Goal: Task Accomplishment & Management: Use online tool/utility

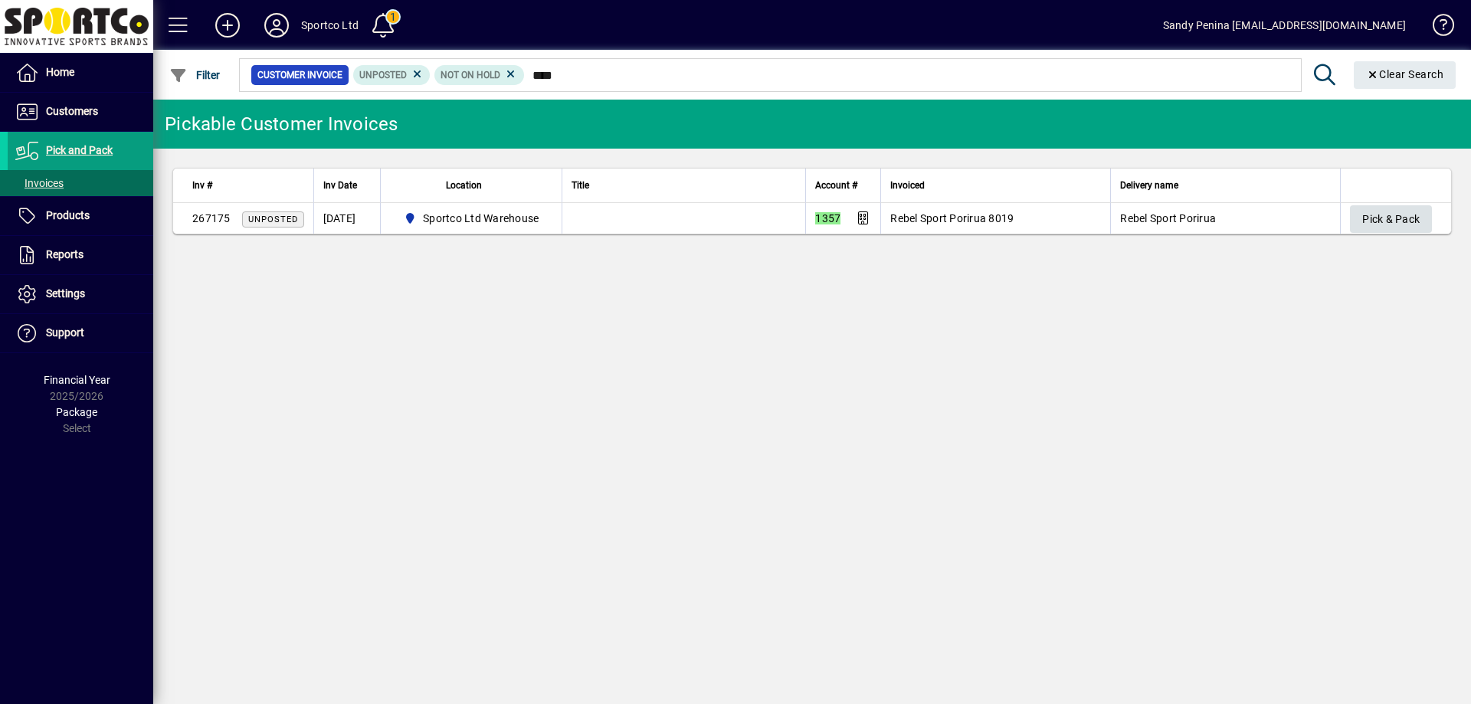
type input "****"
click at [1400, 210] on span "Pick & Pack" at bounding box center [1390, 219] width 57 height 25
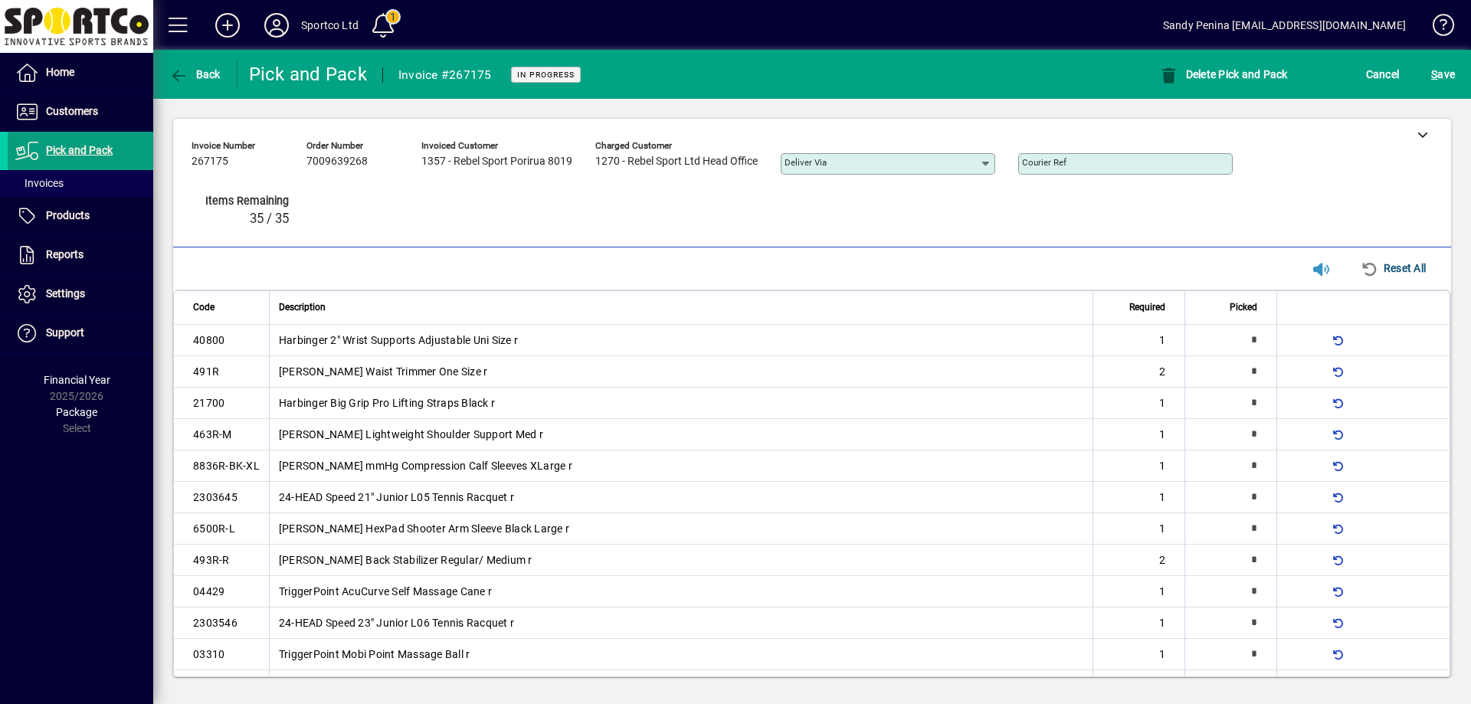
type input "*"
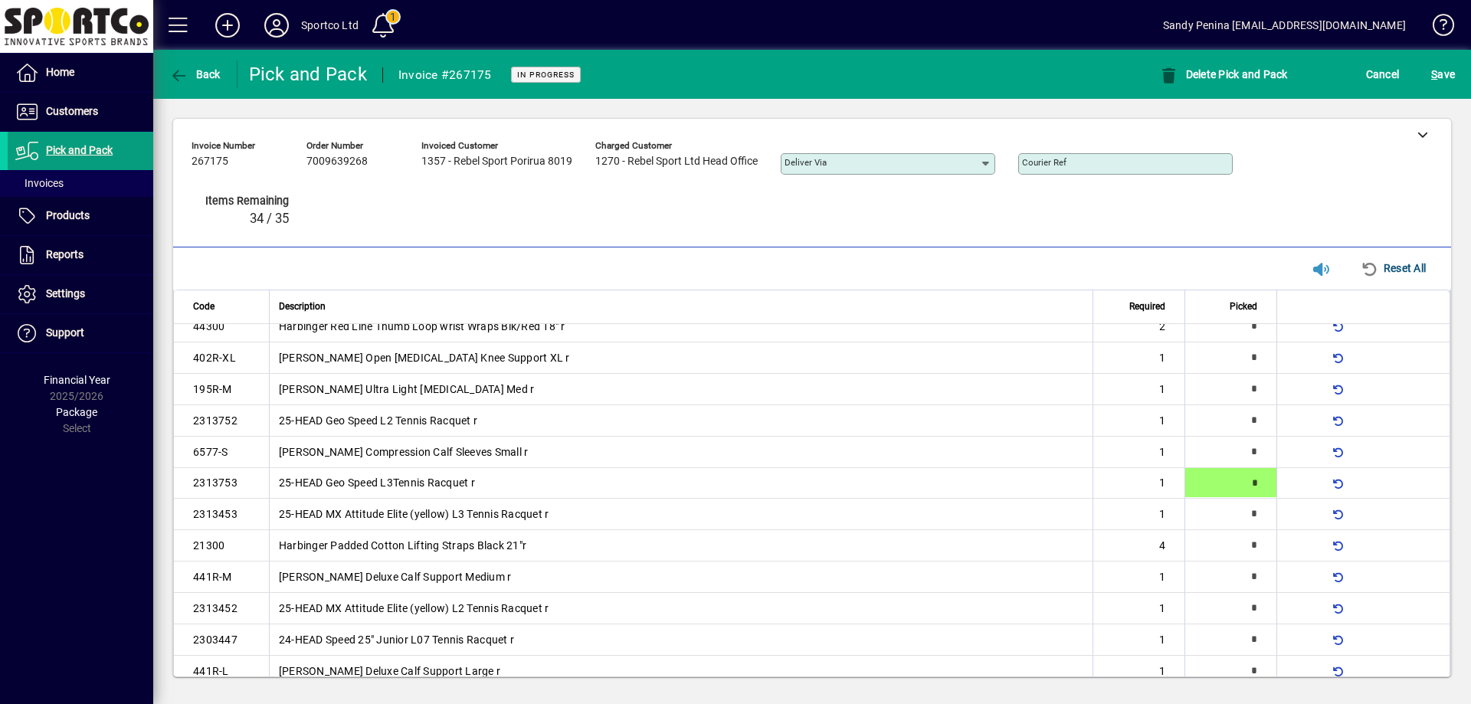
type input "*"
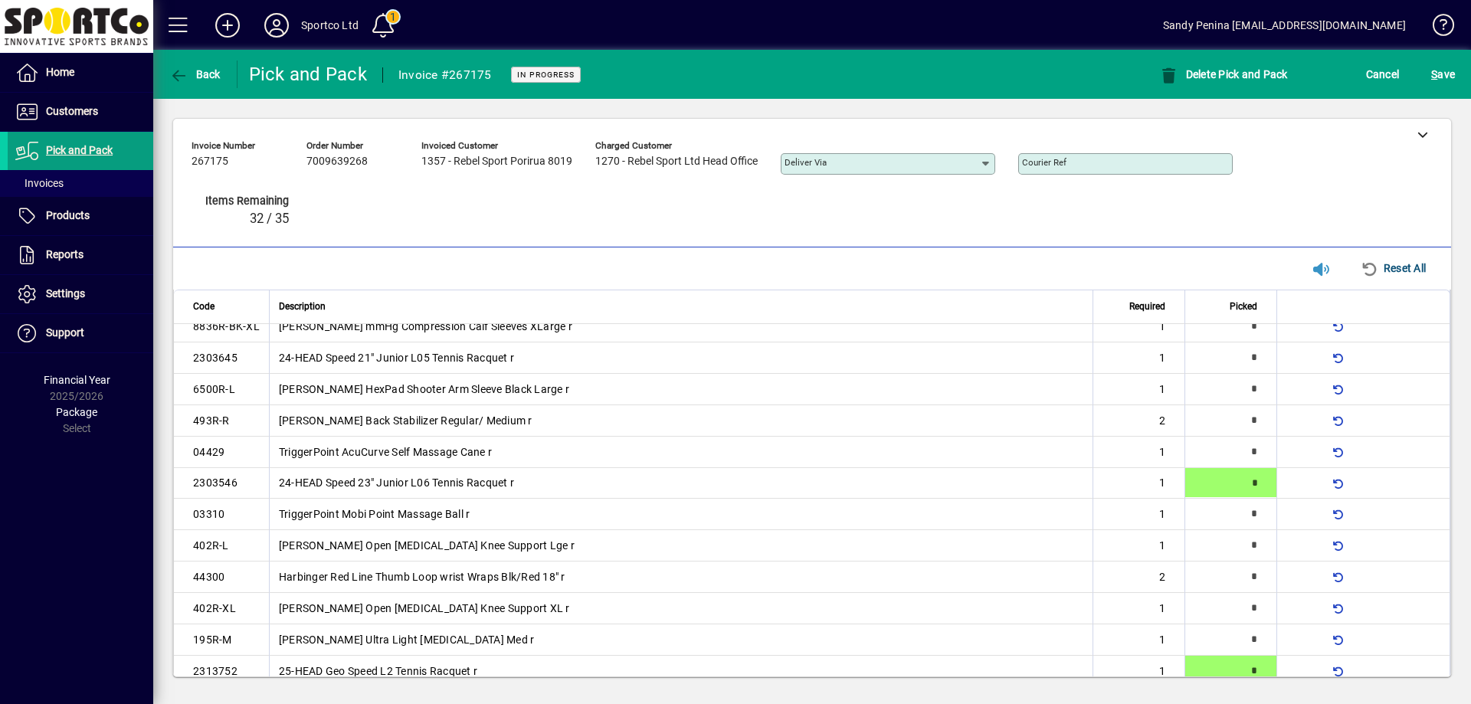
type input "*"
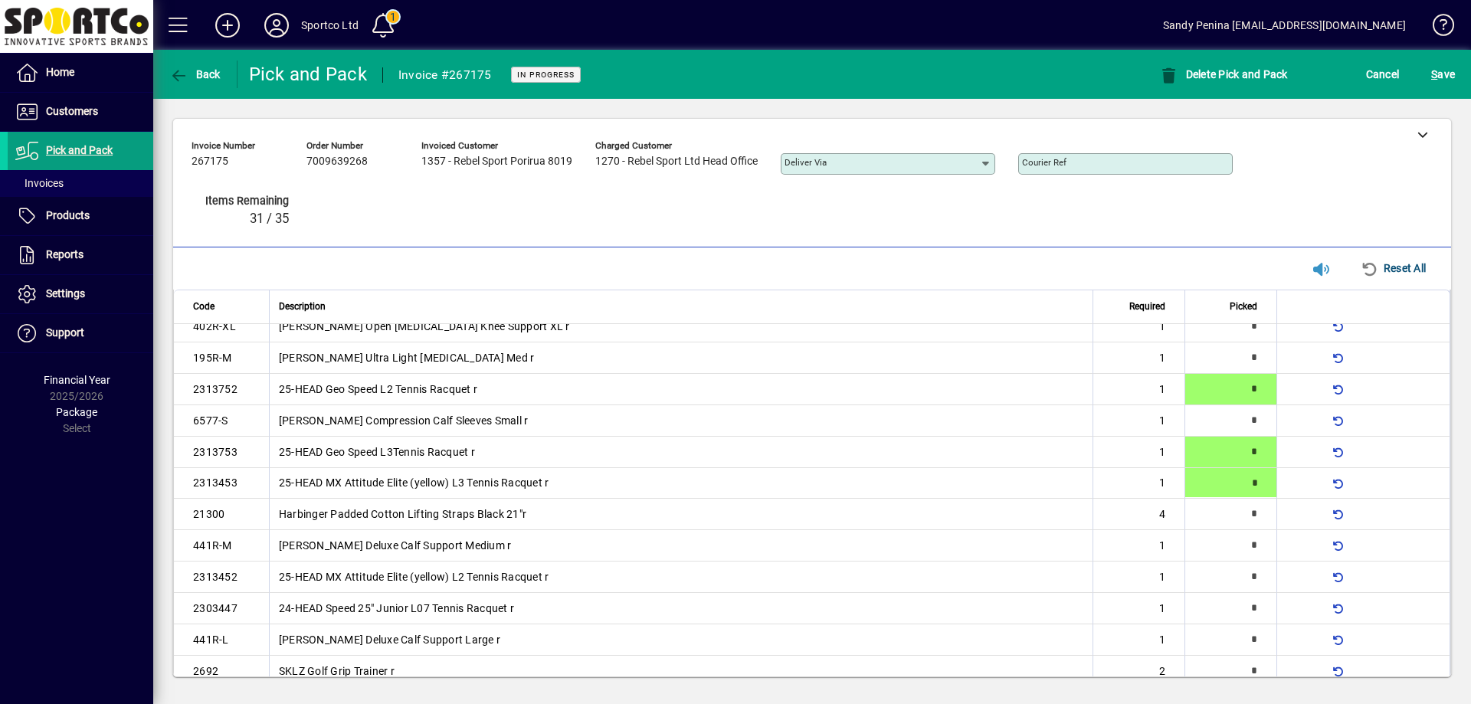
type input "*"
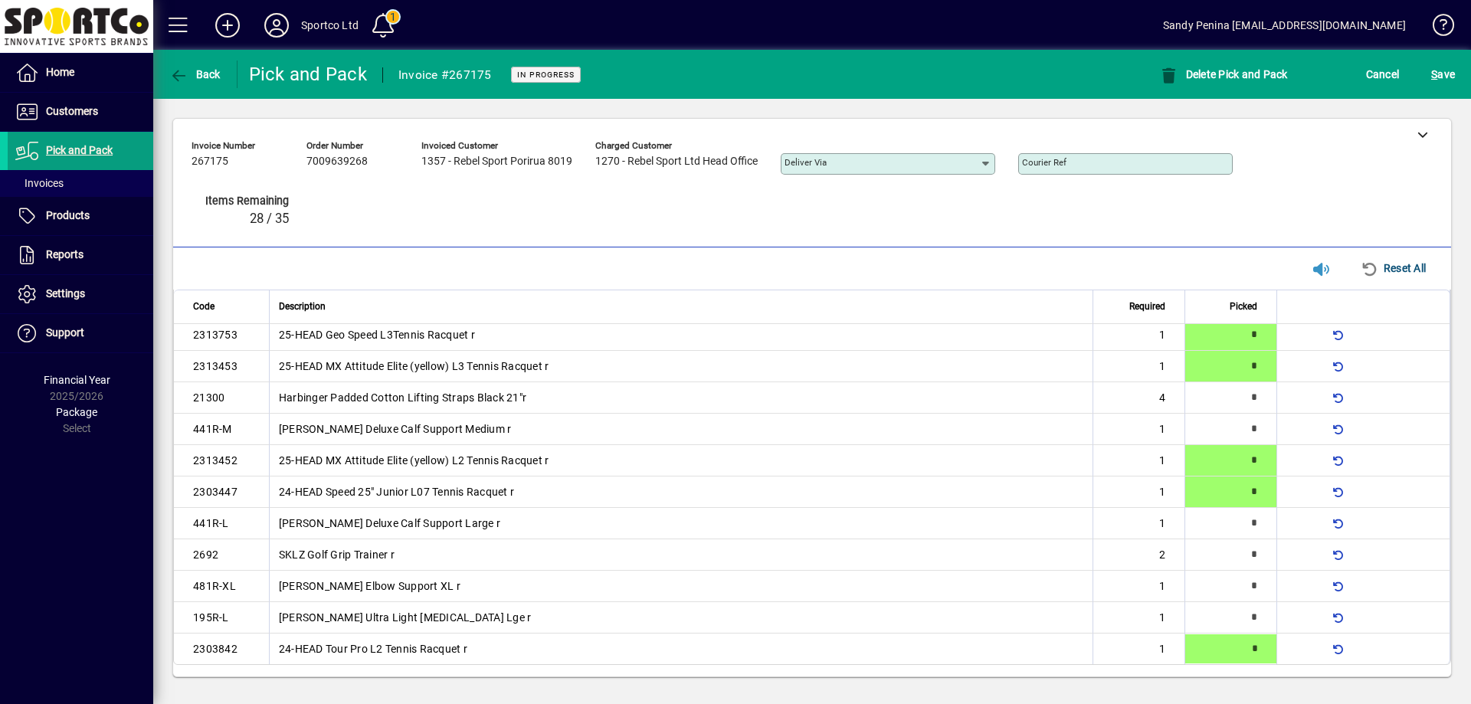
type input "*"
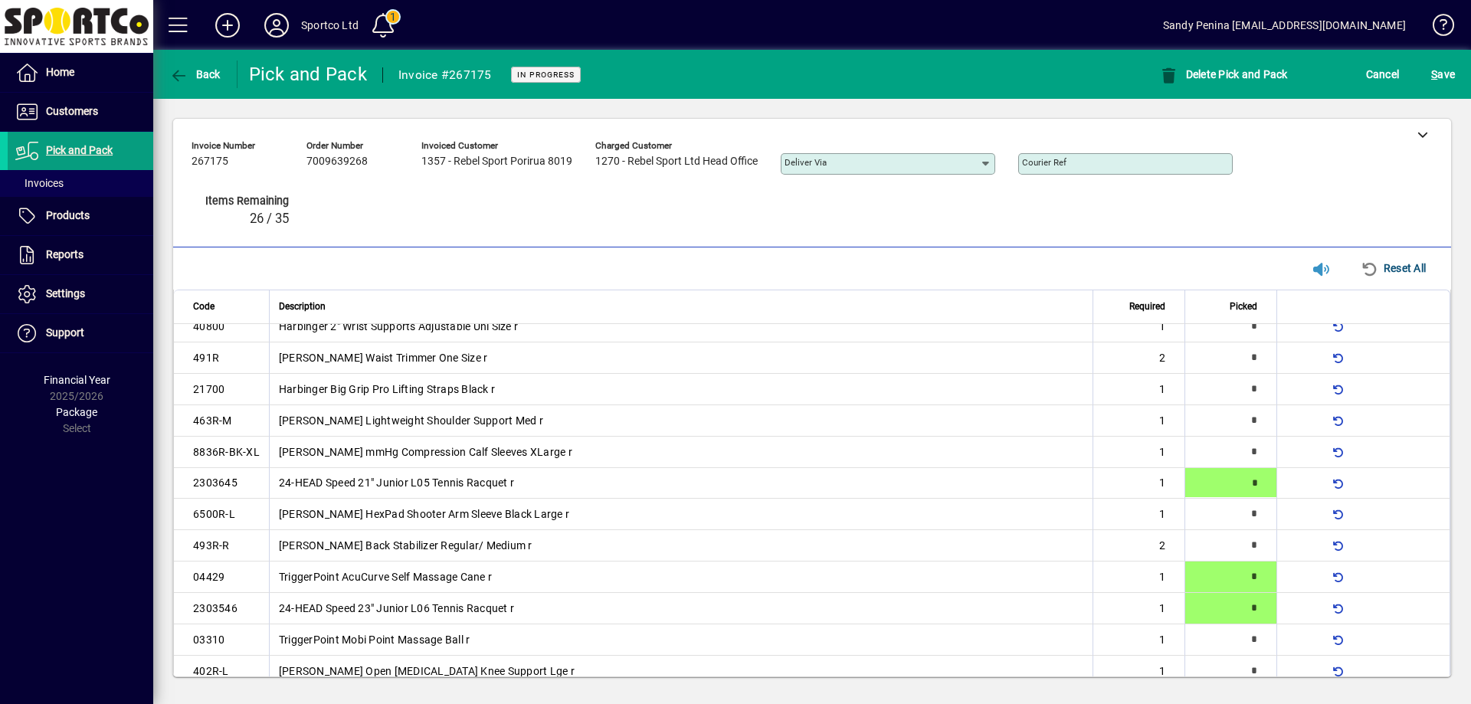
type input "*"
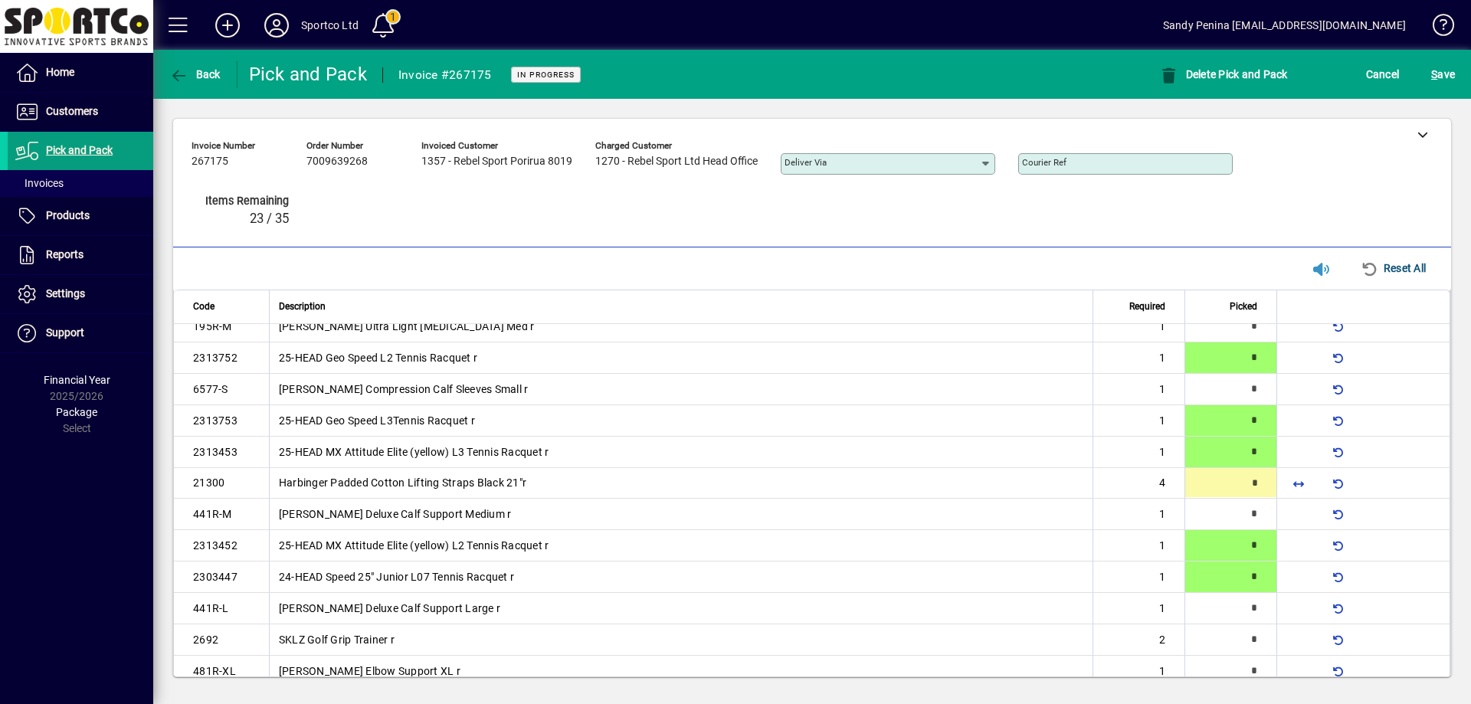
scroll to position [455, 0]
type input "*"
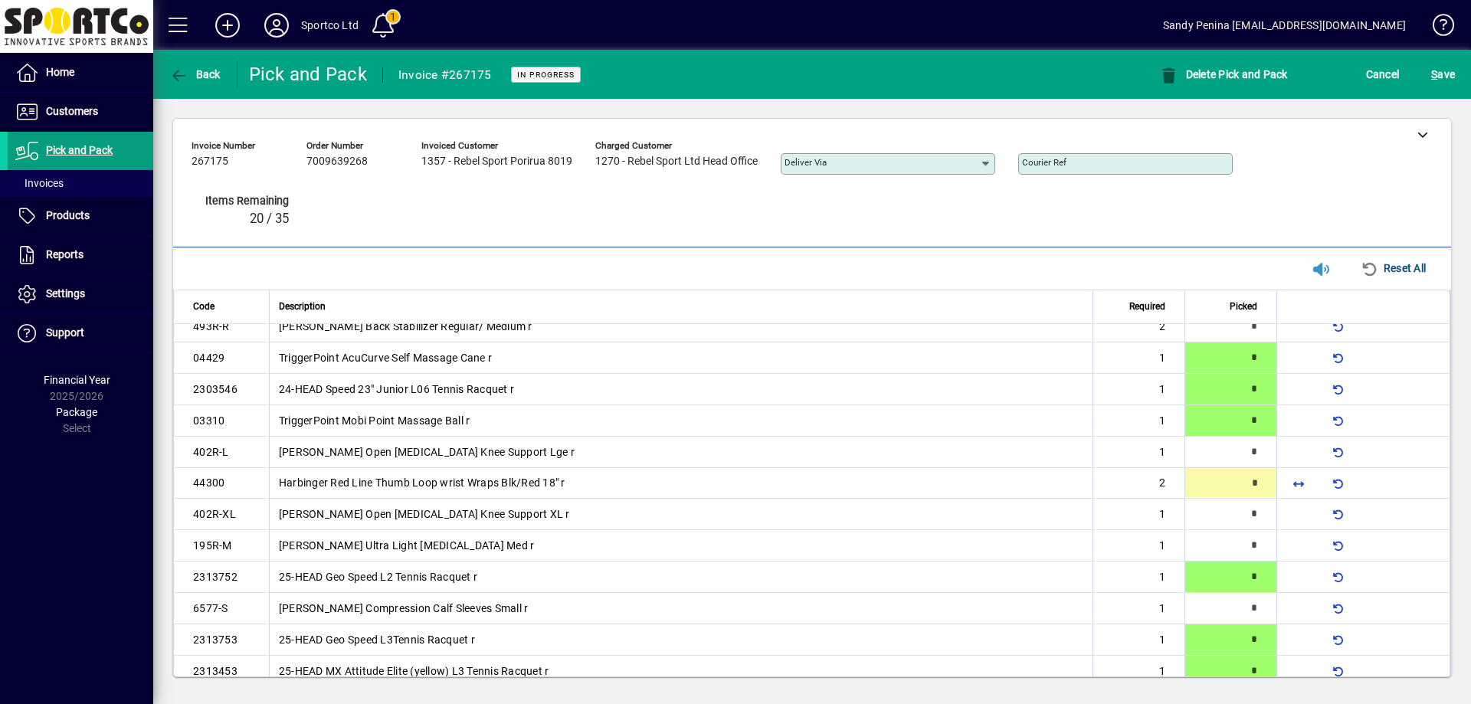
type input "*"
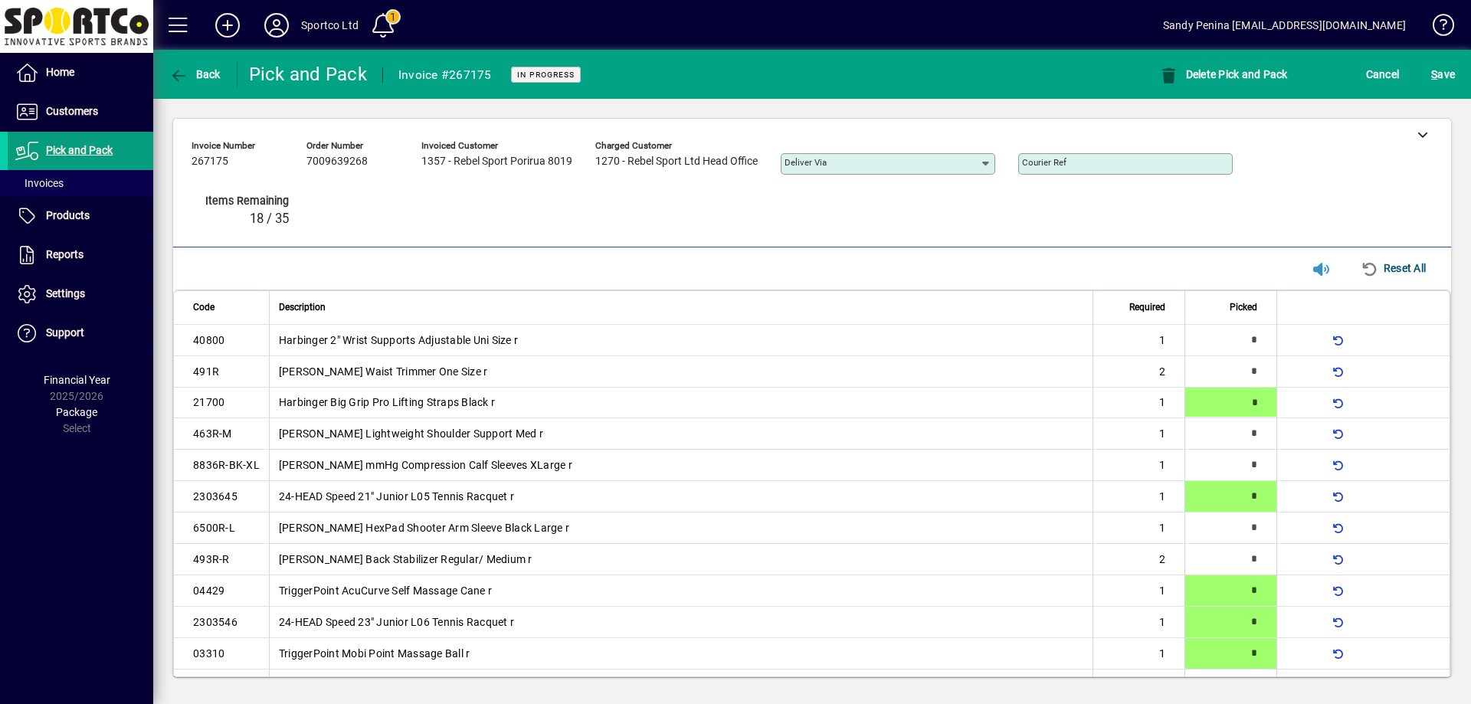
type input "*"
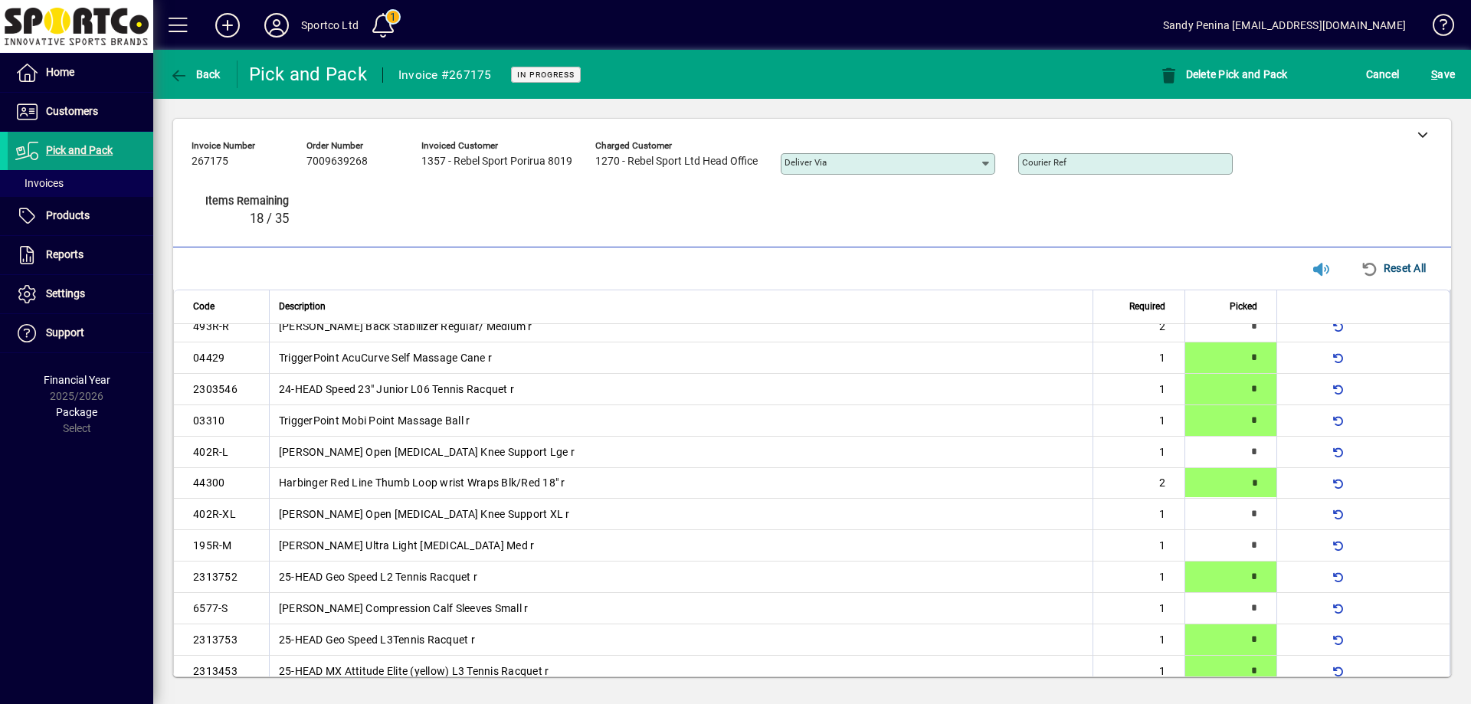
type input "*"
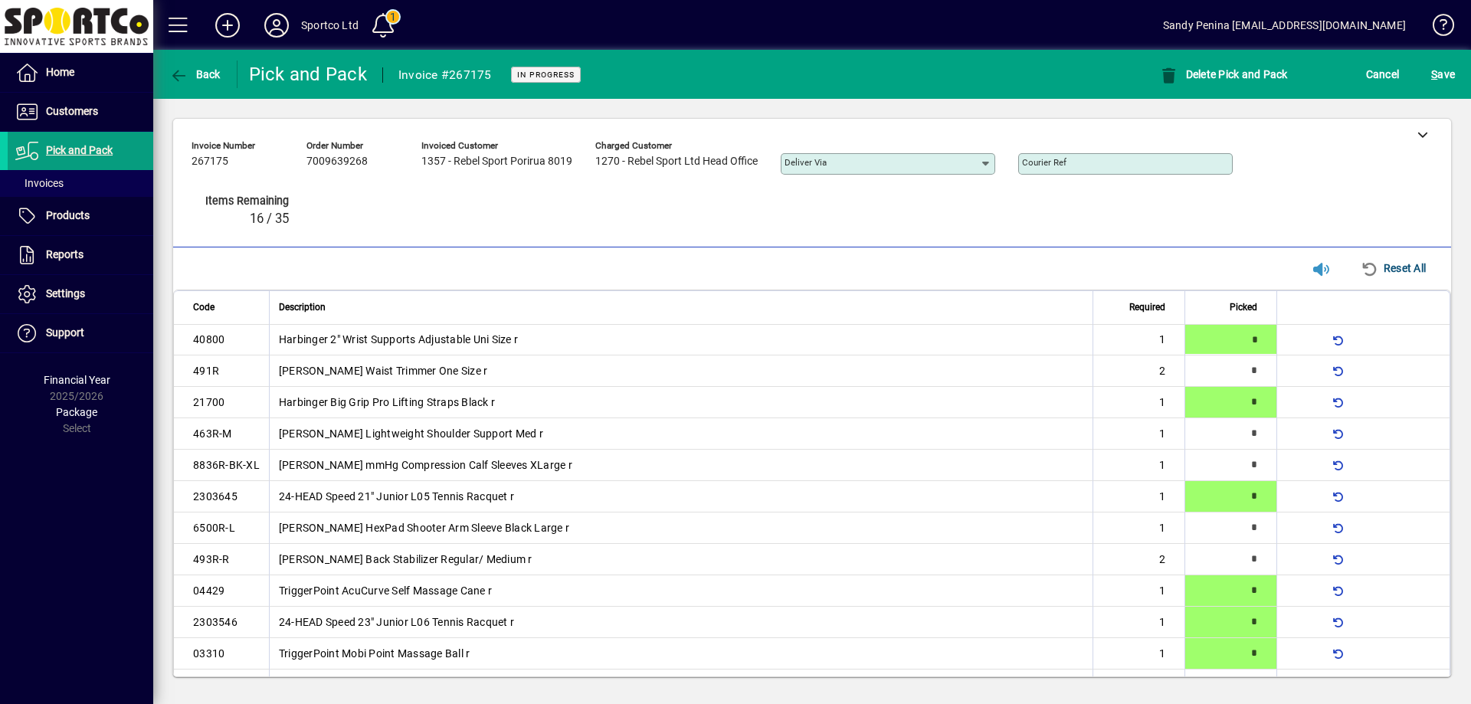
type input "*"
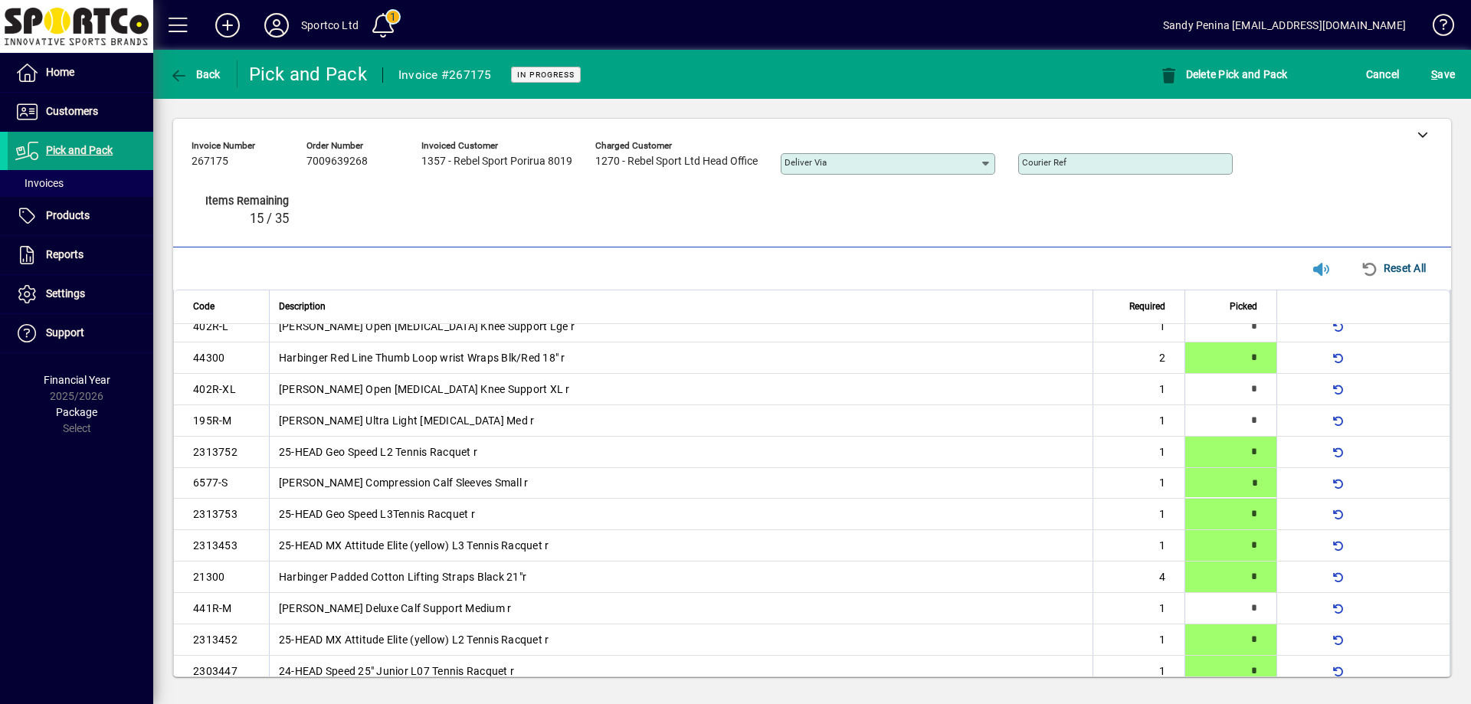
type input "*"
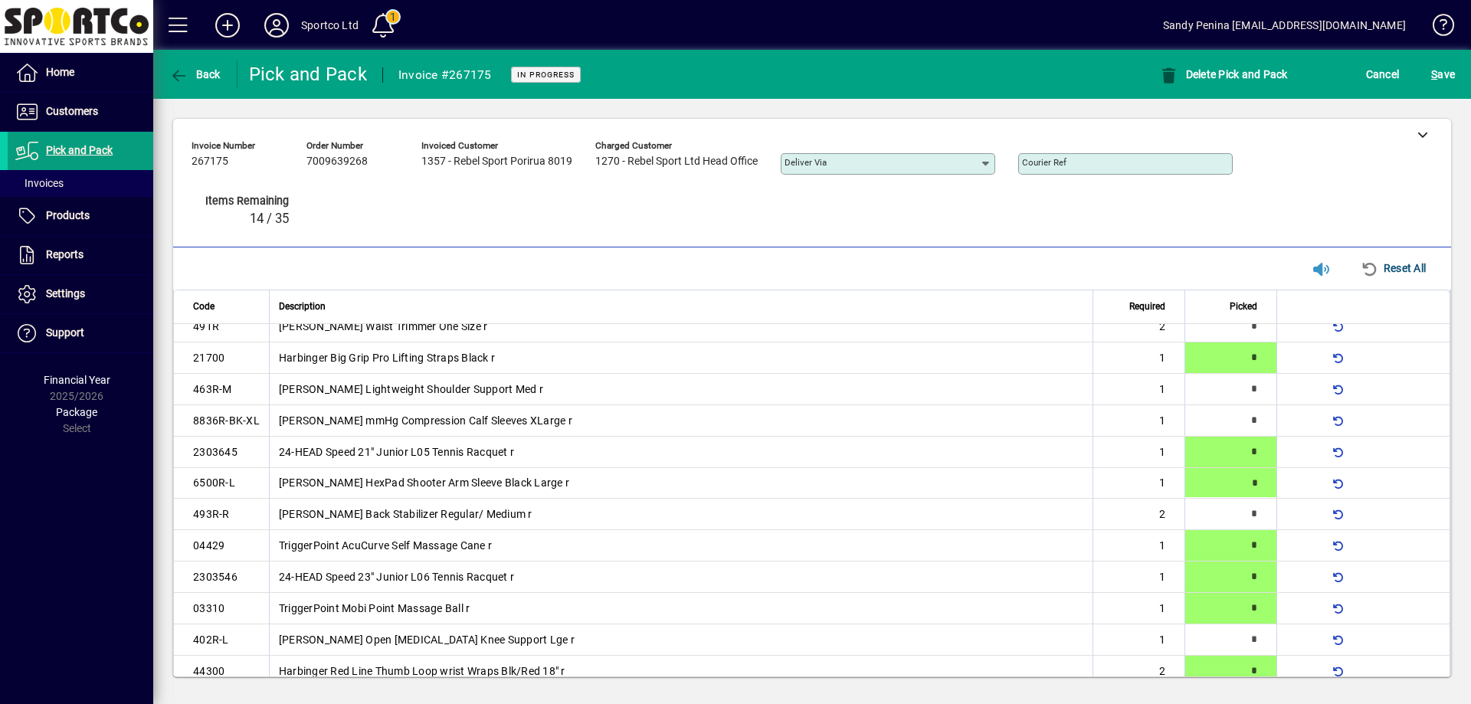
type input "*"
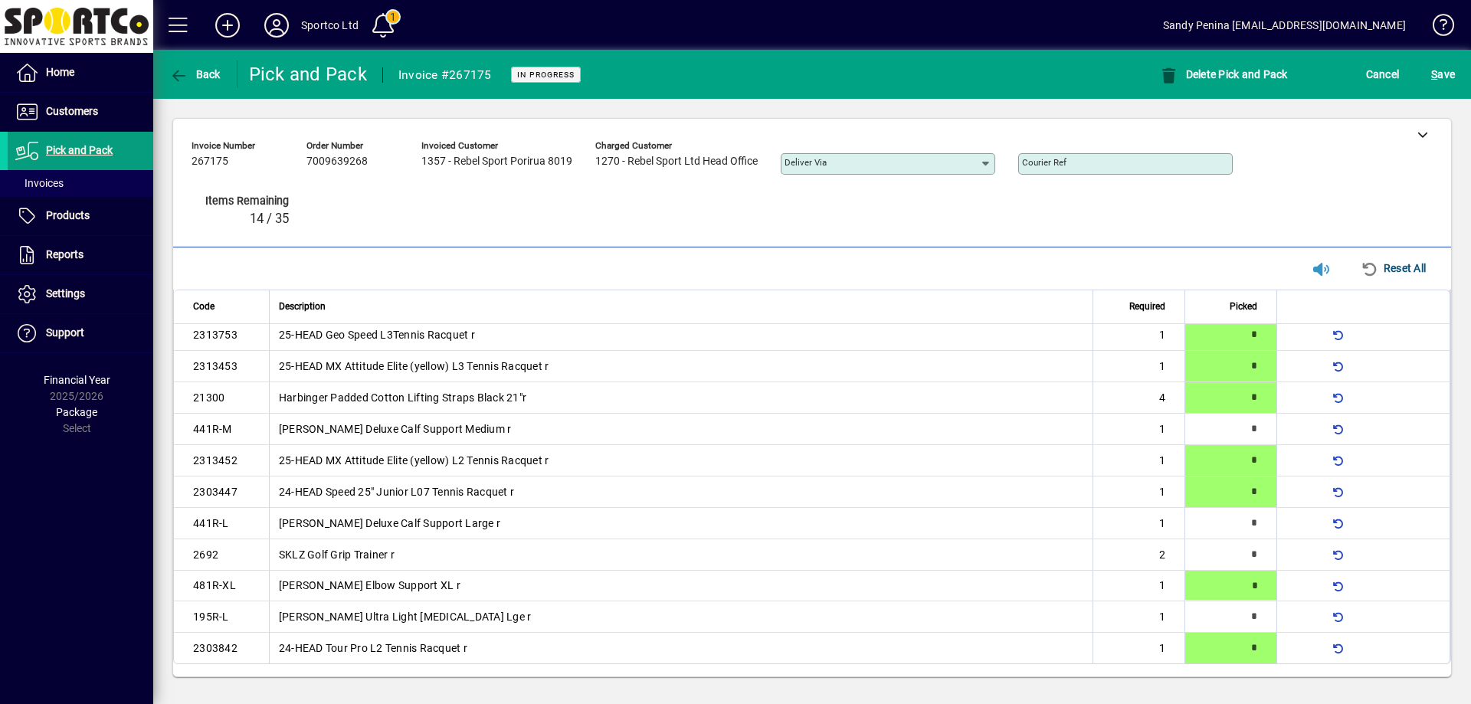
type input "*"
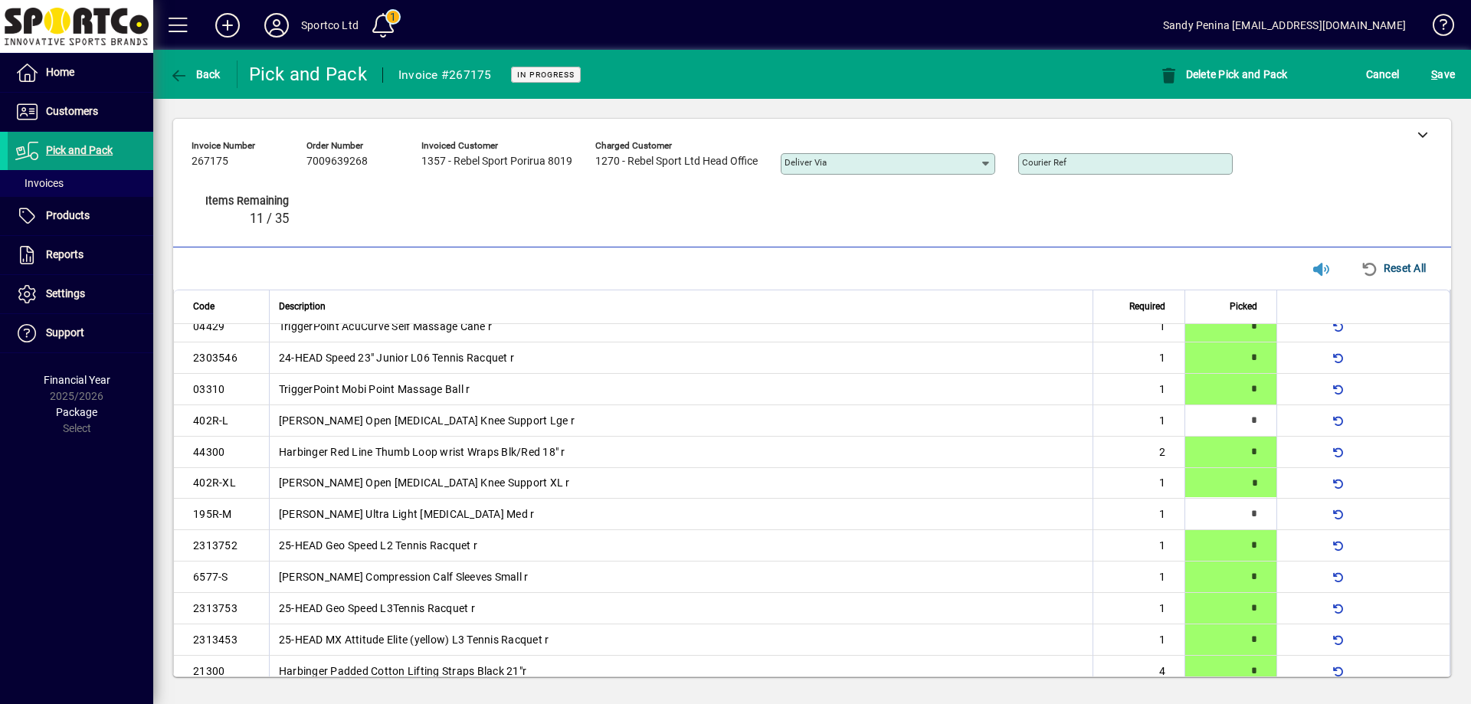
type input "*"
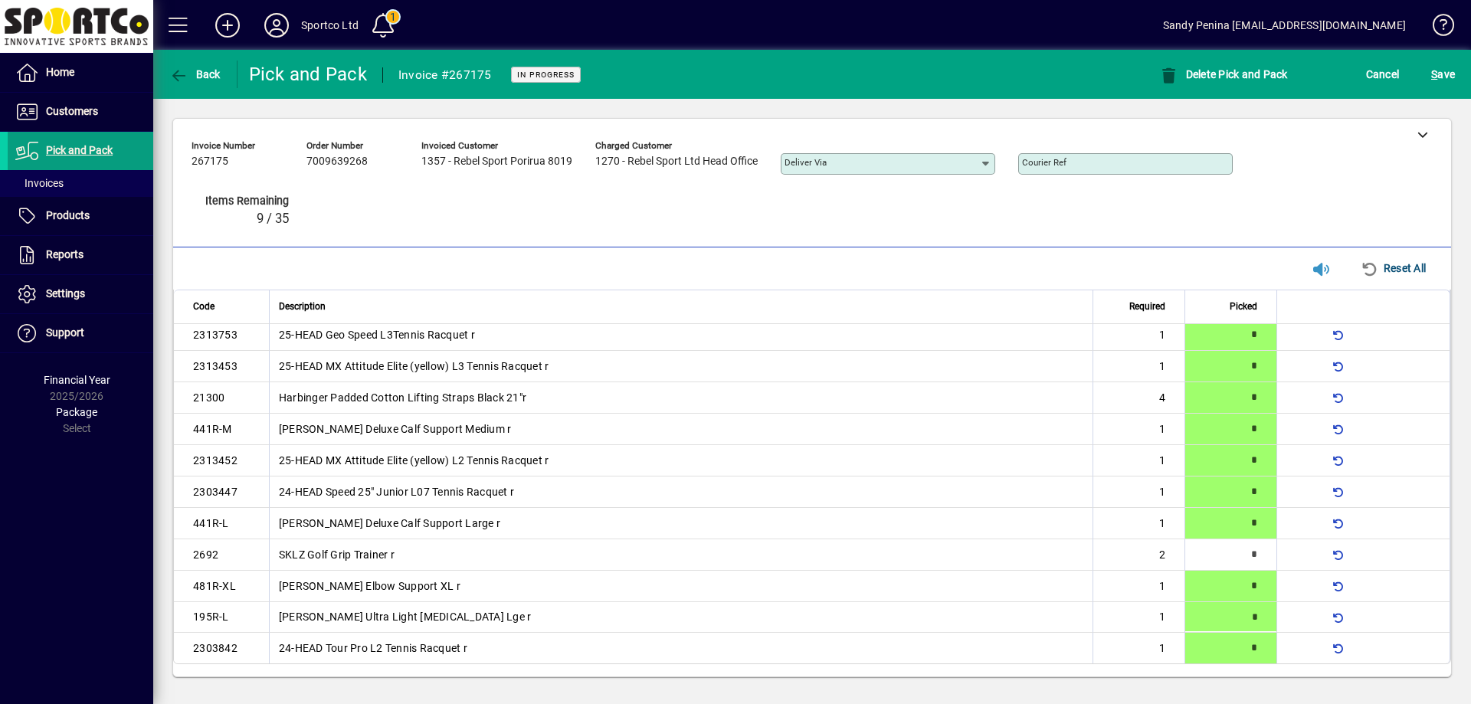
type input "*"
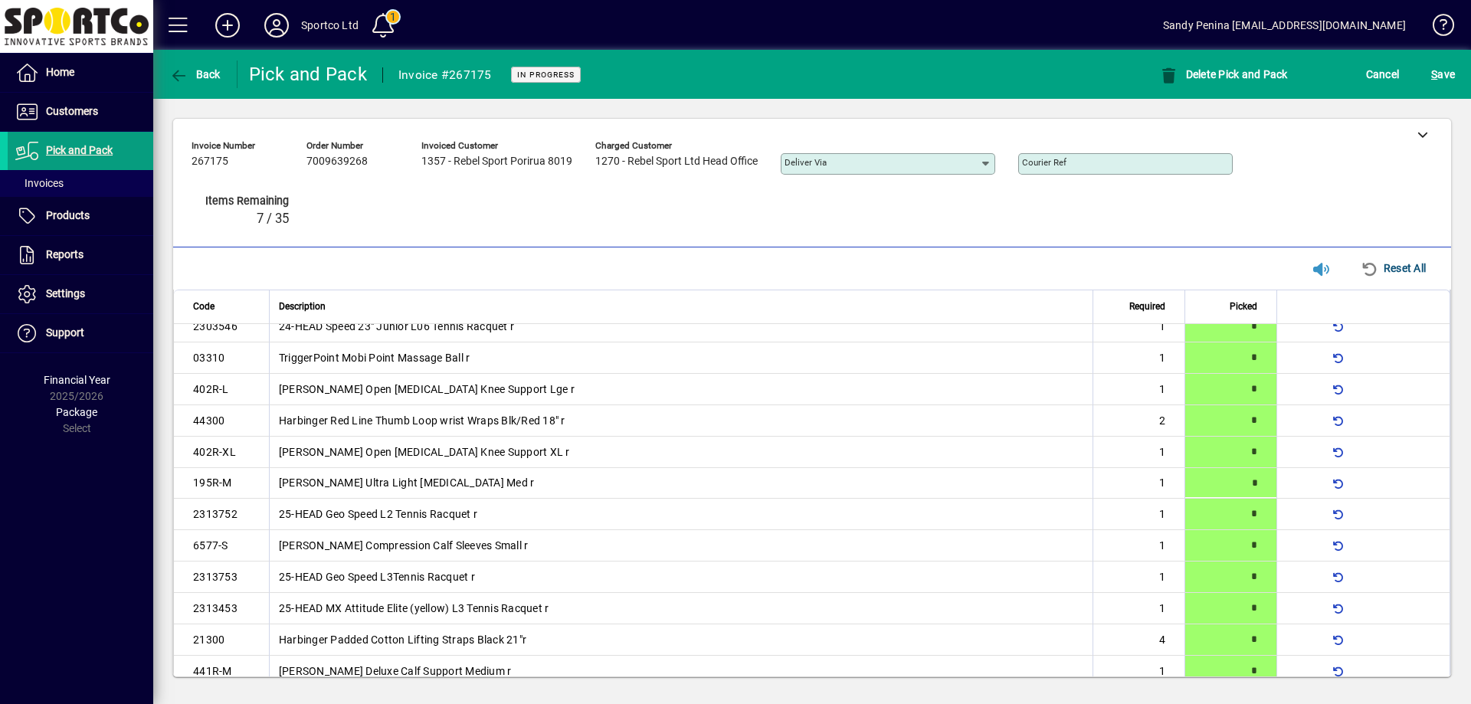
scroll to position [0, 0]
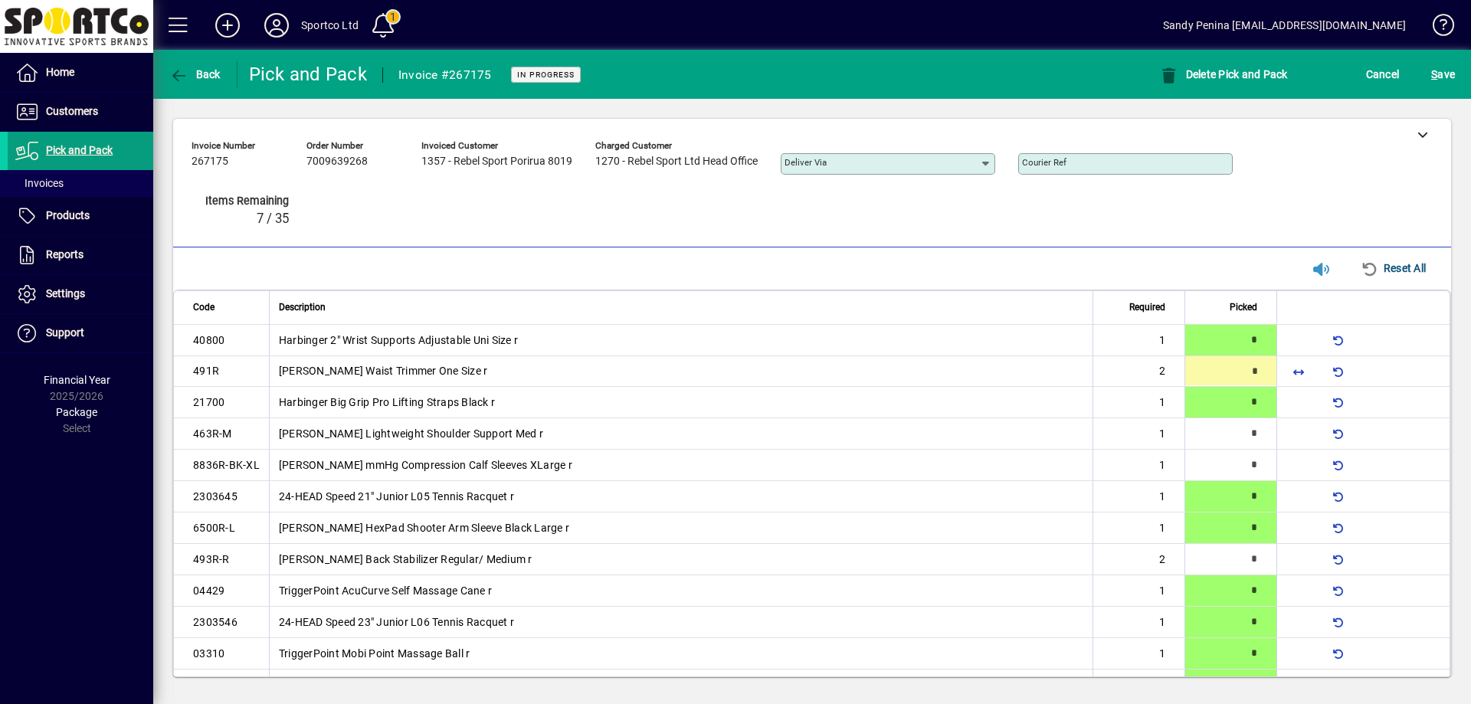
type input "*"
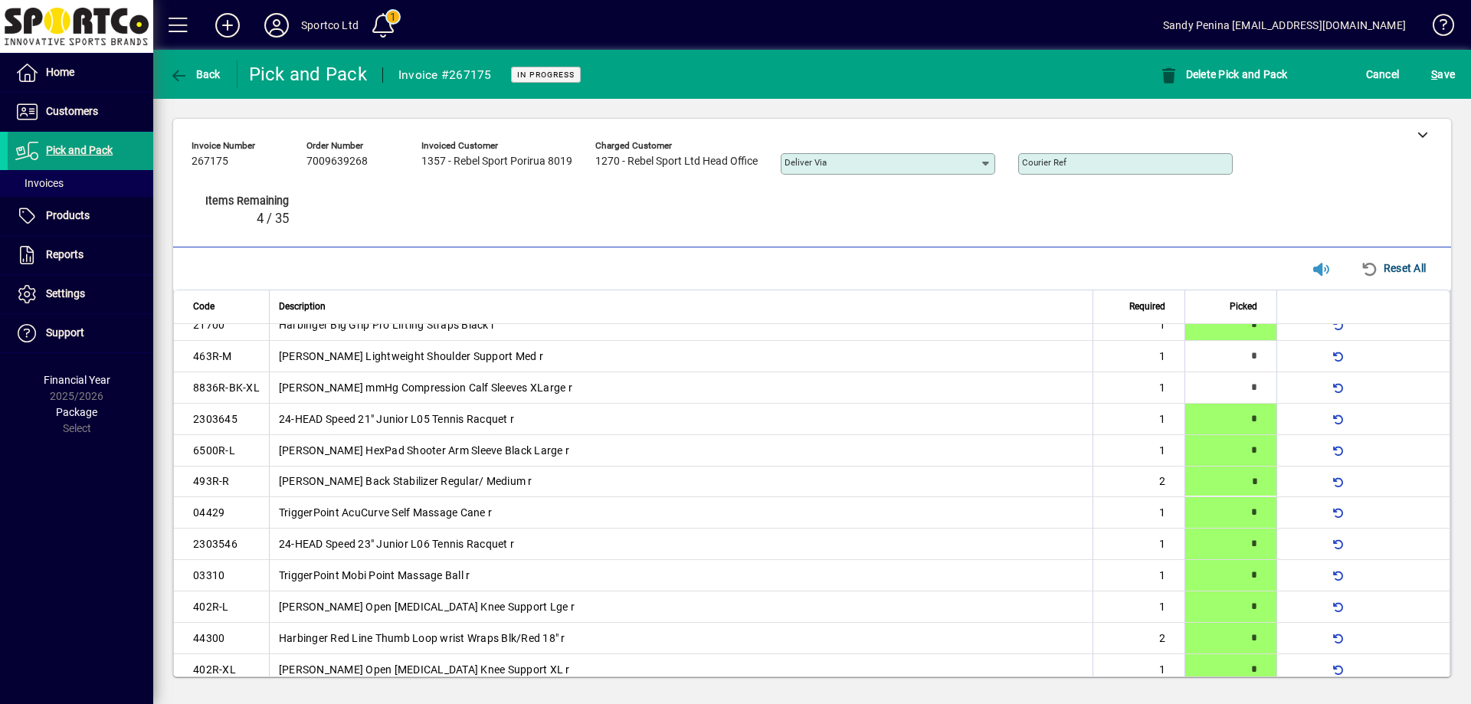
type input "*"
click at [1459, 68] on div "S ave" at bounding box center [1443, 75] width 56 height 28
click at [1447, 70] on span "S ave" at bounding box center [1443, 74] width 24 height 25
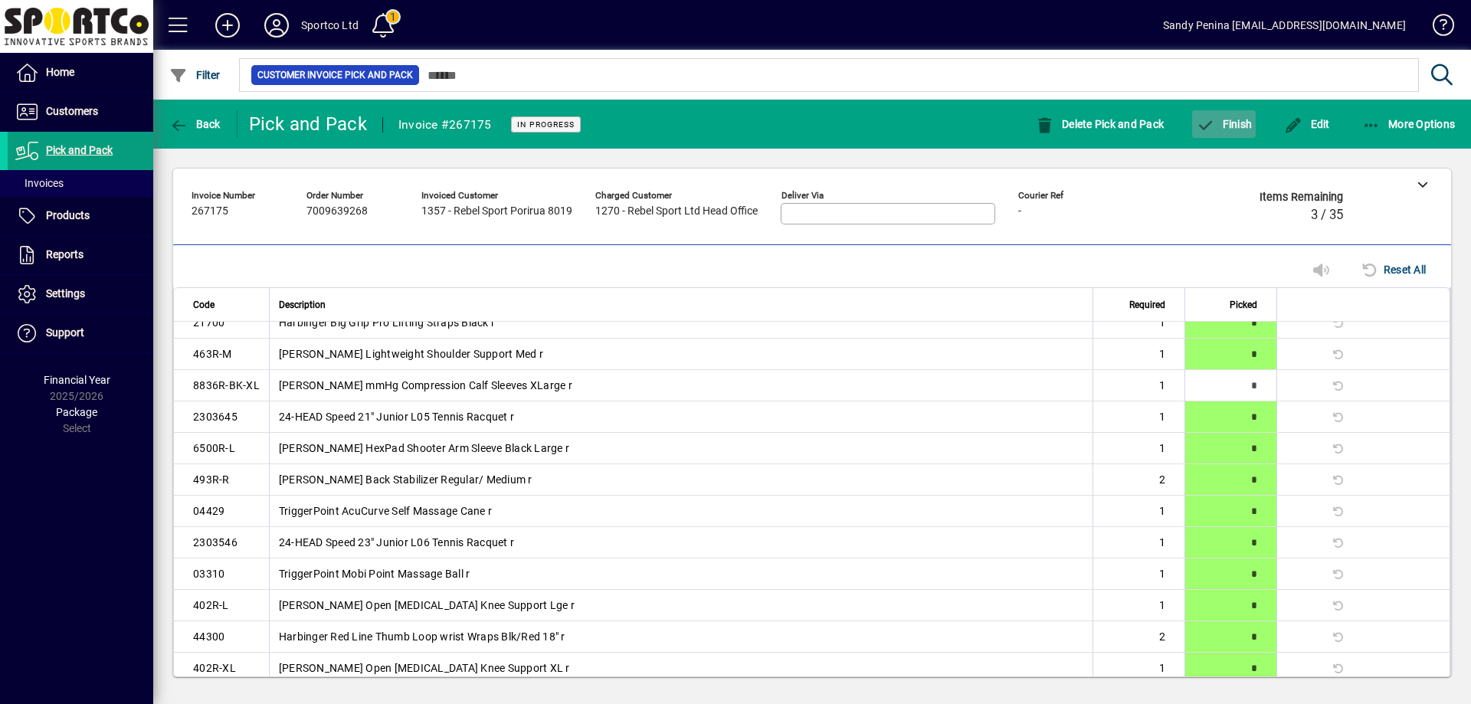
click at [1241, 121] on span "Finish" at bounding box center [1224, 124] width 56 height 12
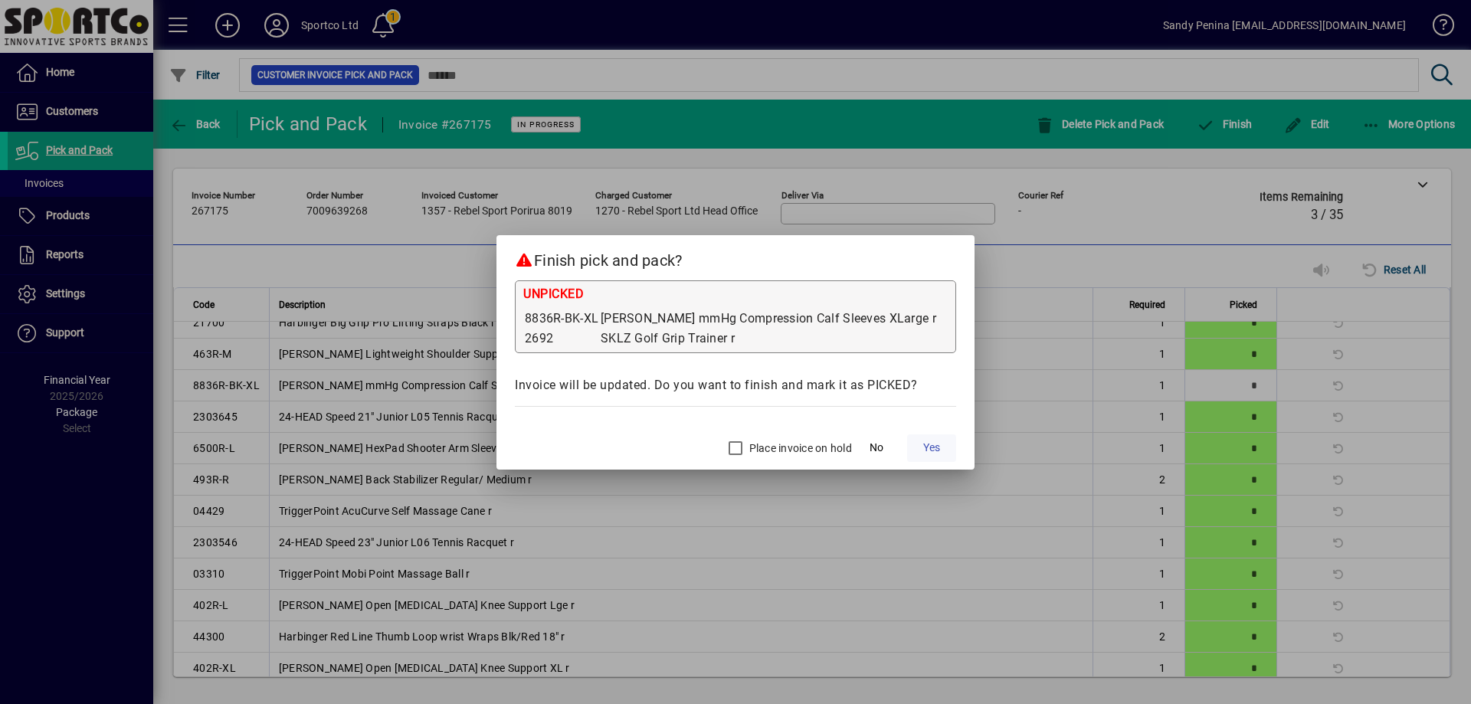
click at [923, 450] on span "Yes" at bounding box center [931, 448] width 17 height 16
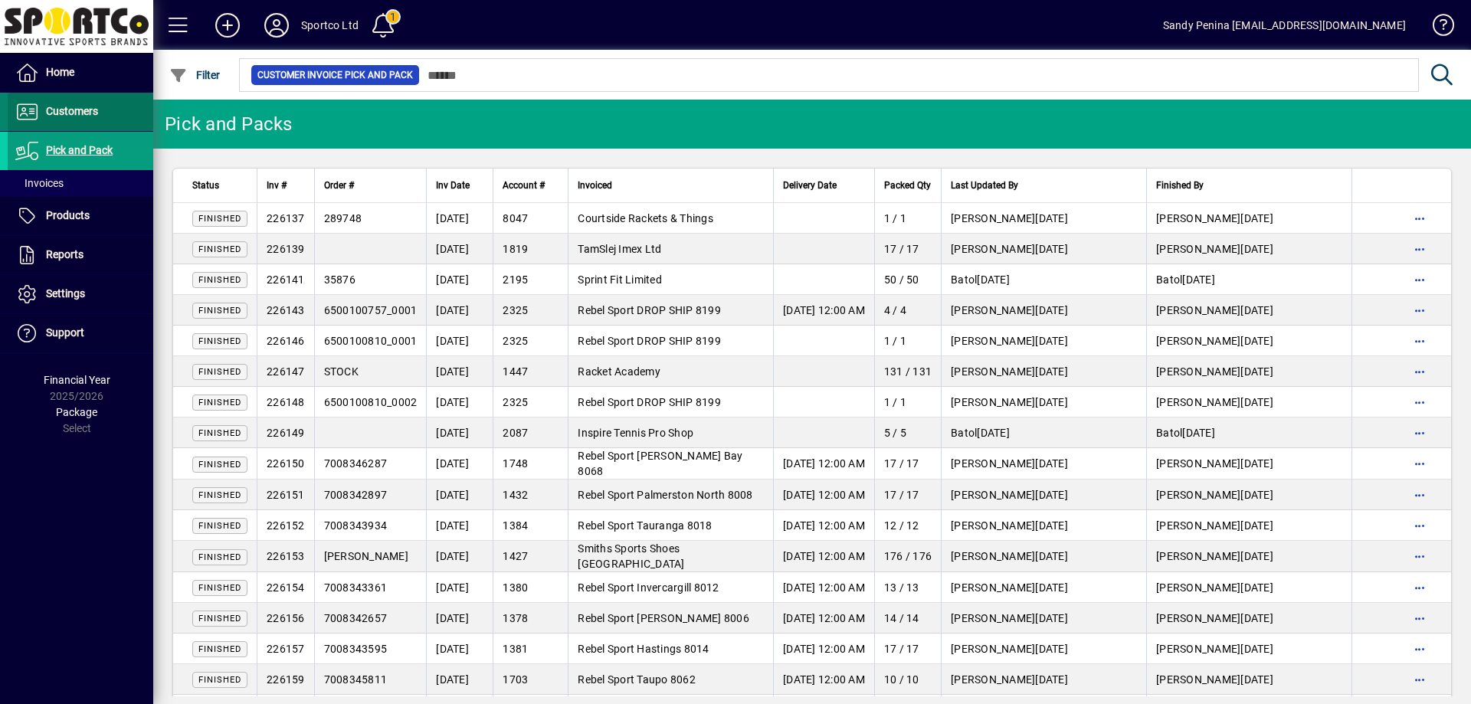
click at [77, 110] on span "Customers" at bounding box center [72, 111] width 52 height 12
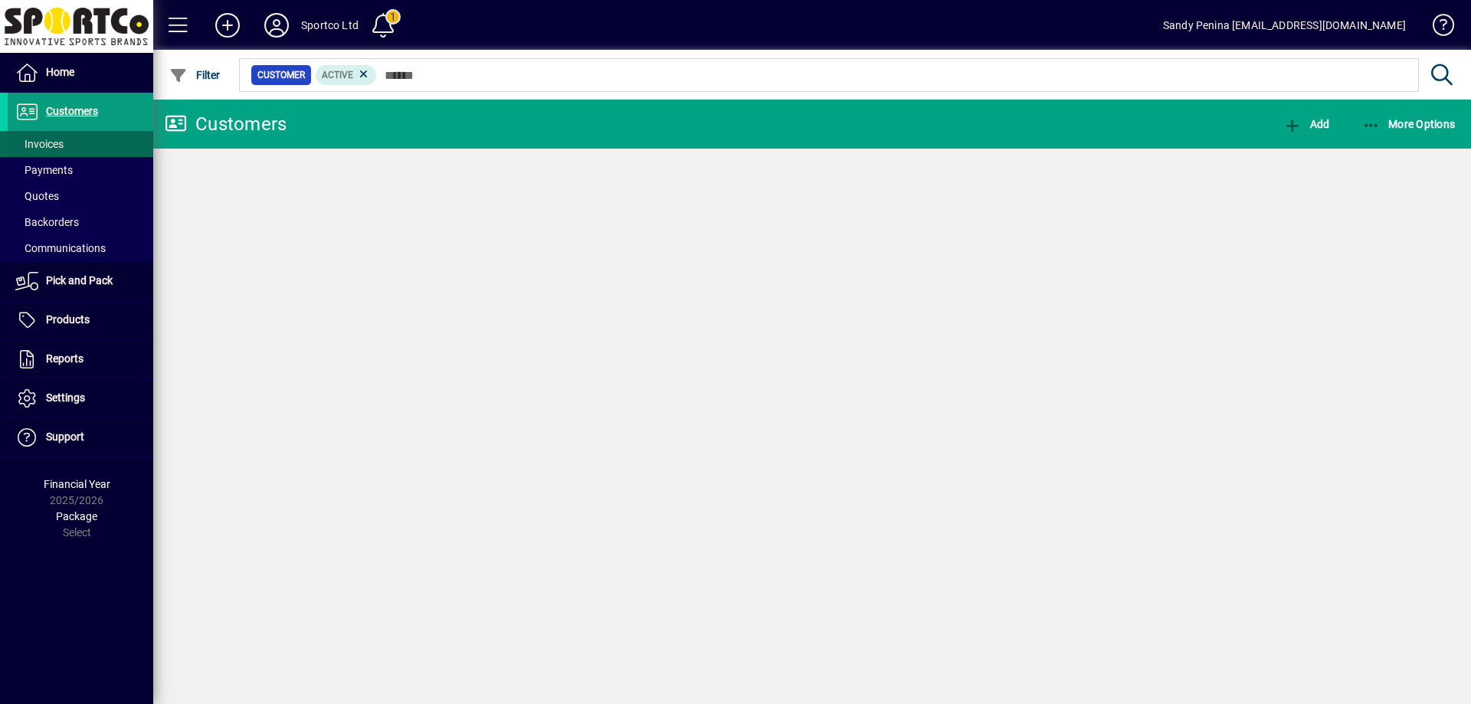
click at [74, 145] on span at bounding box center [81, 144] width 146 height 37
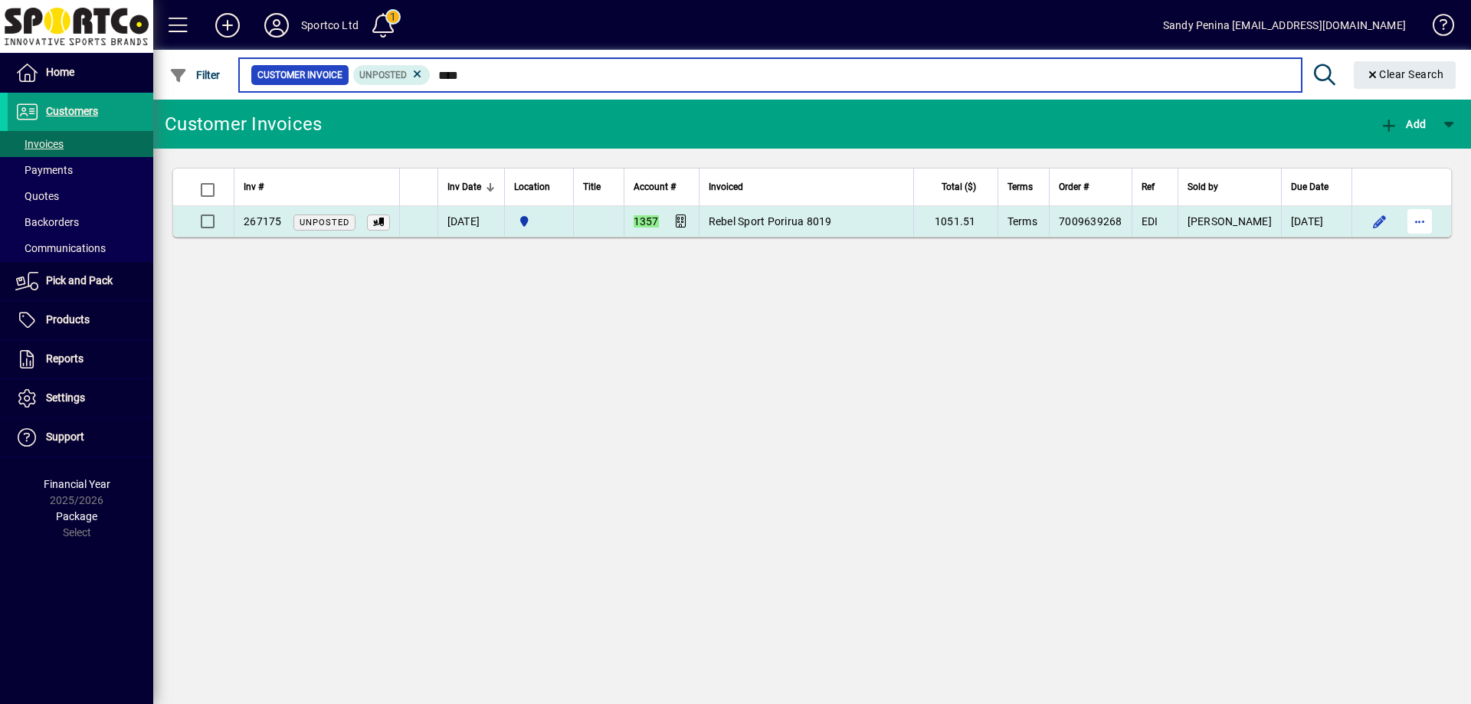
type input "****"
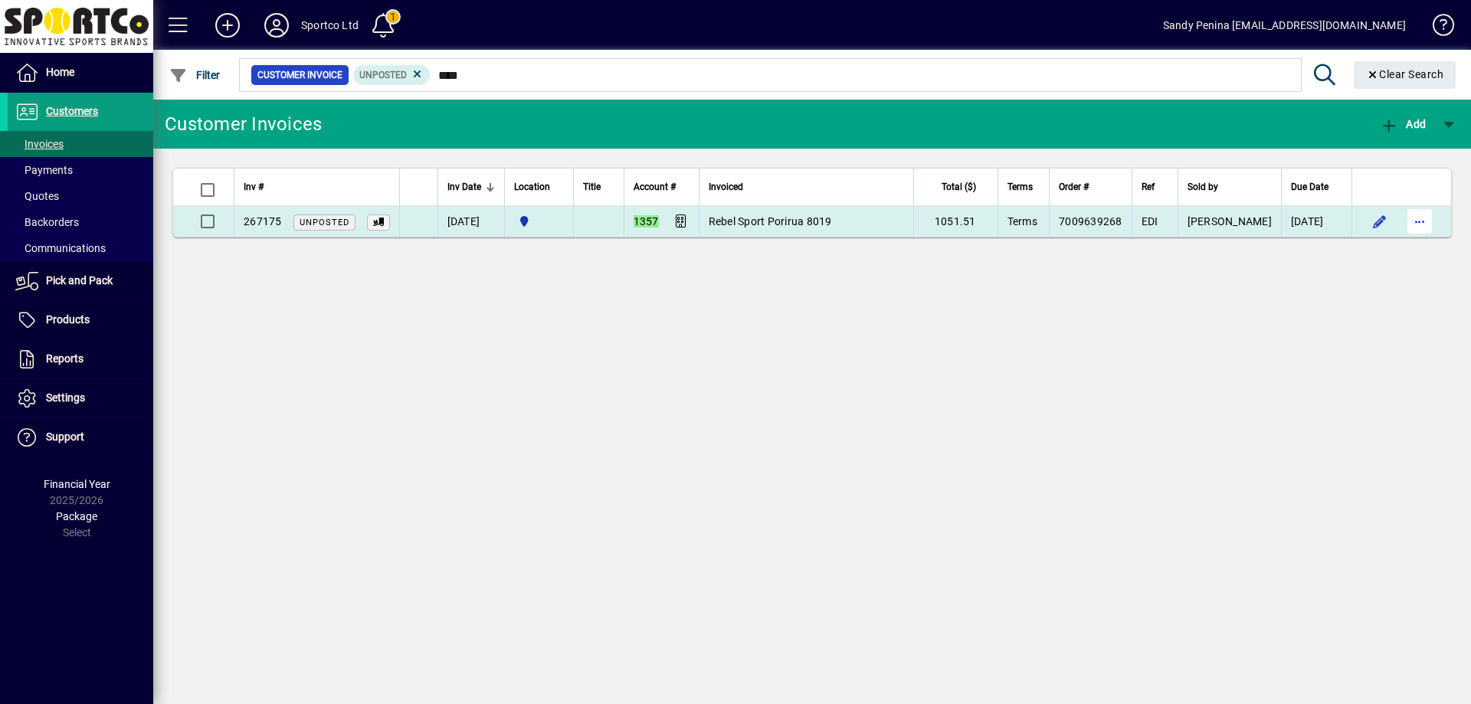
click at [1422, 211] on span "button" at bounding box center [1419, 221] width 37 height 37
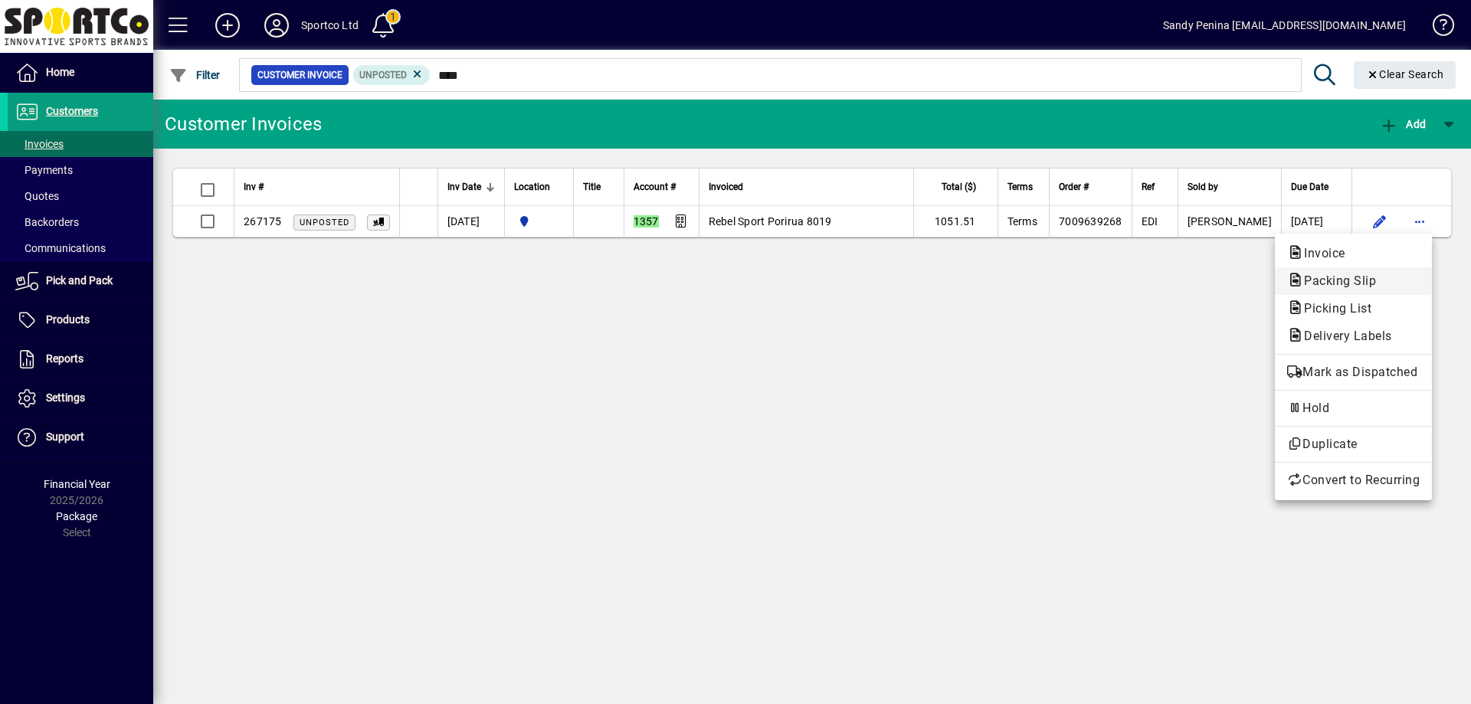
click at [1374, 287] on span "Packing Slip" at bounding box center [1335, 281] width 97 height 15
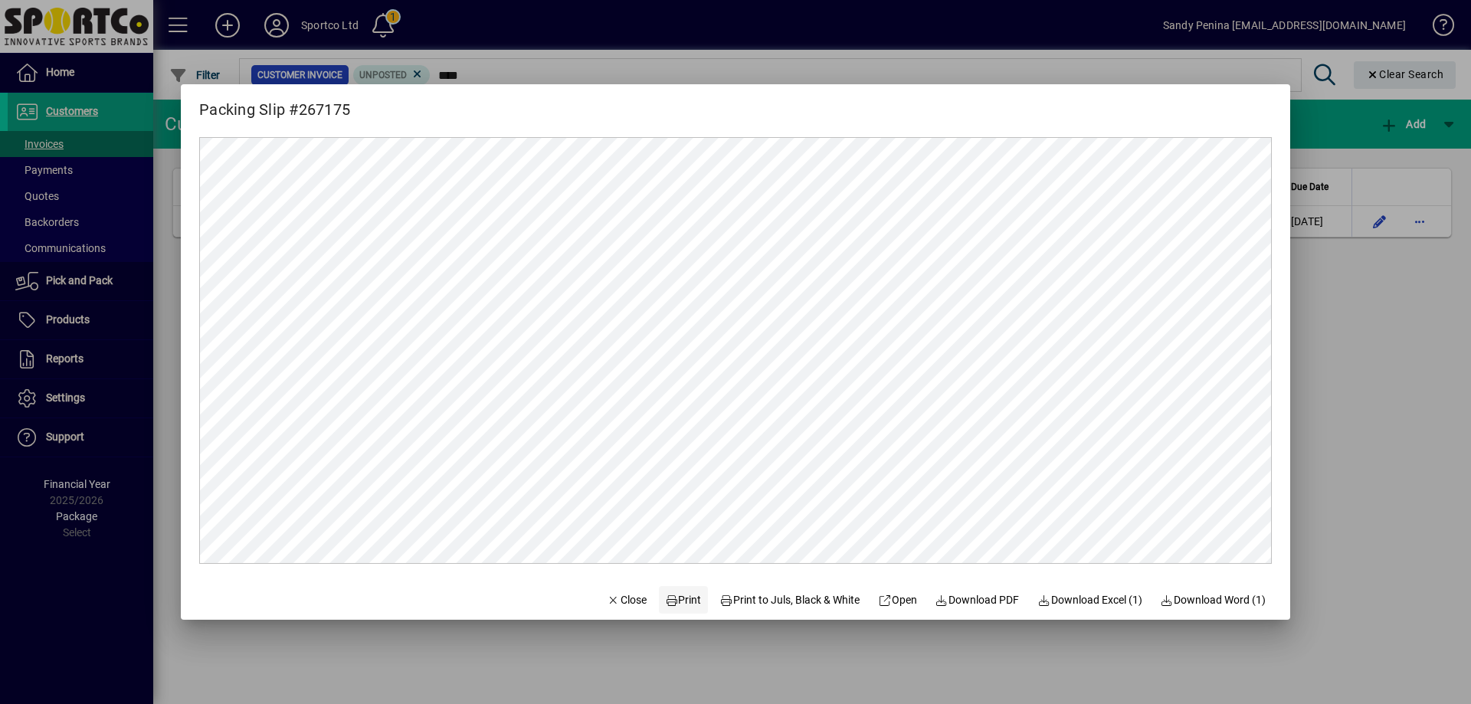
click at [677, 598] on span "Print" at bounding box center [683, 600] width 37 height 16
click at [1344, 355] on div at bounding box center [735, 352] width 1471 height 704
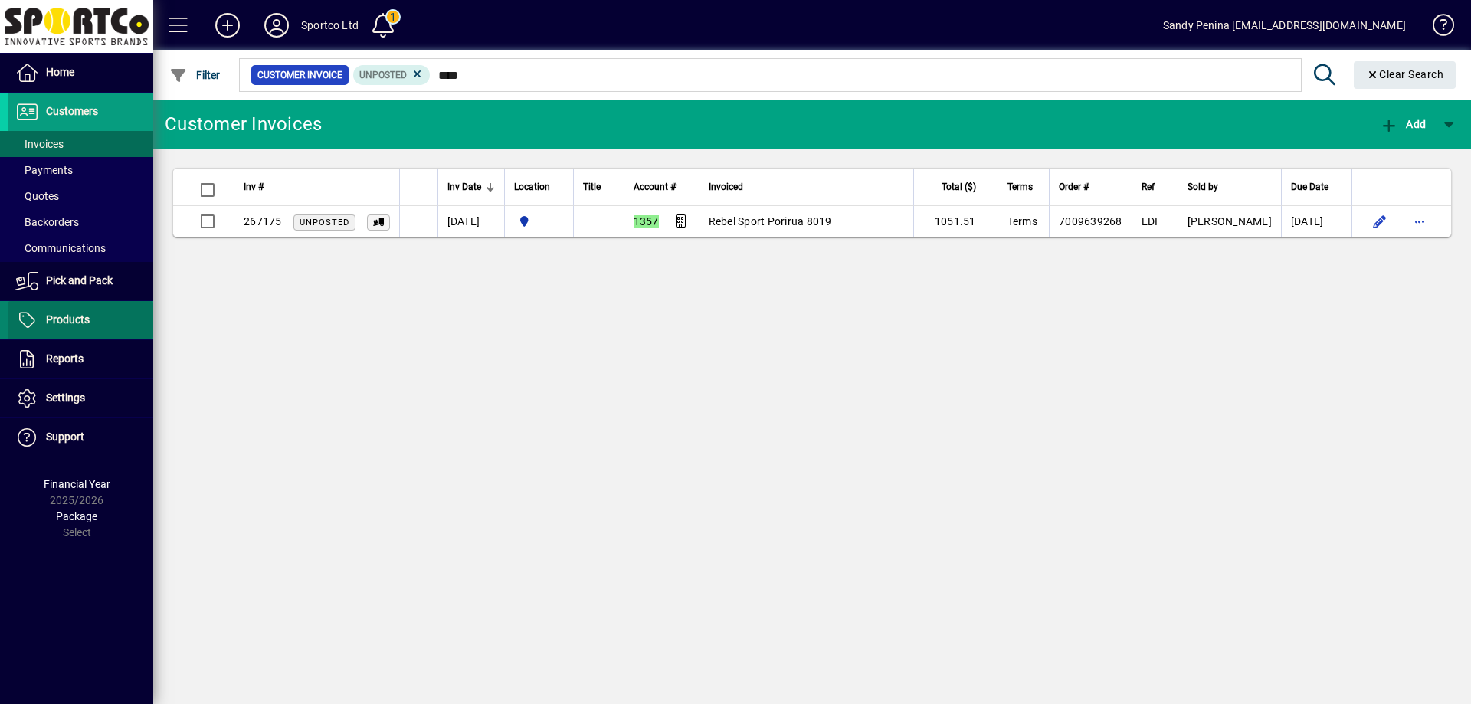
click at [93, 311] on span at bounding box center [81, 320] width 146 height 37
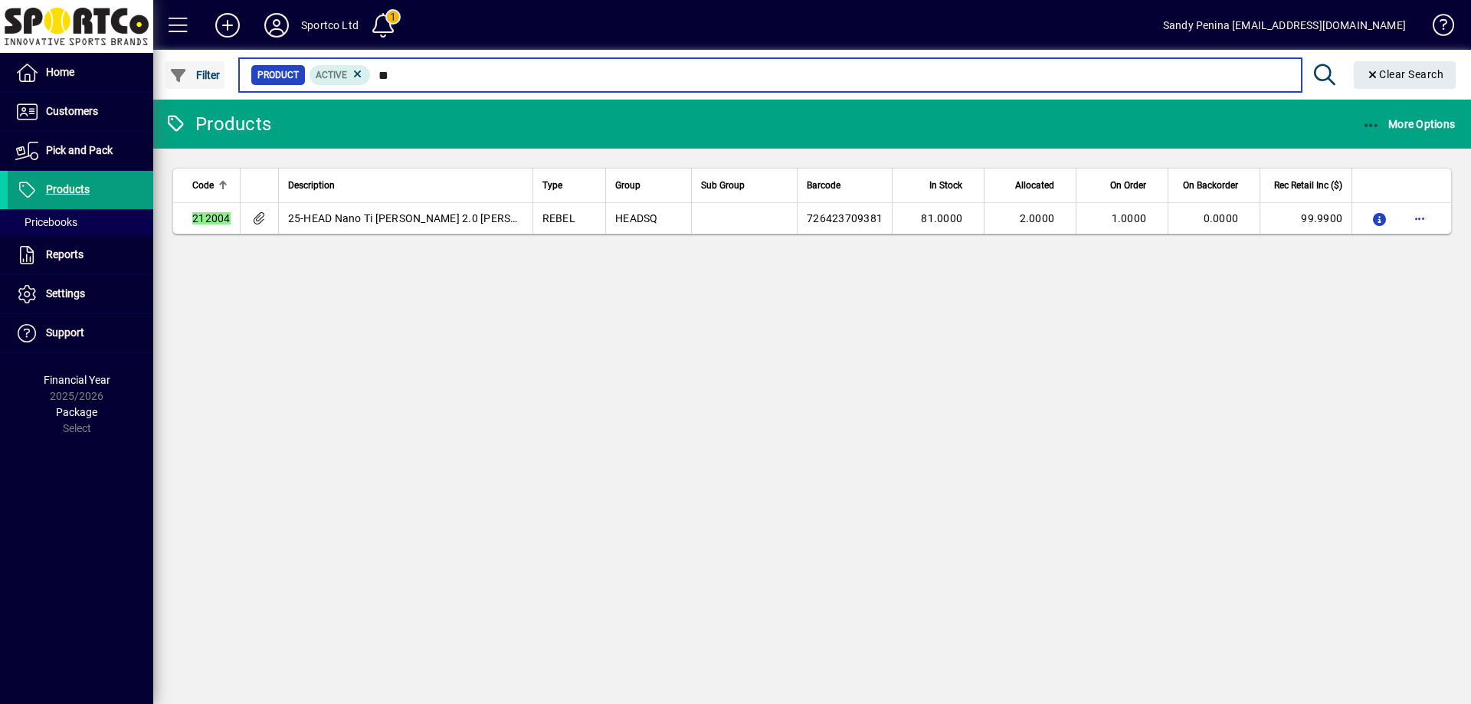
type input "*"
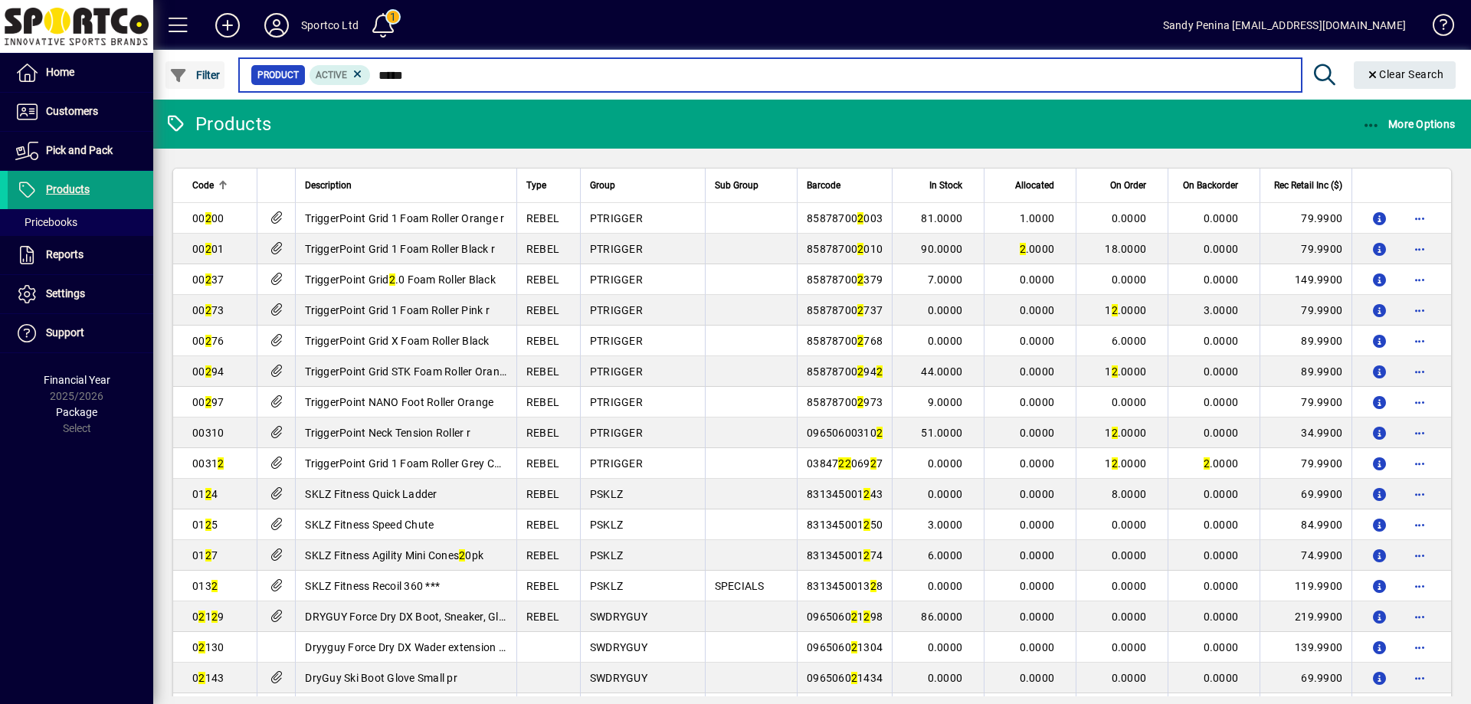
type input "******"
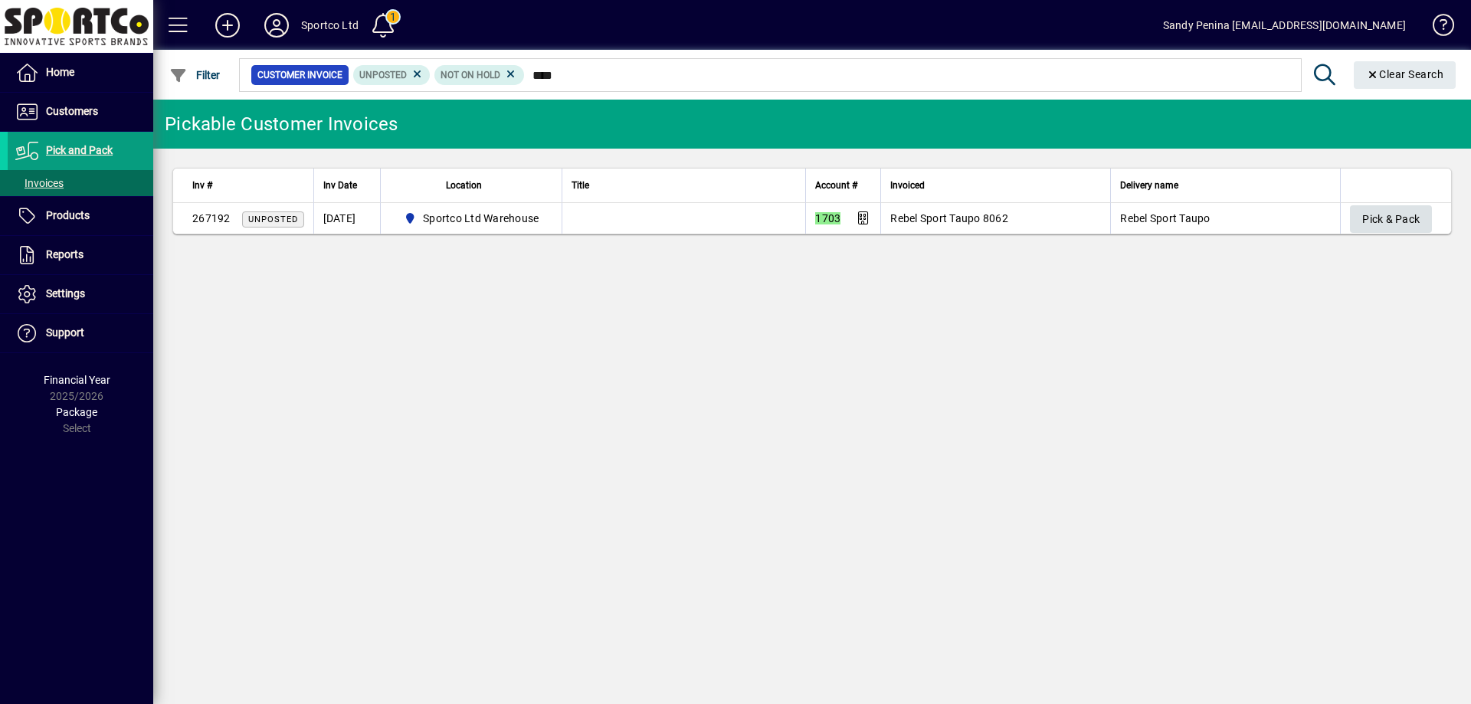
type input "****"
click at [1378, 215] on span "Pick & Pack" at bounding box center [1390, 219] width 57 height 25
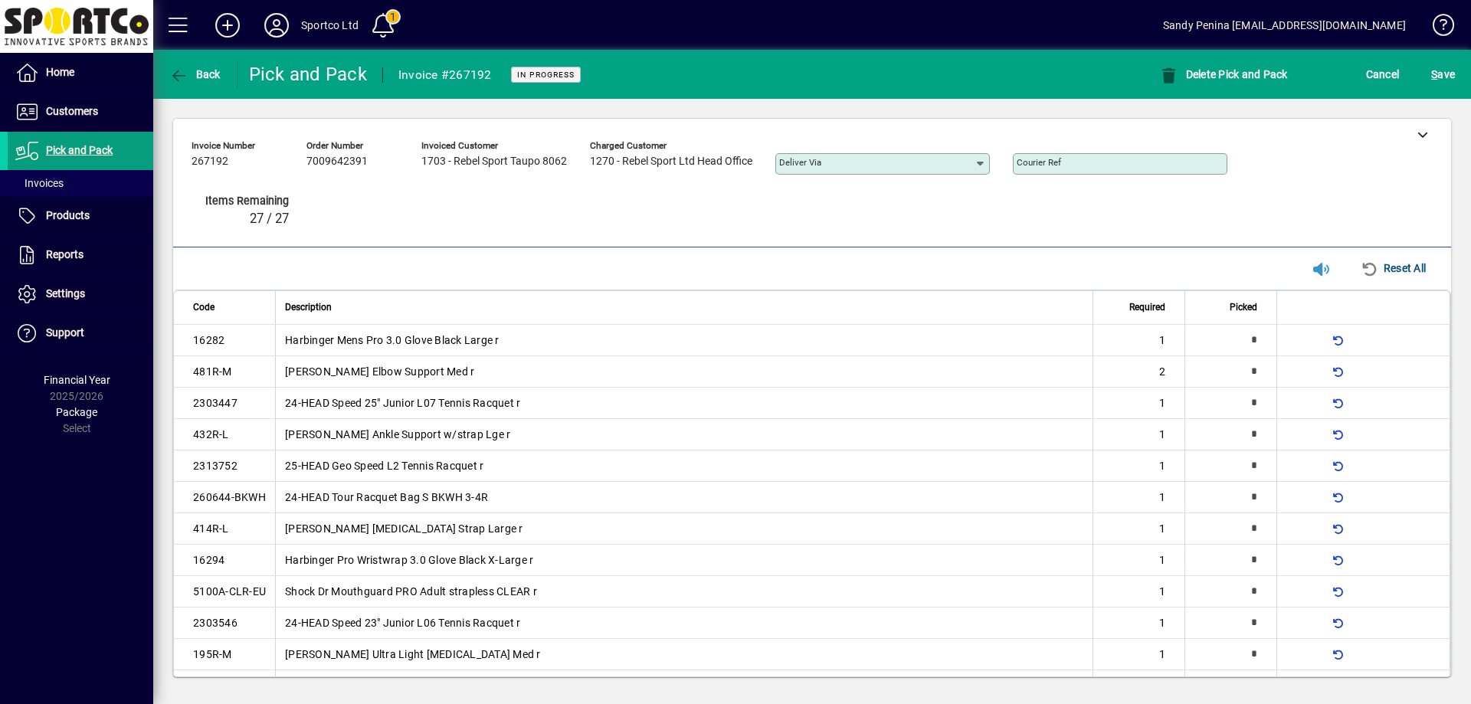
type input "*"
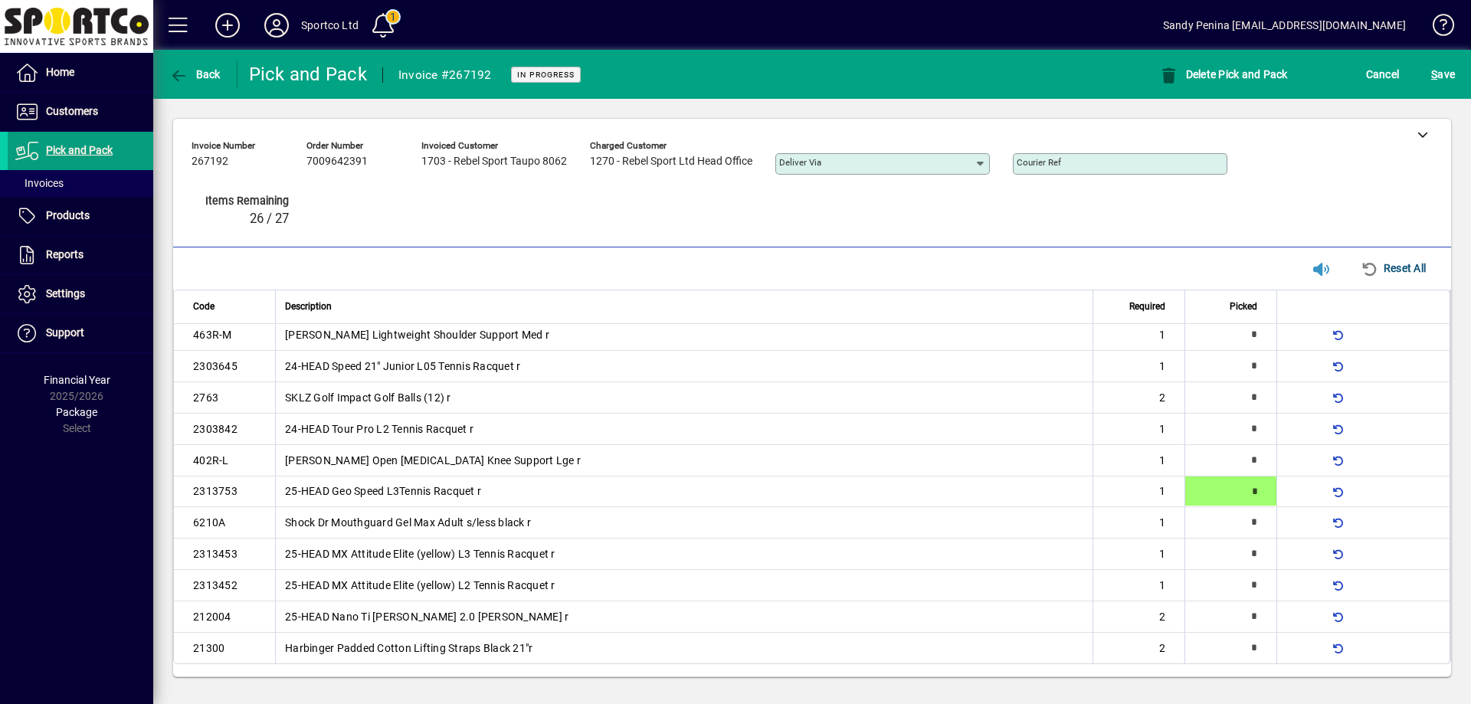
type input "*"
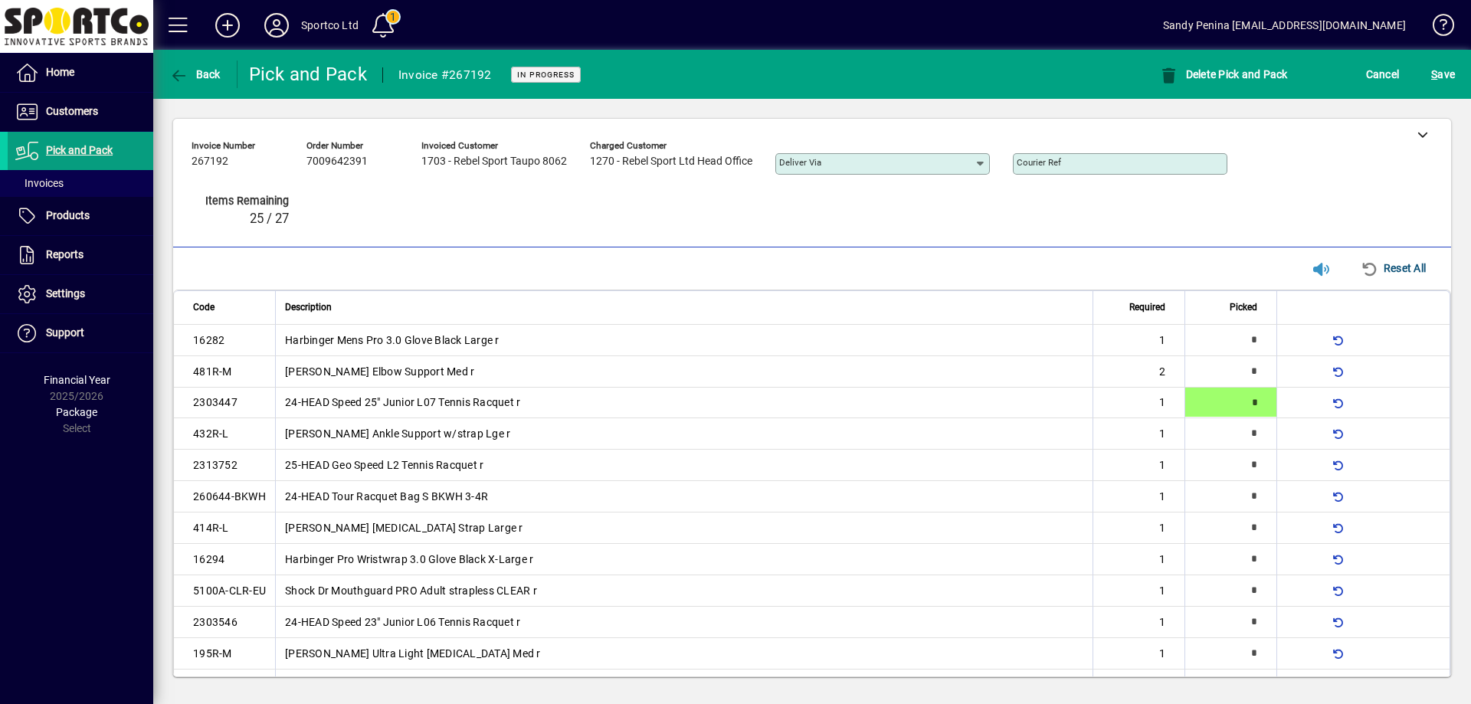
type input "*"
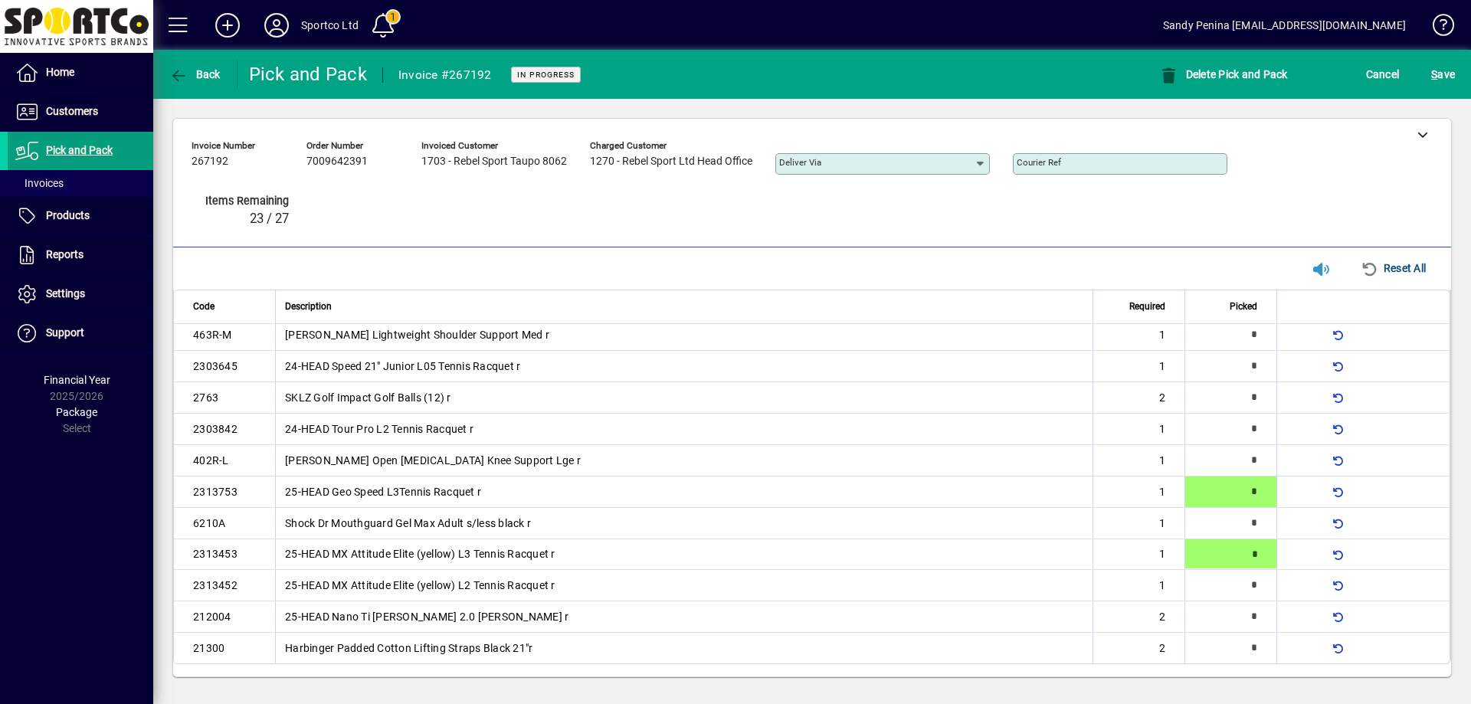
type input "*"
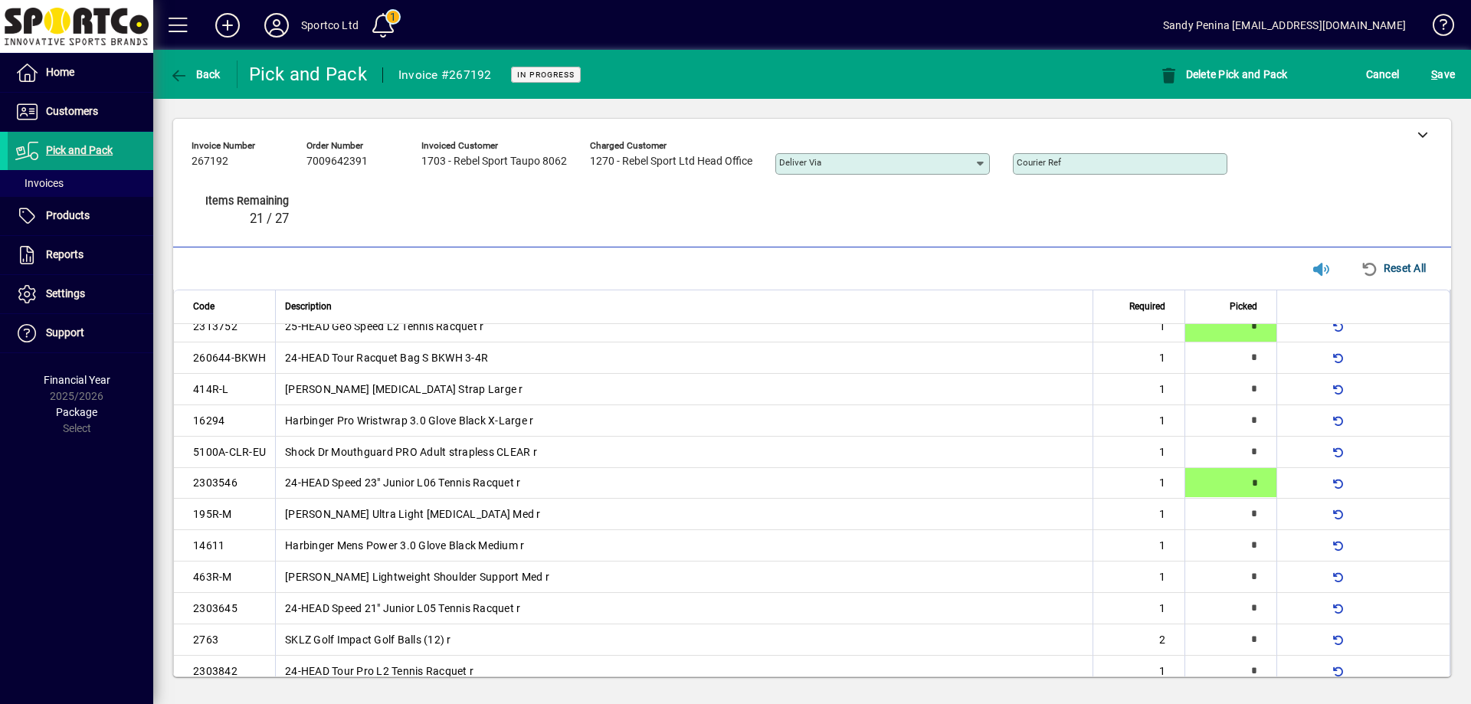
type input "*"
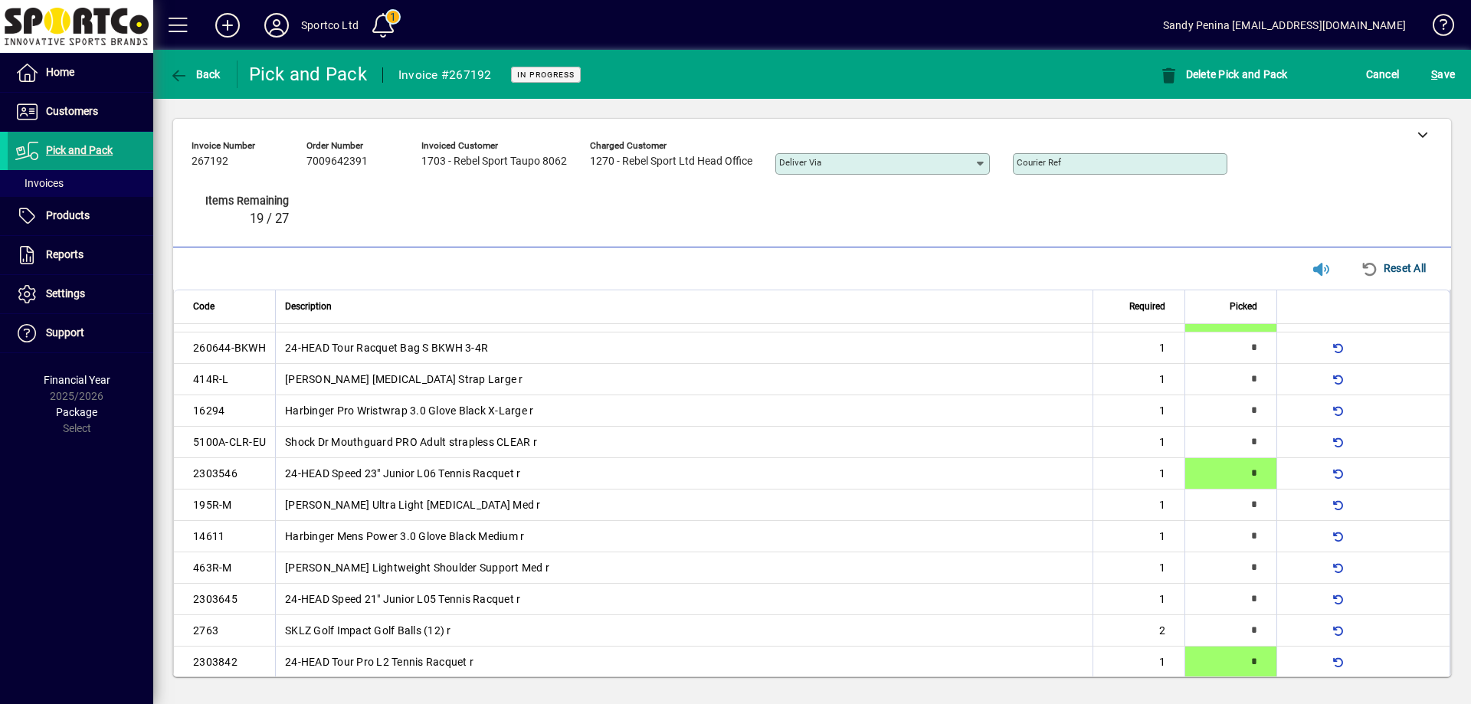
scroll to position [382, 0]
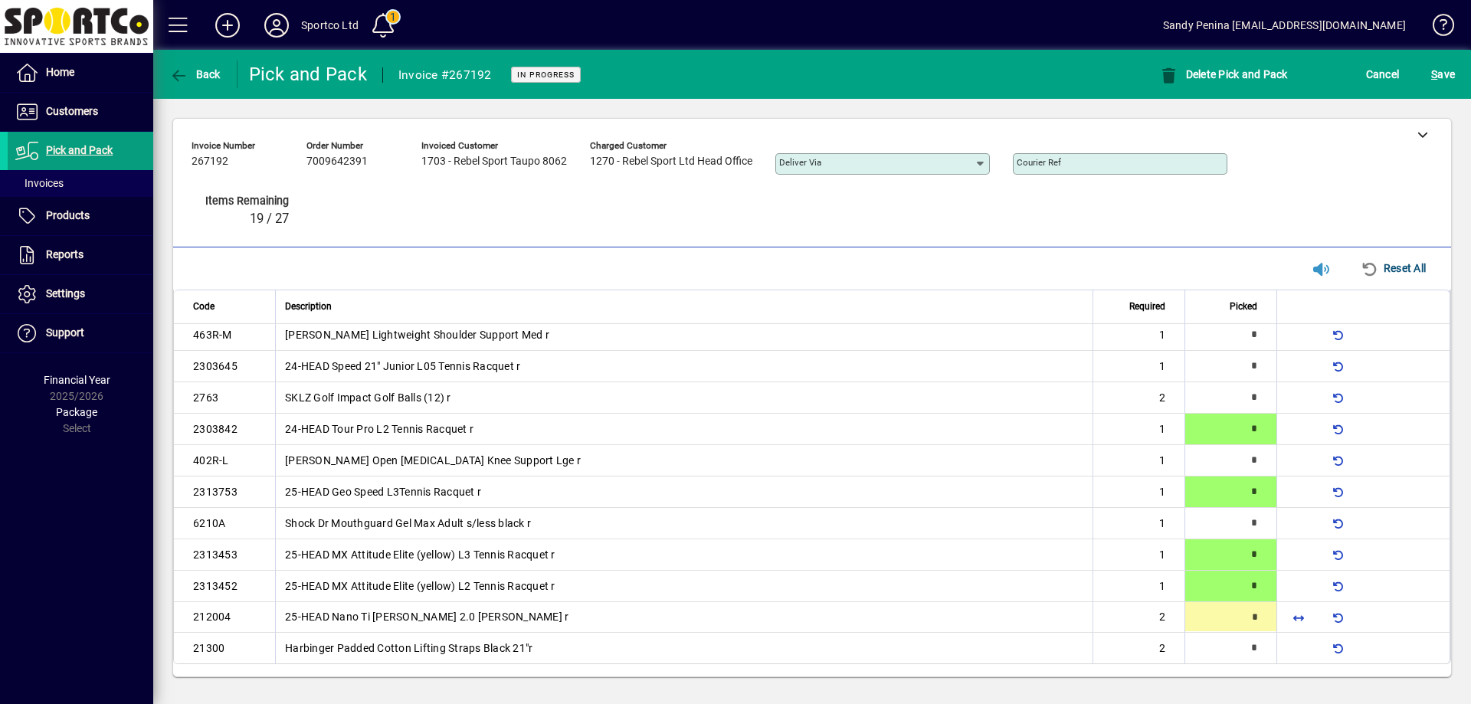
type input "*"
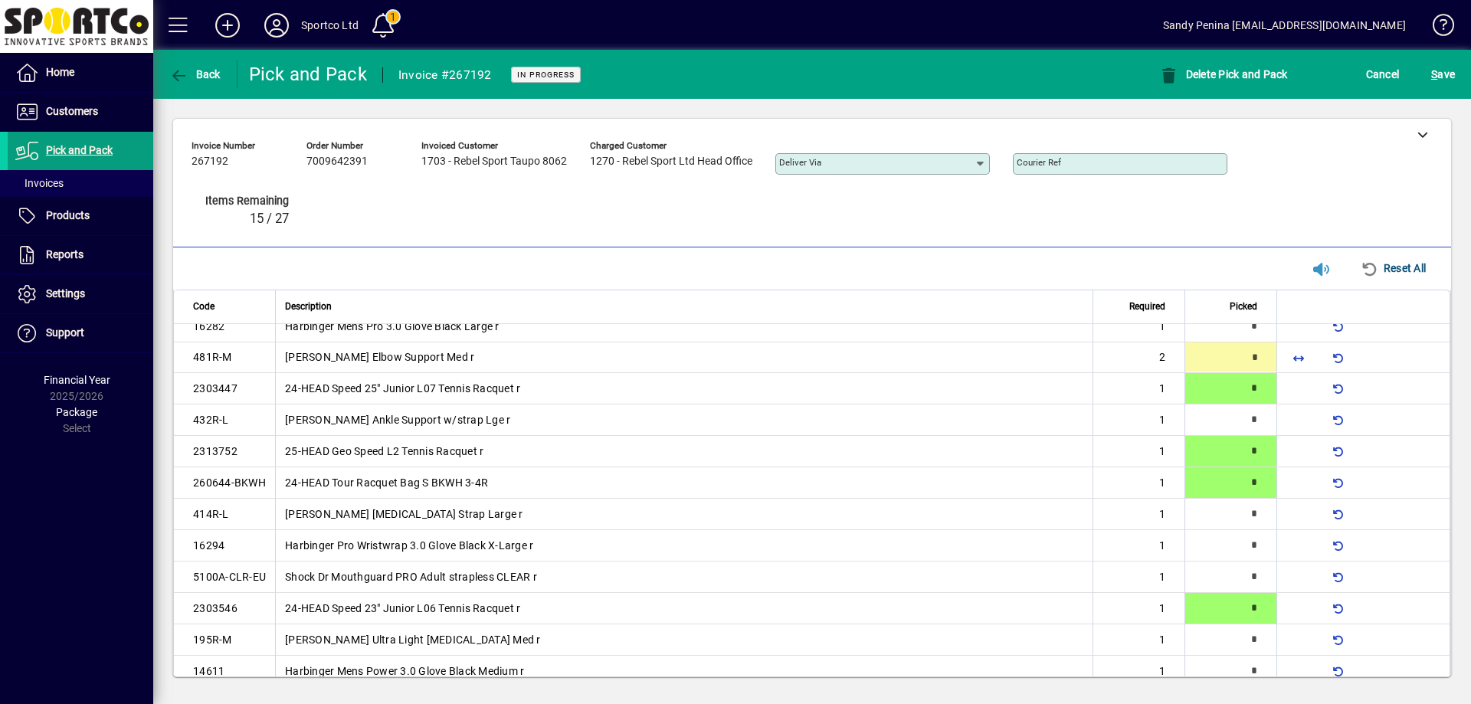
type input "*"
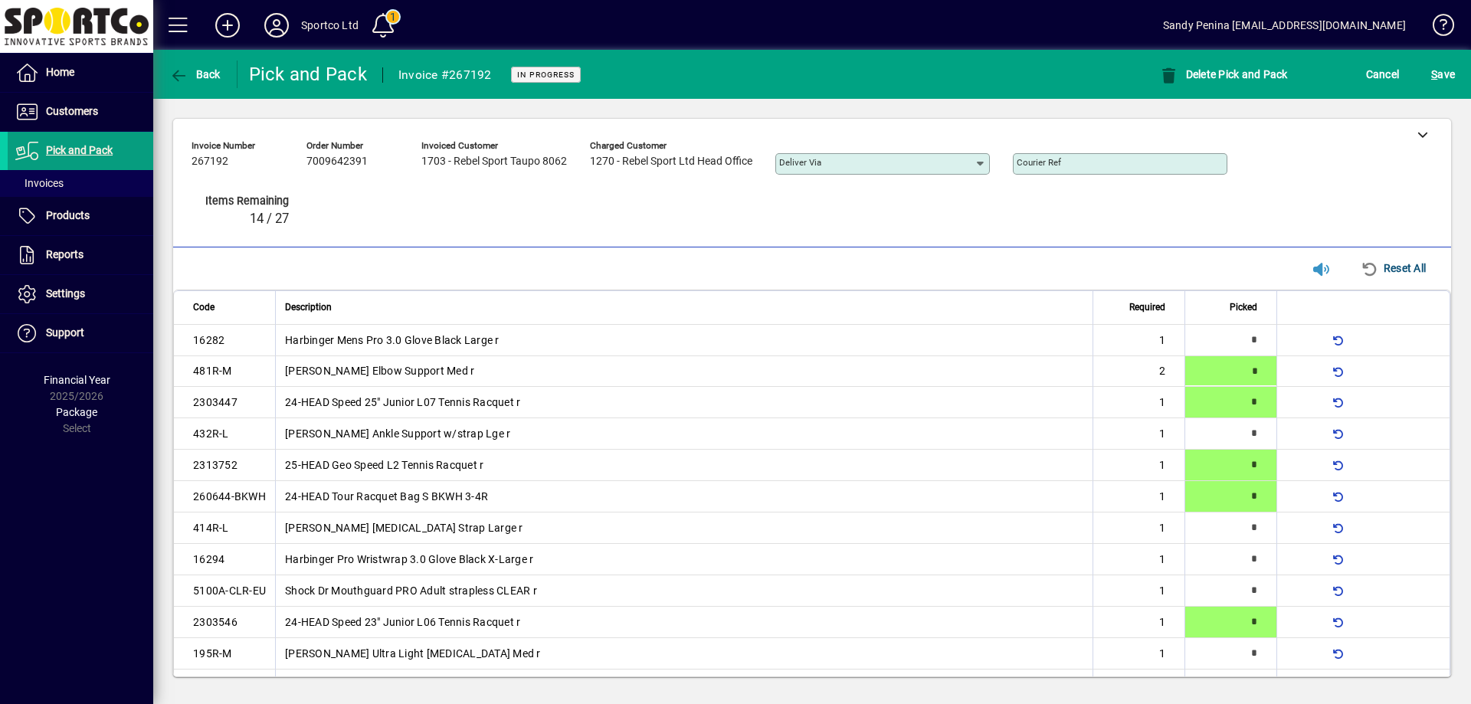
type input "*"
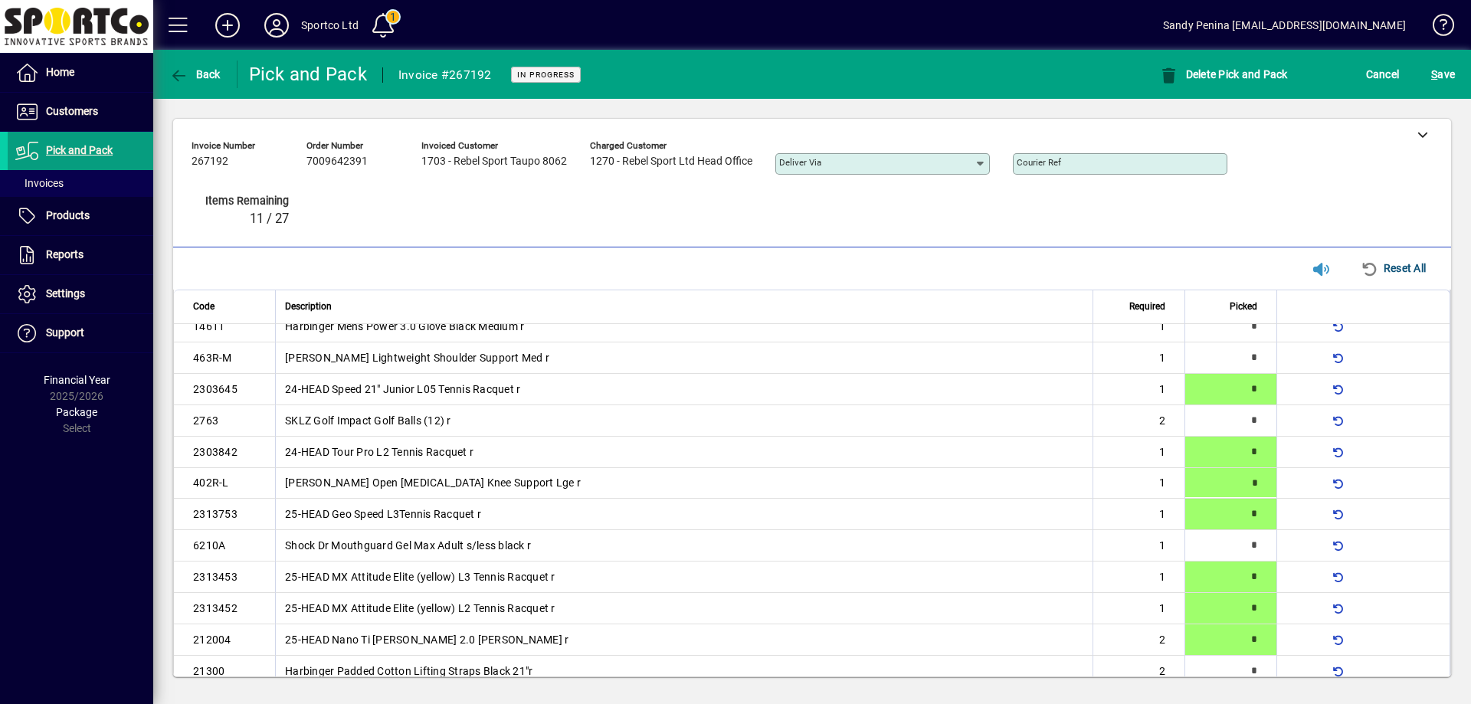
type input "*"
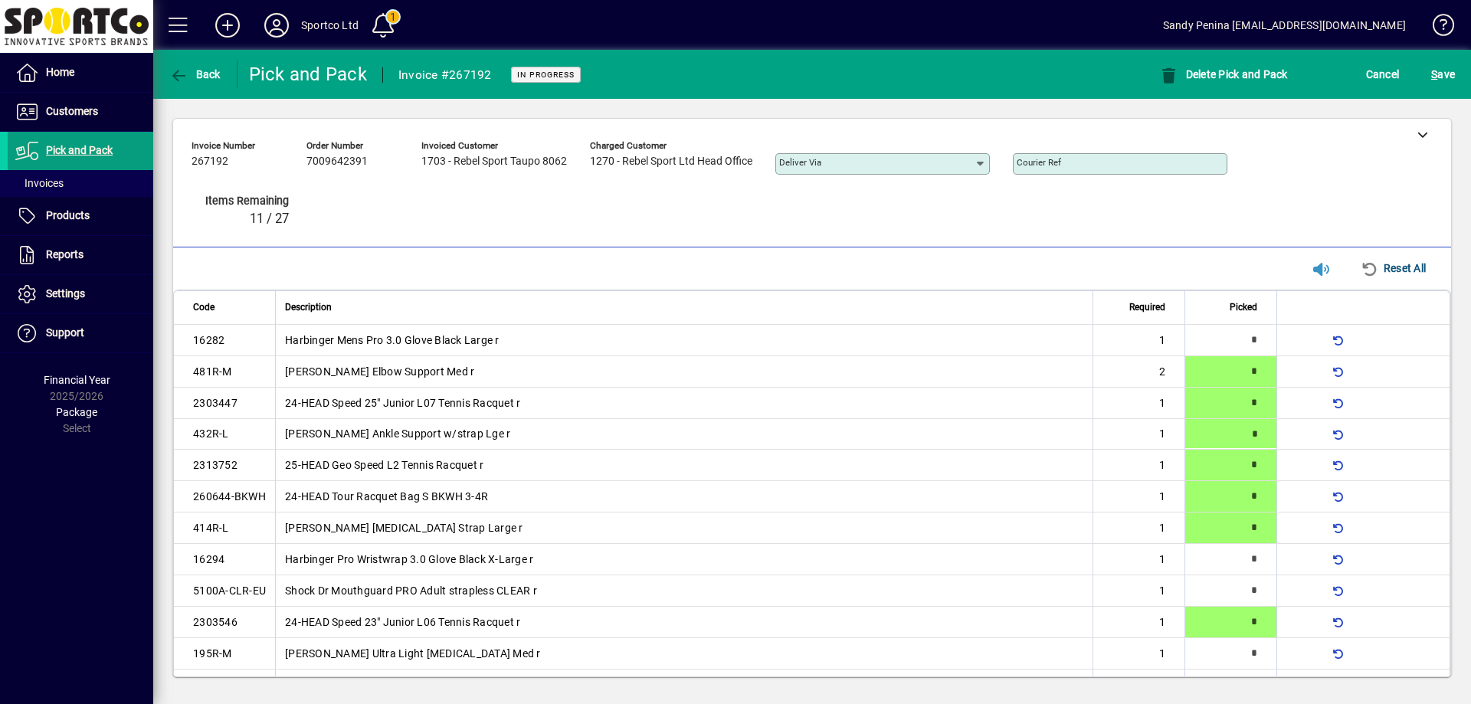
type input "*"
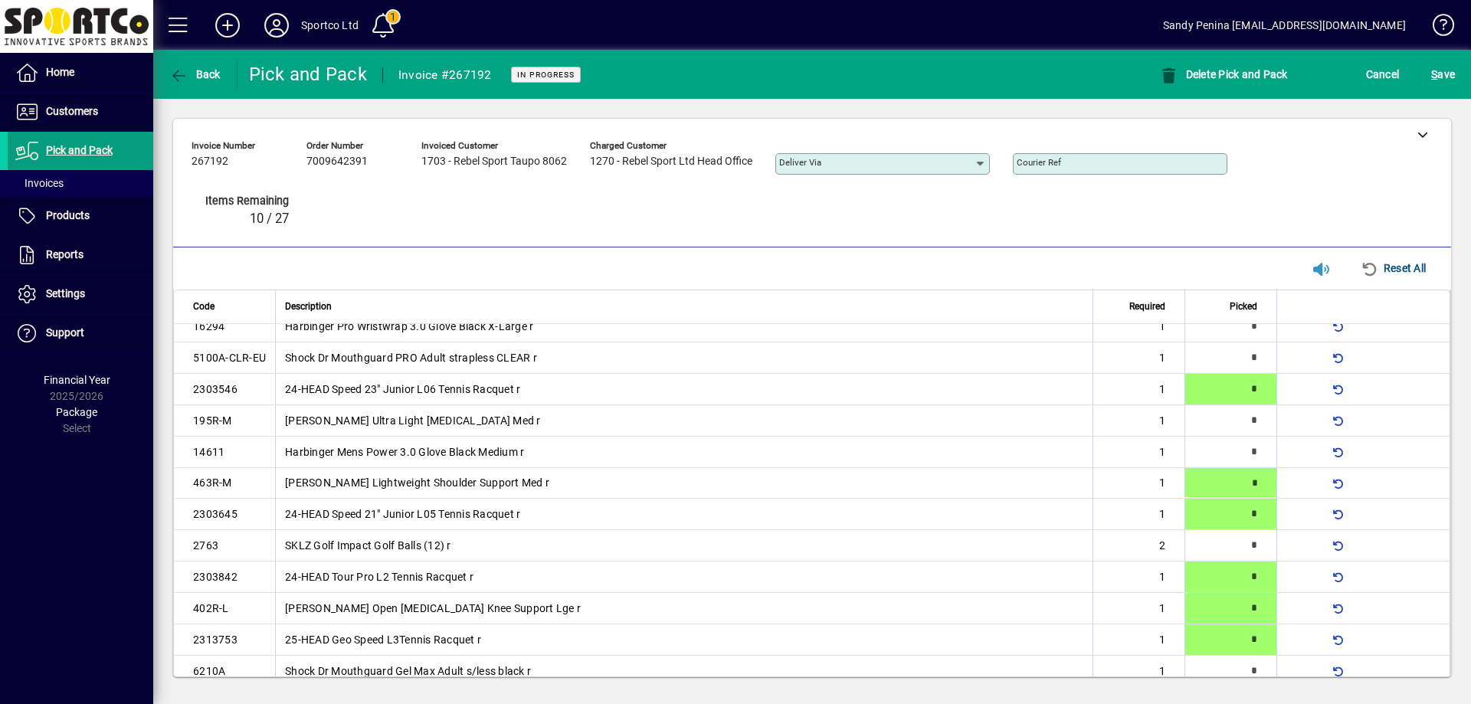
type input "*"
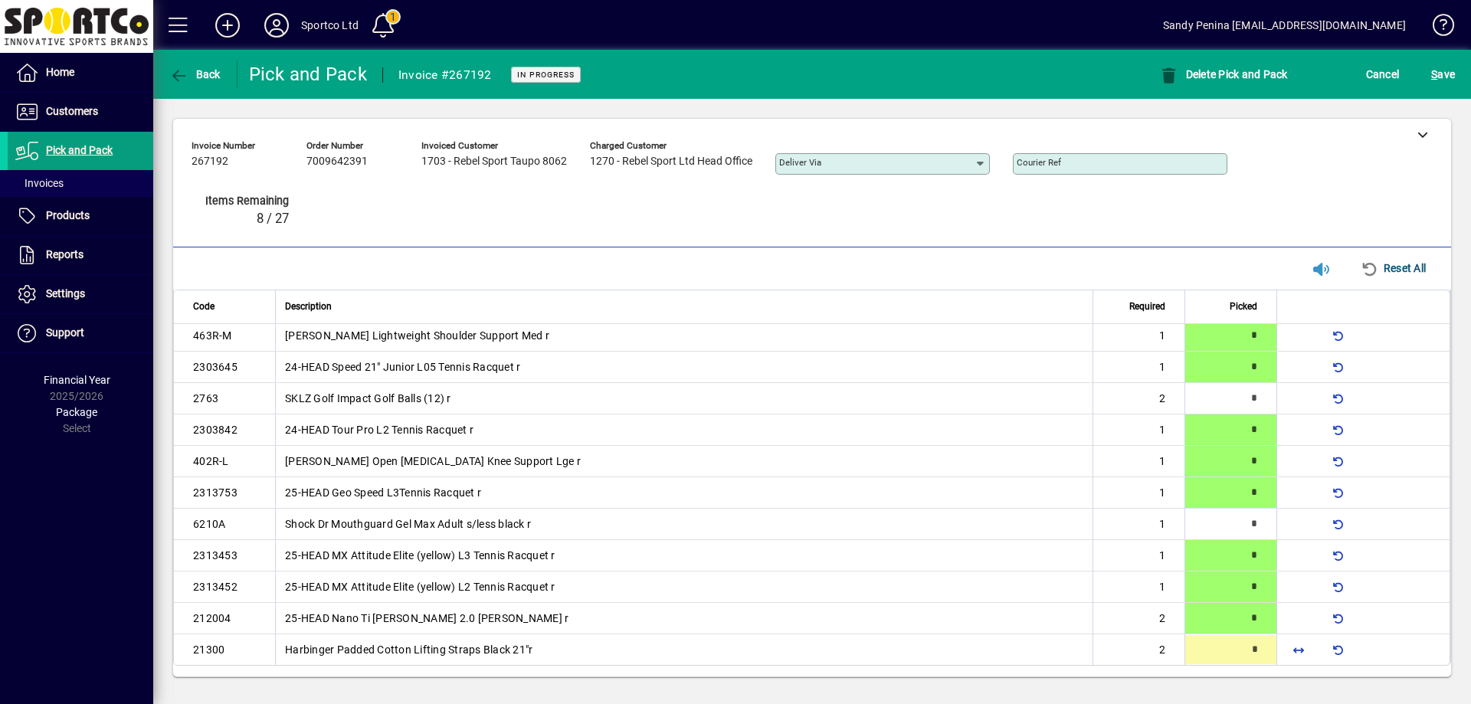
type input "*"
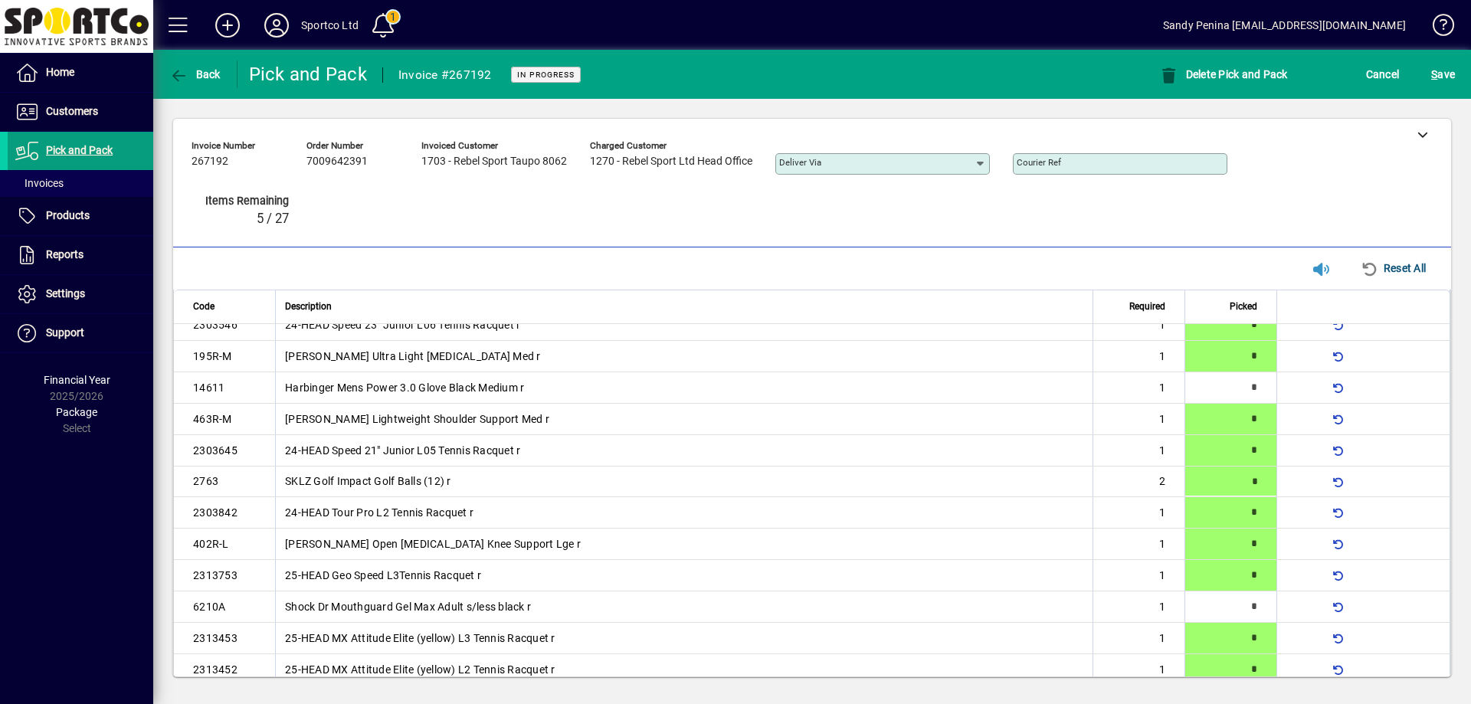
type input "*"
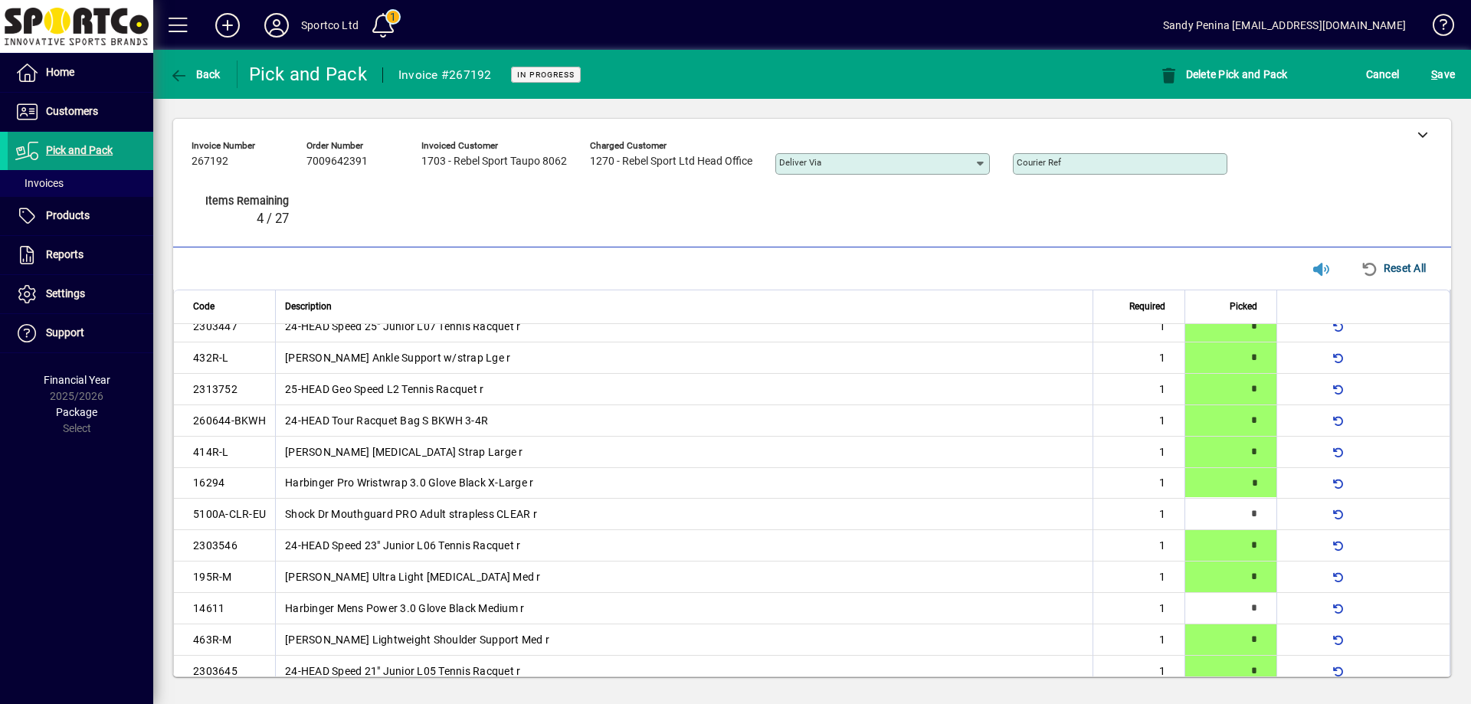
type input "*"
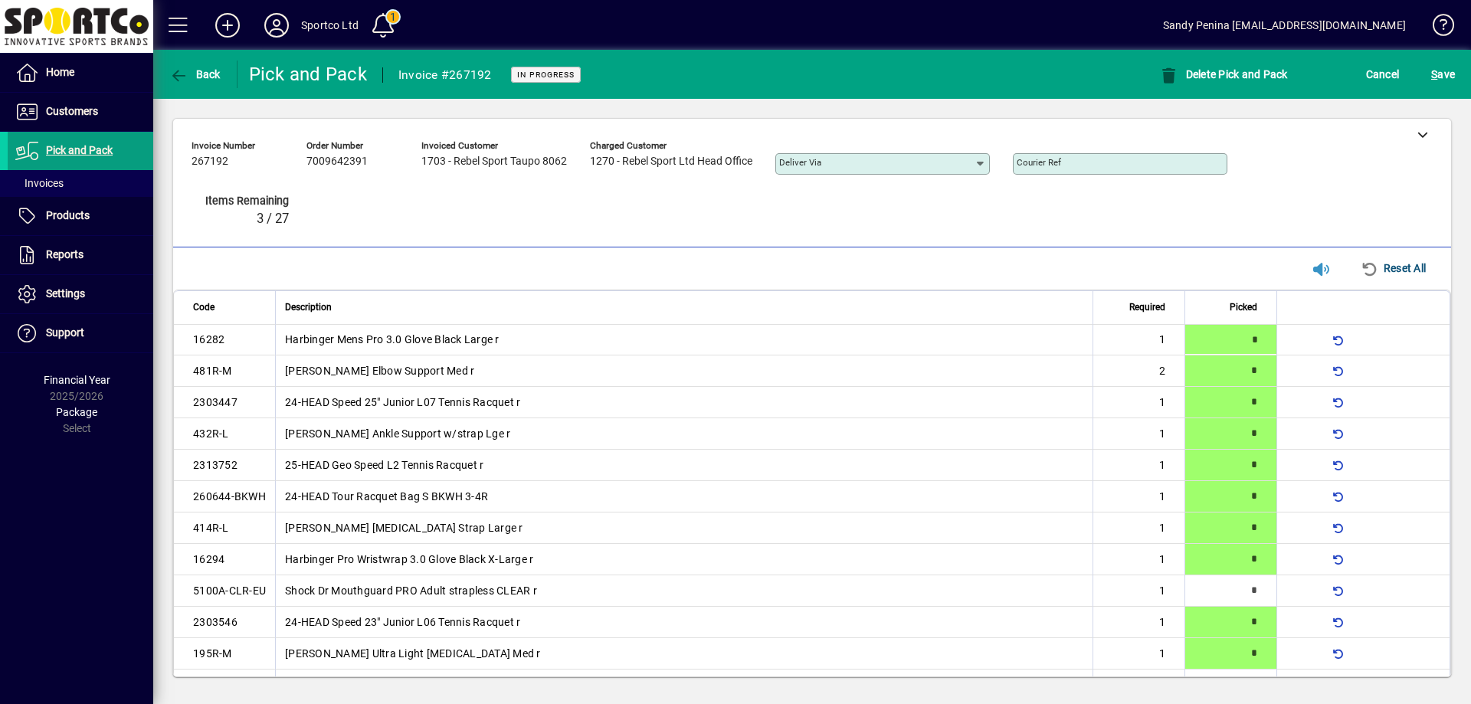
type input "*"
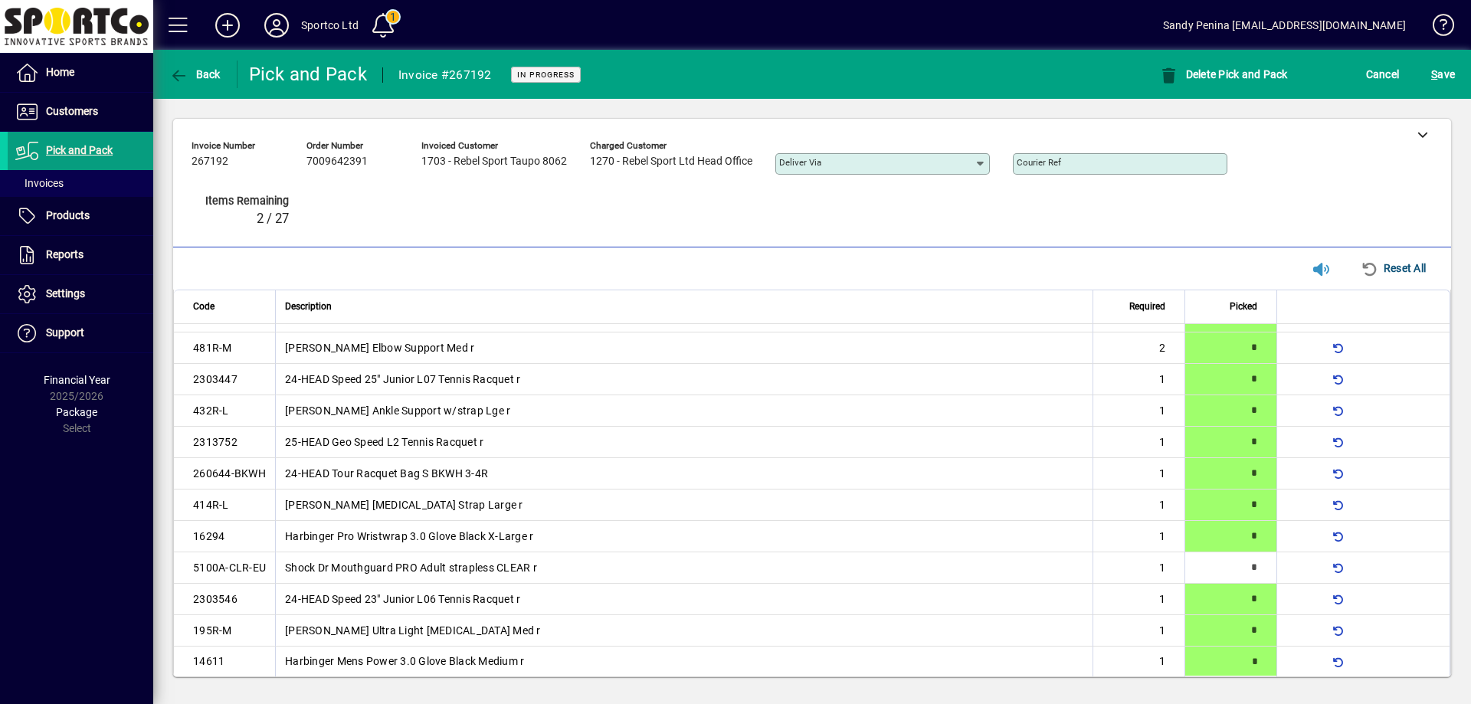
type input "*"
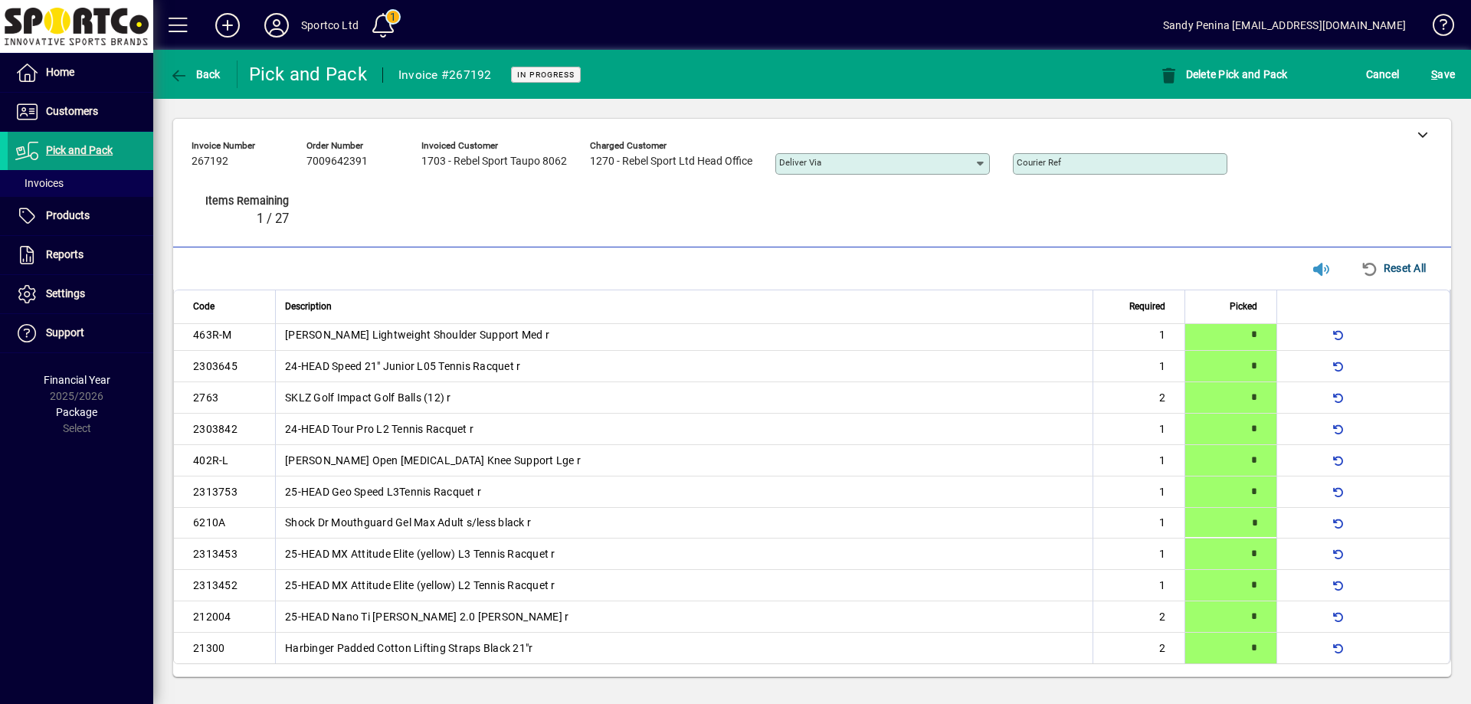
type input "*"
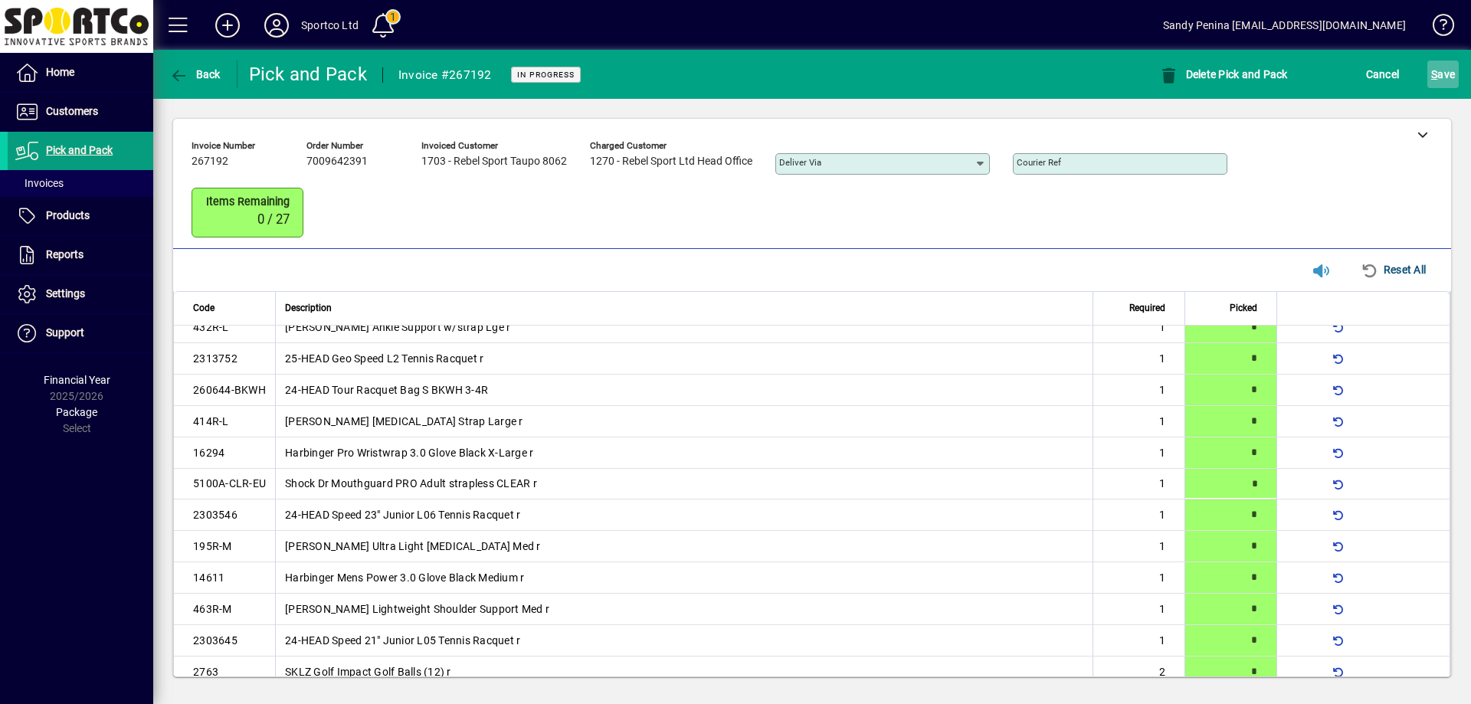
click at [1443, 69] on span "S ave" at bounding box center [1443, 74] width 24 height 25
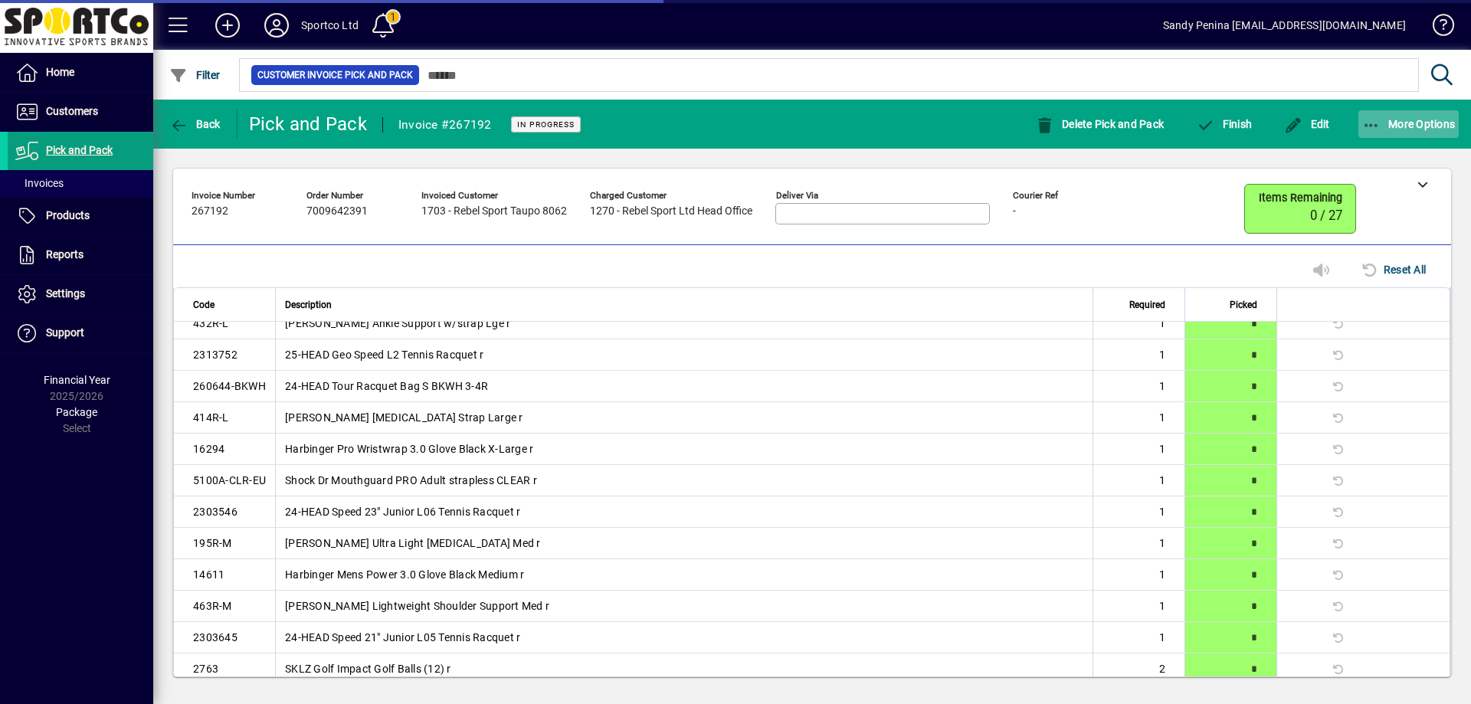
click at [1432, 127] on span "More Options" at bounding box center [1408, 124] width 93 height 12
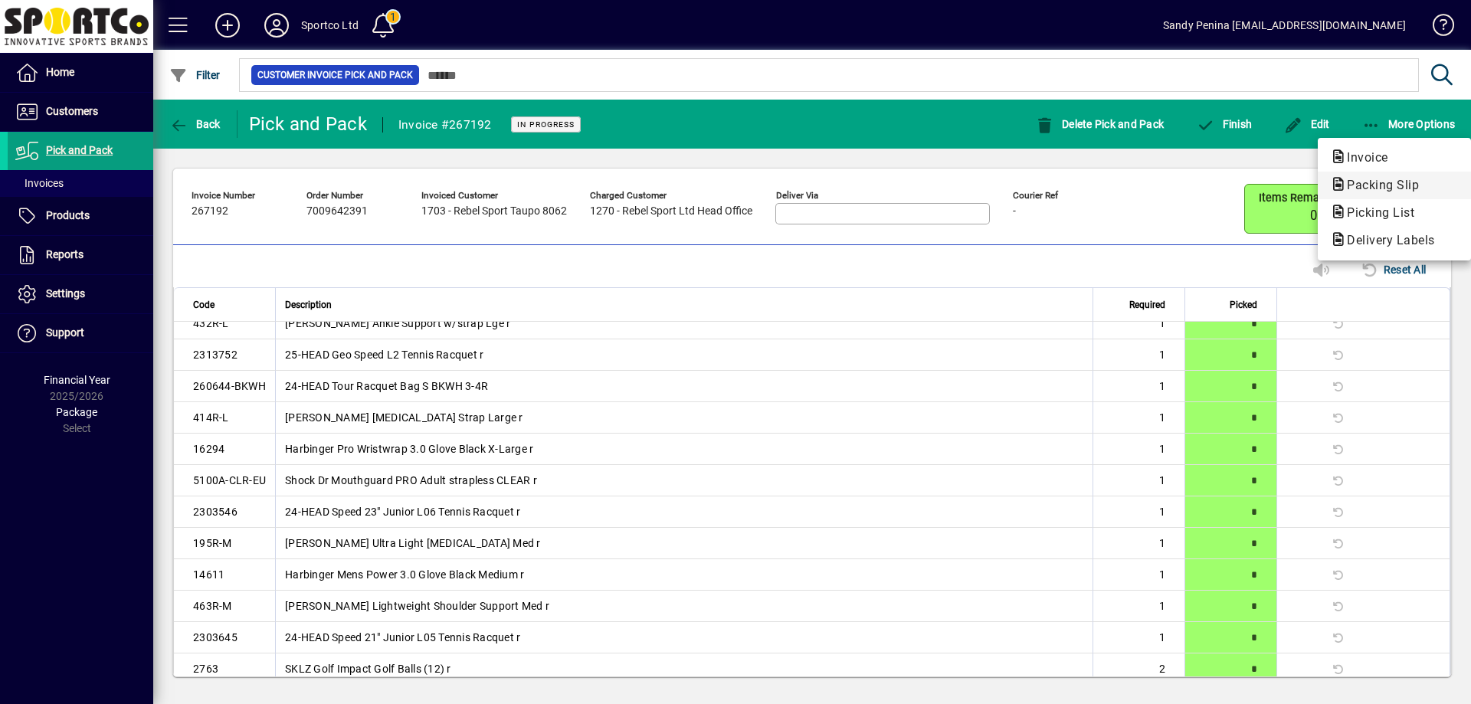
click at [1366, 179] on span "Packing Slip" at bounding box center [1378, 185] width 97 height 15
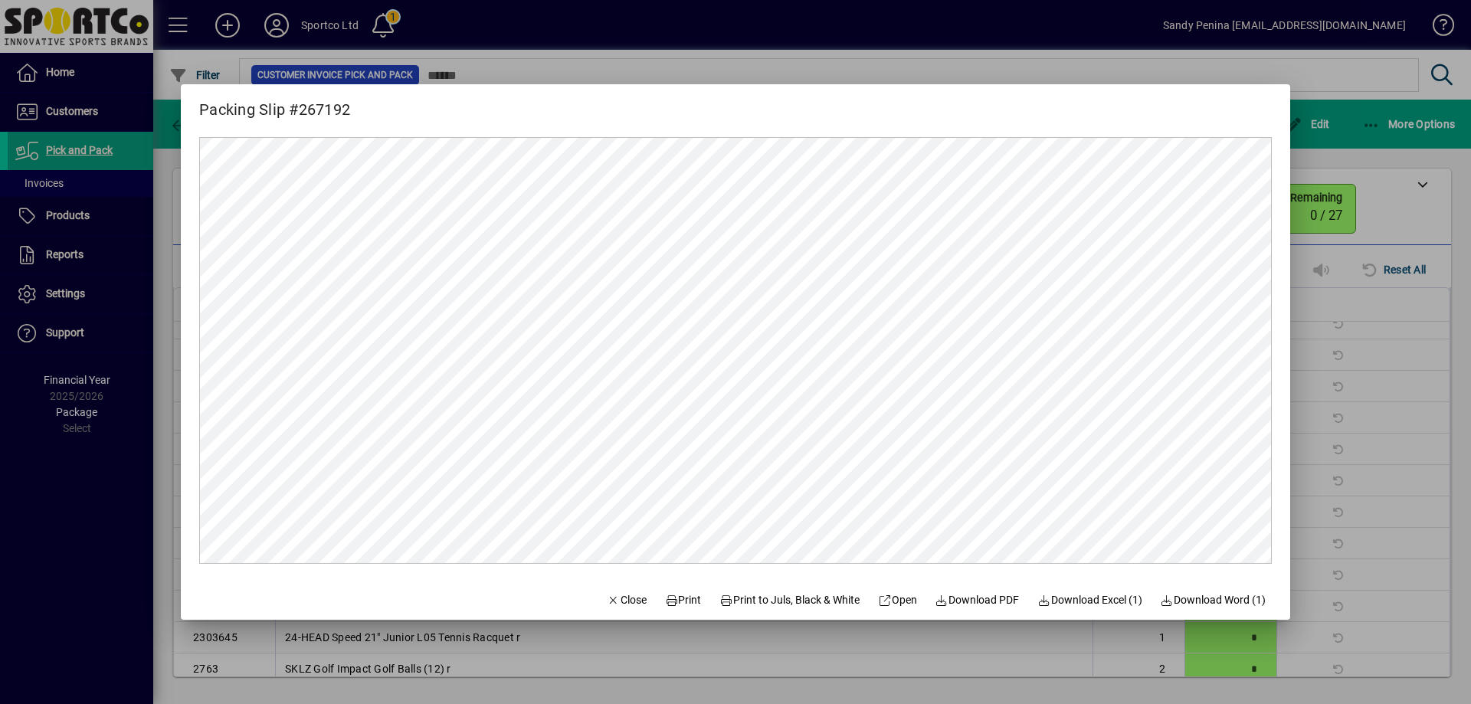
scroll to position [0, 0]
click at [675, 603] on span "Print" at bounding box center [683, 600] width 37 height 16
click at [1420, 221] on div at bounding box center [735, 352] width 1471 height 704
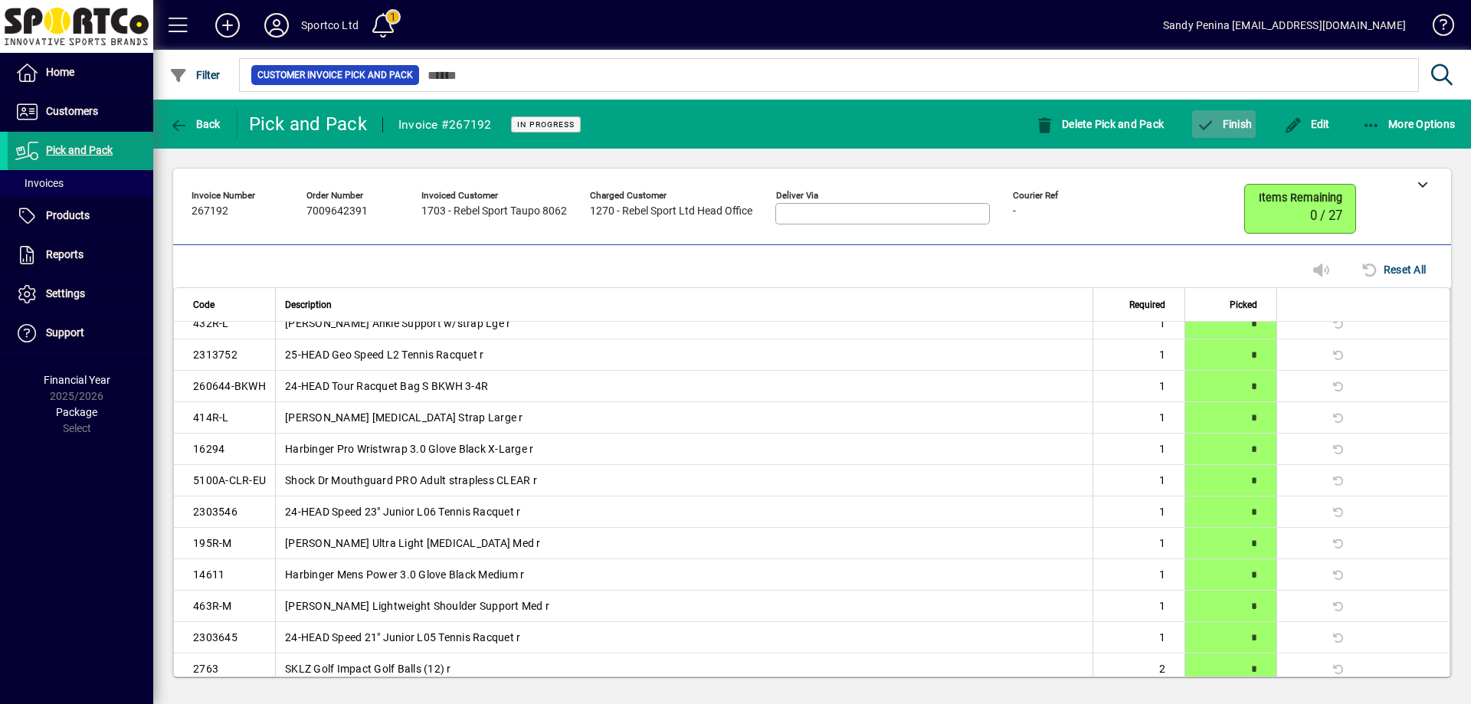
click at [1230, 118] on span "Finish" at bounding box center [1224, 124] width 56 height 12
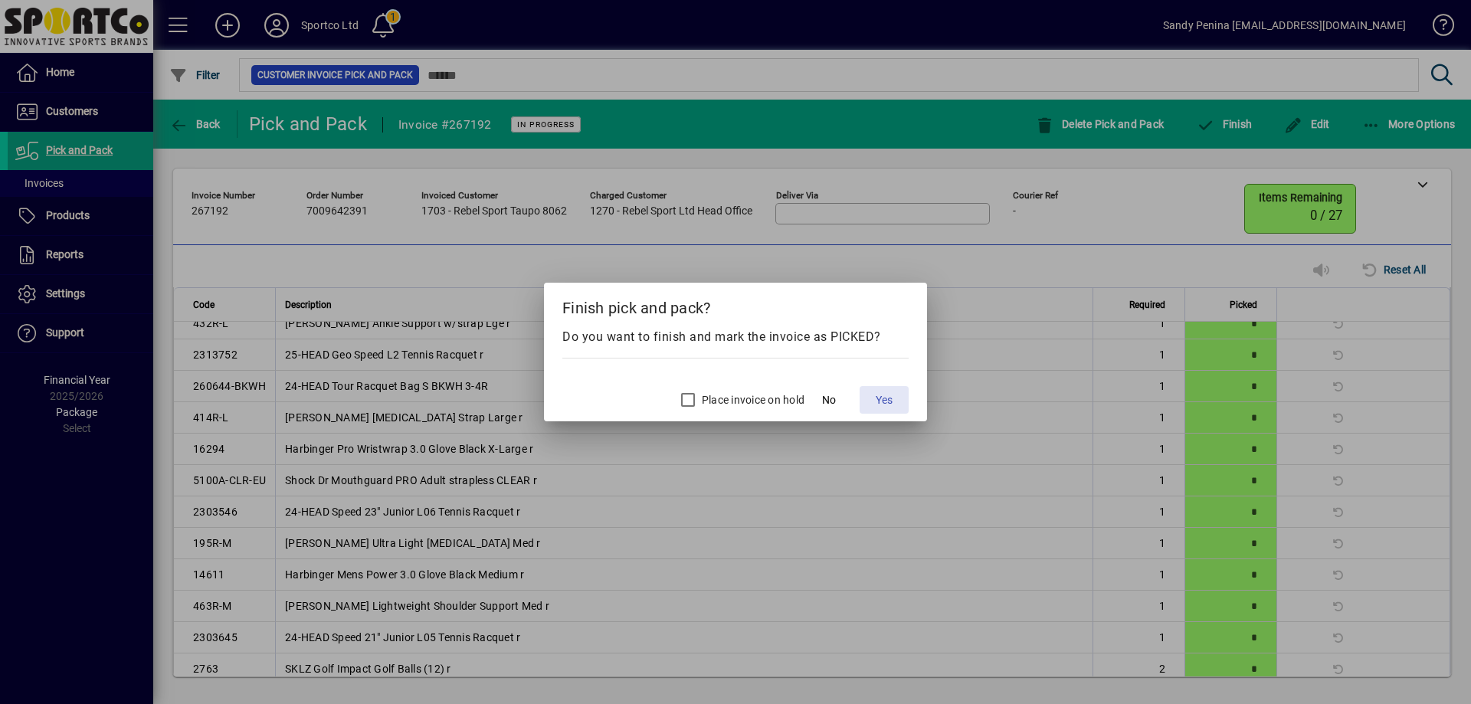
click at [884, 402] on span "Yes" at bounding box center [884, 400] width 17 height 16
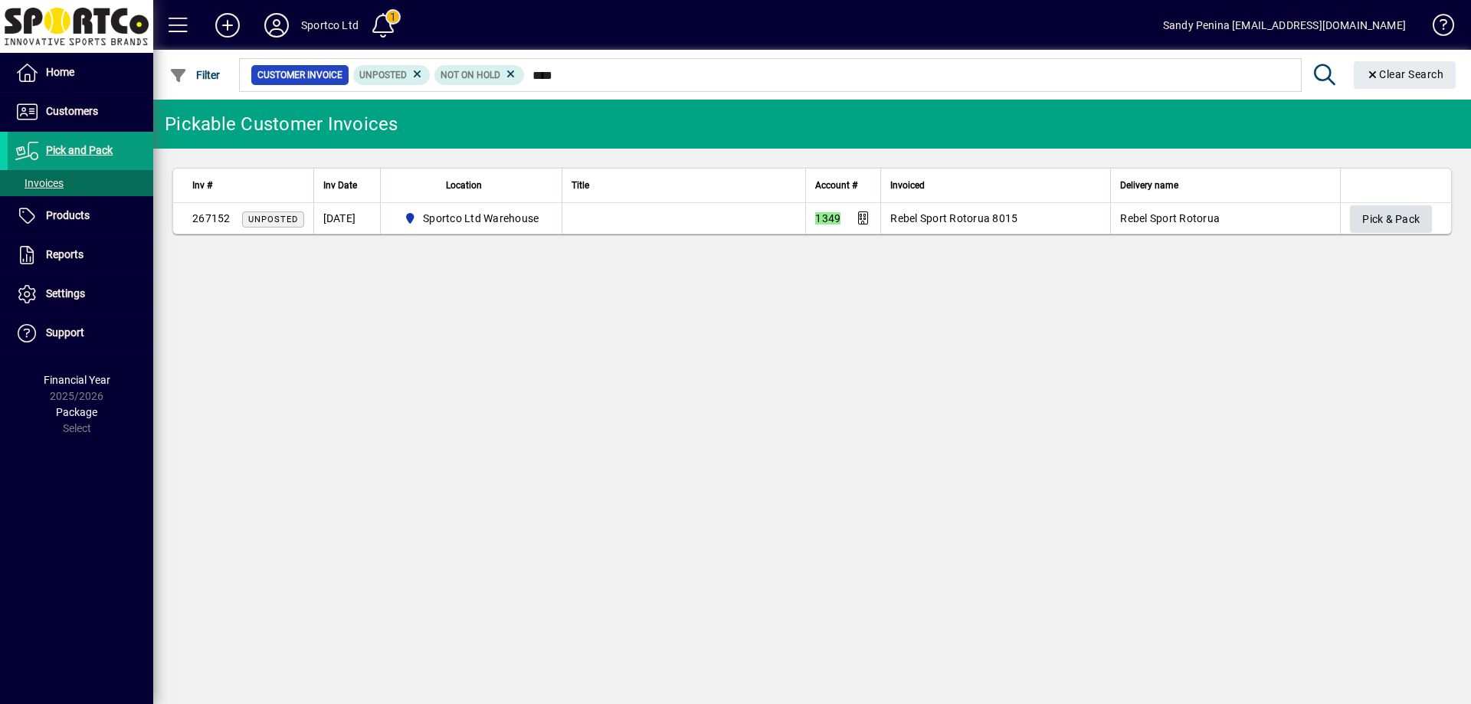
type input "****"
click at [1391, 215] on span "Pick & Pack" at bounding box center [1390, 219] width 57 height 25
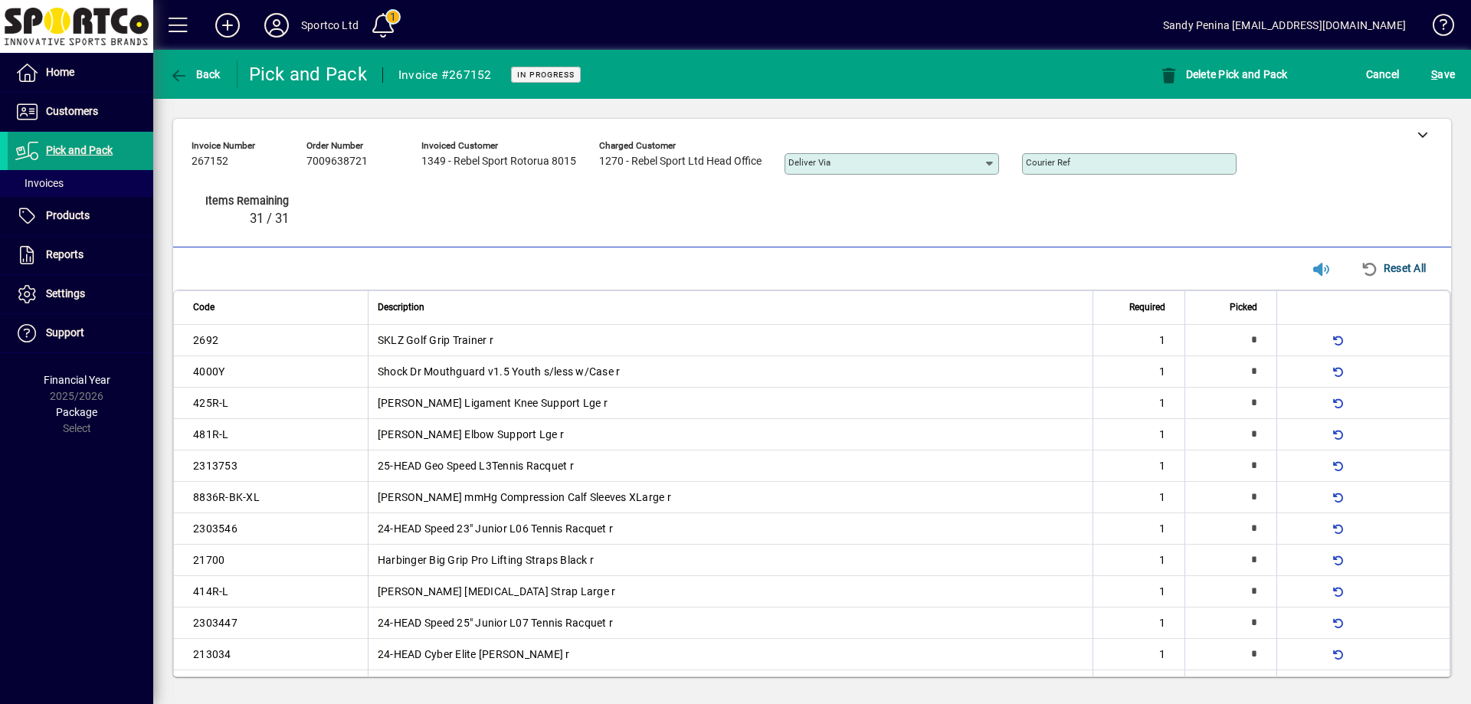
type input "*"
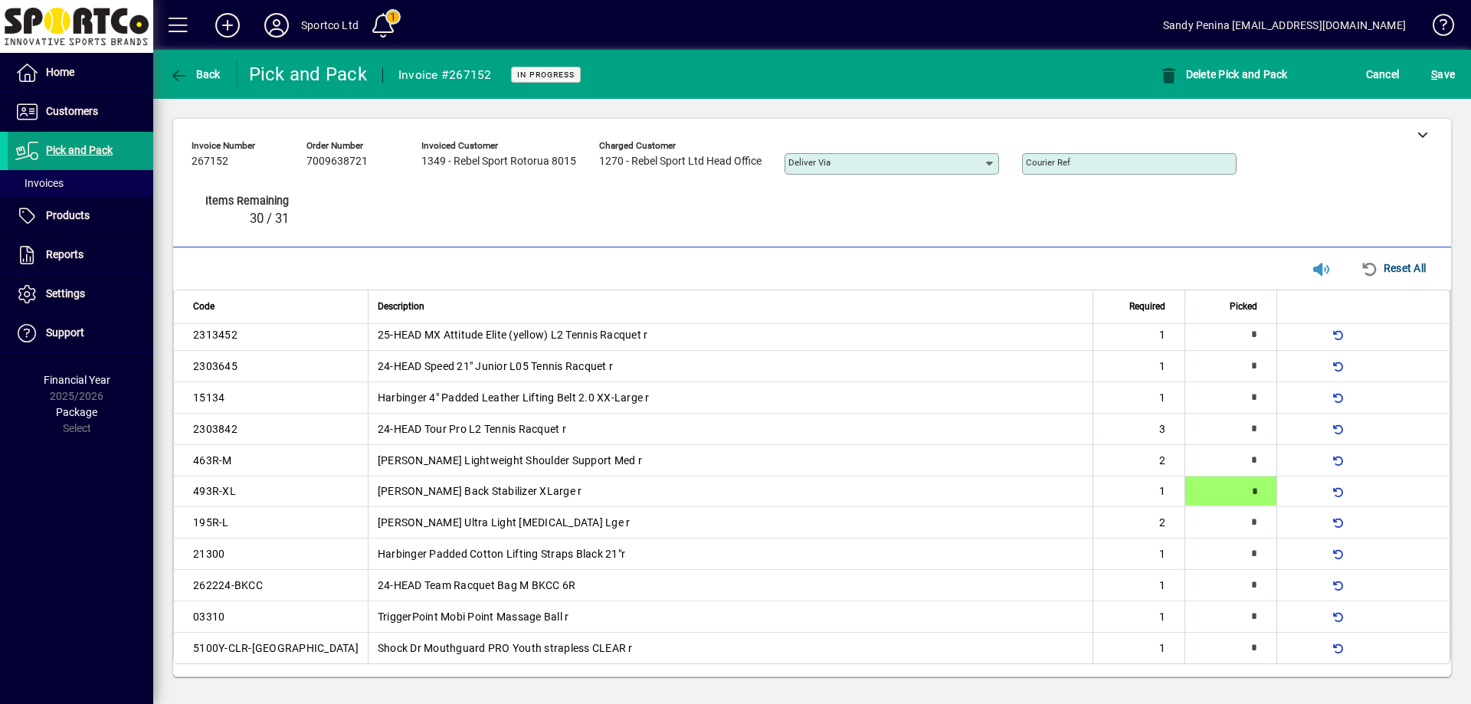
type input "*"
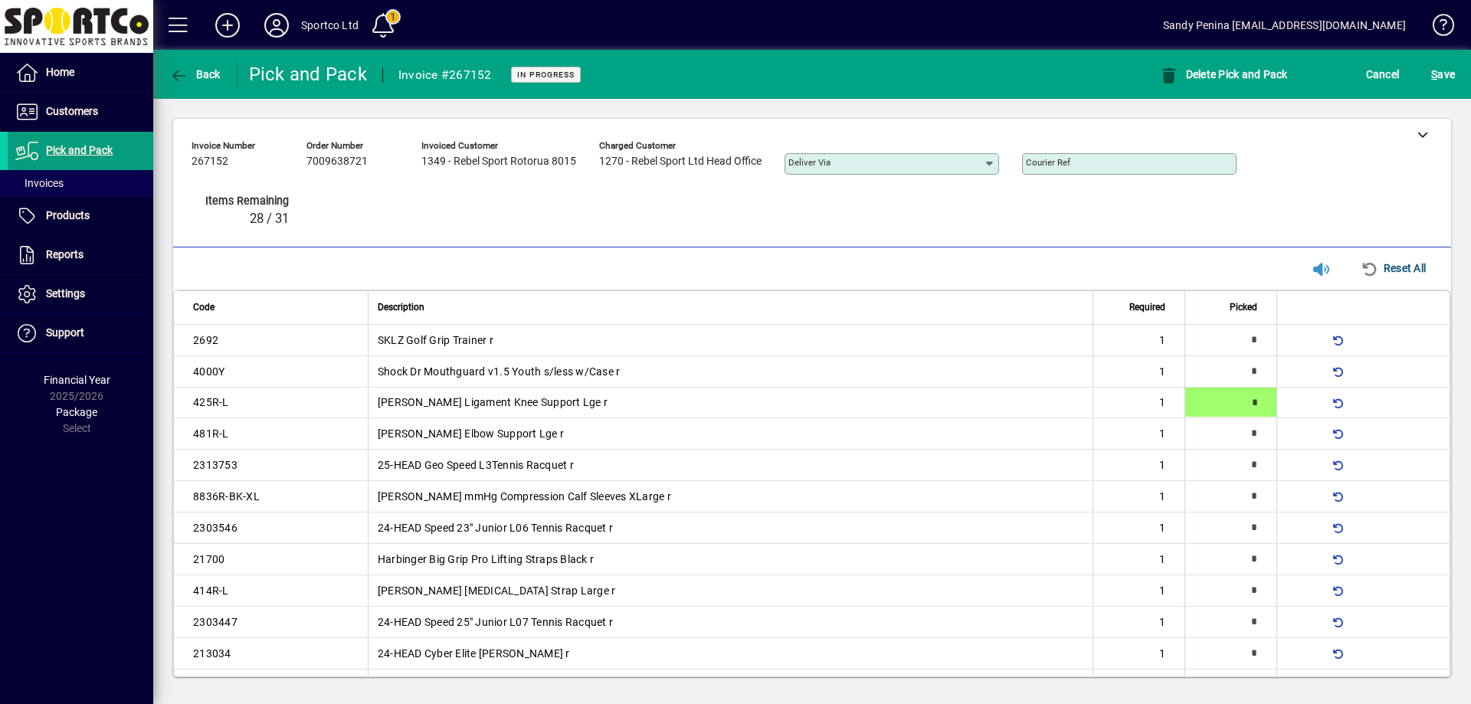
type input "*"
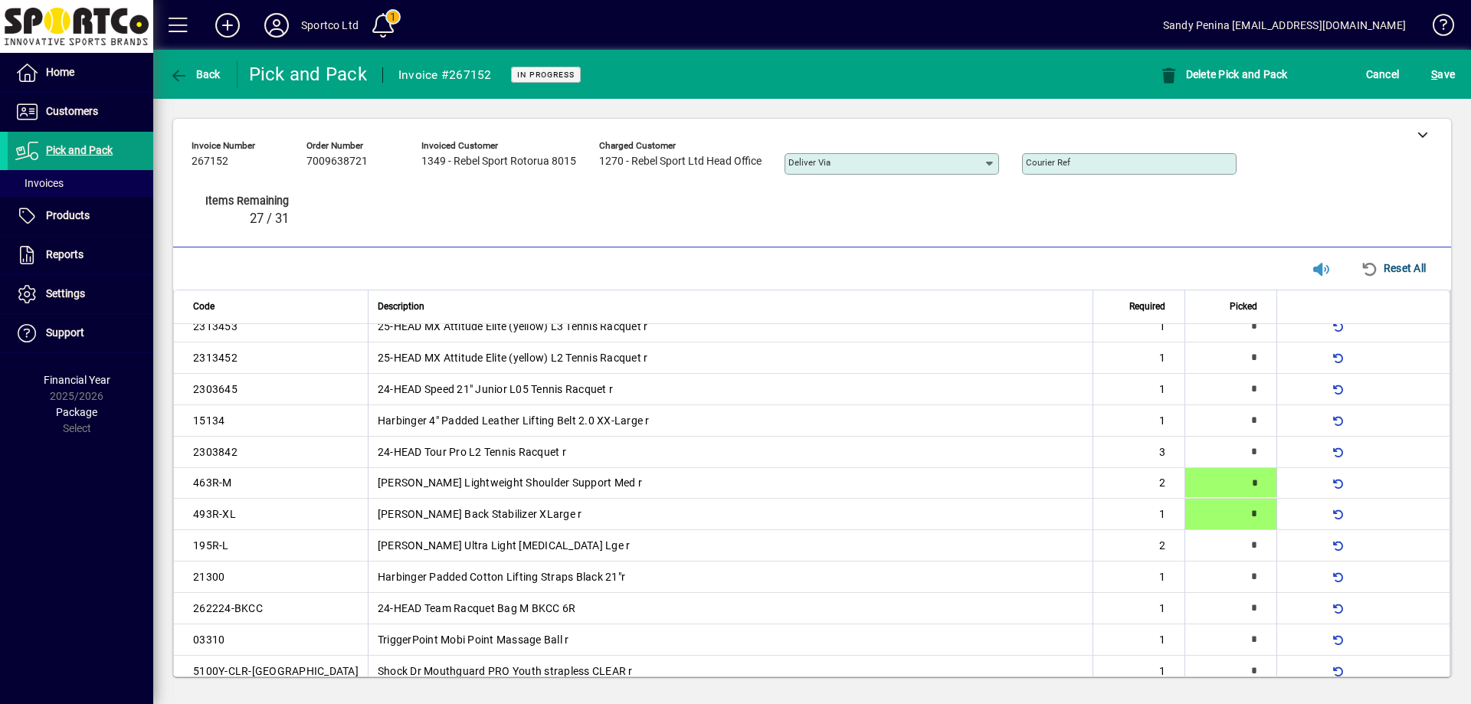
type input "*"
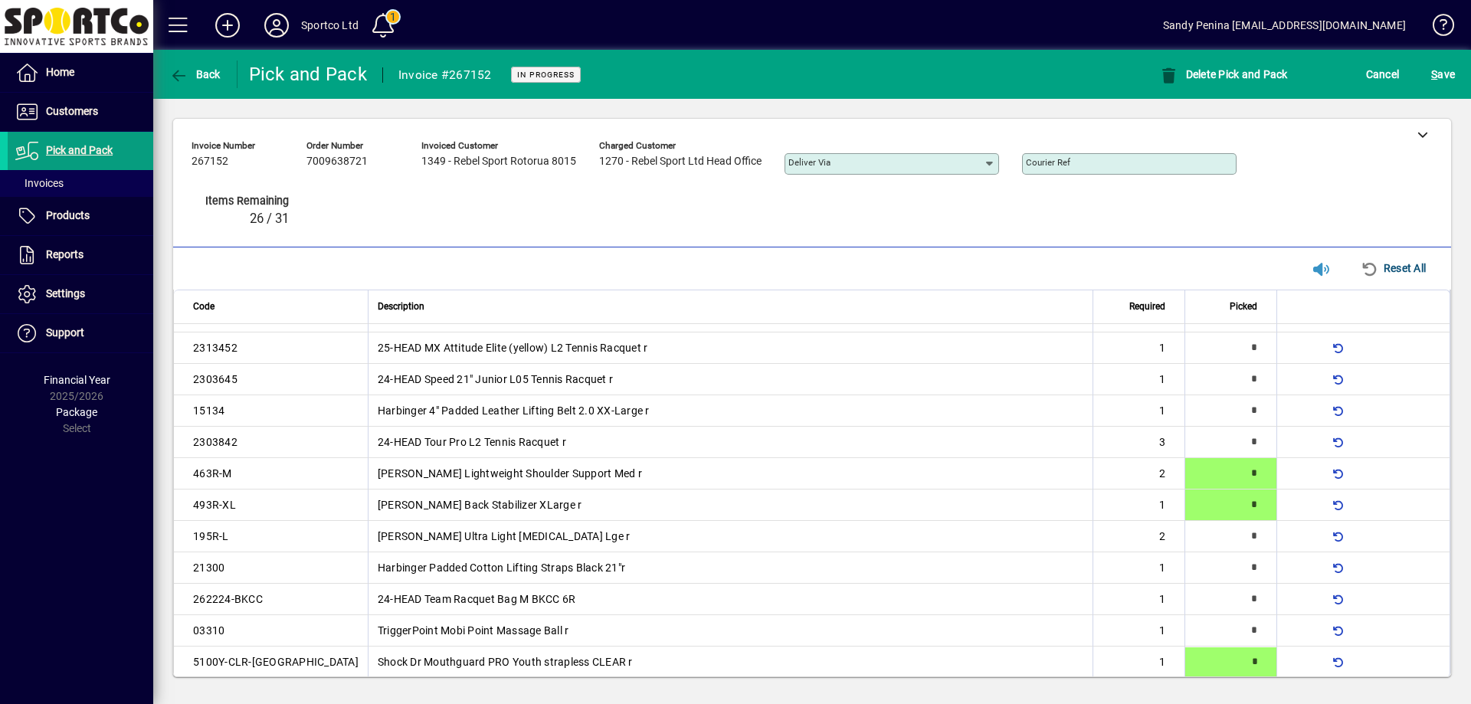
type input "*"
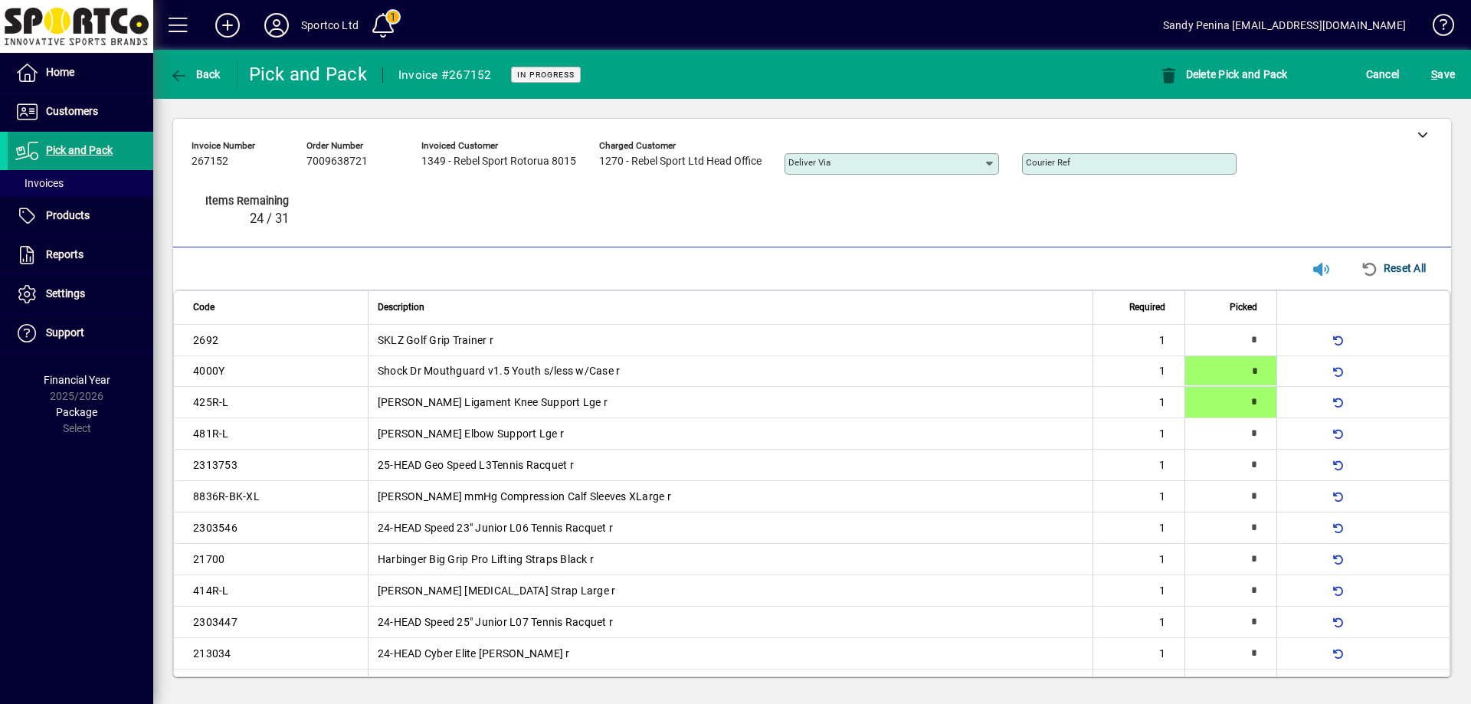
scroll to position [508, 0]
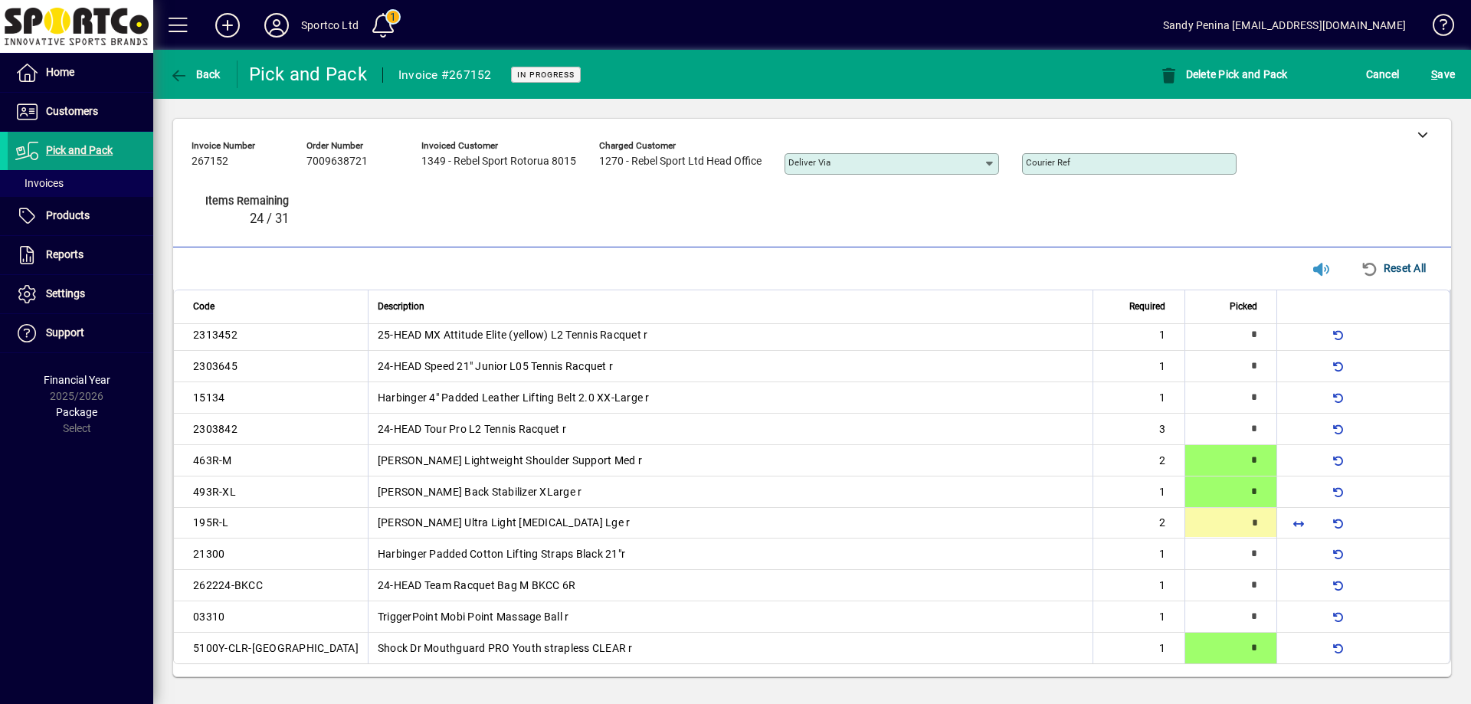
type input "*"
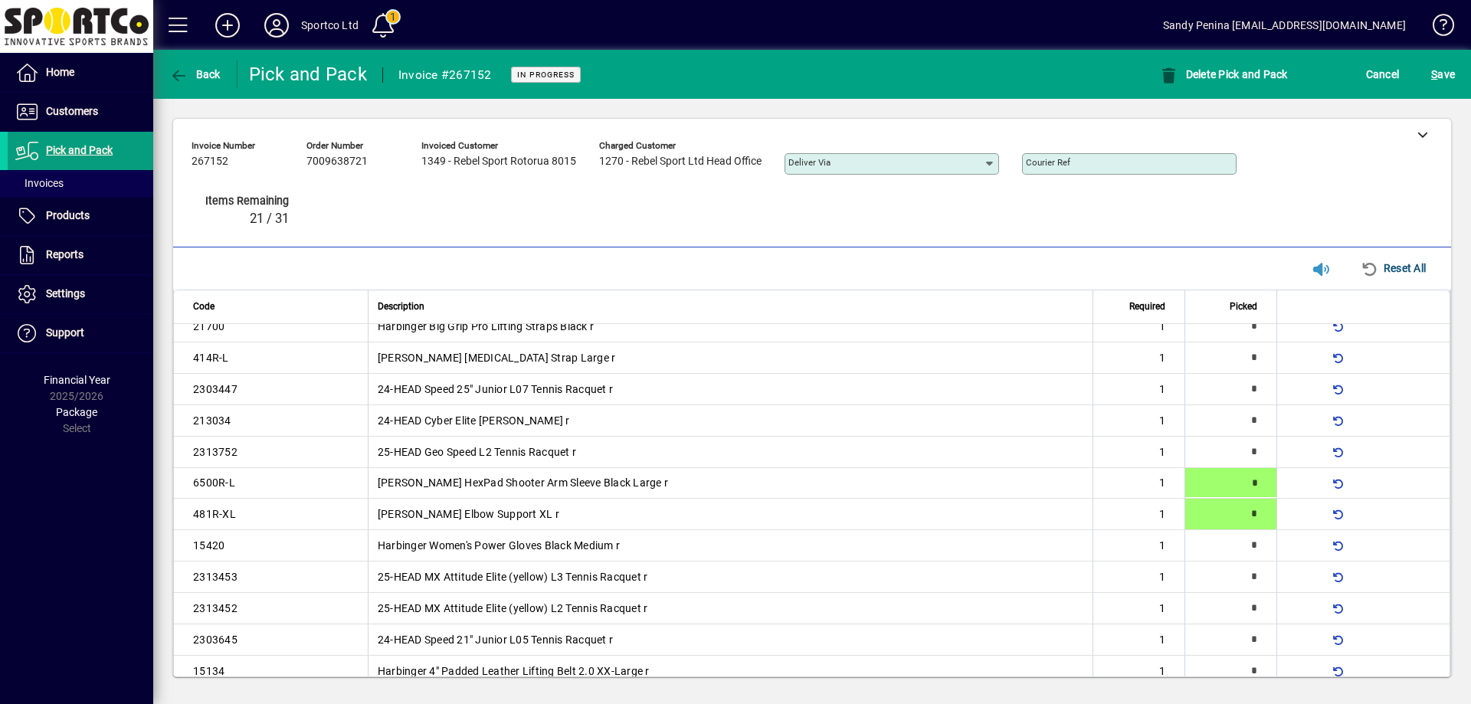
type input "*"
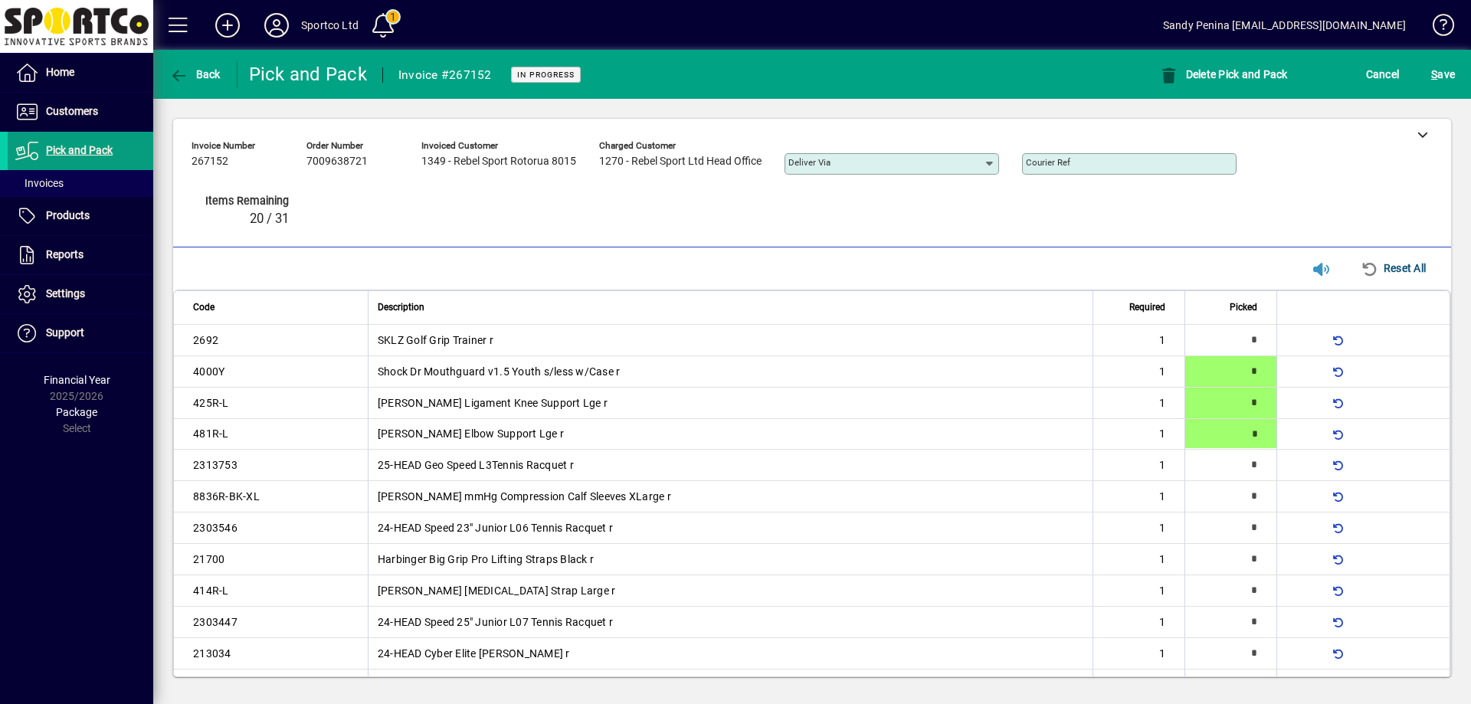
type input "*"
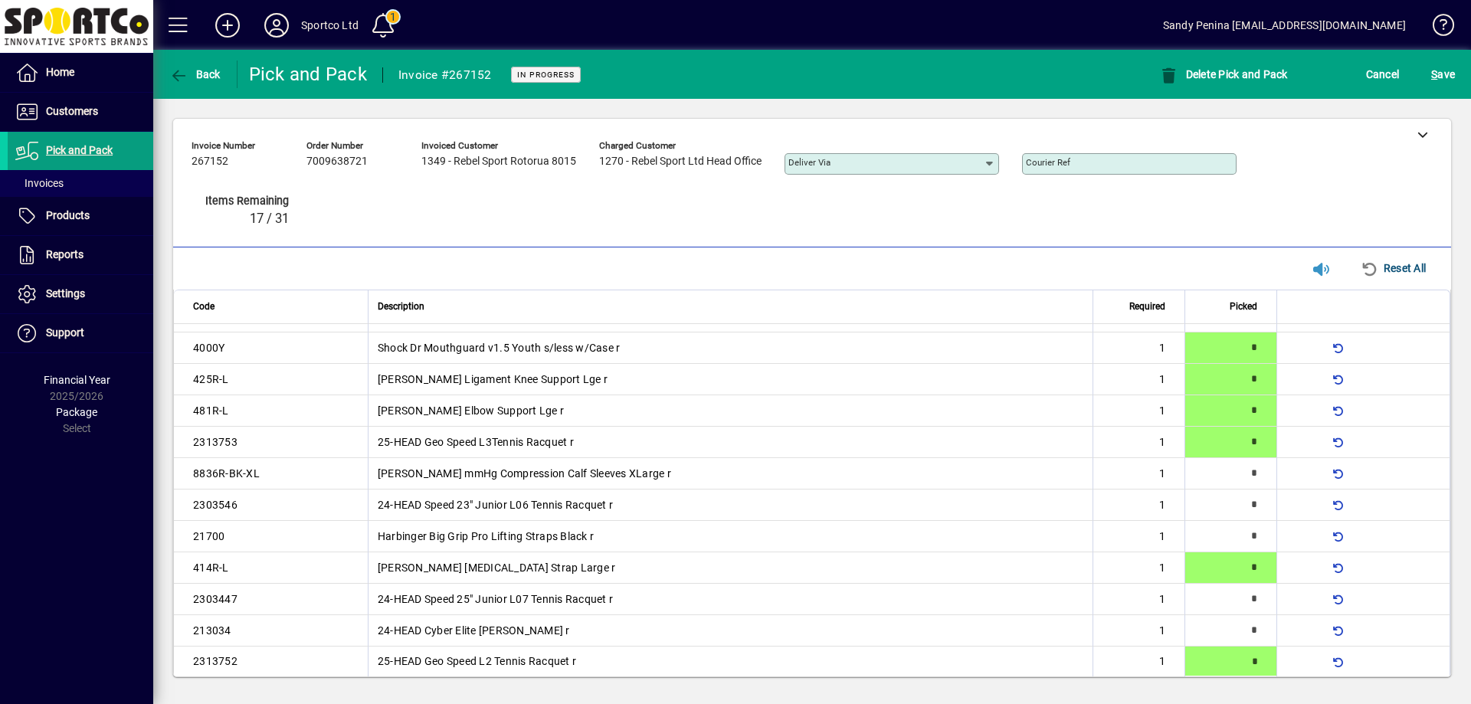
type input "*"
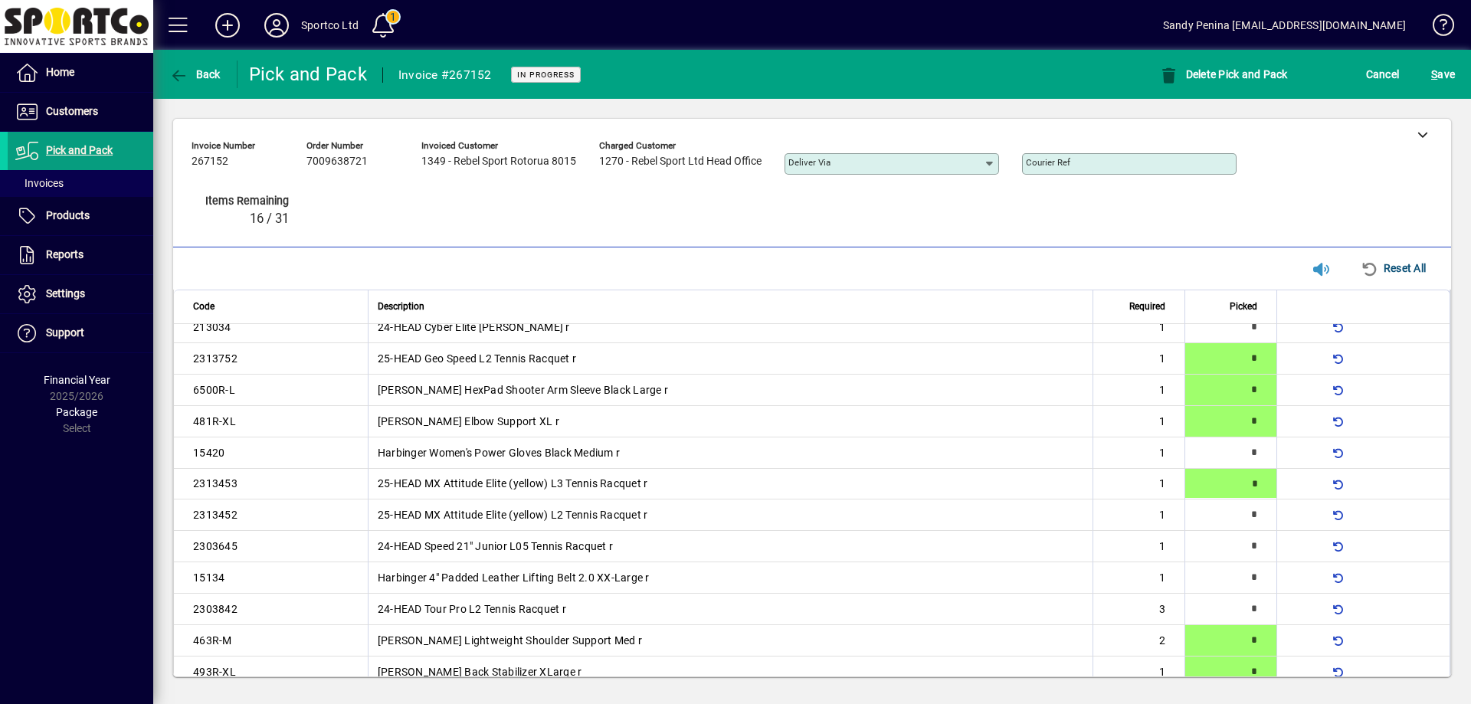
type input "*"
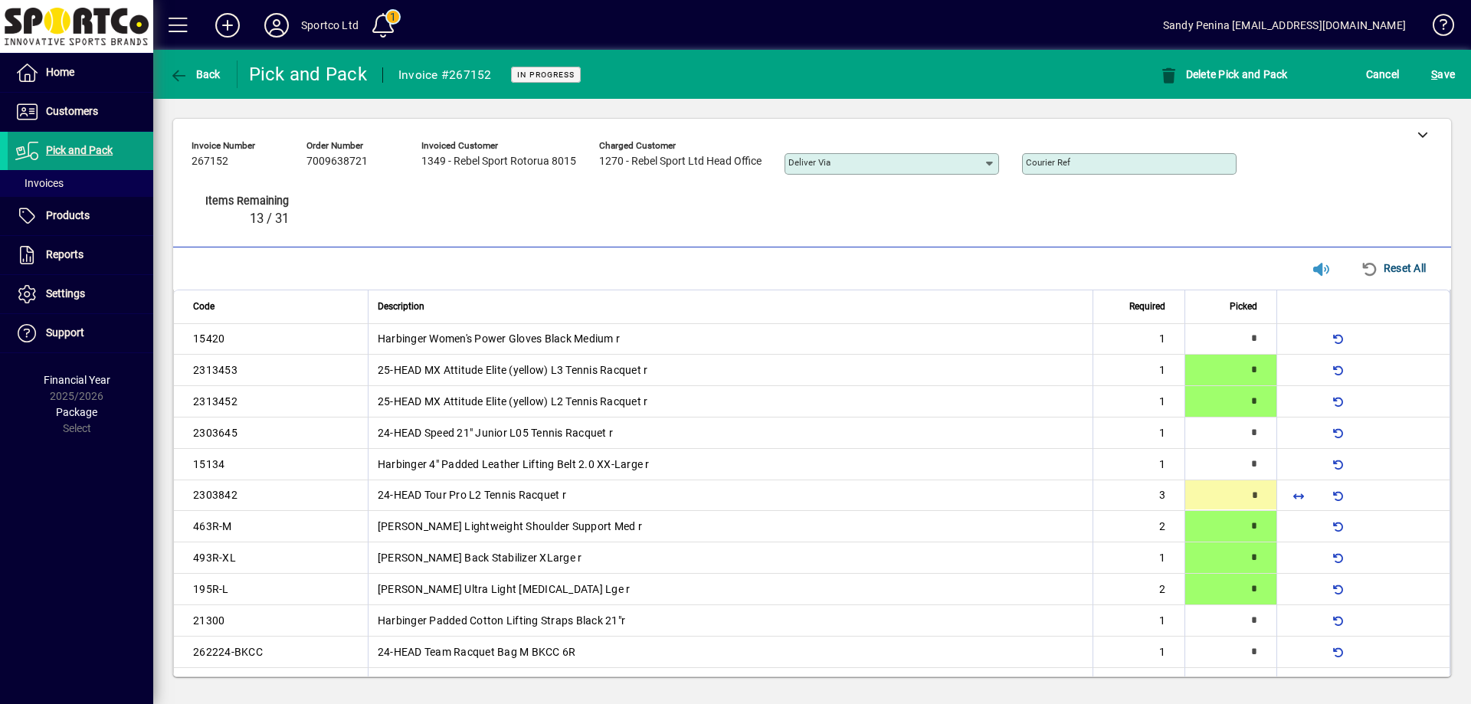
scroll to position [455, 0]
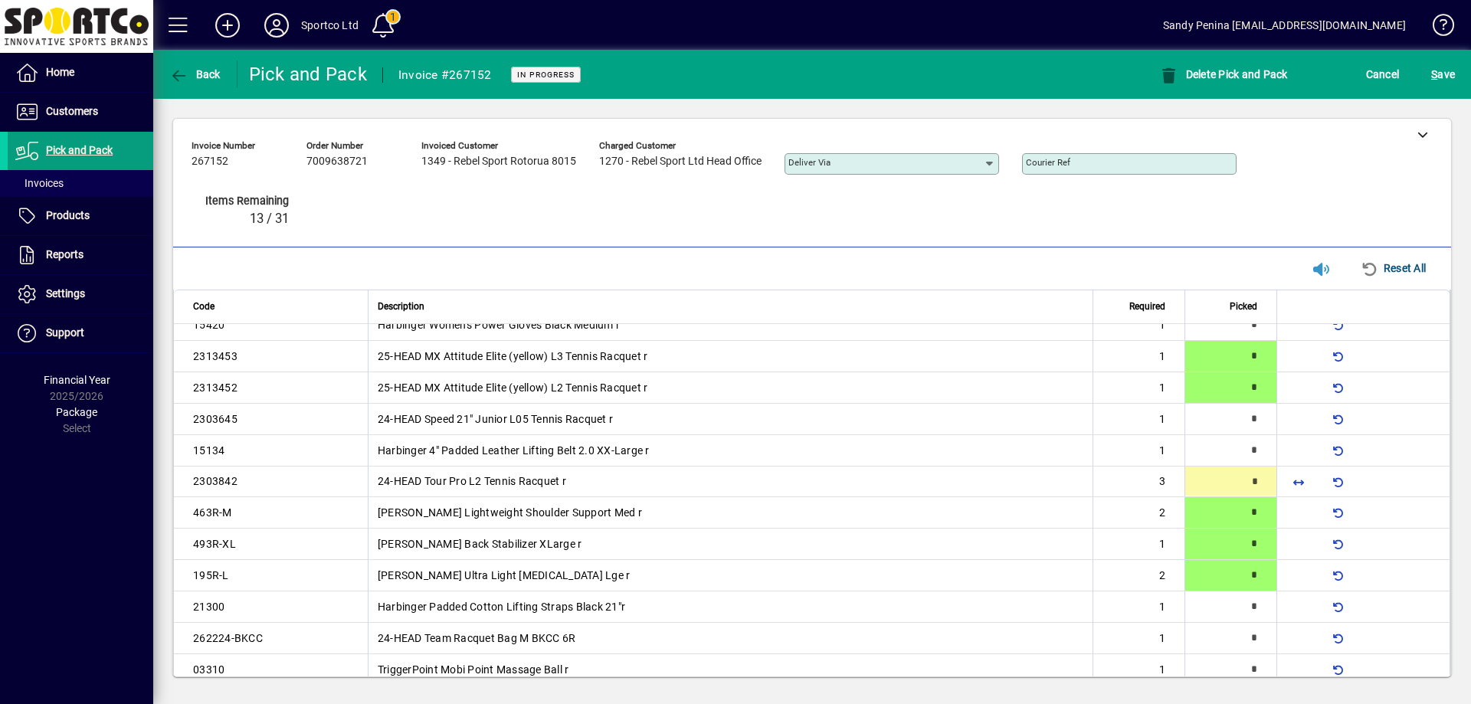
type input "*"
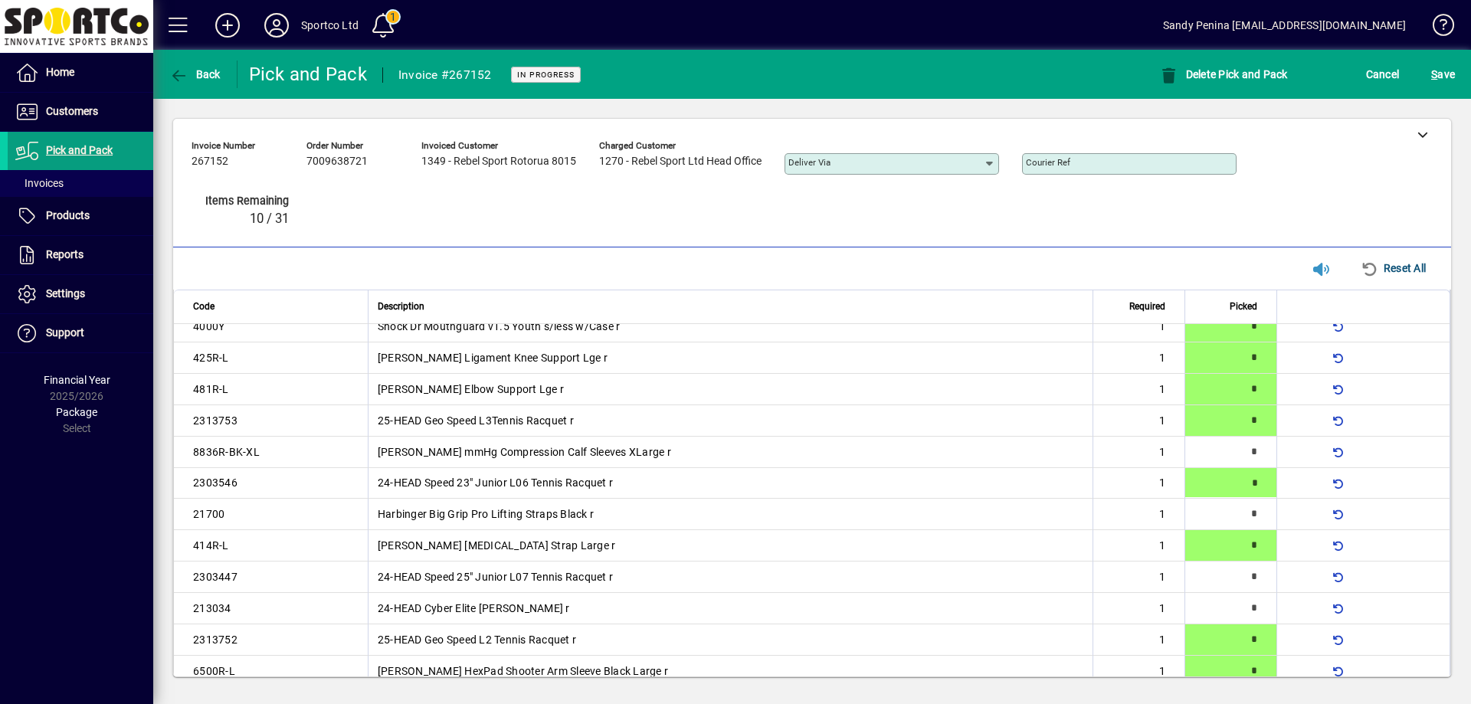
type input "*"
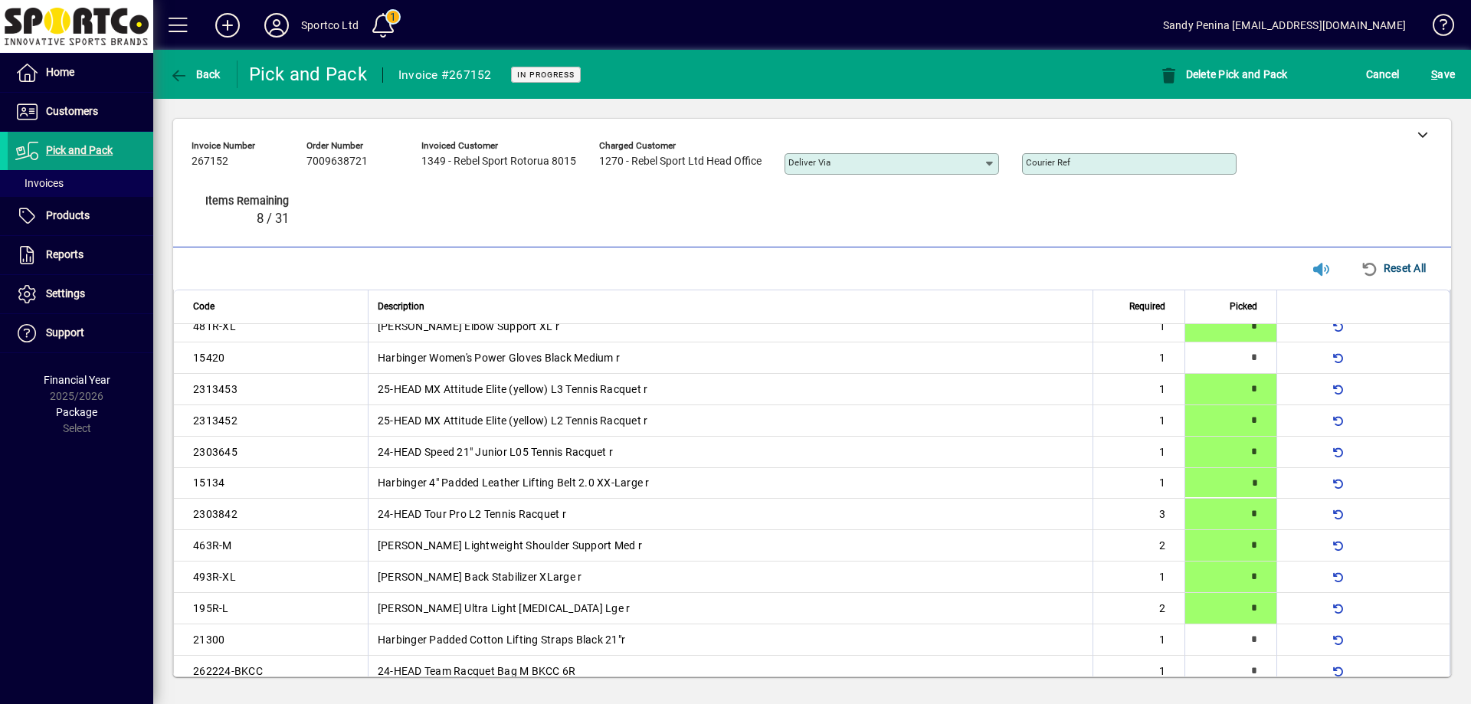
type input "*"
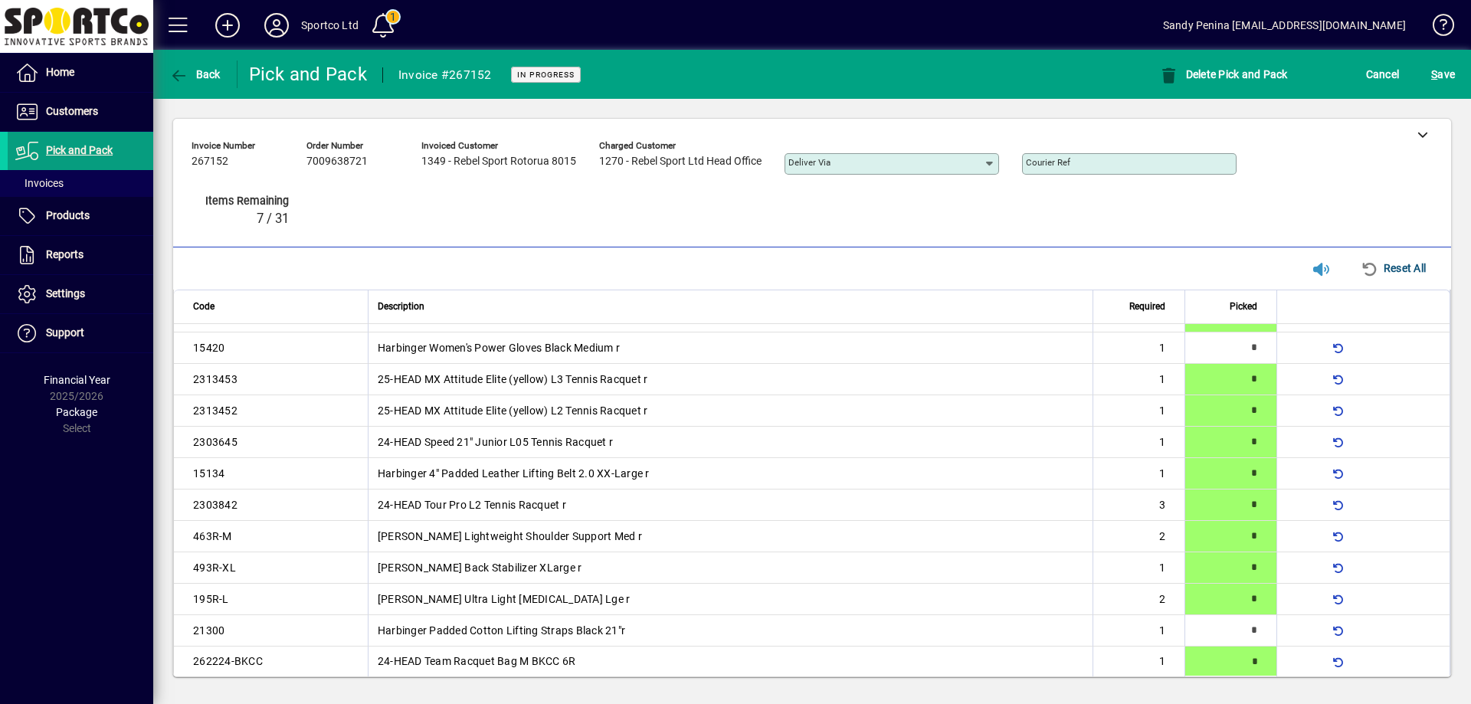
type input "*"
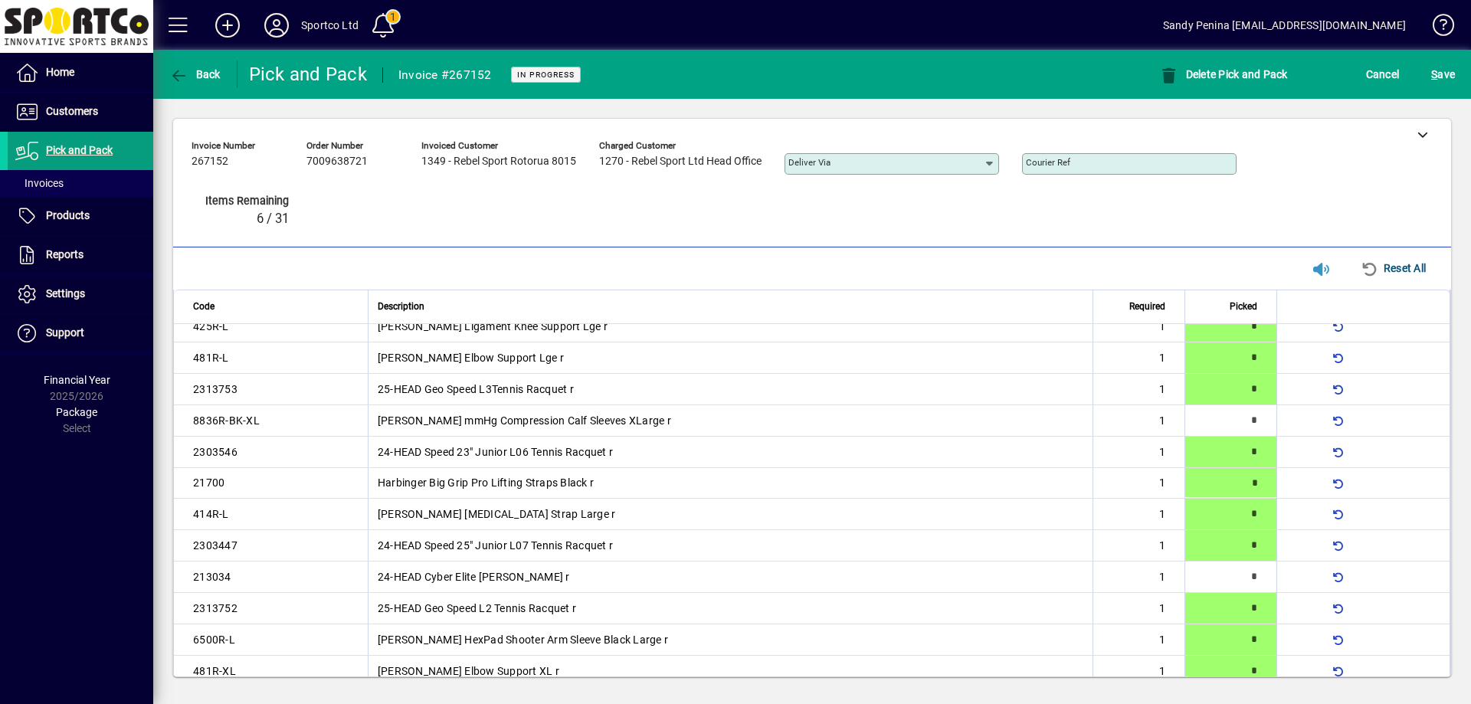
type input "*"
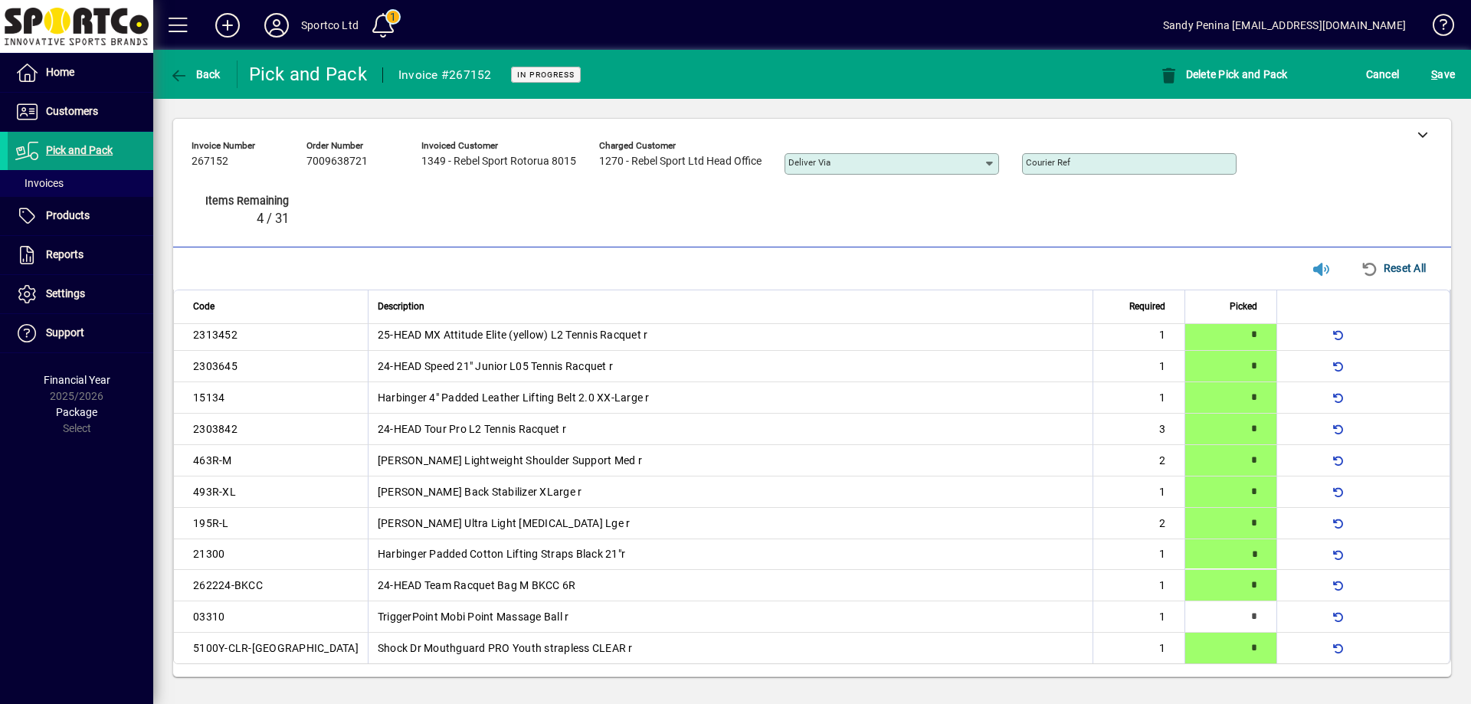
type input "*"
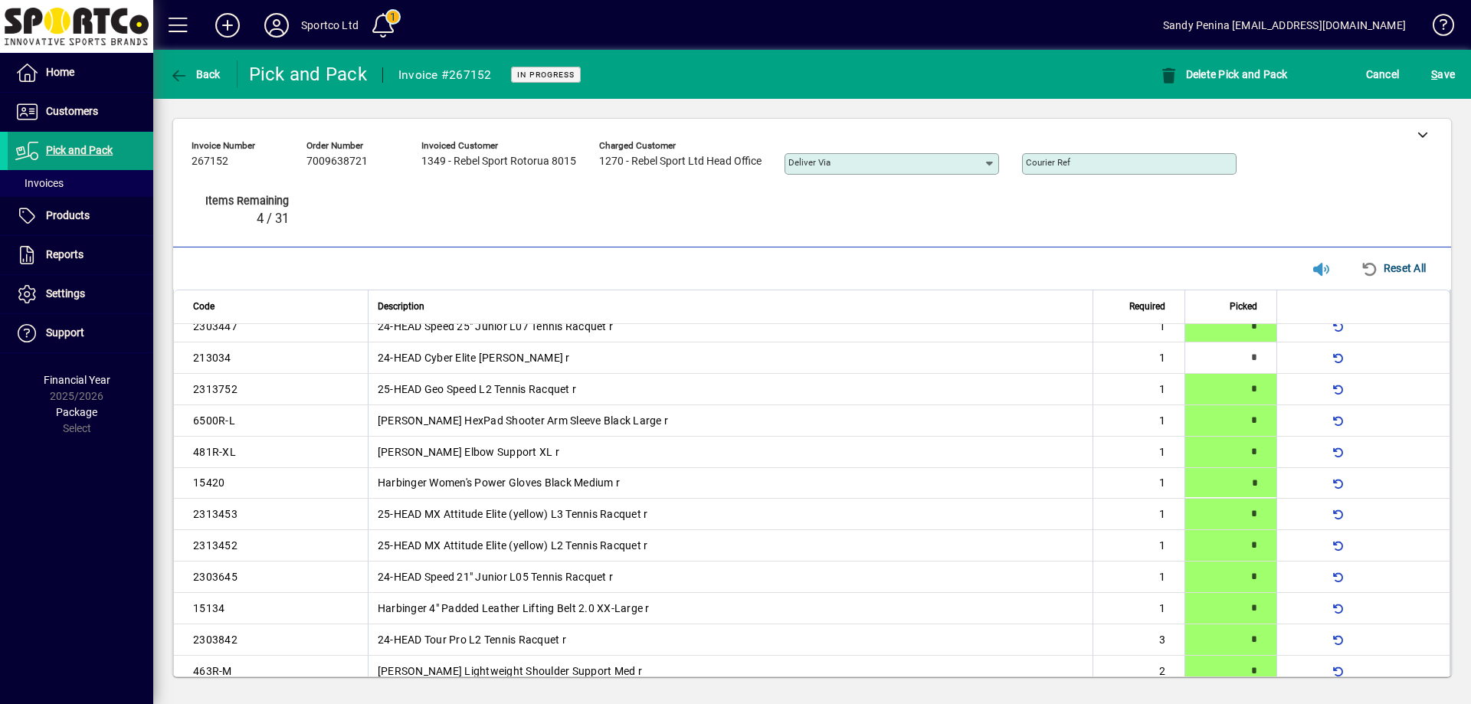
type input "*"
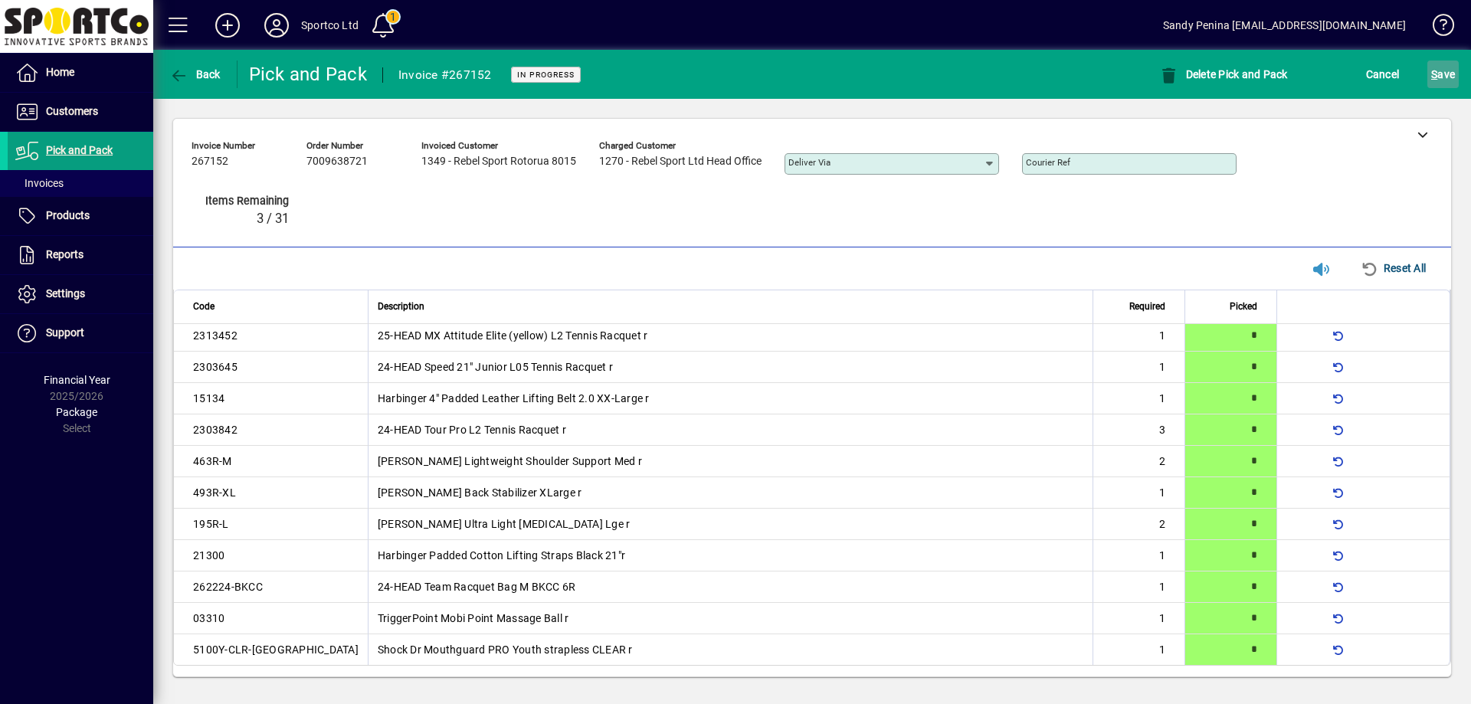
click at [1445, 83] on span "S ave" at bounding box center [1443, 74] width 24 height 25
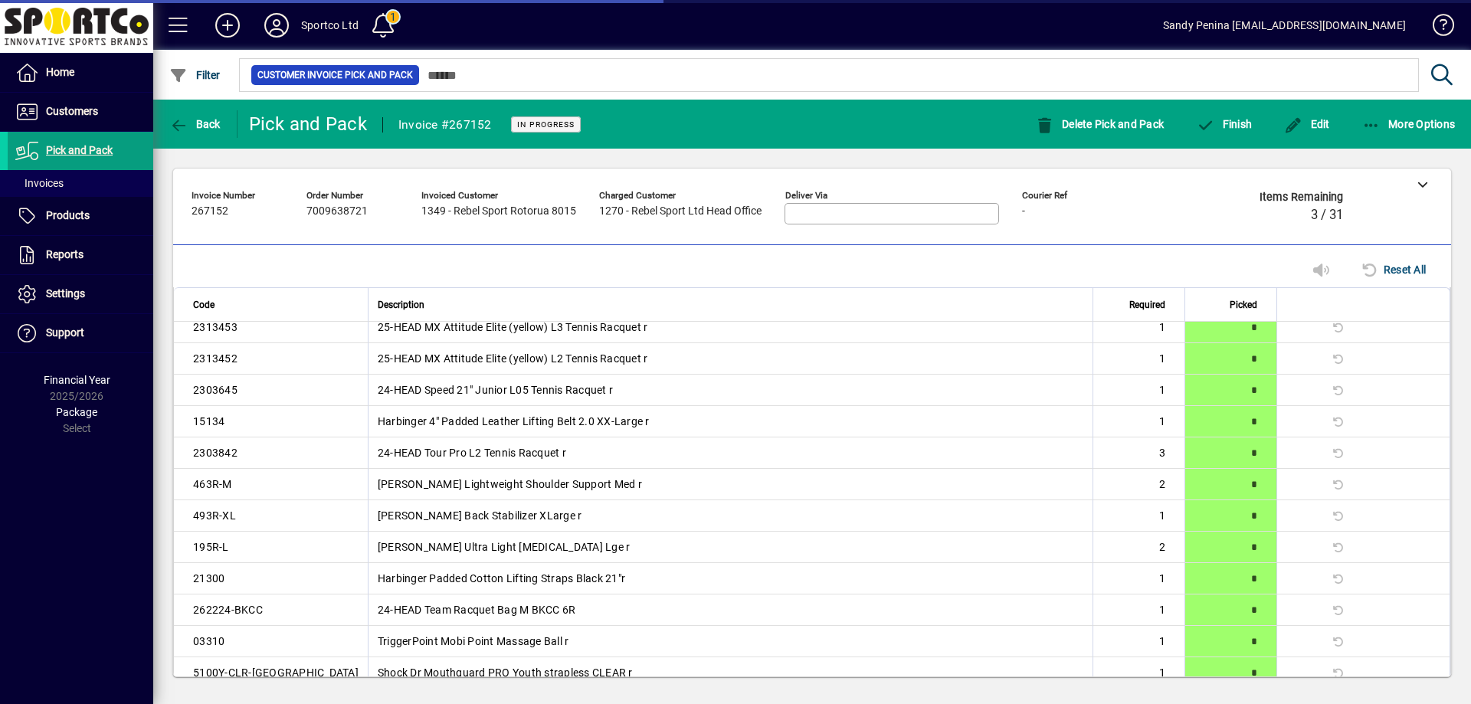
scroll to position [506, 0]
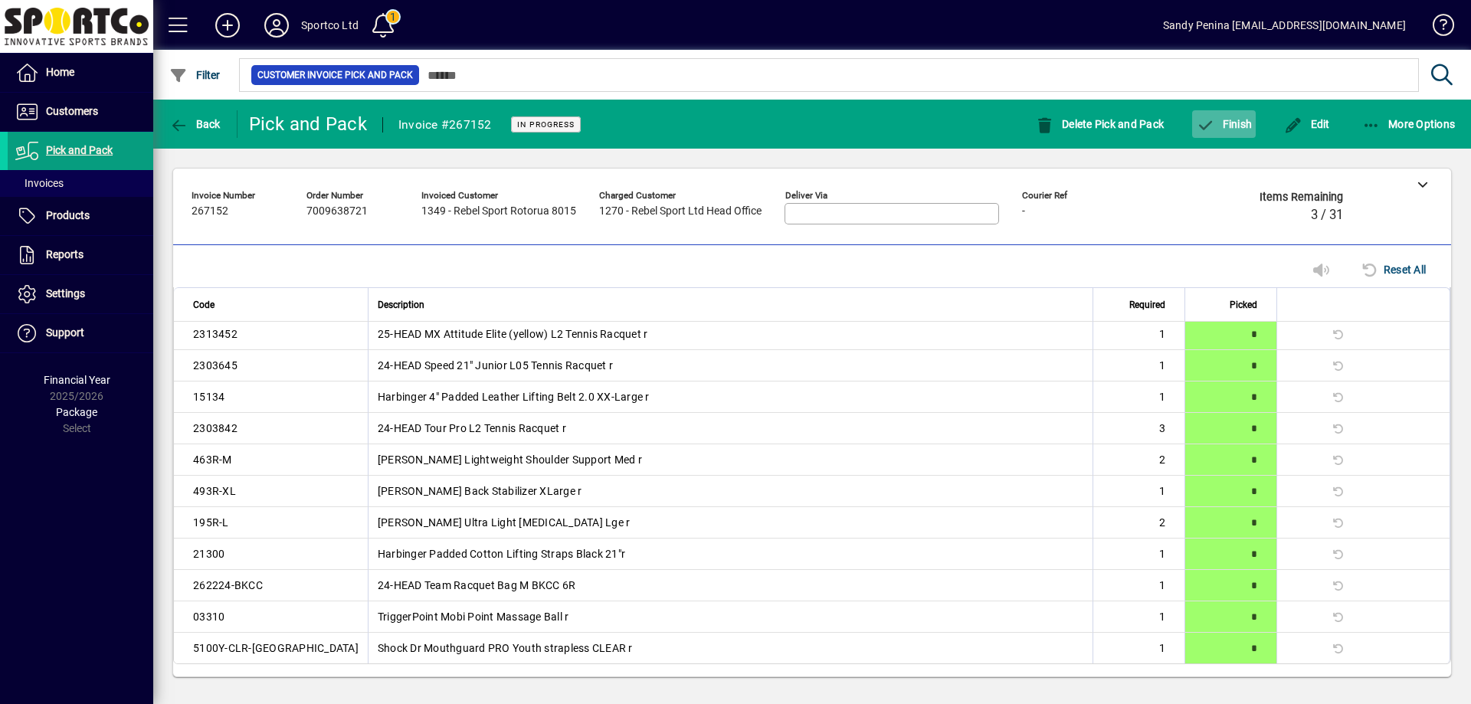
click at [1237, 127] on span "Finish" at bounding box center [1224, 124] width 56 height 12
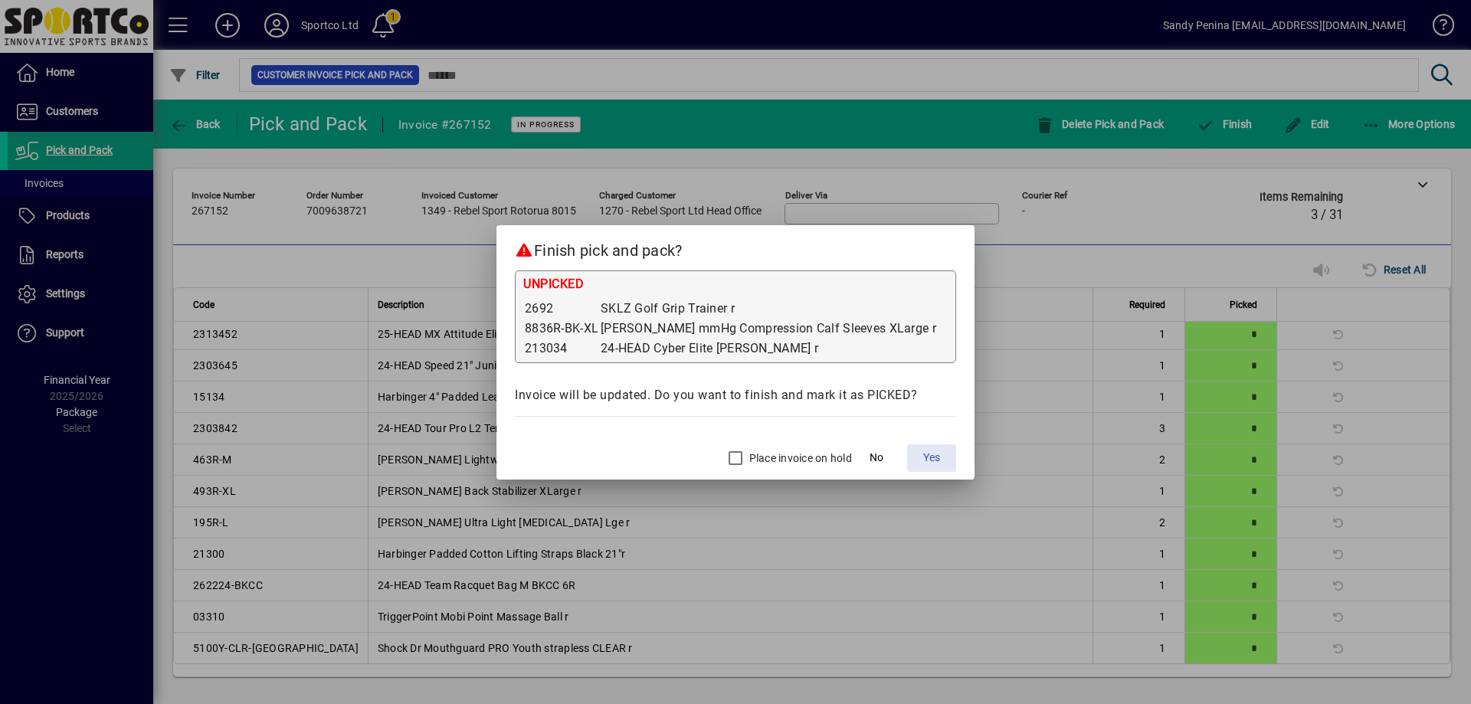
click at [923, 460] on span "Yes" at bounding box center [931, 458] width 17 height 16
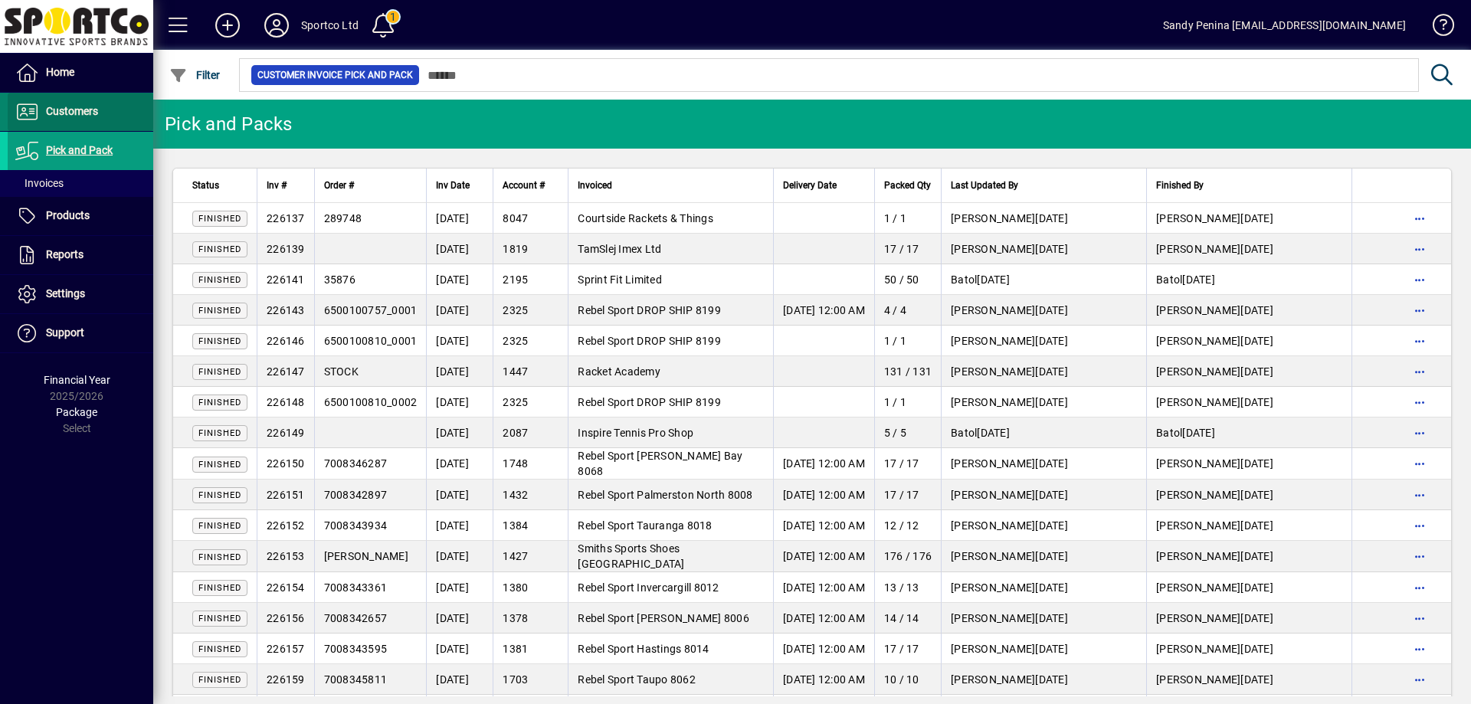
click at [43, 104] on span "Customers" at bounding box center [53, 112] width 90 height 18
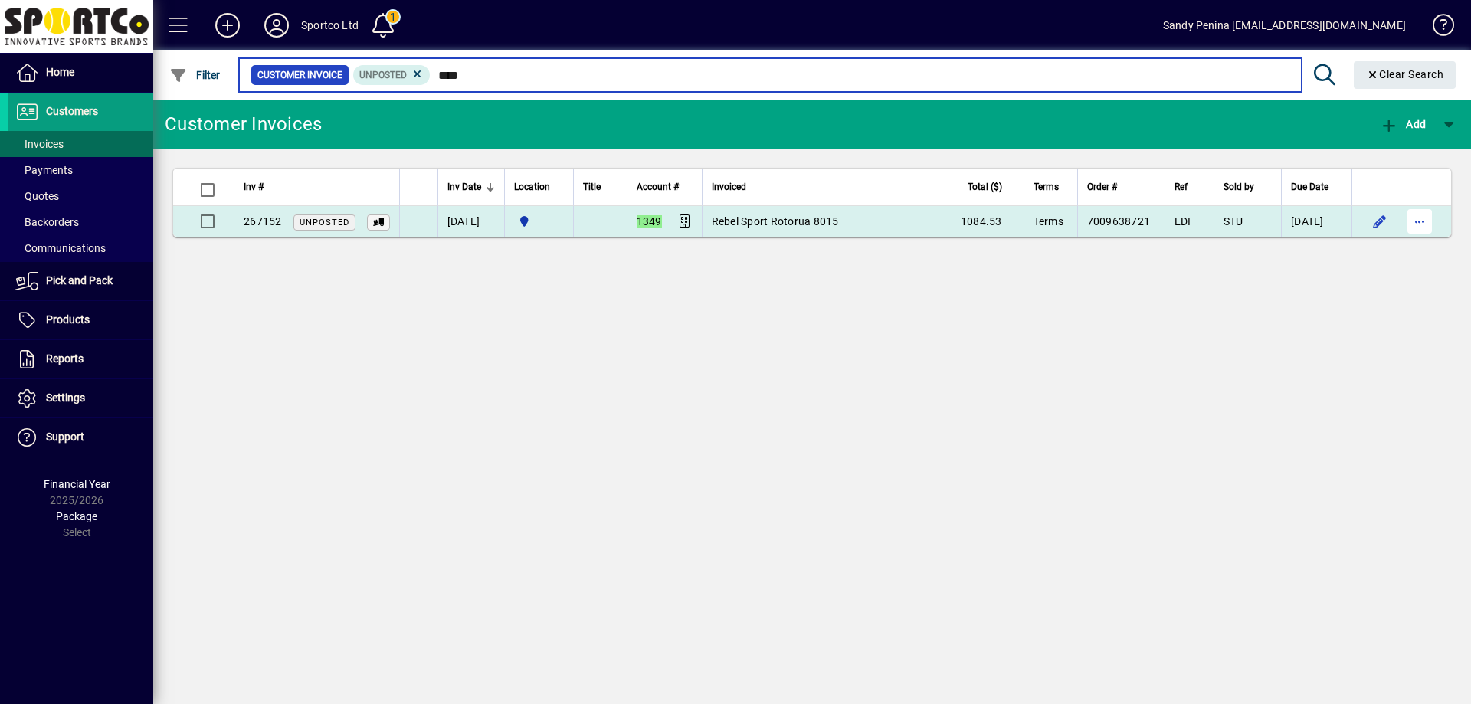
type input "****"
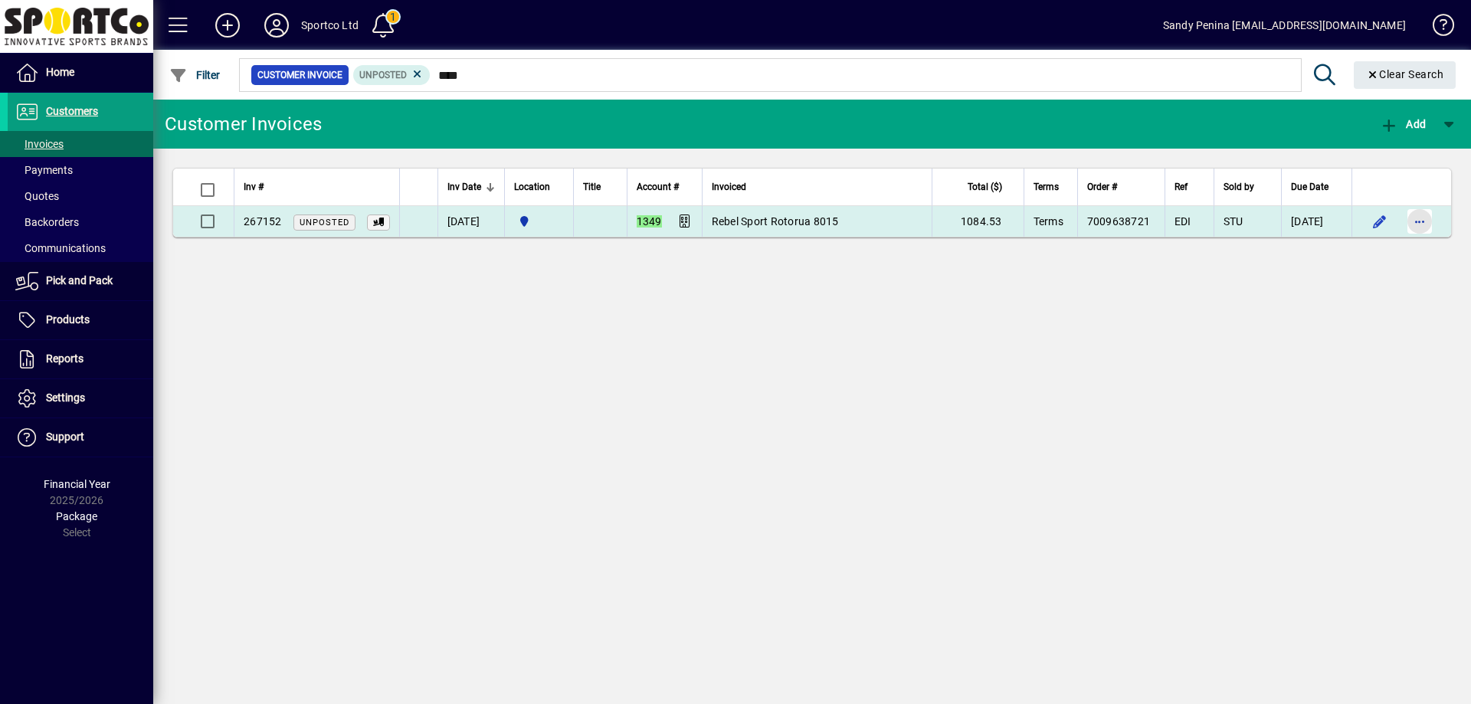
click at [1416, 214] on span "button" at bounding box center [1419, 221] width 37 height 37
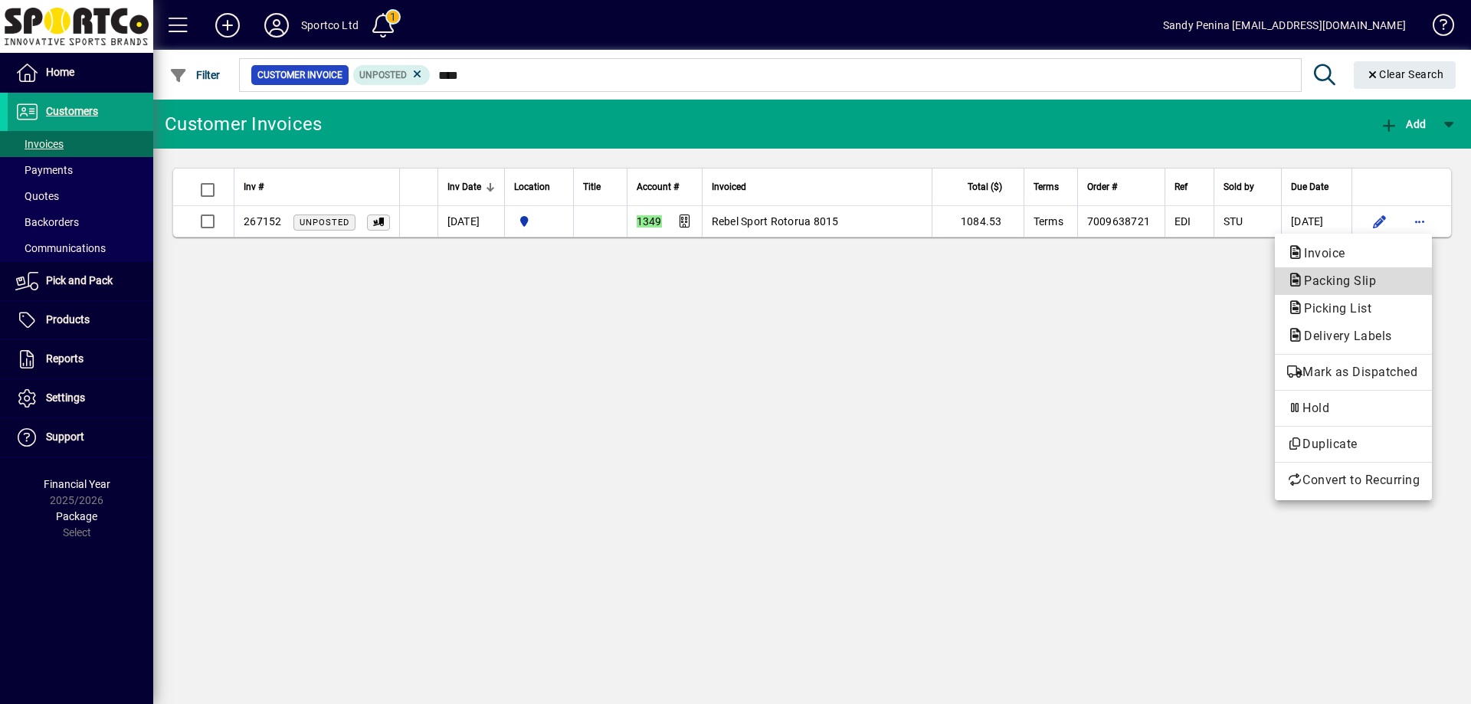
click at [1293, 278] on icon "button" at bounding box center [1295, 281] width 17 height 14
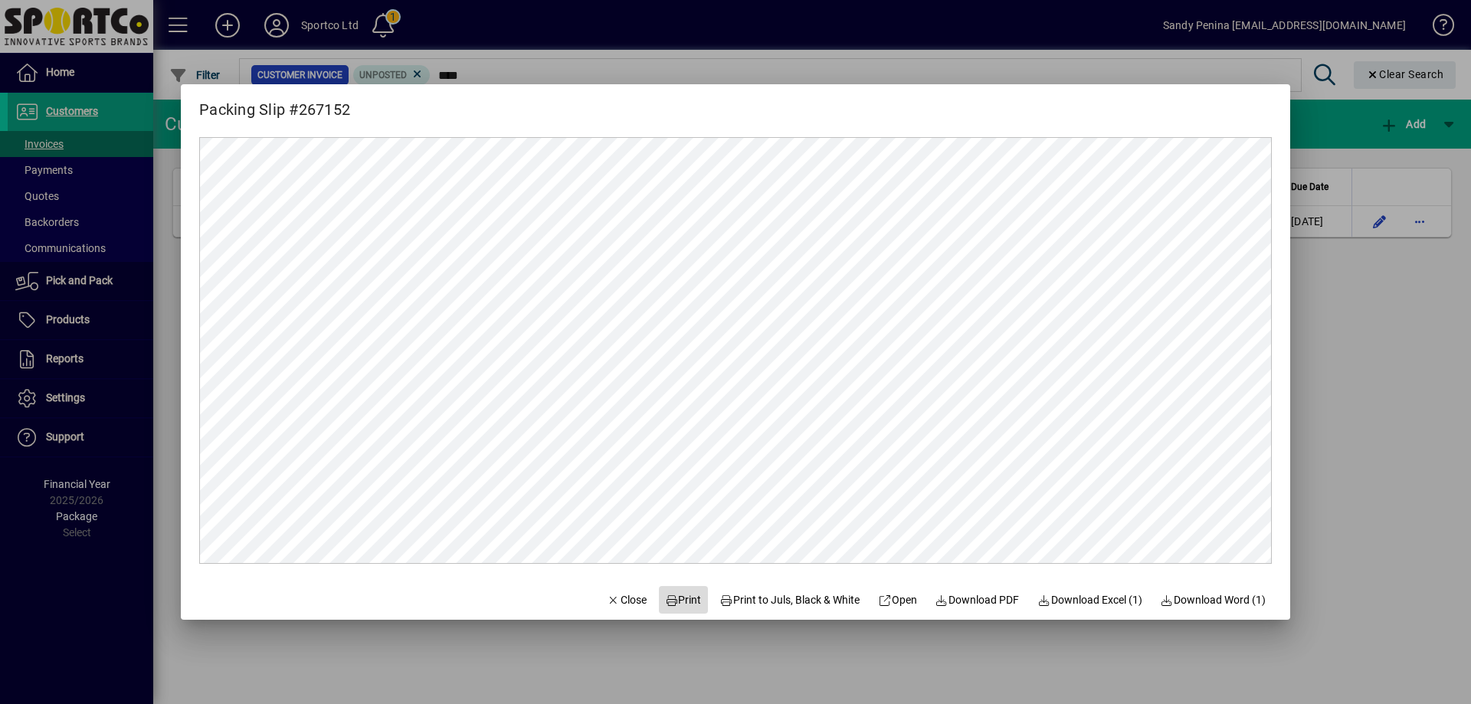
click at [680, 595] on span "Print" at bounding box center [683, 600] width 37 height 16
click at [1366, 321] on div at bounding box center [735, 352] width 1471 height 704
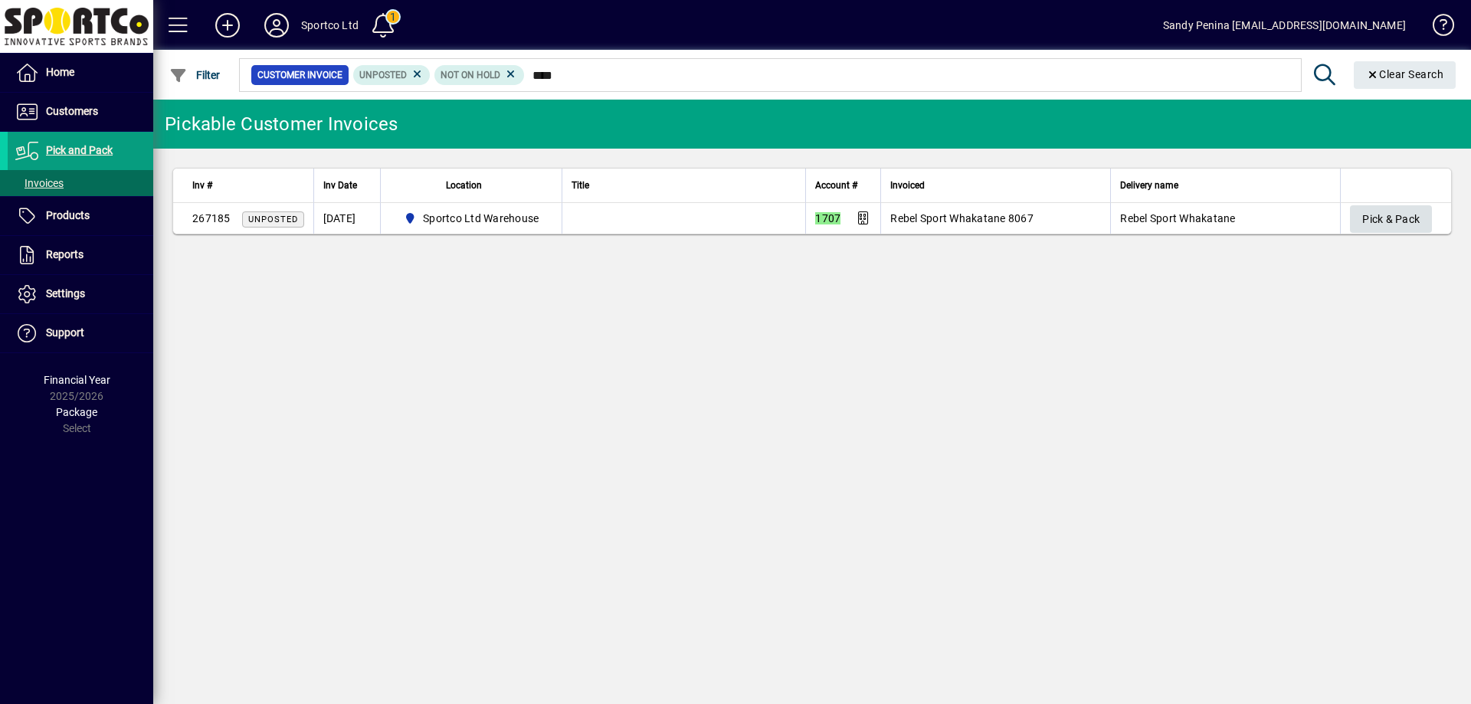
type input "****"
click at [1388, 218] on span "Pick & Pack" at bounding box center [1390, 219] width 57 height 25
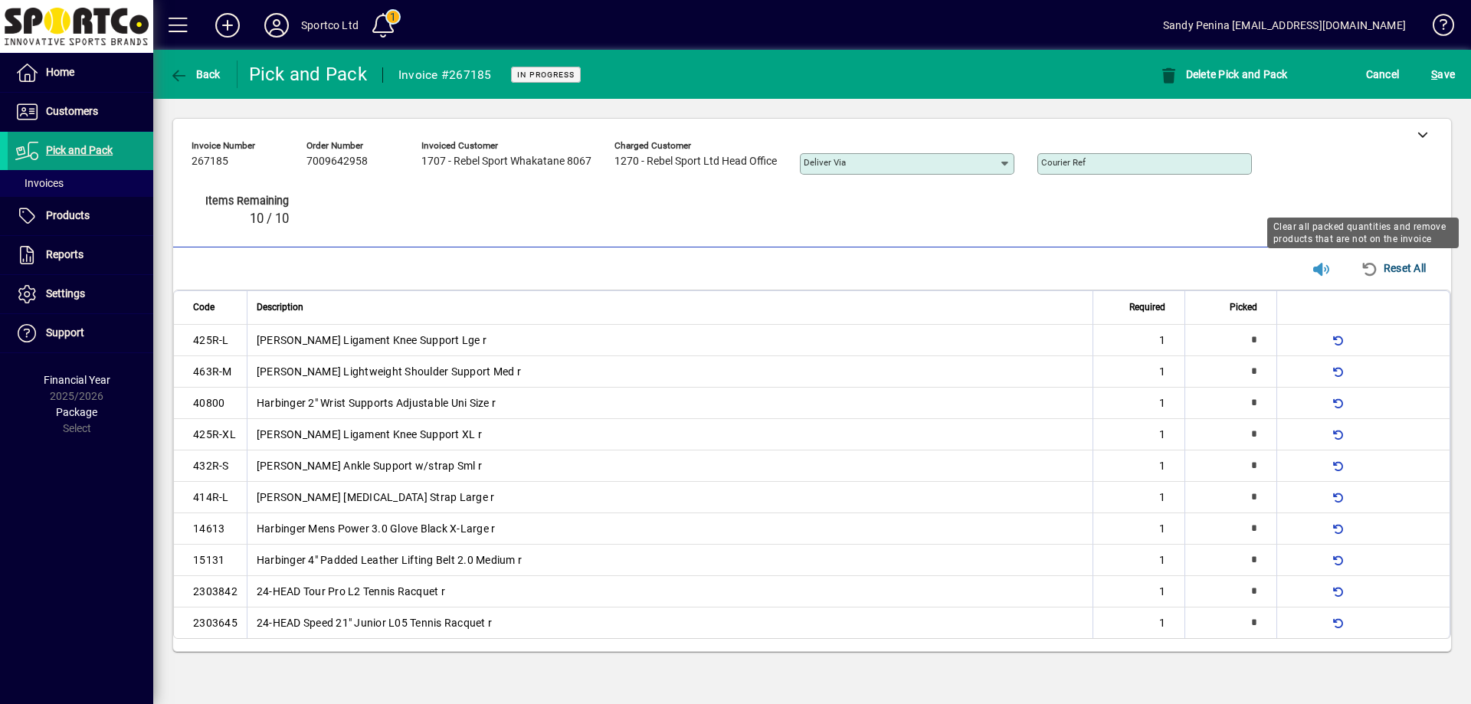
type input "*"
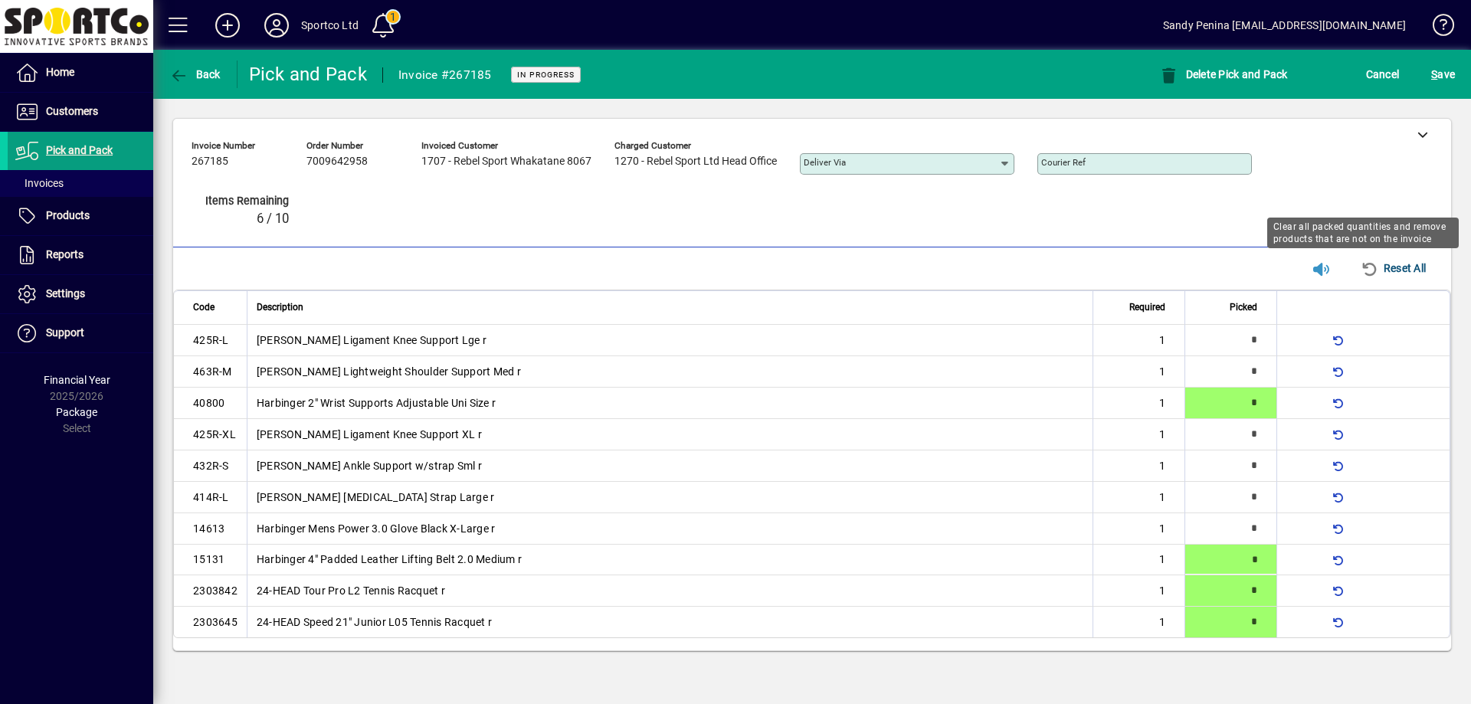
type input "*"
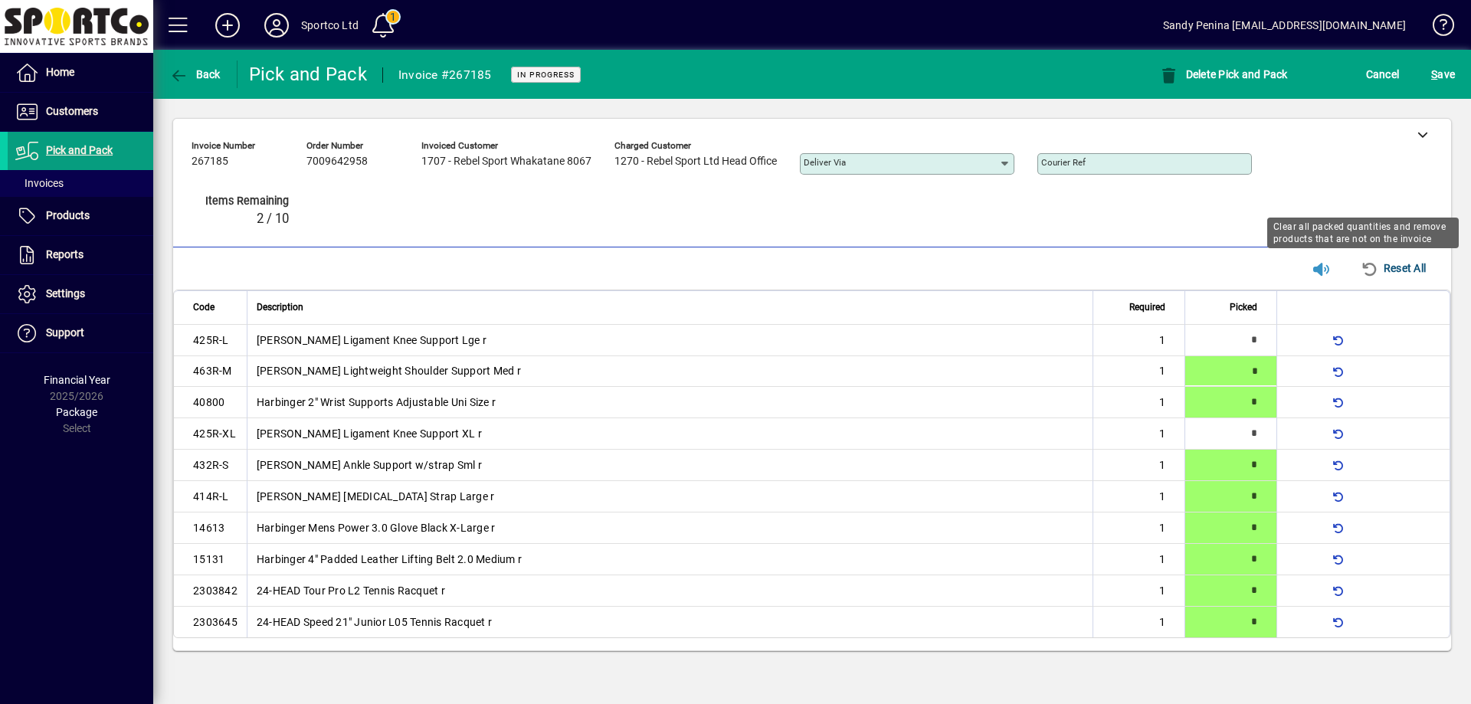
type input "*"
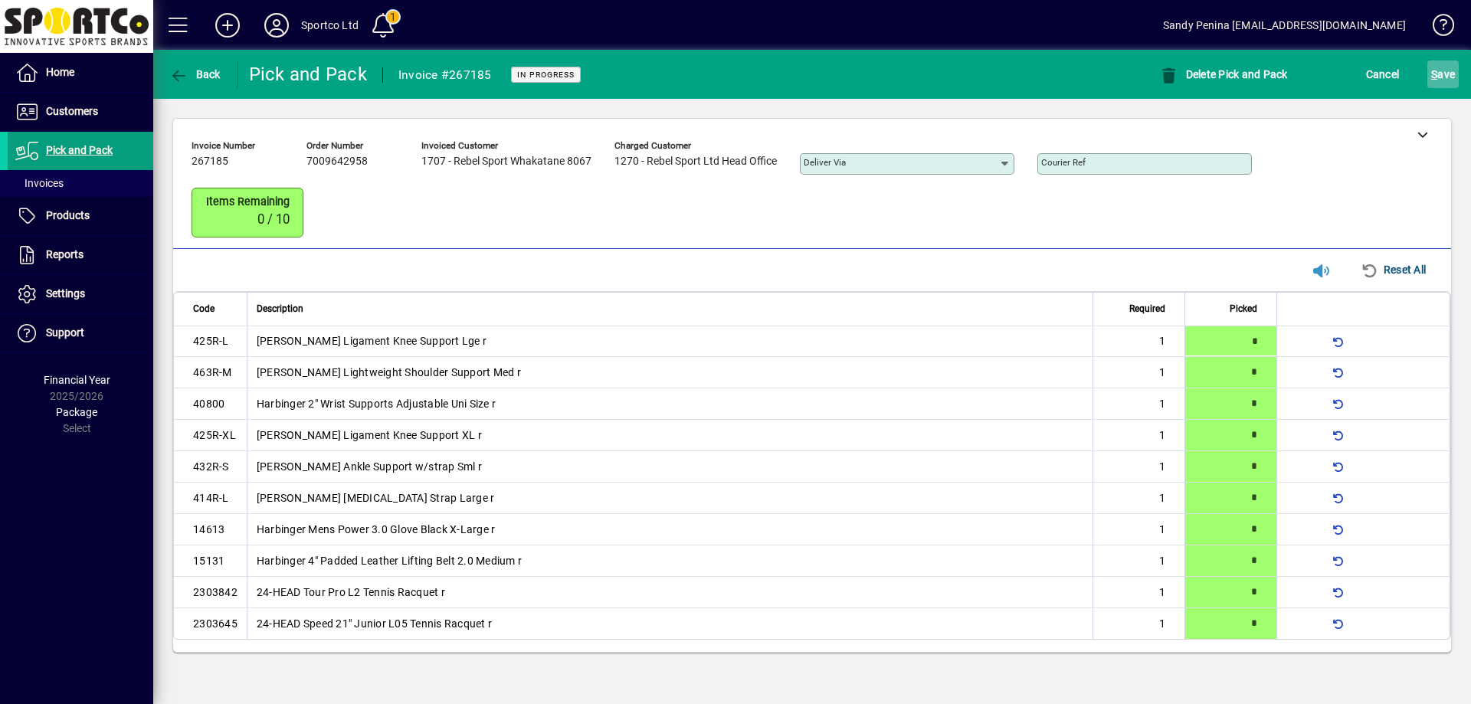
click at [1450, 60] on span "submit" at bounding box center [1442, 74] width 31 height 37
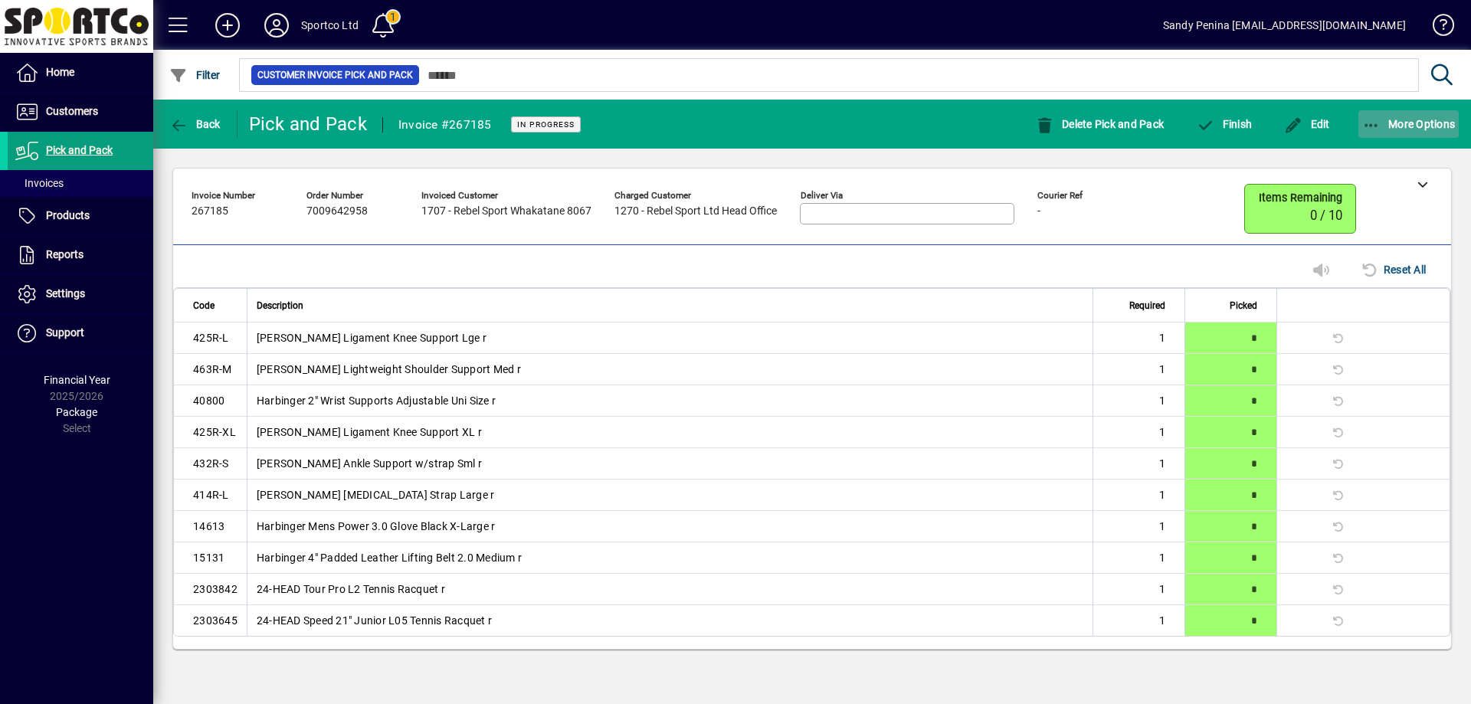
click at [1389, 109] on span "button" at bounding box center [1408, 124] width 101 height 37
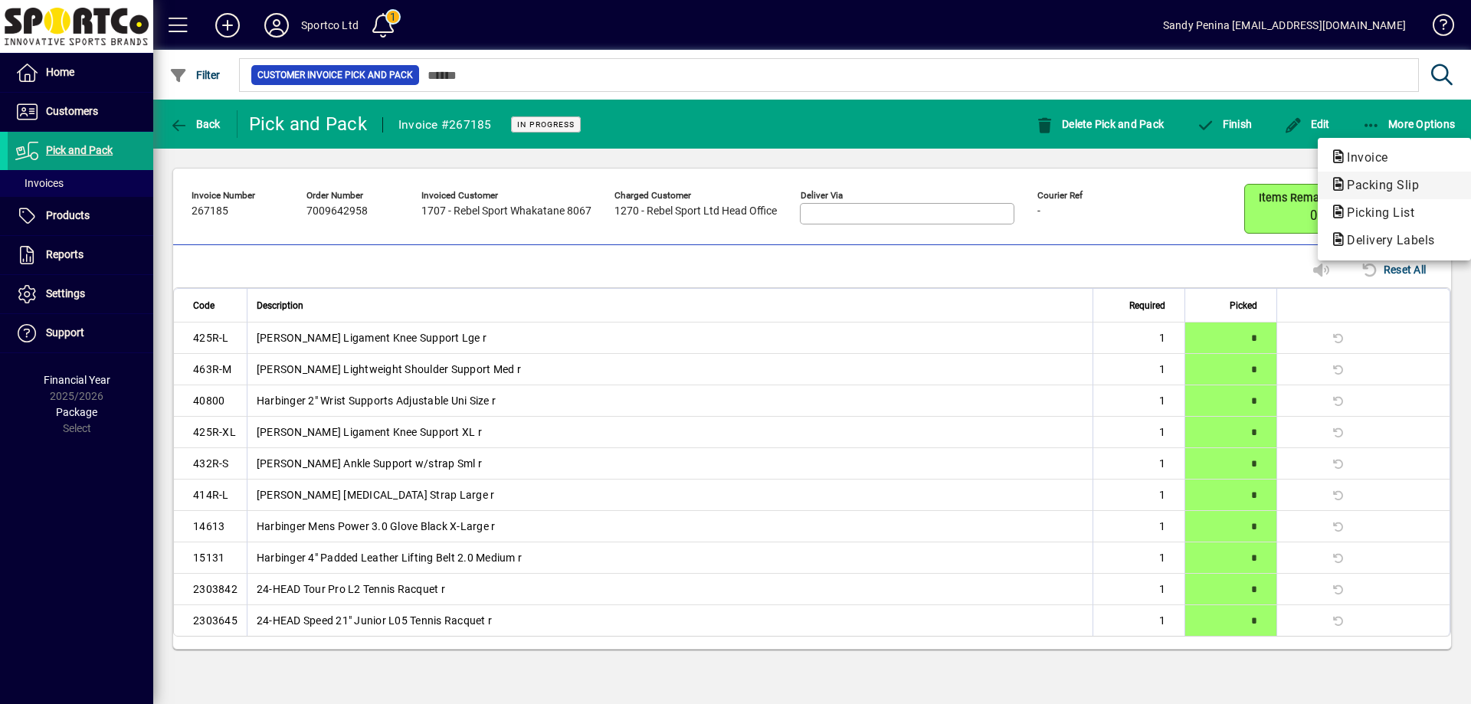
click at [1346, 182] on icon "button" at bounding box center [1338, 185] width 17 height 14
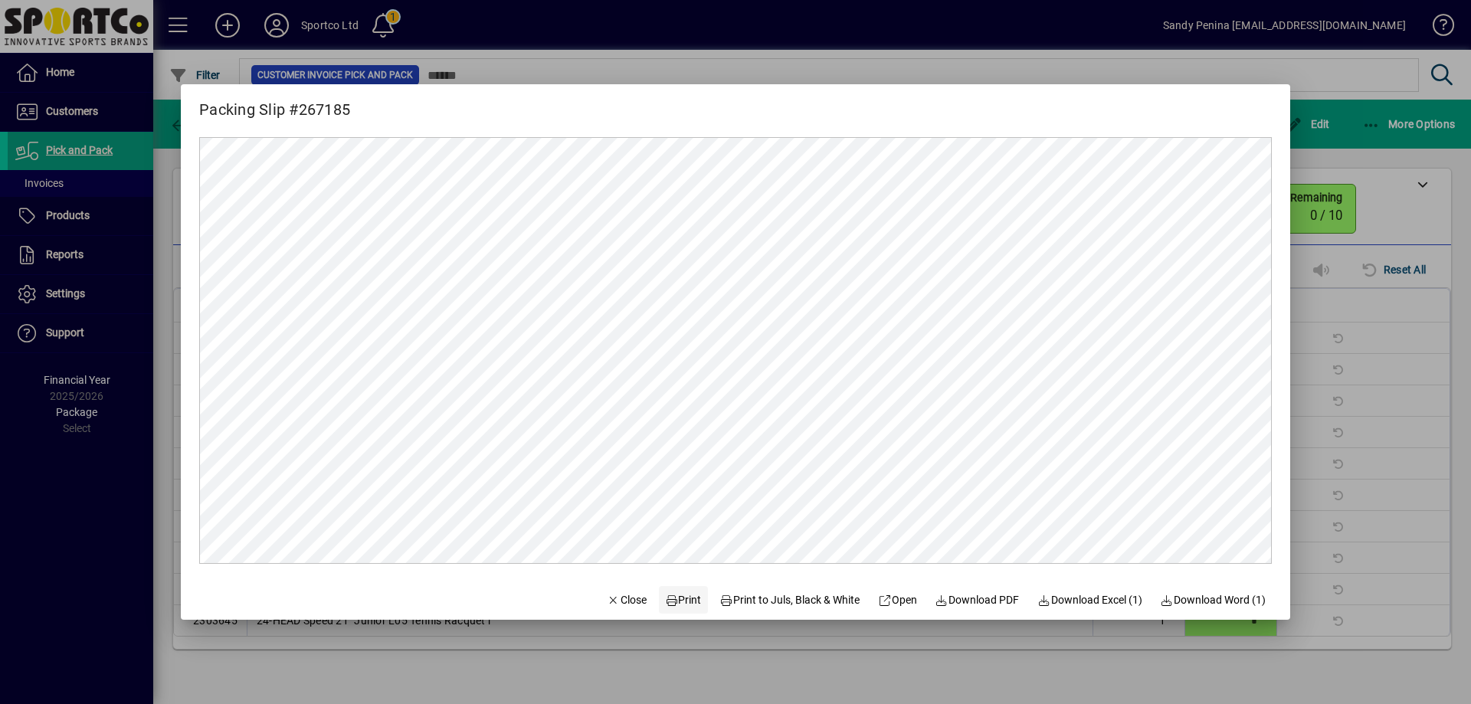
click at [667, 603] on span "Print" at bounding box center [683, 600] width 37 height 16
drag, startPoint x: 1384, startPoint y: 200, endPoint x: 1351, endPoint y: 185, distance: 36.0
click at [1383, 198] on div at bounding box center [735, 352] width 1471 height 704
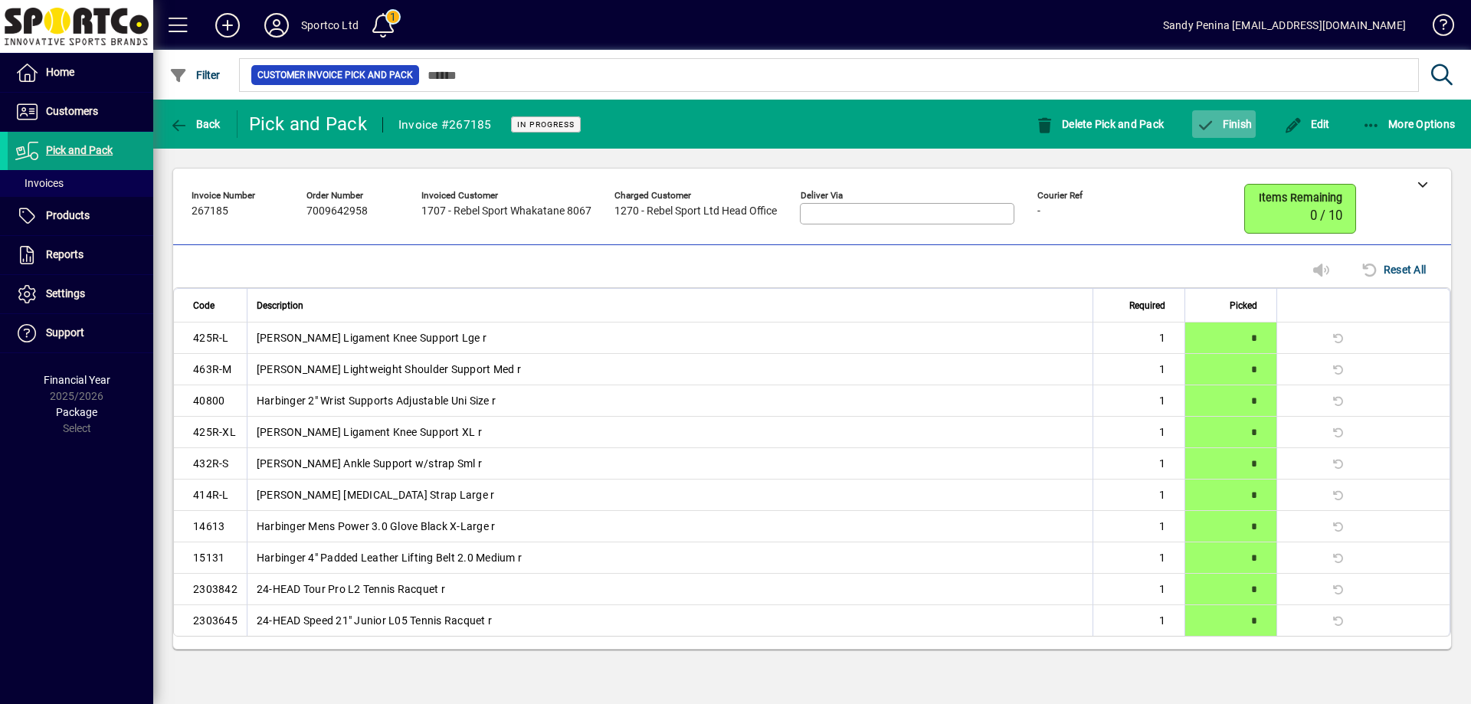
click at [1237, 124] on span "Finish" at bounding box center [1224, 124] width 56 height 12
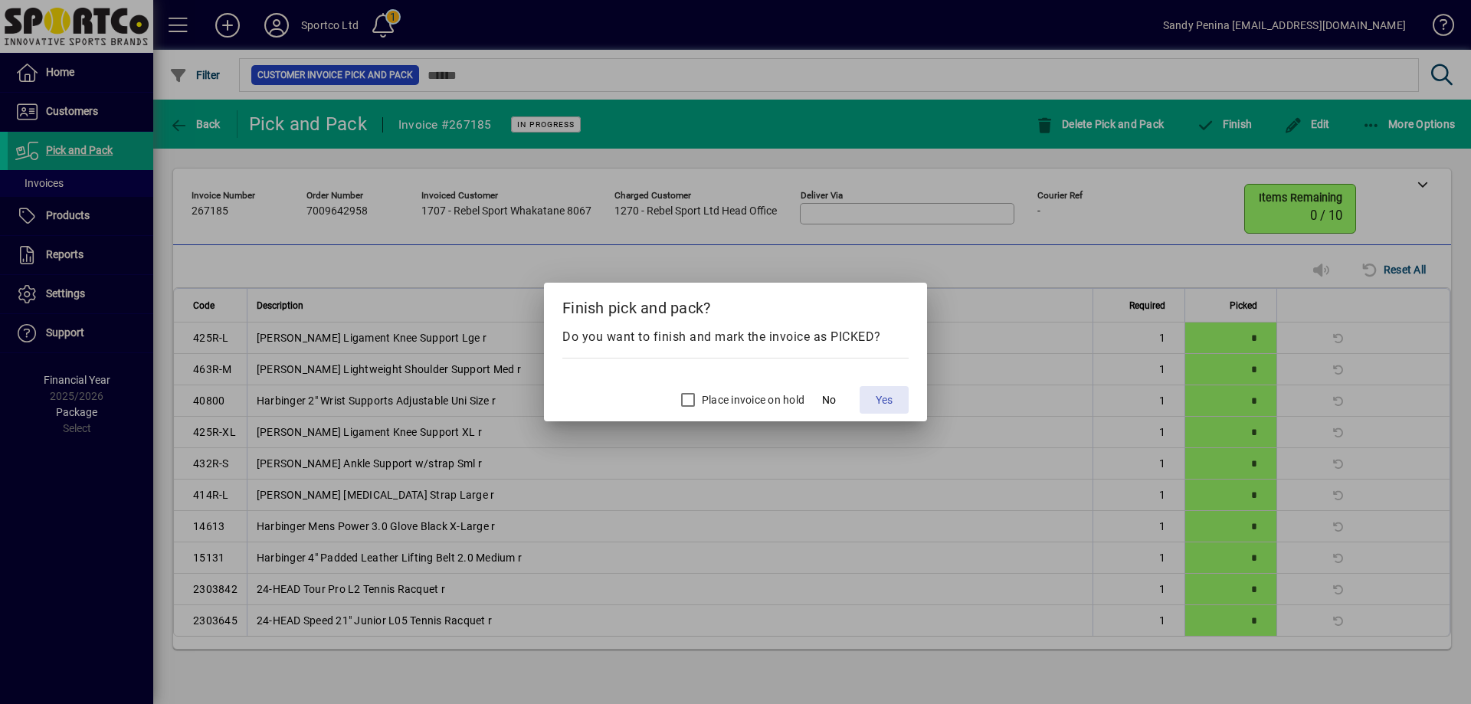
click at [889, 412] on span at bounding box center [884, 400] width 49 height 37
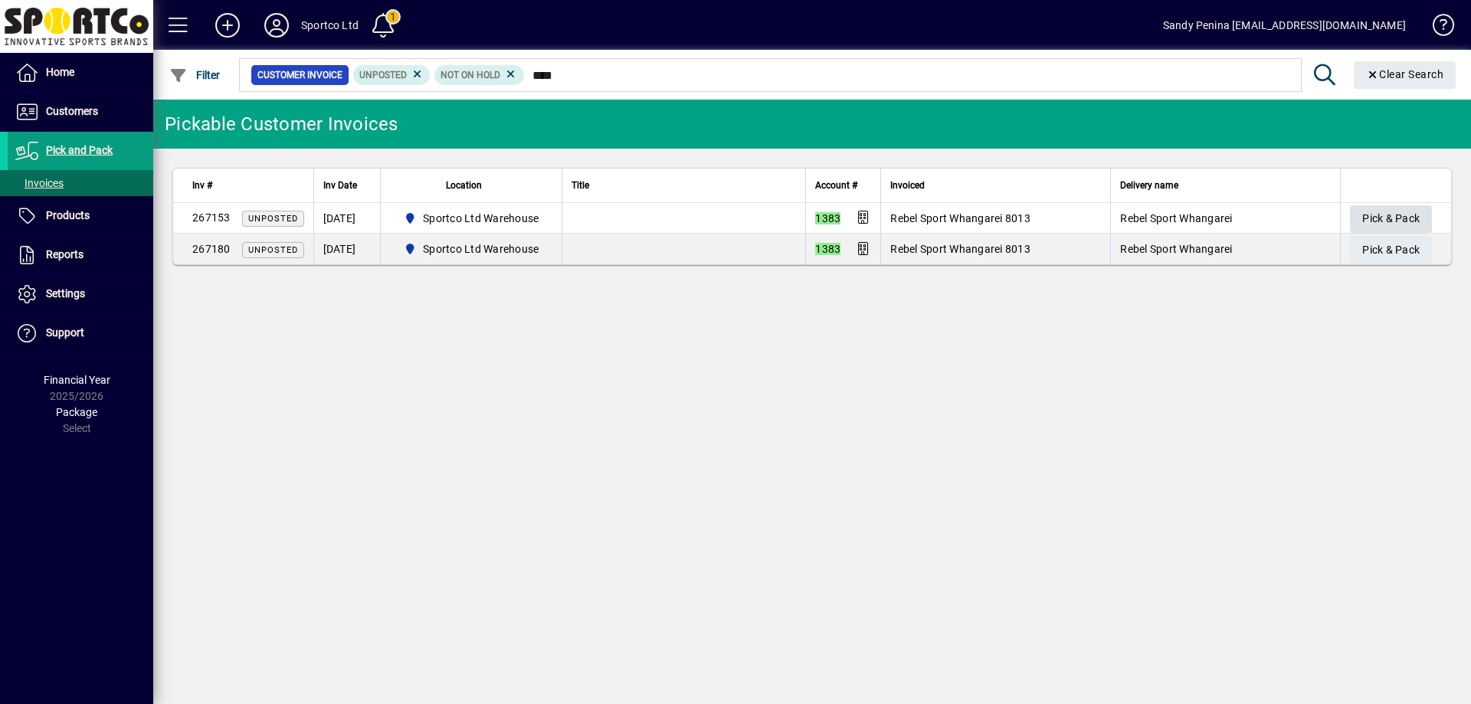
type input "****"
click at [1397, 217] on span "Pick & Pack" at bounding box center [1390, 218] width 57 height 25
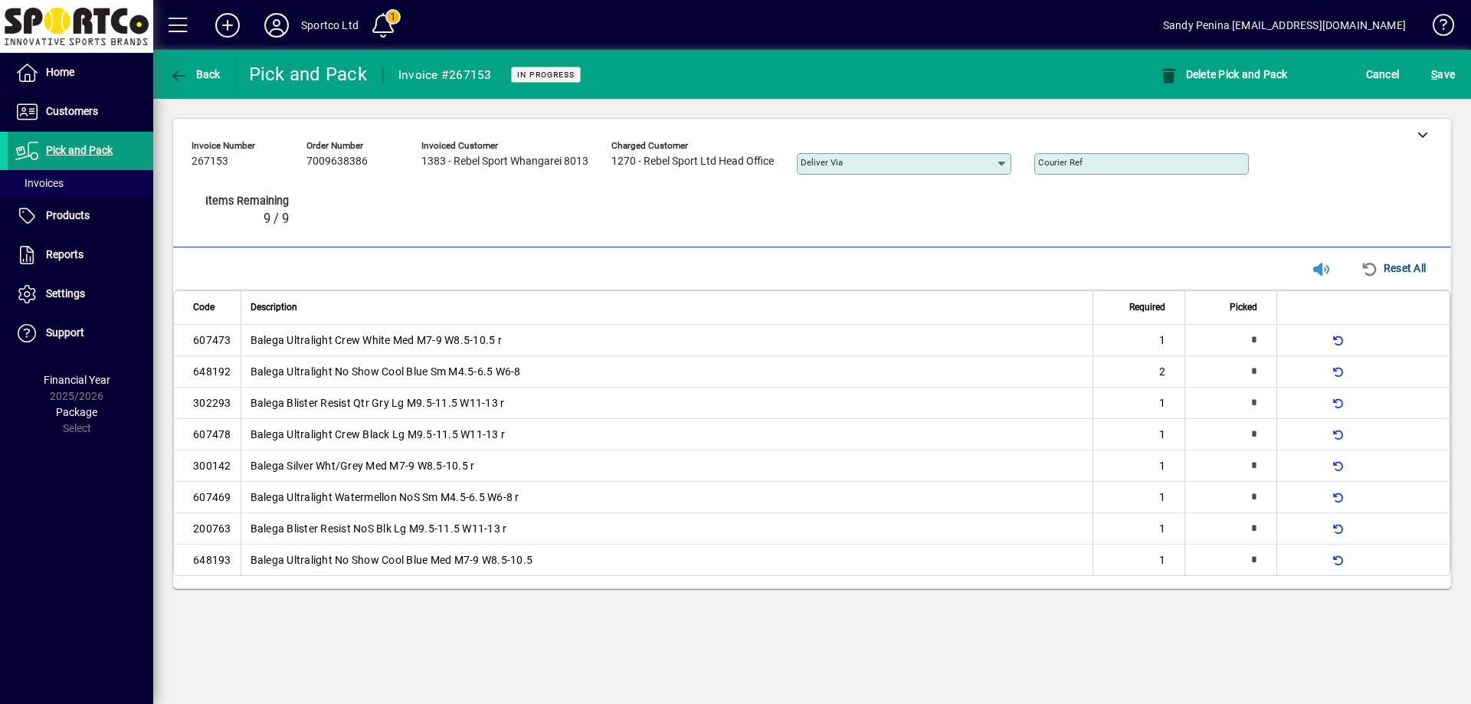
type input "*"
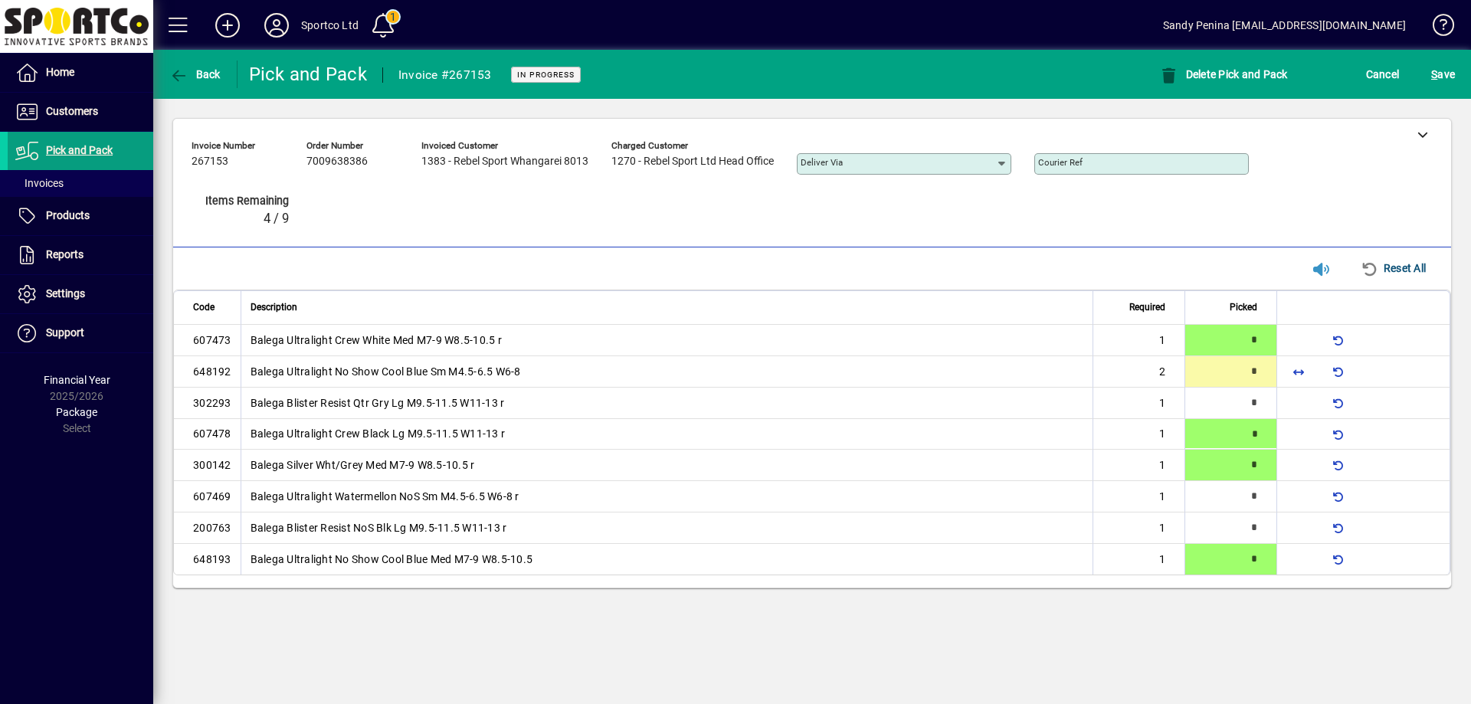
type input "*"
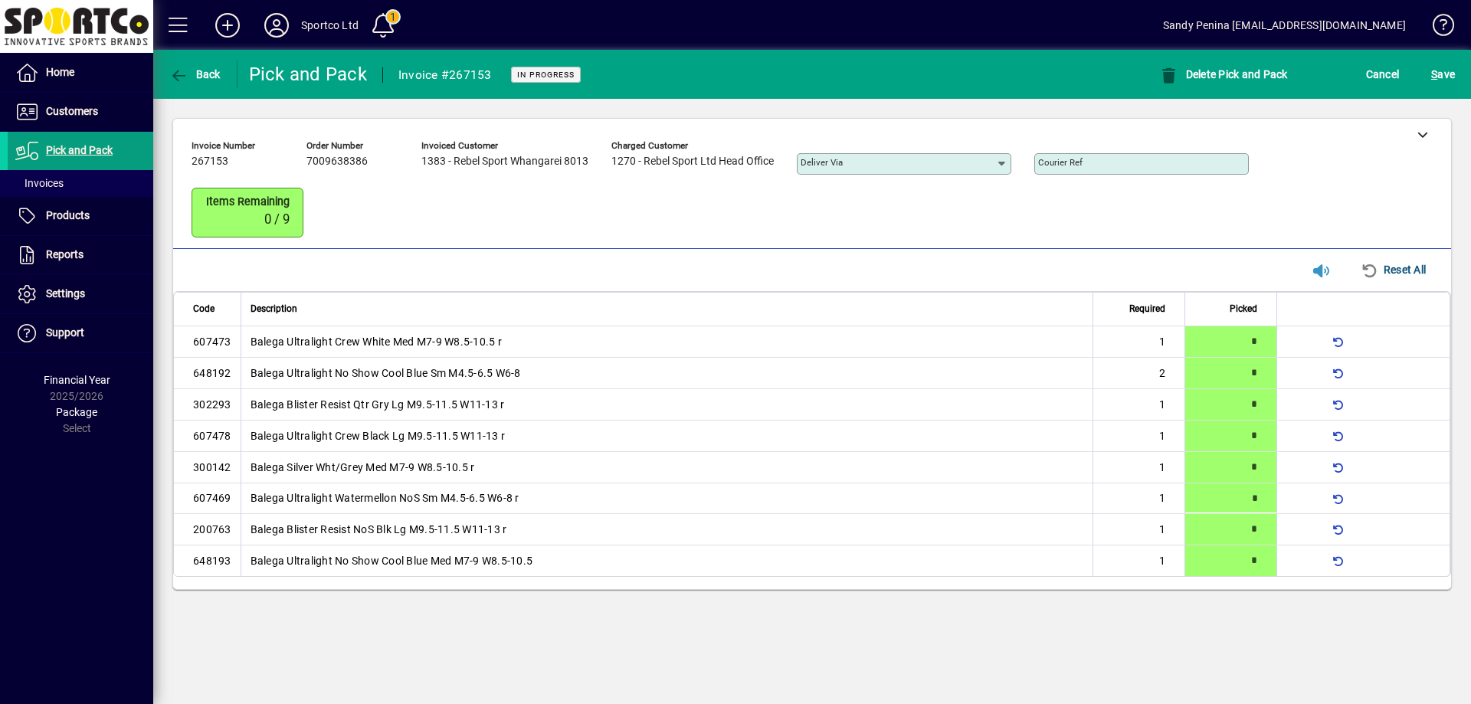
type input "*"
click at [1455, 68] on span "submit" at bounding box center [1442, 74] width 31 height 37
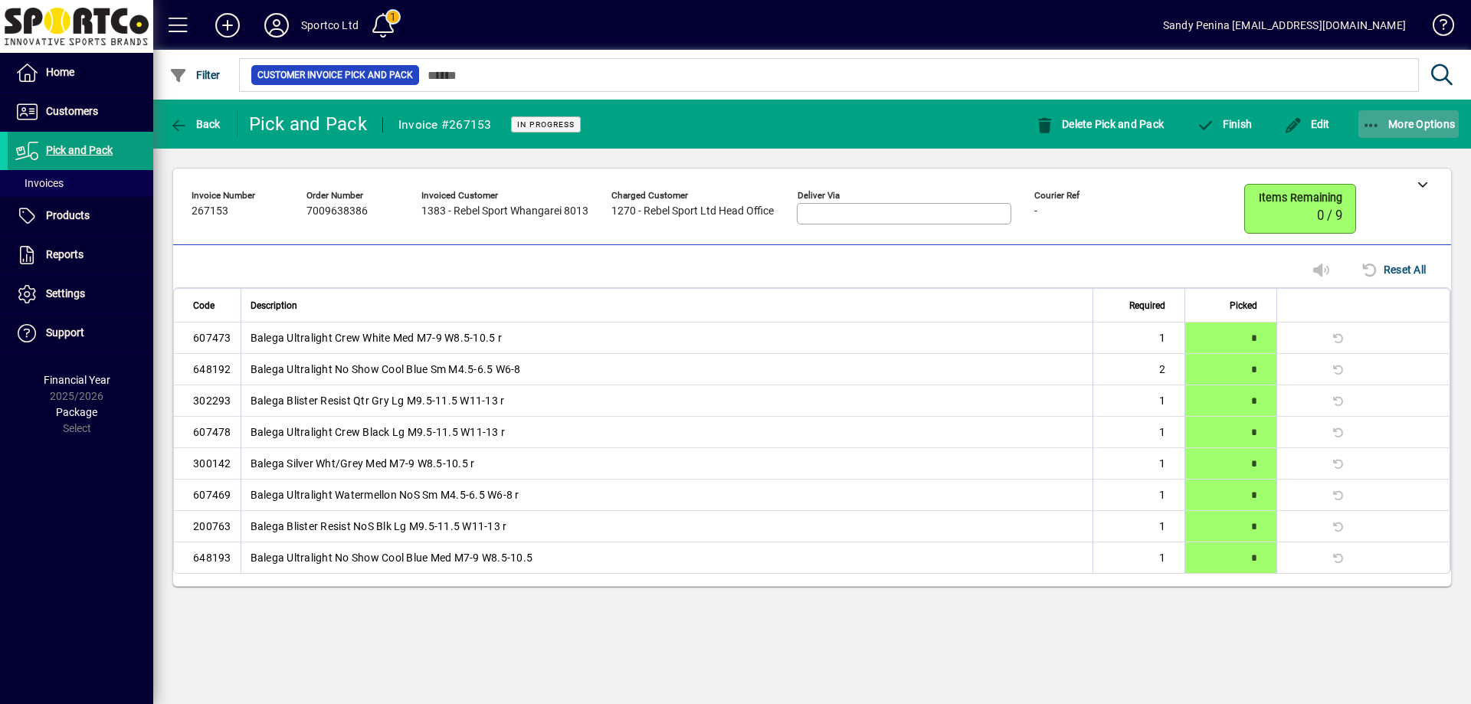
click at [1391, 129] on span "More Options" at bounding box center [1408, 124] width 93 height 12
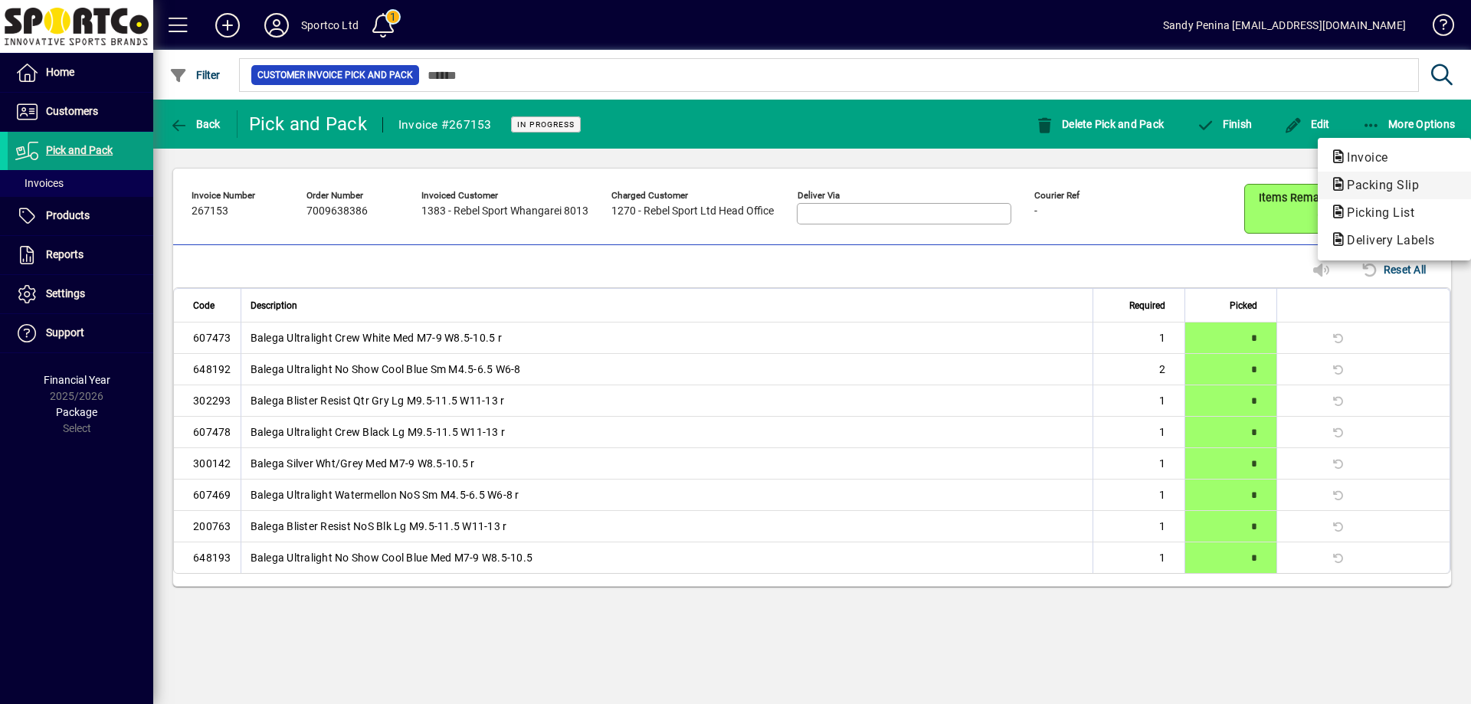
click at [1368, 185] on span "Packing Slip" at bounding box center [1378, 185] width 97 height 15
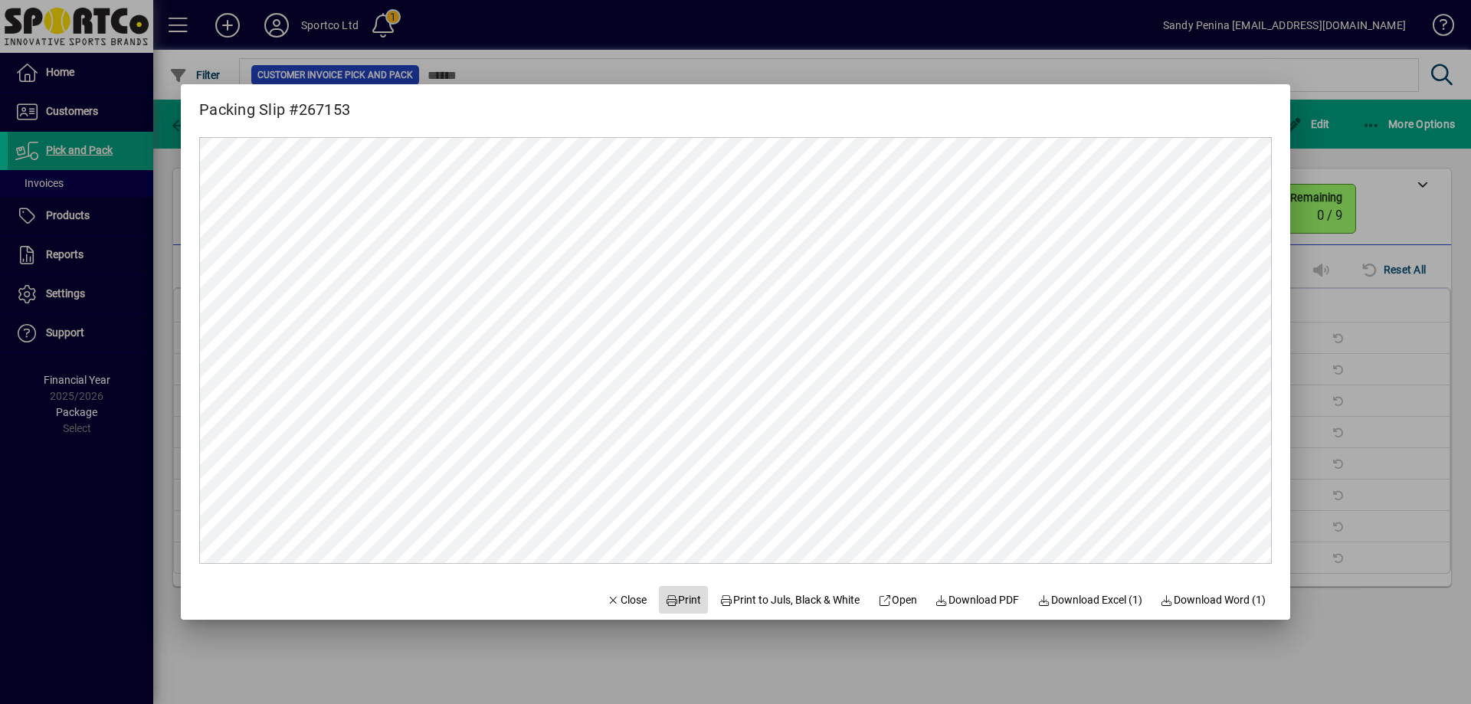
click at [669, 598] on span "Print" at bounding box center [683, 600] width 37 height 16
click at [1443, 206] on div at bounding box center [735, 352] width 1471 height 704
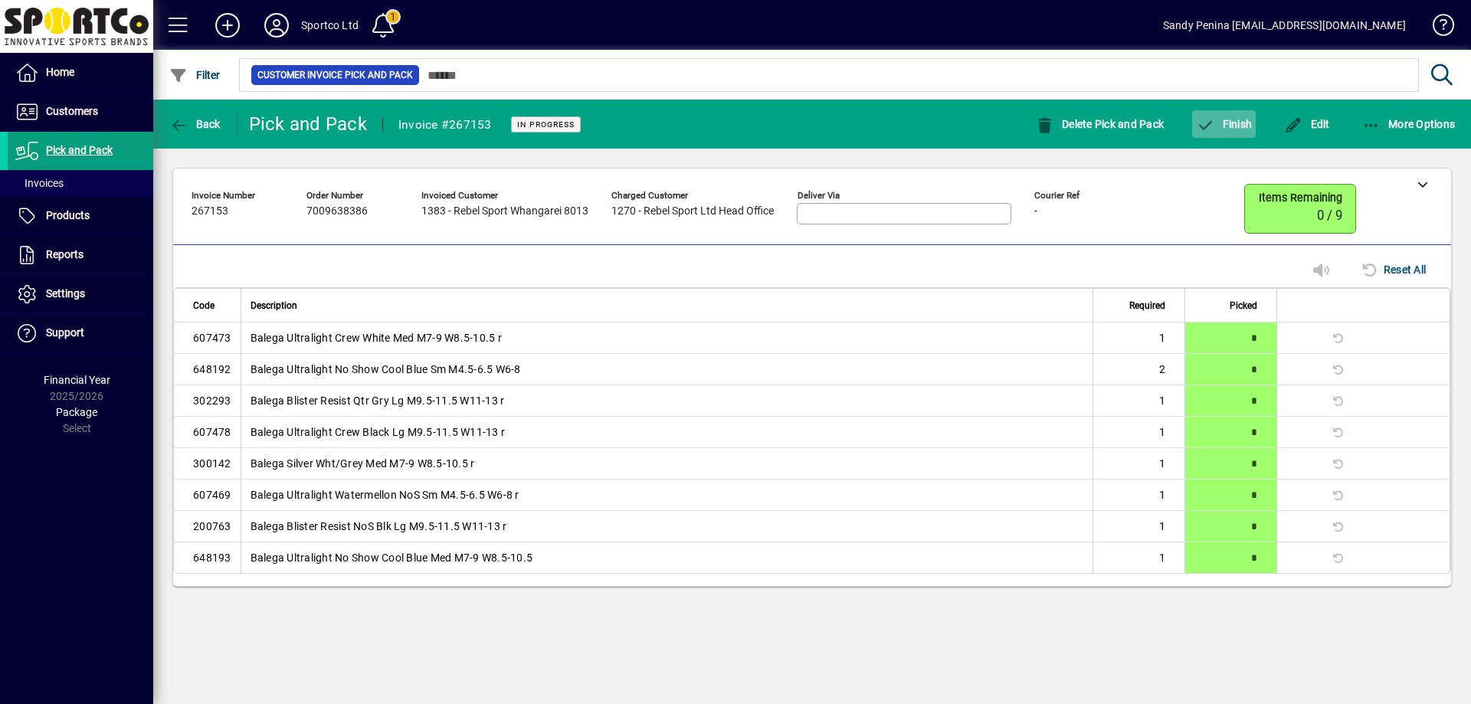
click at [1218, 129] on span "Finish" at bounding box center [1224, 124] width 56 height 12
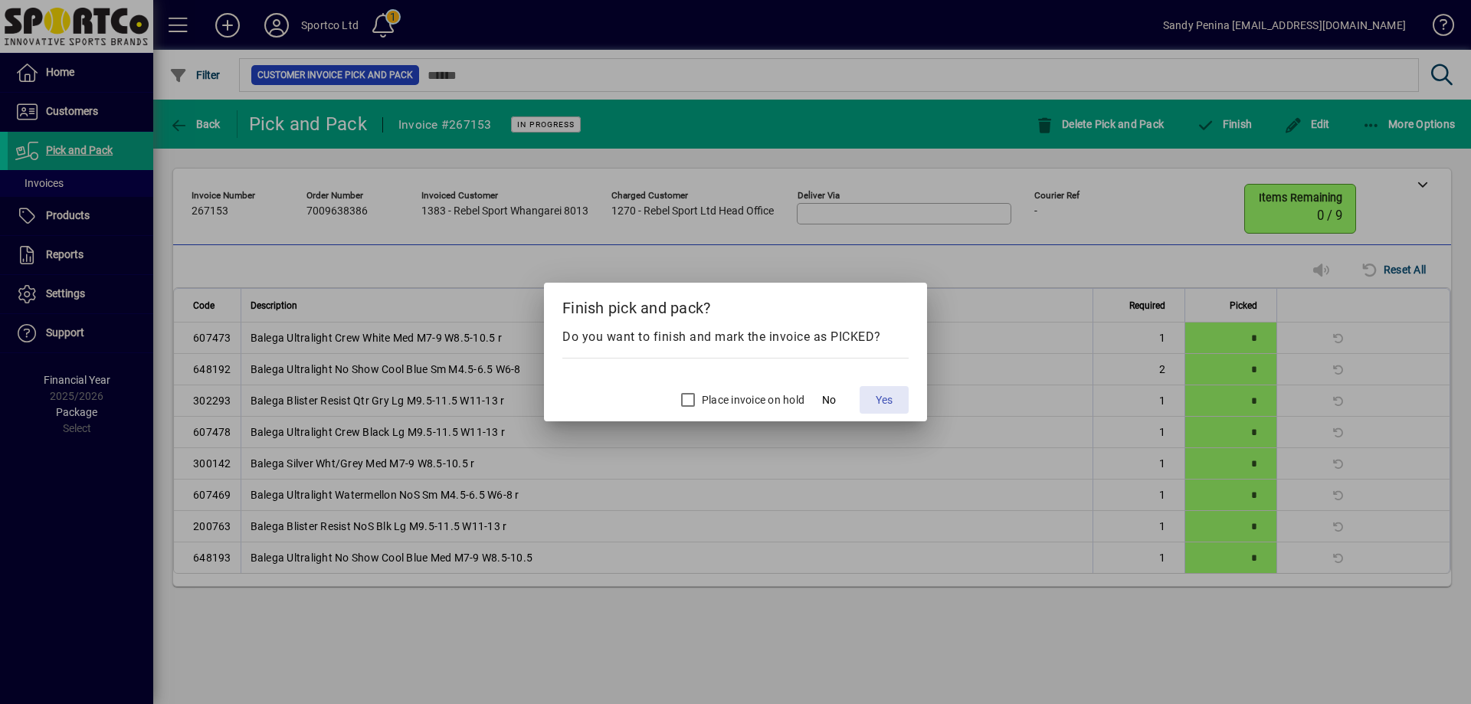
click at [890, 398] on span "Yes" at bounding box center [884, 400] width 17 height 16
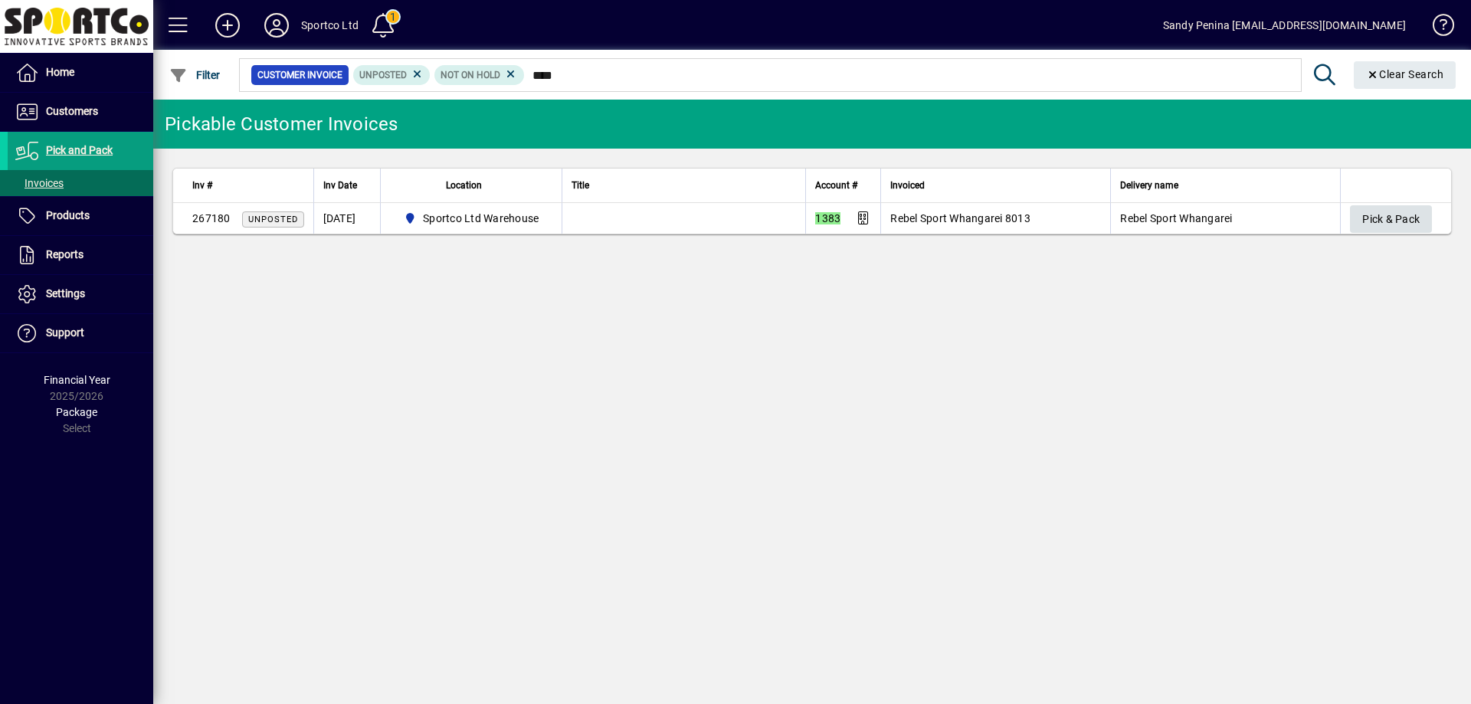
type input "****"
click at [1358, 210] on span "button" at bounding box center [1391, 219] width 82 height 37
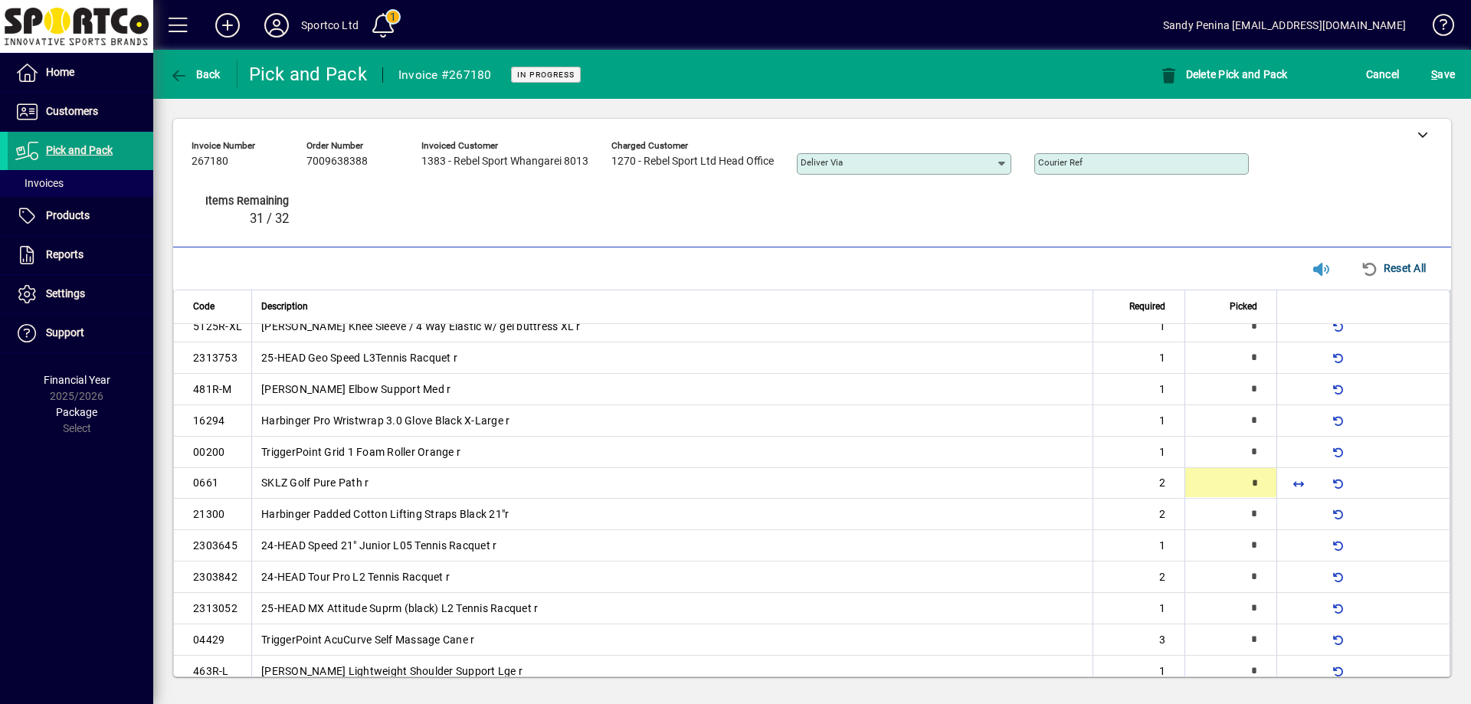
type input "*"
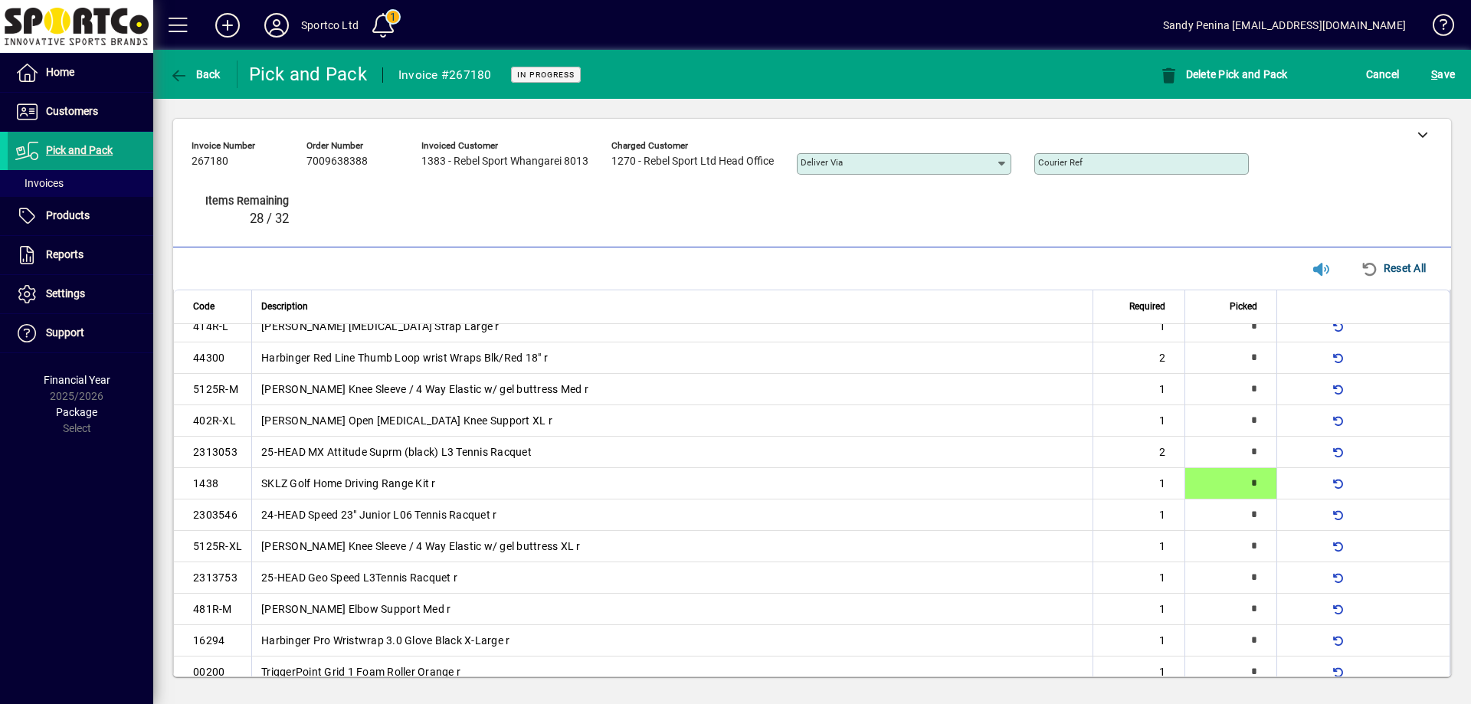
scroll to position [414, 0]
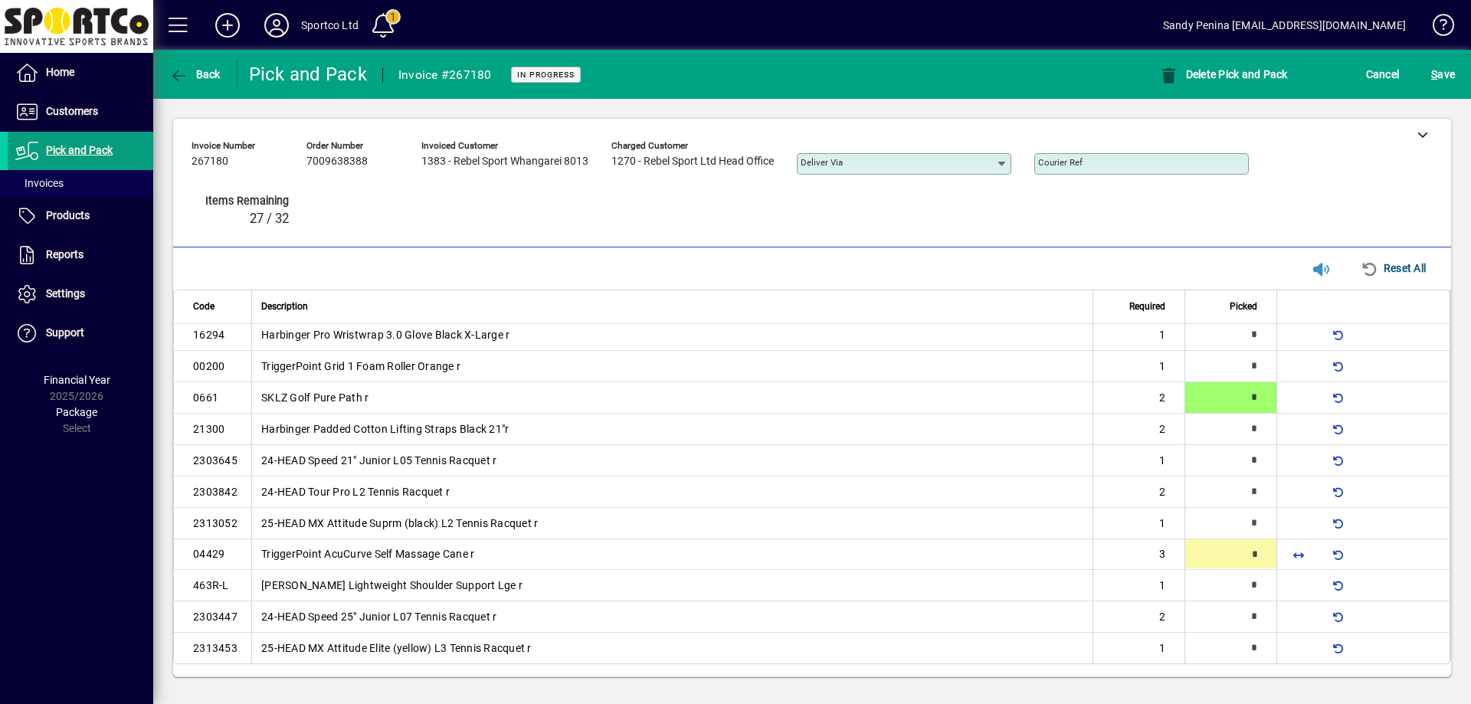
type input "*"
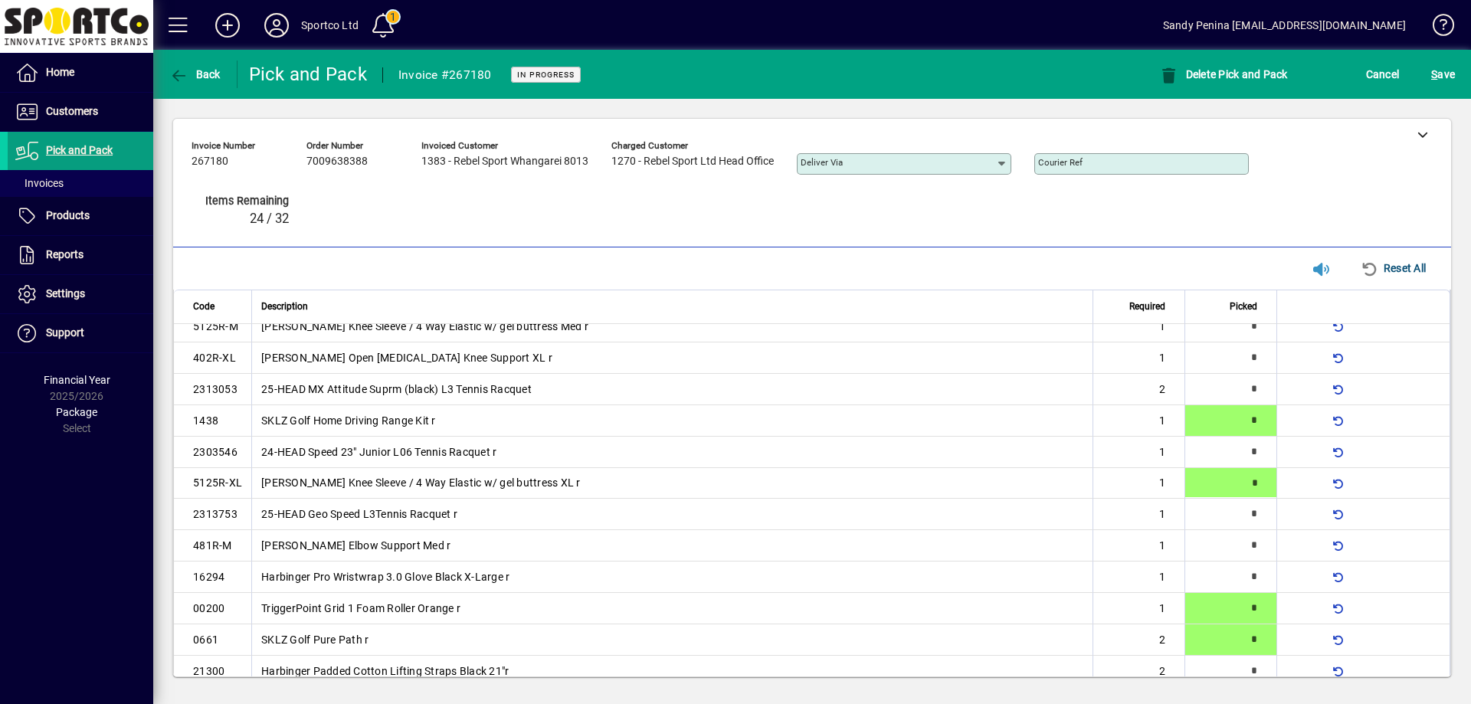
type input "*"
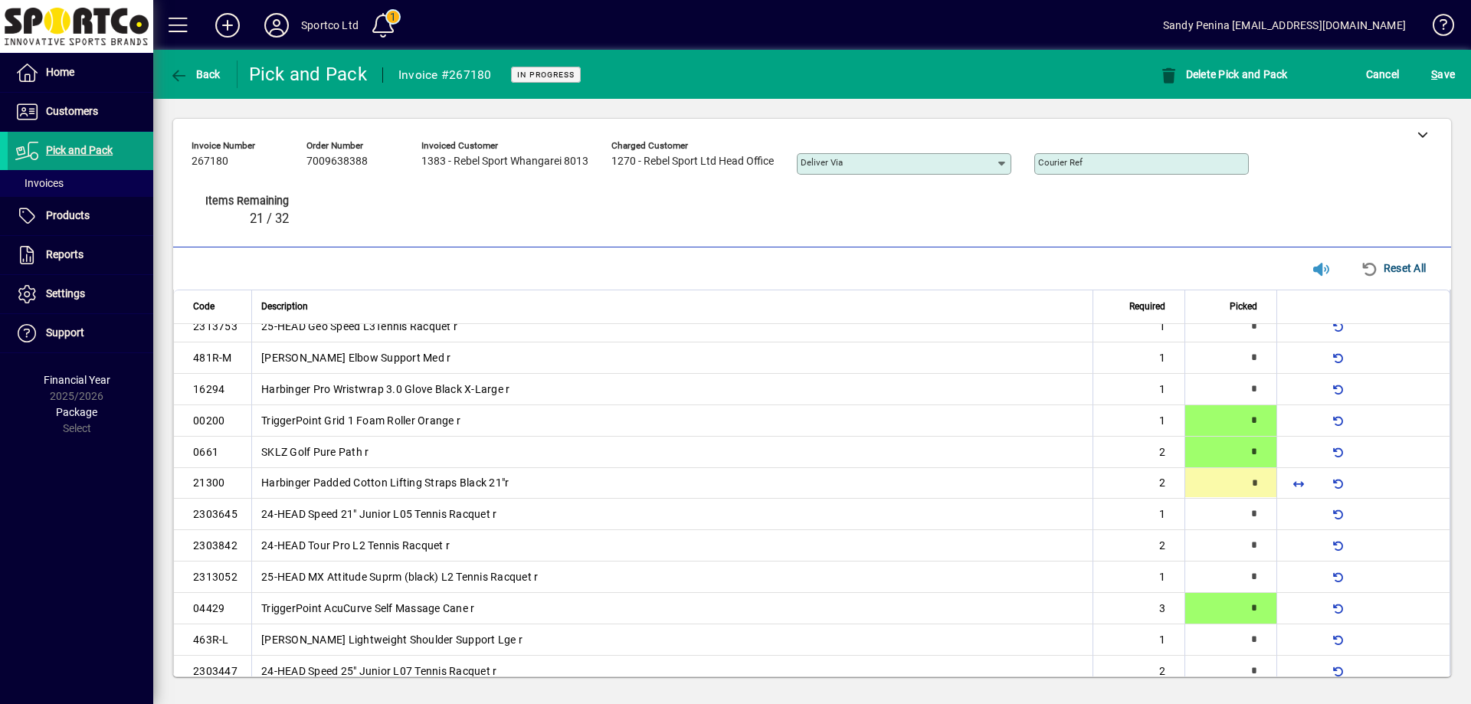
type input "*"
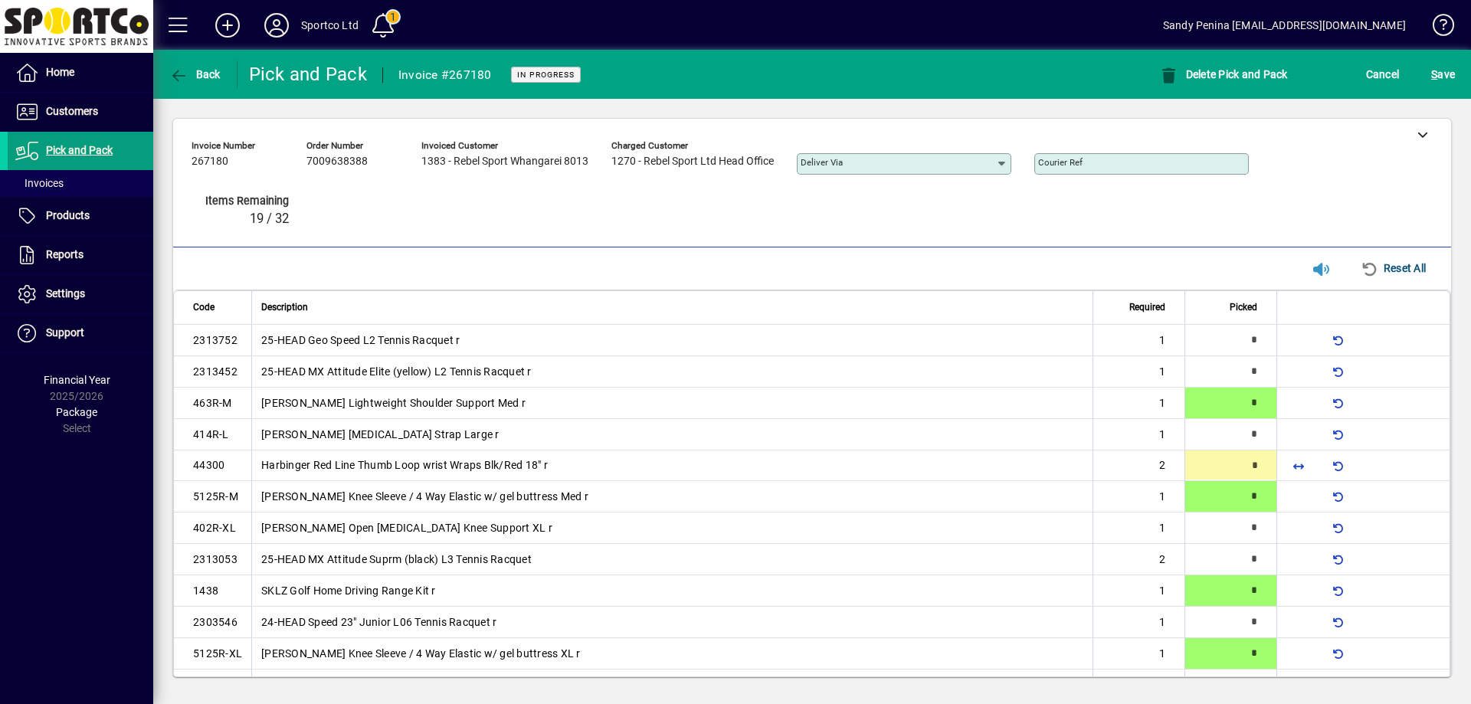
type input "*"
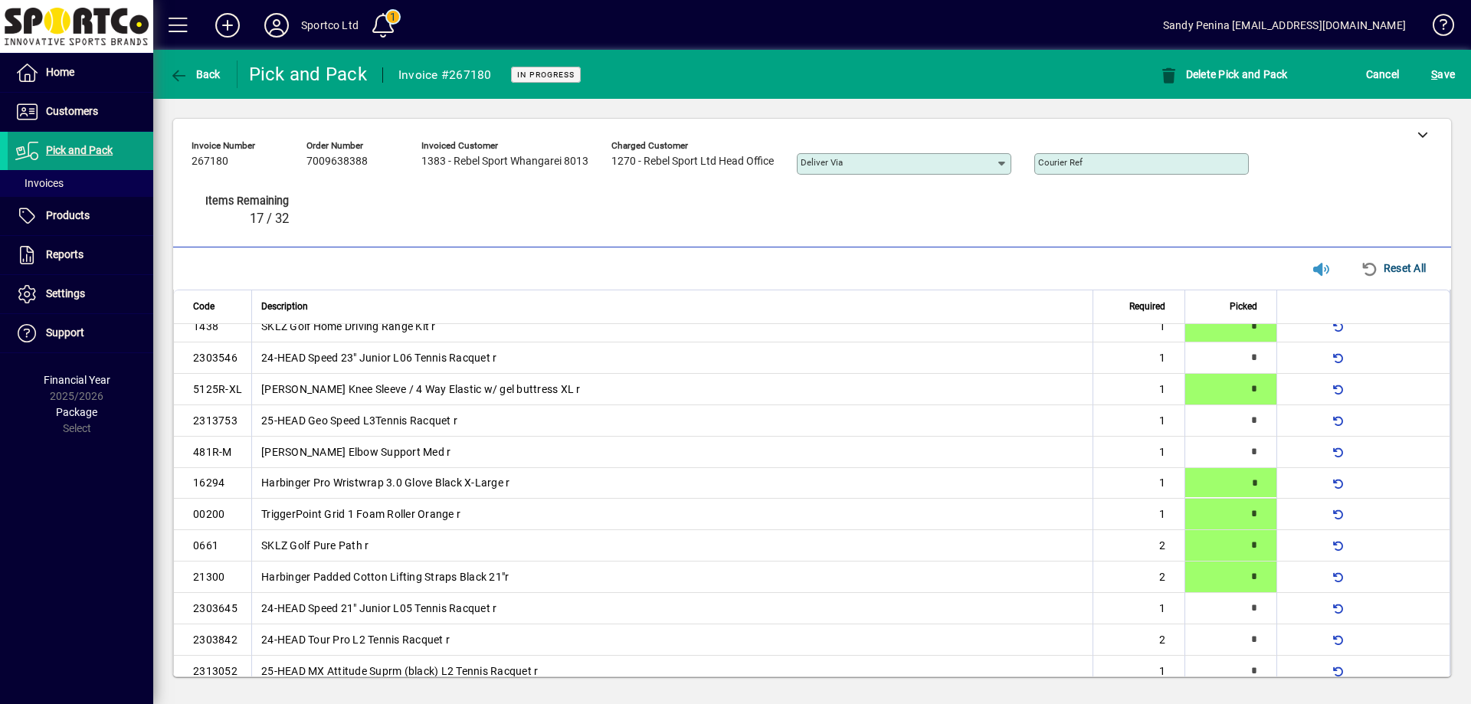
type input "*"
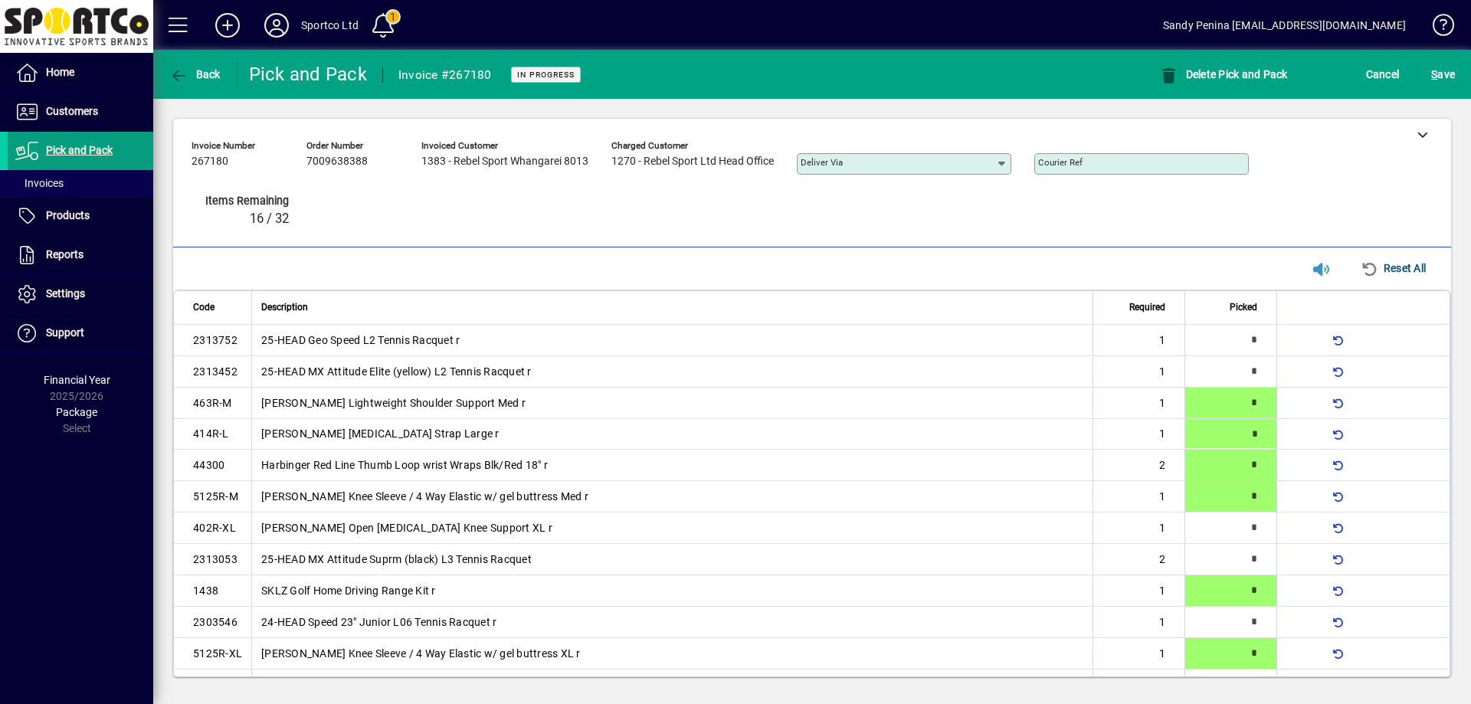
type input "*"
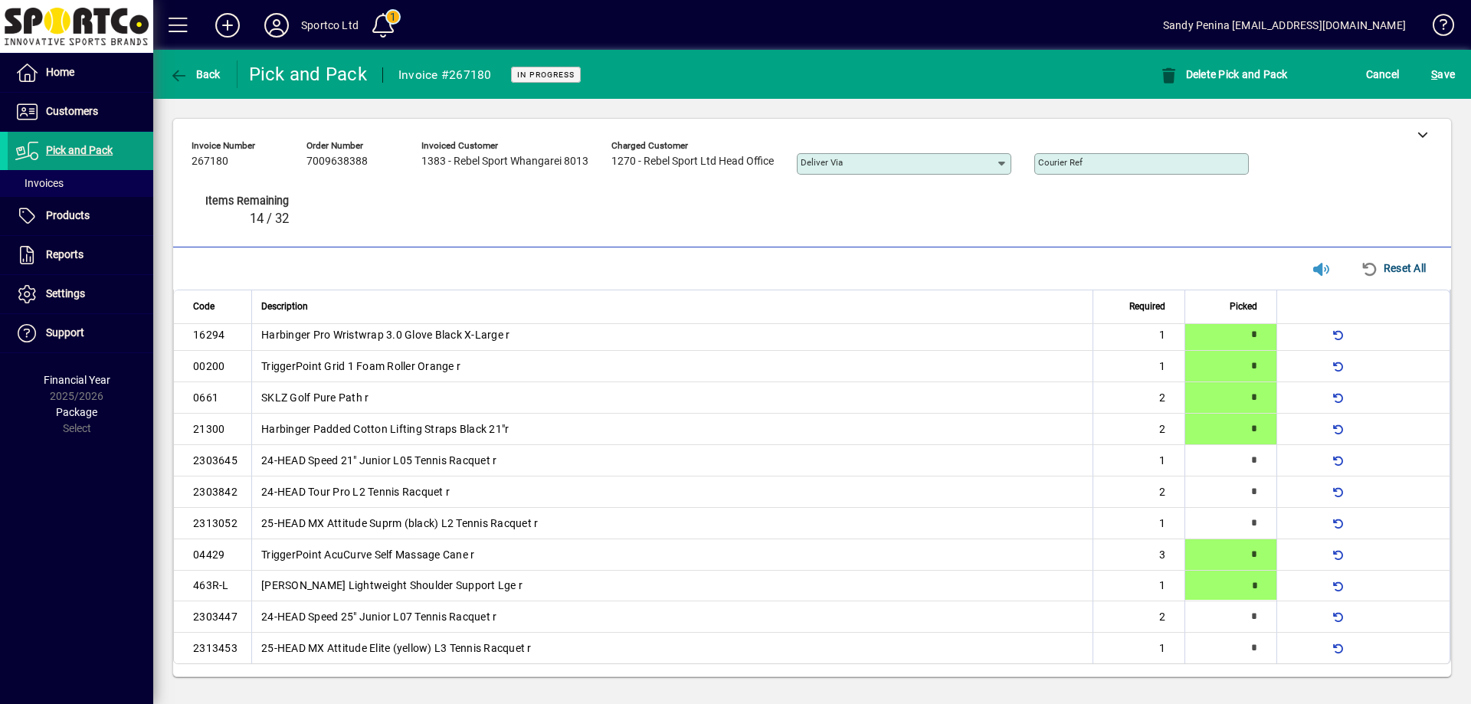
type input "*"
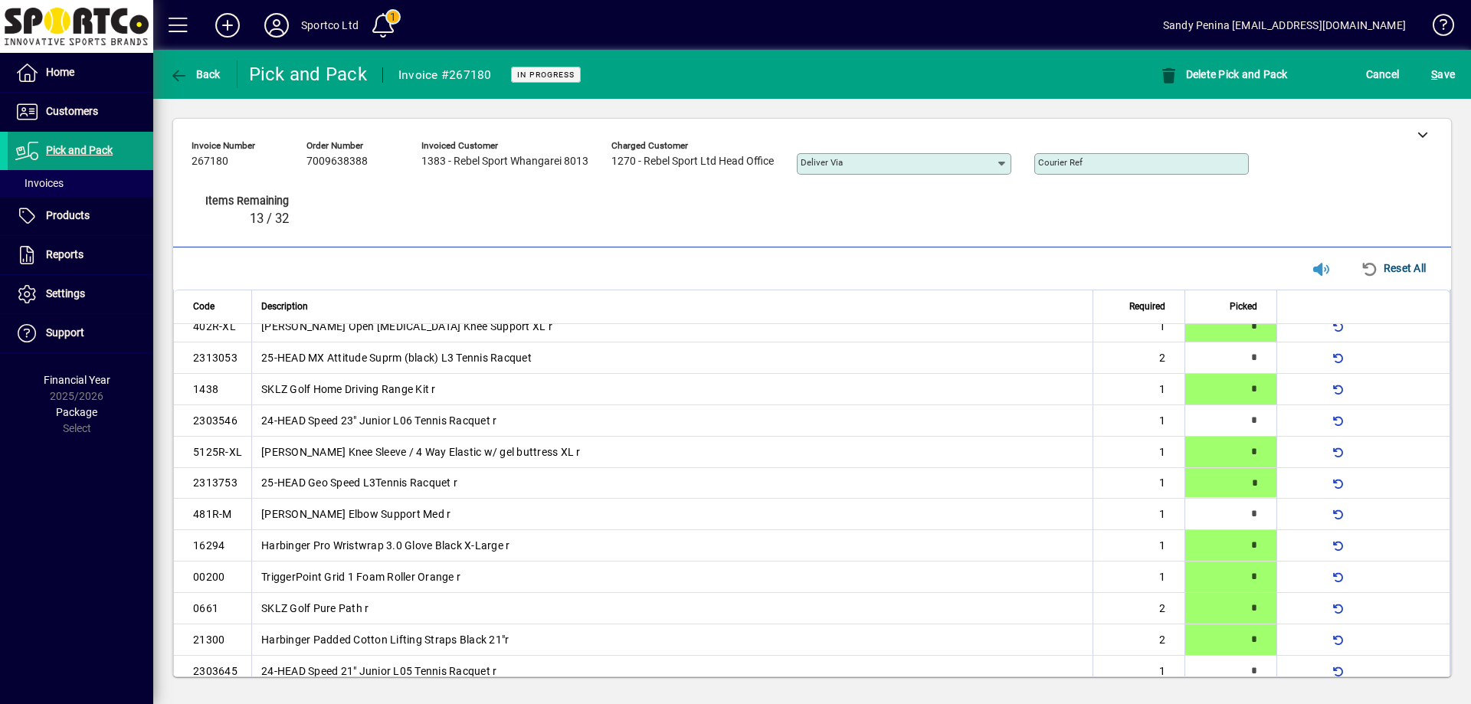
type input "*"
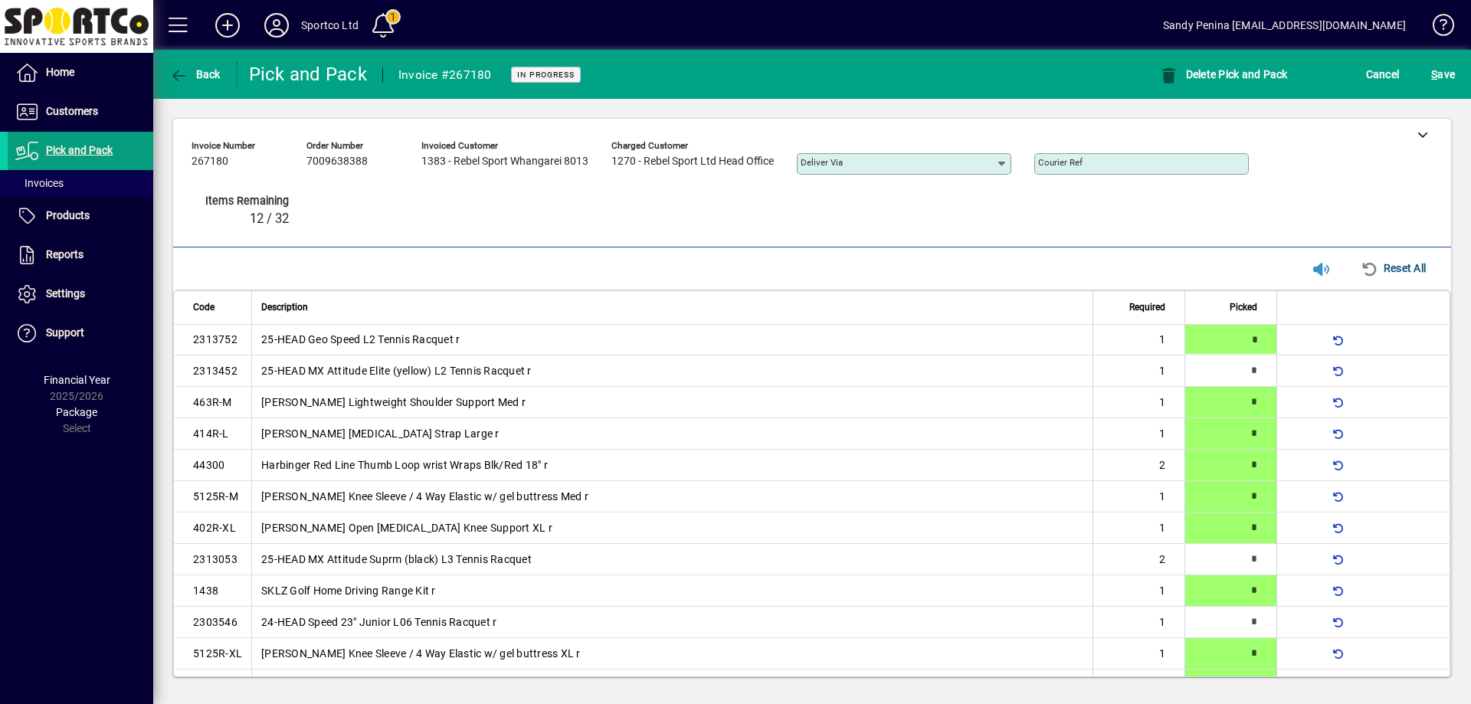
type input "*"
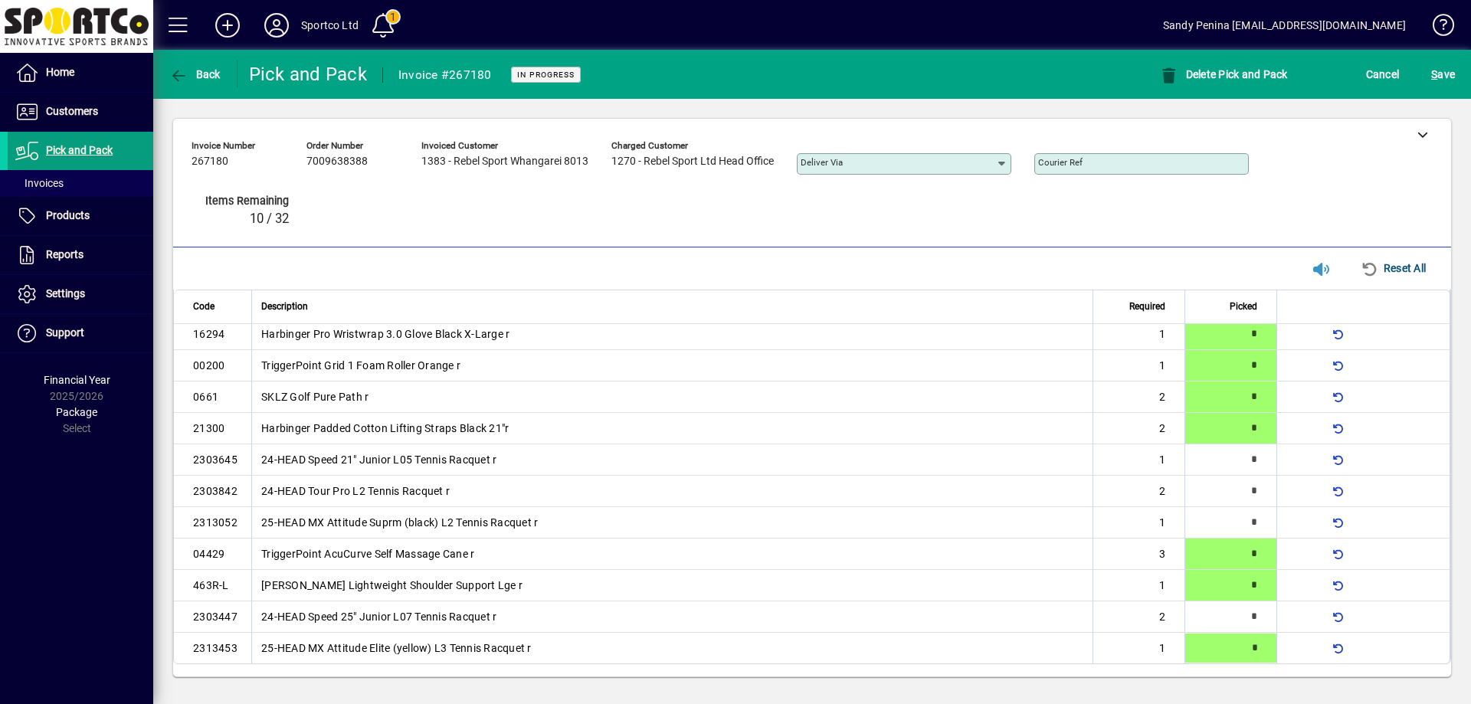
type input "*"
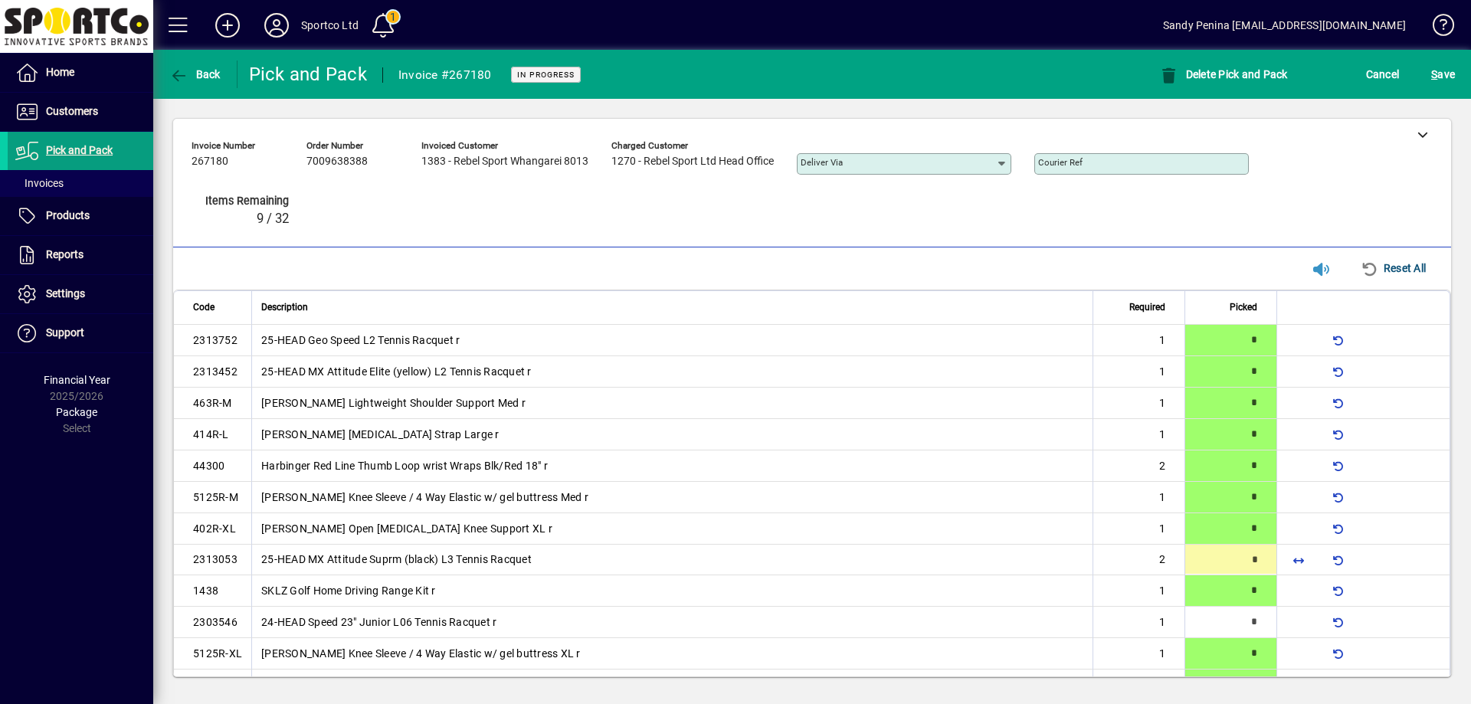
type input "*"
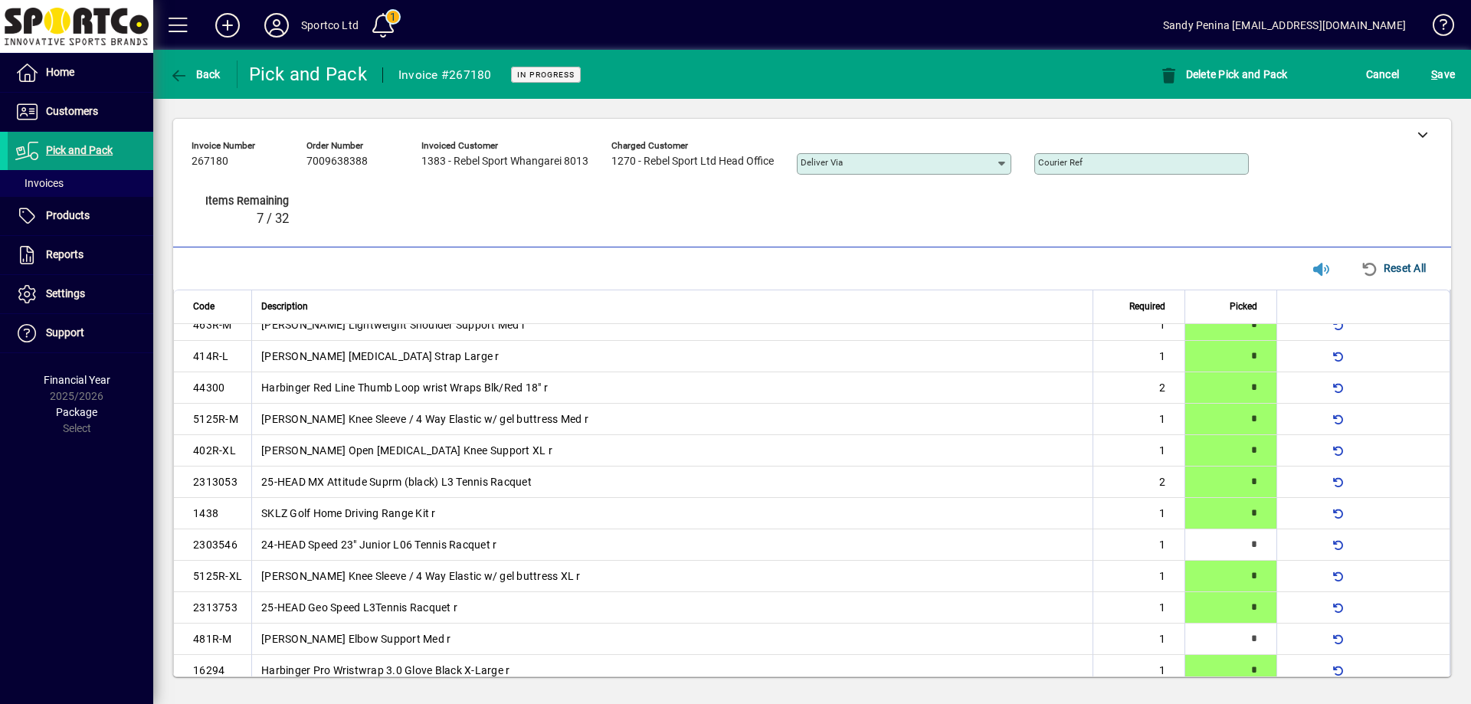
scroll to position [414, 0]
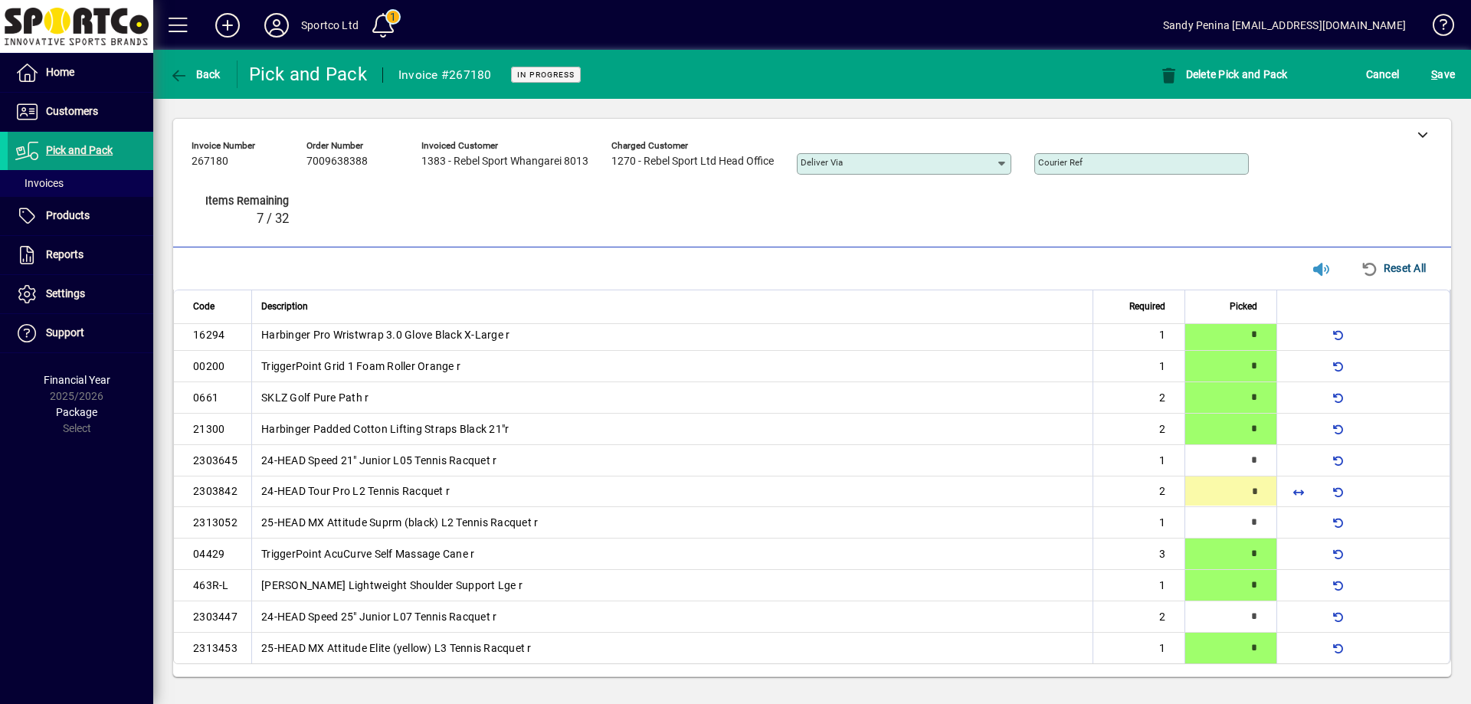
type input "*"
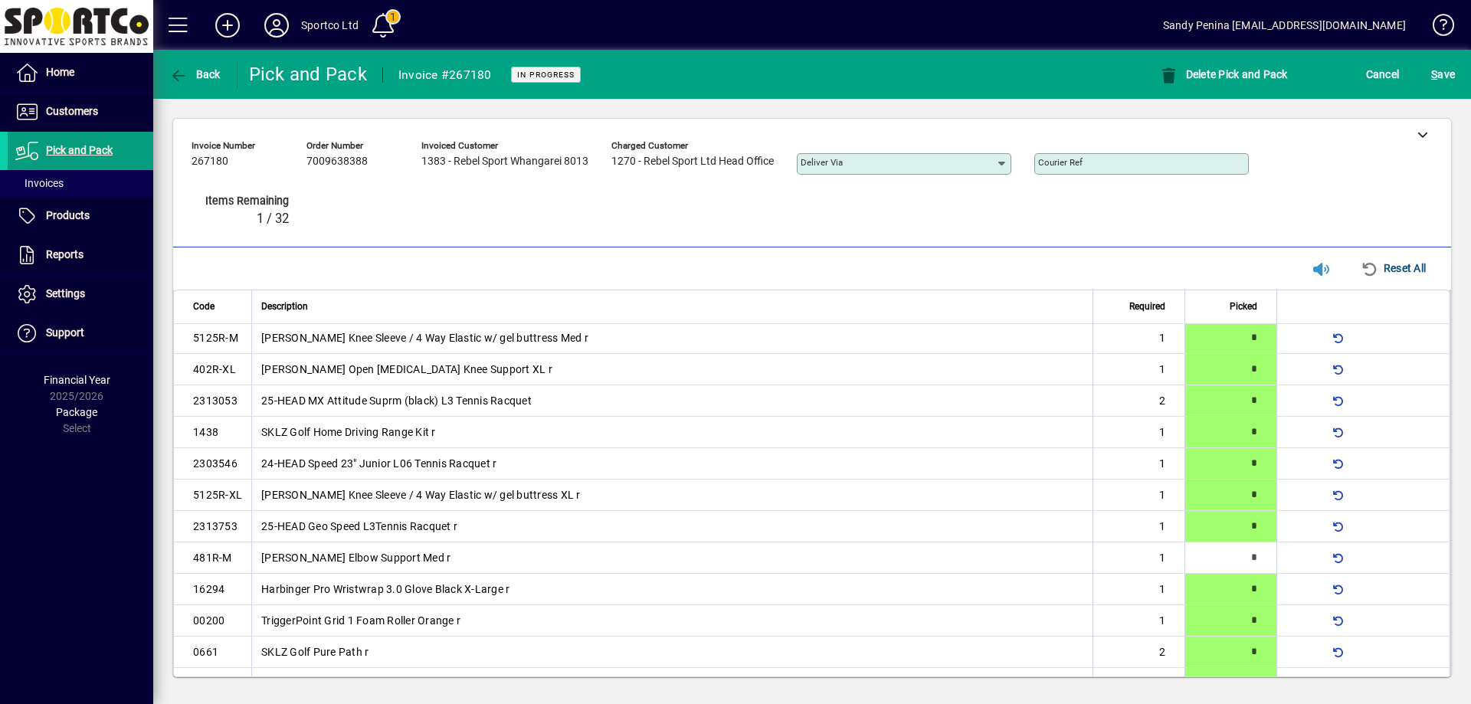
scroll to position [184, 0]
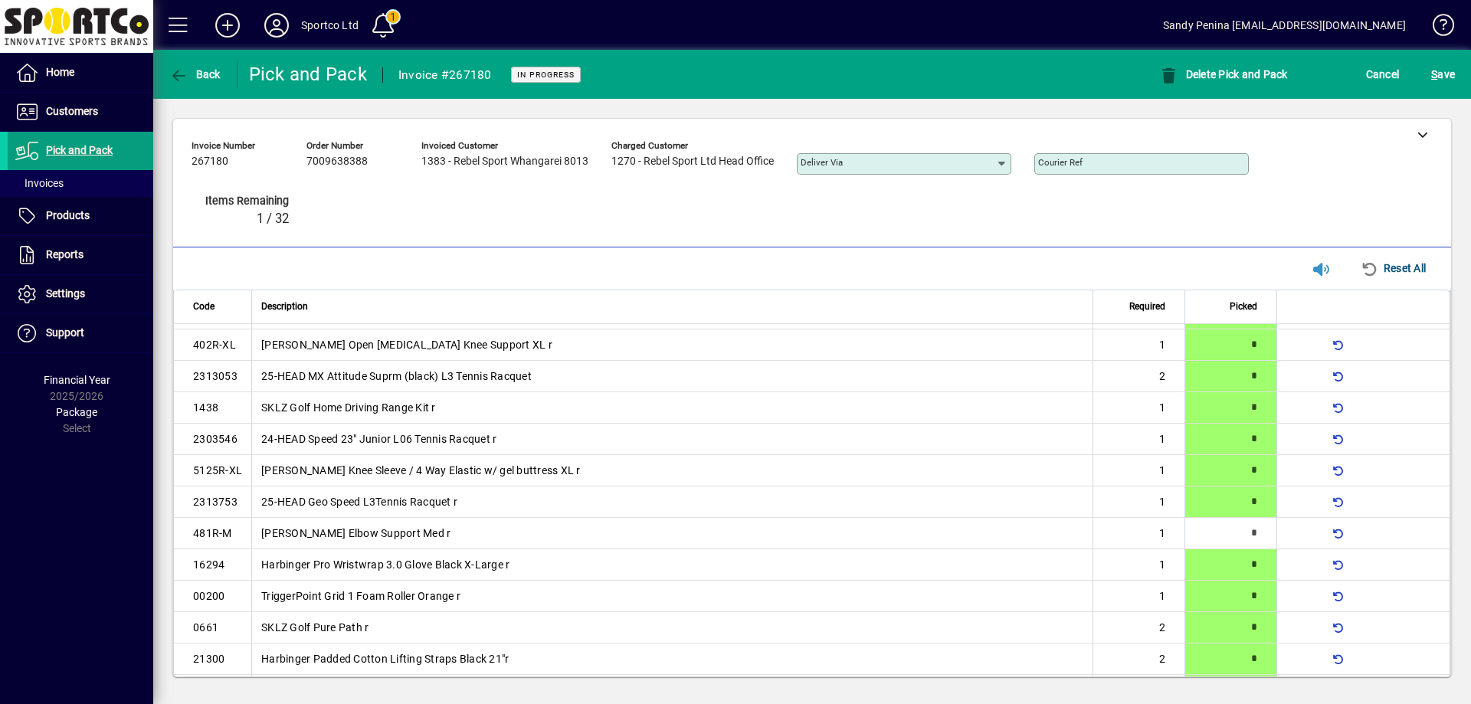
type input "*"
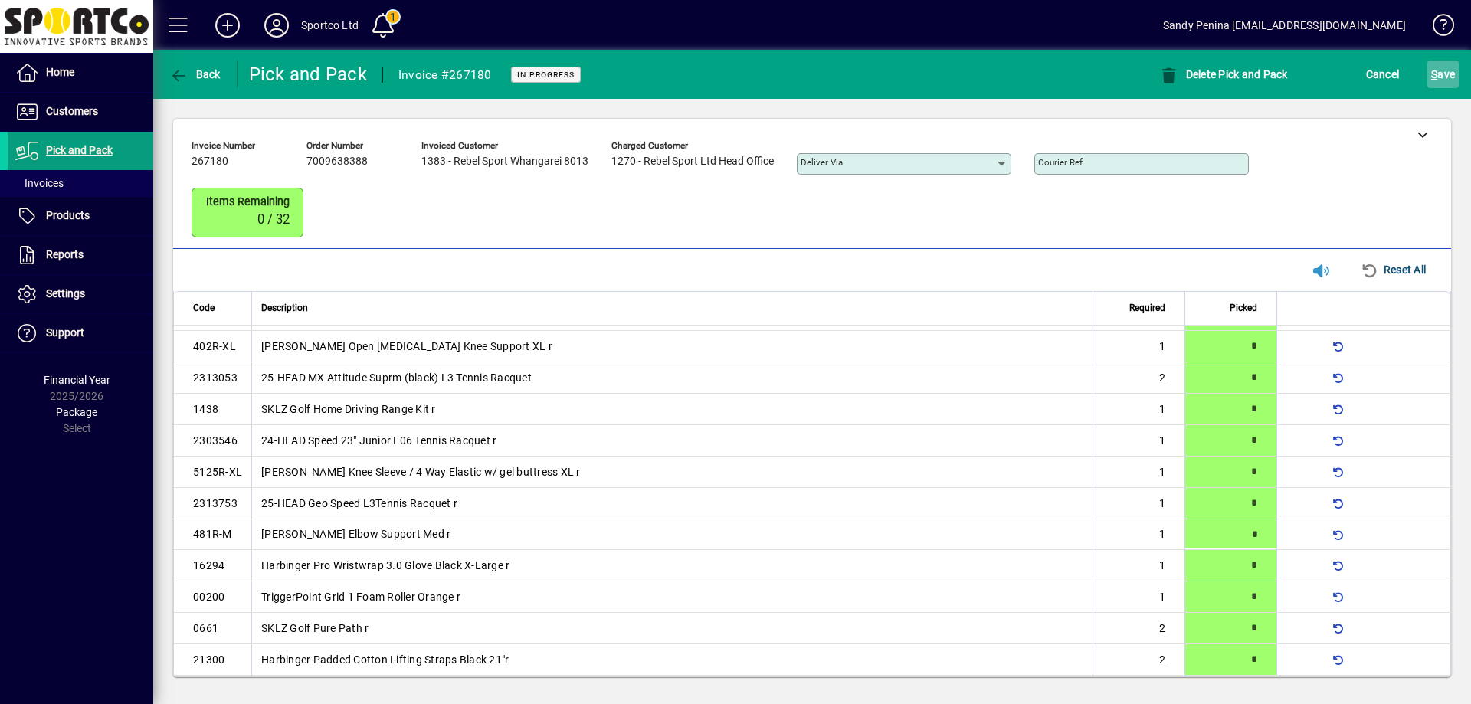
click at [1437, 81] on span "S ave" at bounding box center [1443, 74] width 24 height 25
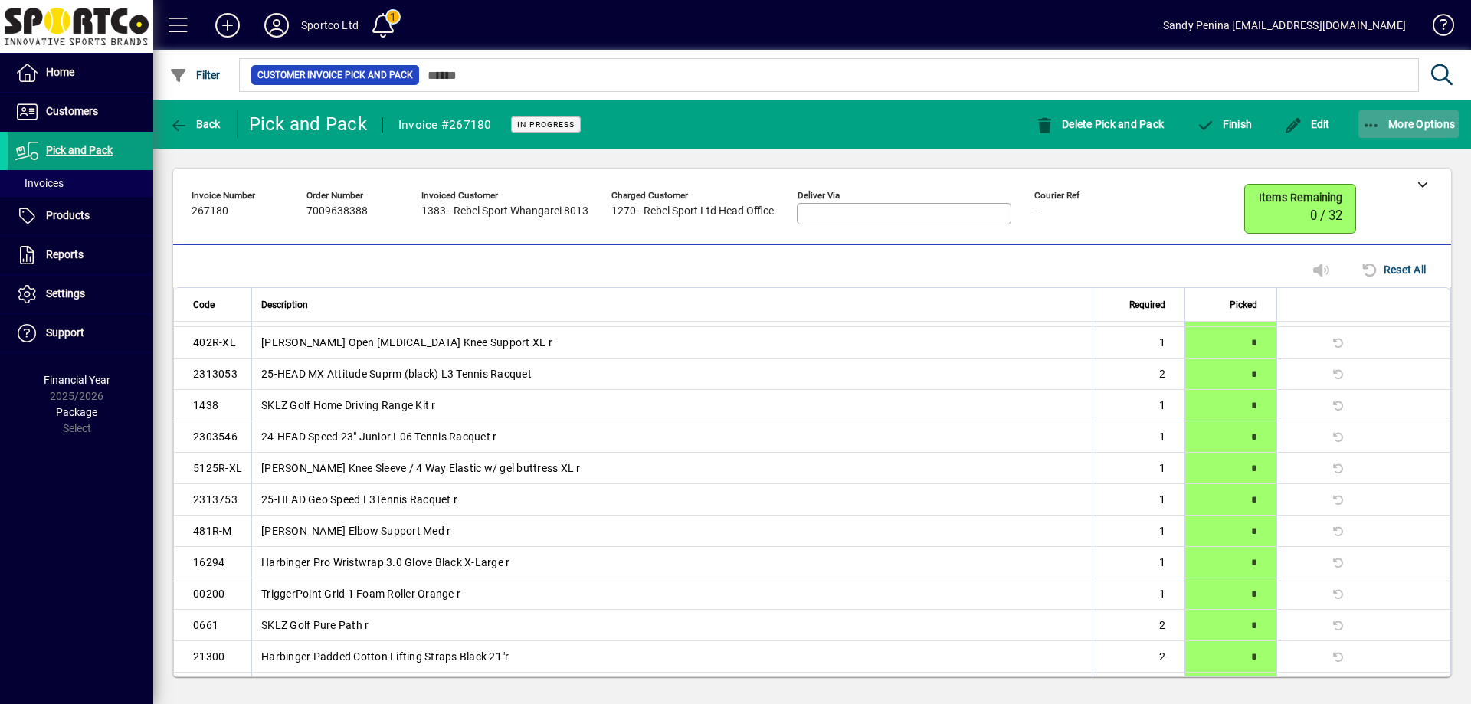
click at [1427, 120] on span "More Options" at bounding box center [1408, 124] width 93 height 12
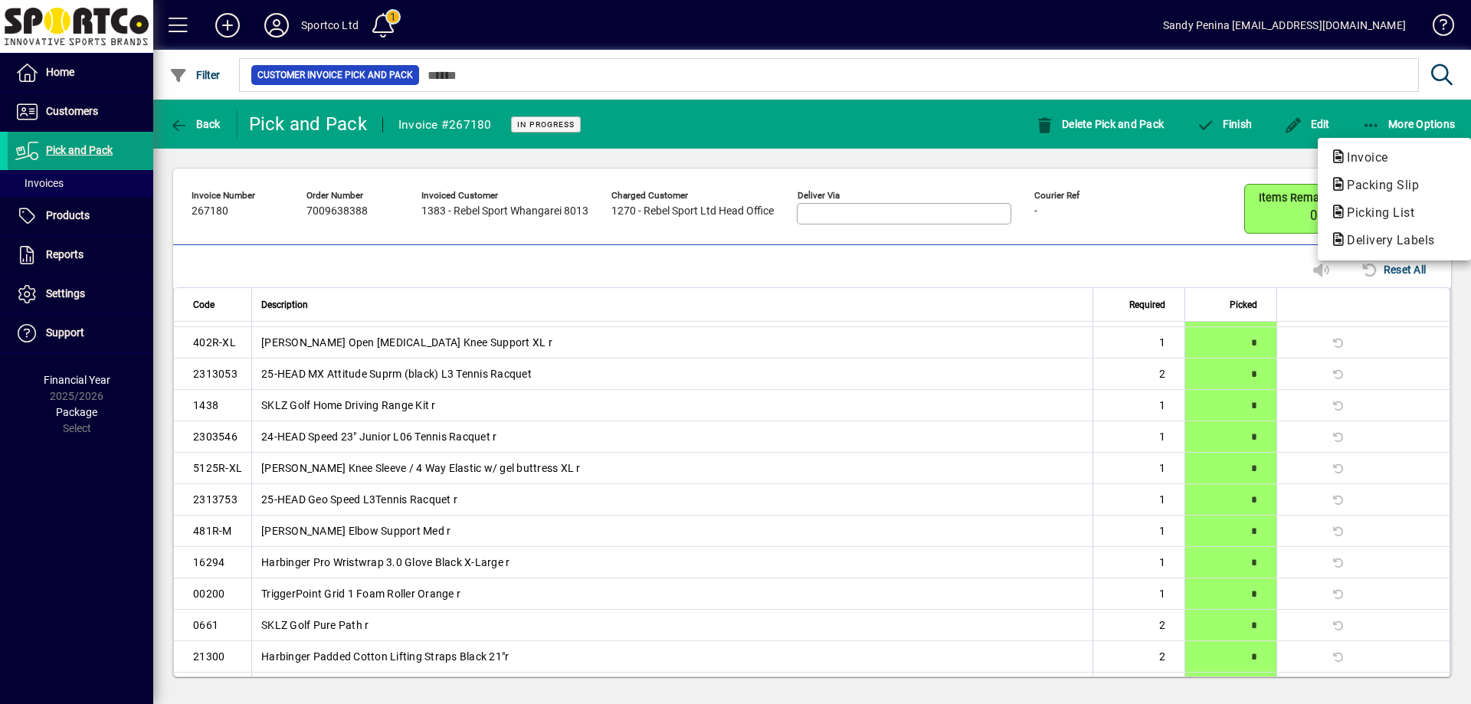
click at [1353, 185] on span "Packing Slip" at bounding box center [1378, 185] width 97 height 15
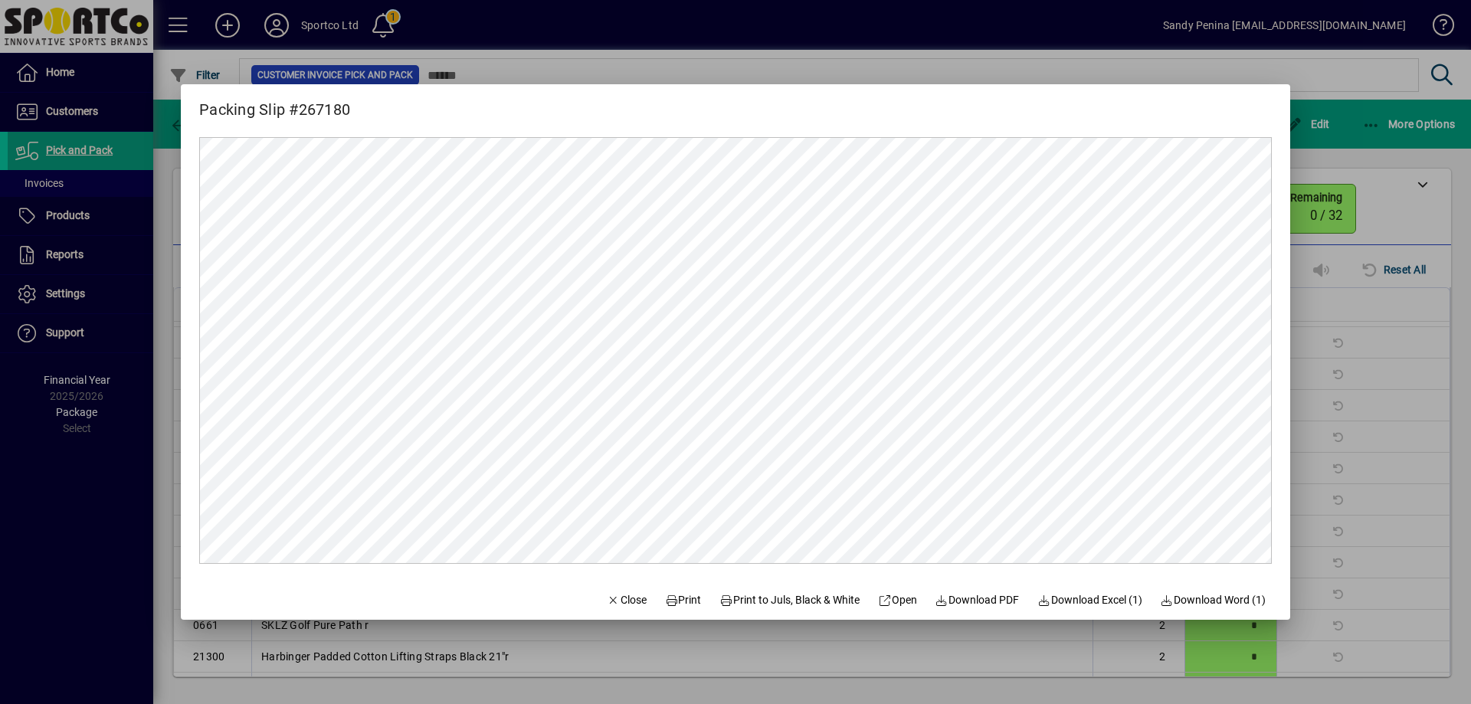
scroll to position [0, 0]
click at [665, 594] on span "Print" at bounding box center [683, 600] width 37 height 16
click at [1359, 361] on div at bounding box center [735, 352] width 1471 height 704
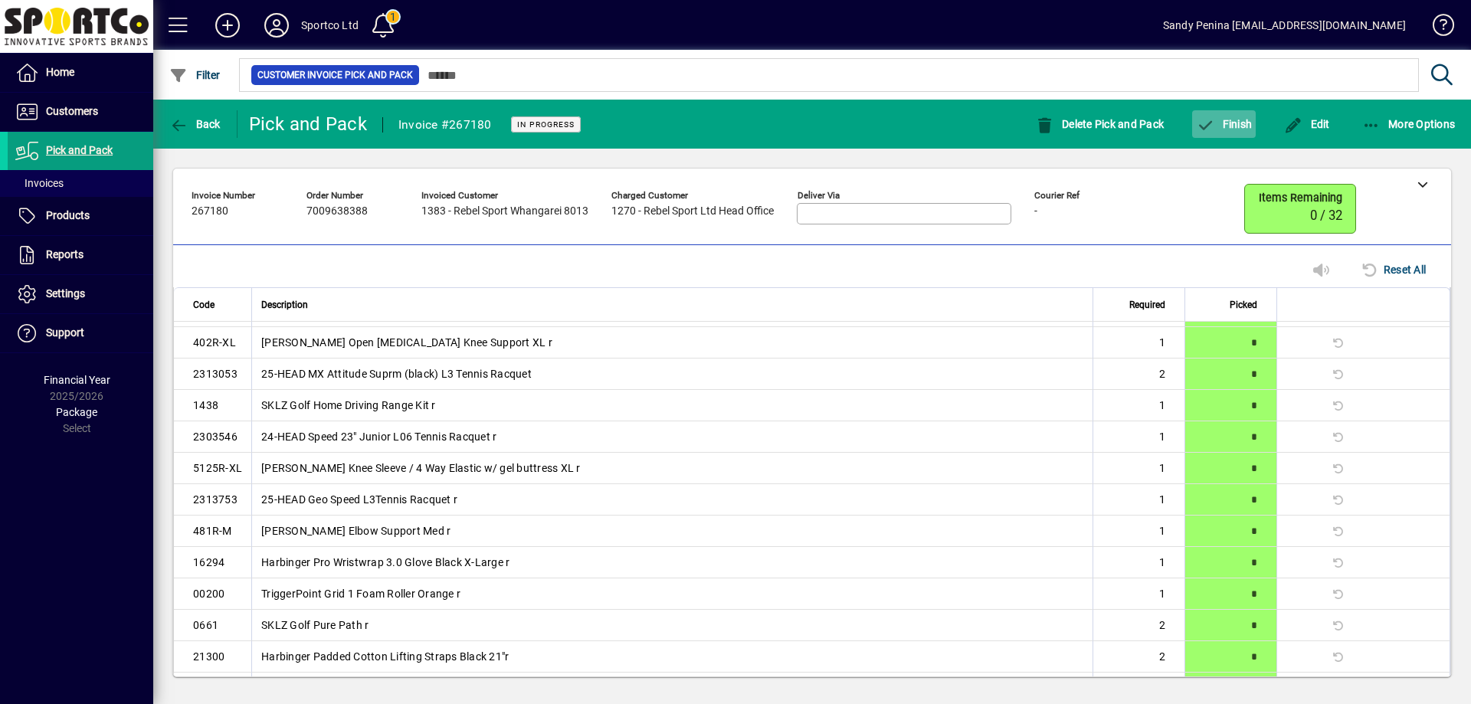
click at [1216, 126] on span "Finish" at bounding box center [1224, 124] width 56 height 12
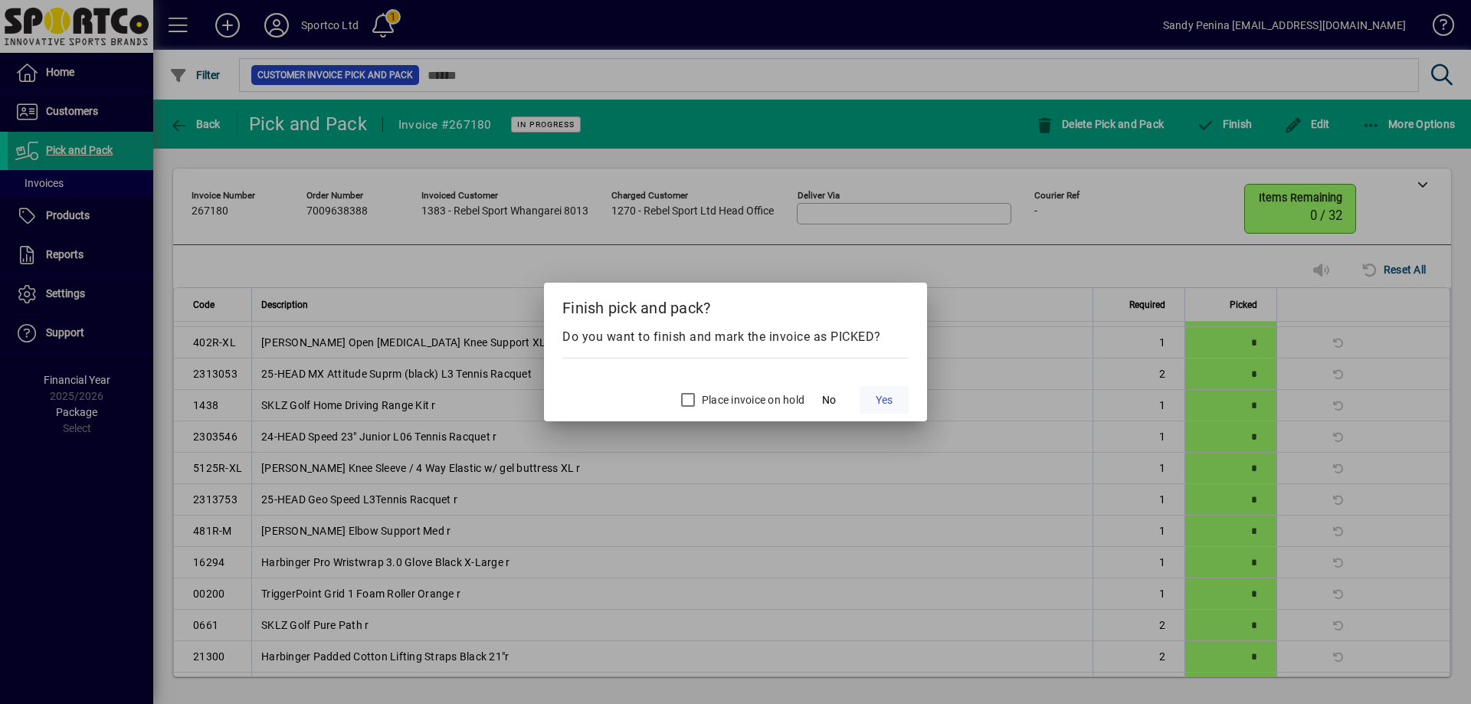
click at [894, 401] on span at bounding box center [884, 400] width 49 height 37
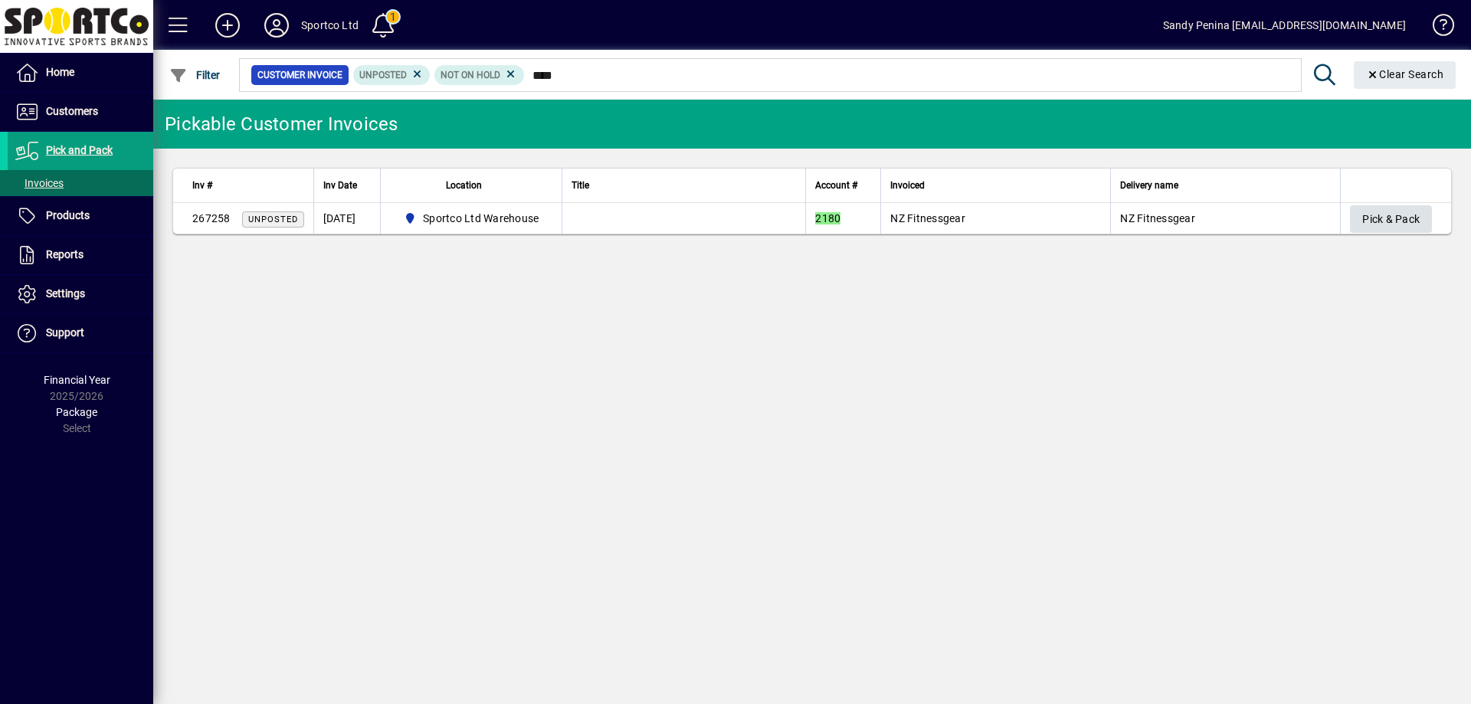
type input "****"
click at [1374, 208] on span "Pick & Pack" at bounding box center [1390, 219] width 57 height 25
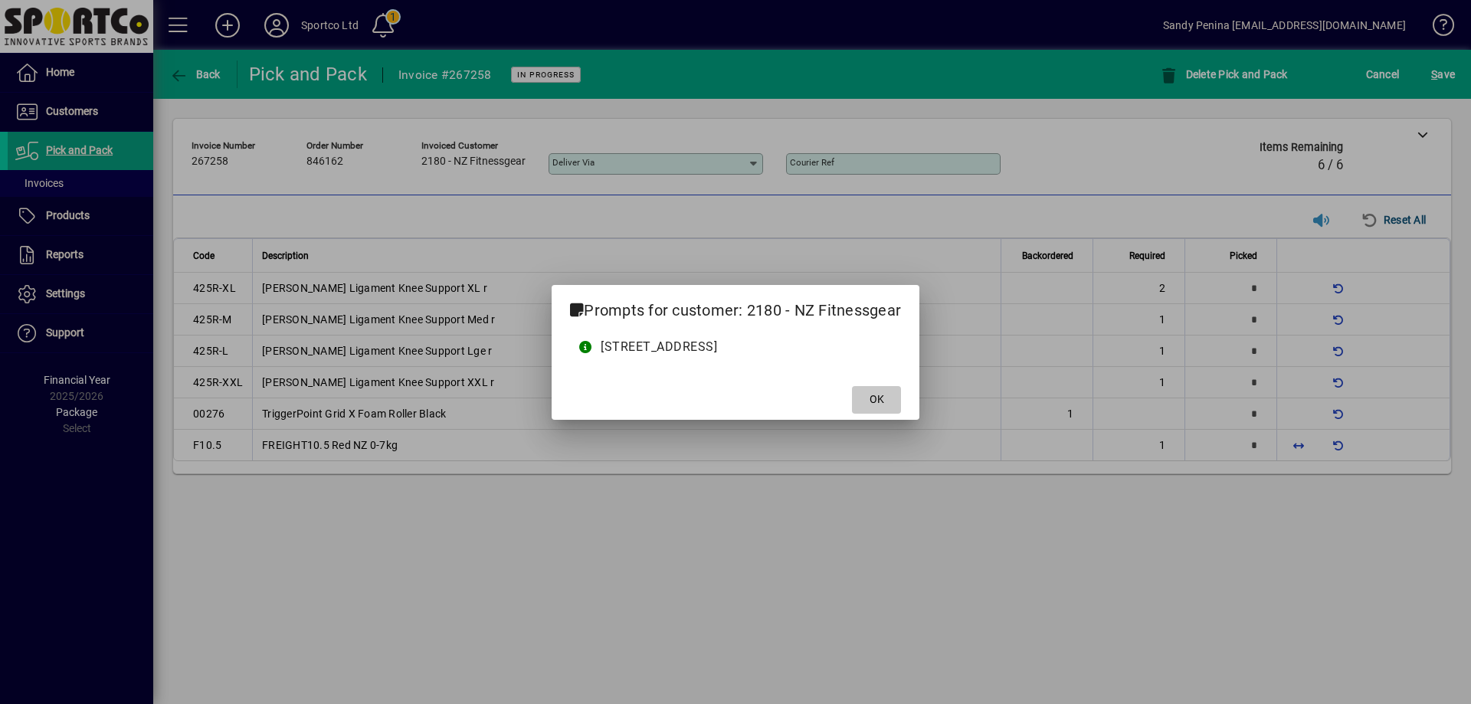
click at [884, 395] on span "OK" at bounding box center [877, 399] width 15 height 16
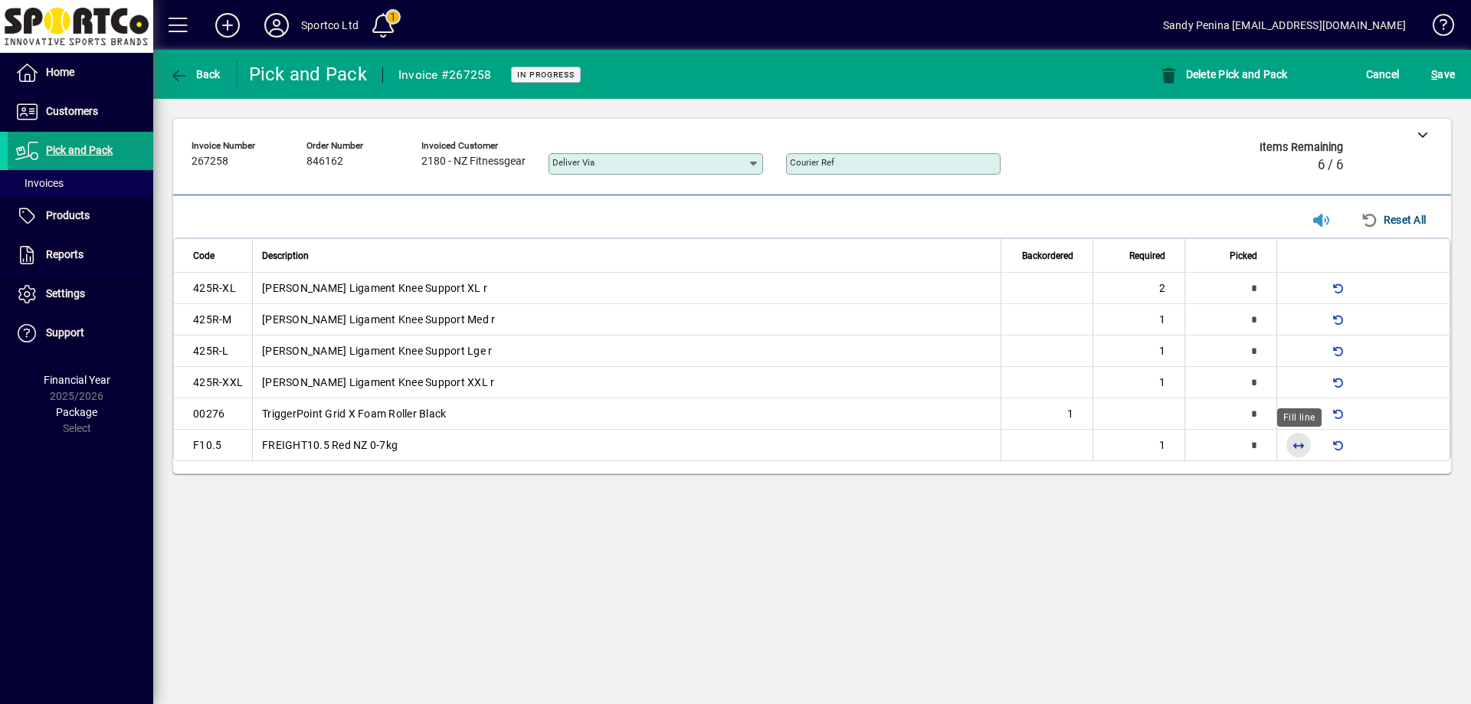
click at [1294, 444] on span "button" at bounding box center [1298, 445] width 37 height 37
type input "*"
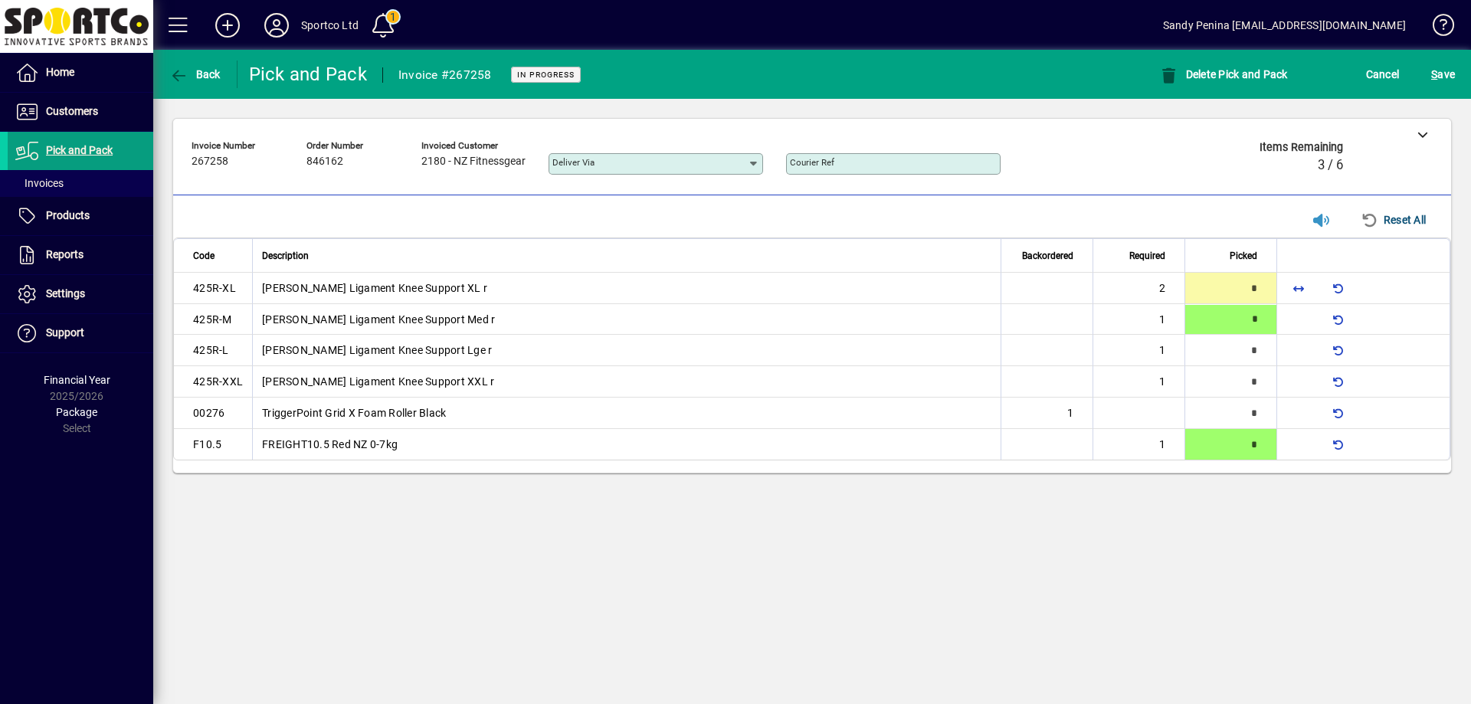
type input "*"
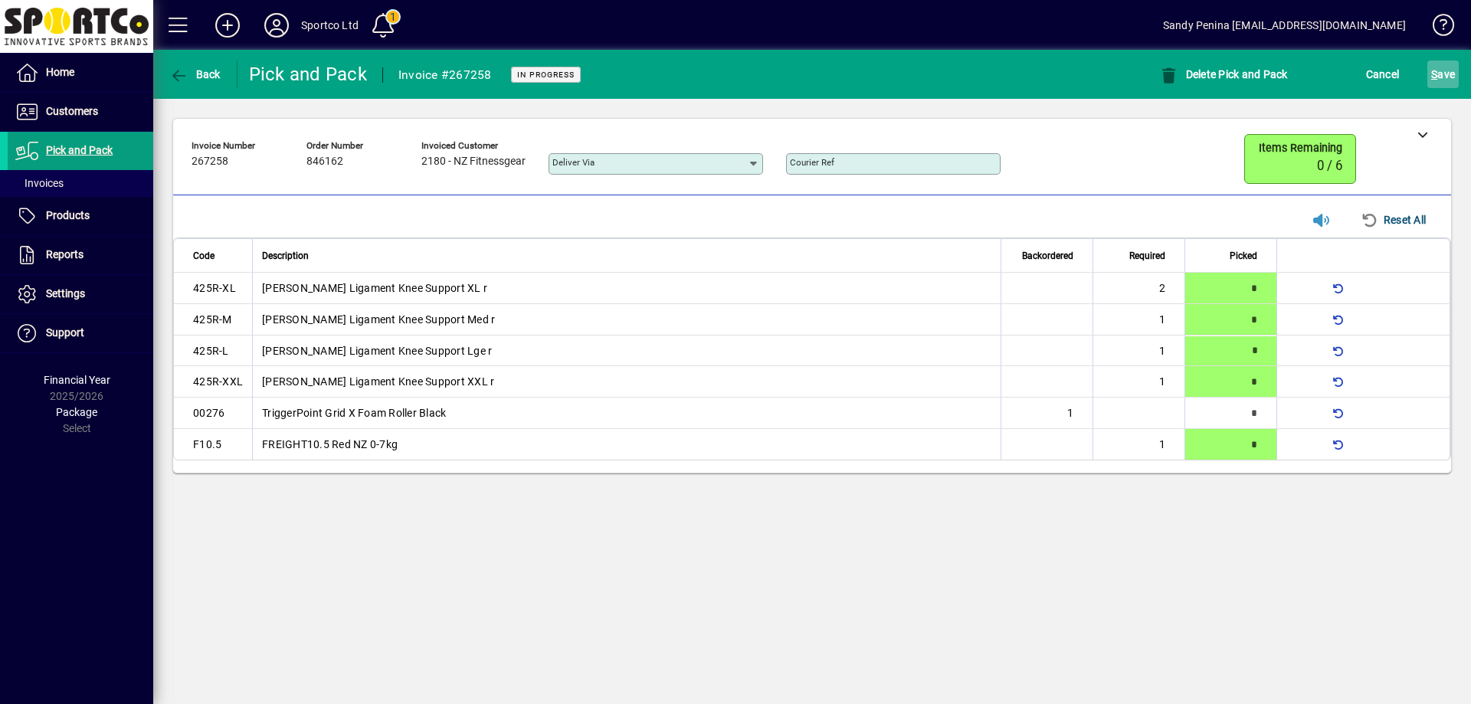
click at [1433, 59] on span "submit" at bounding box center [1442, 74] width 31 height 37
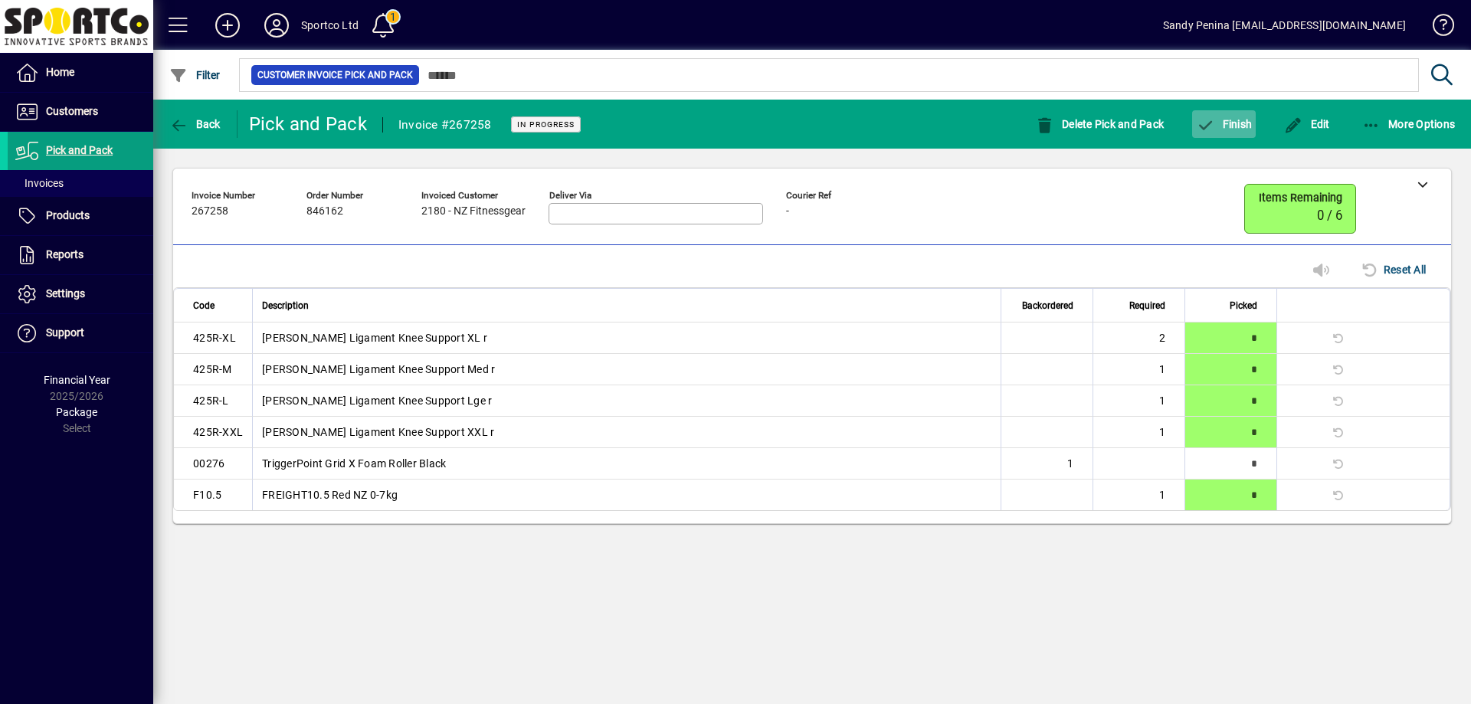
click at [1202, 126] on icon "button" at bounding box center [1205, 125] width 19 height 15
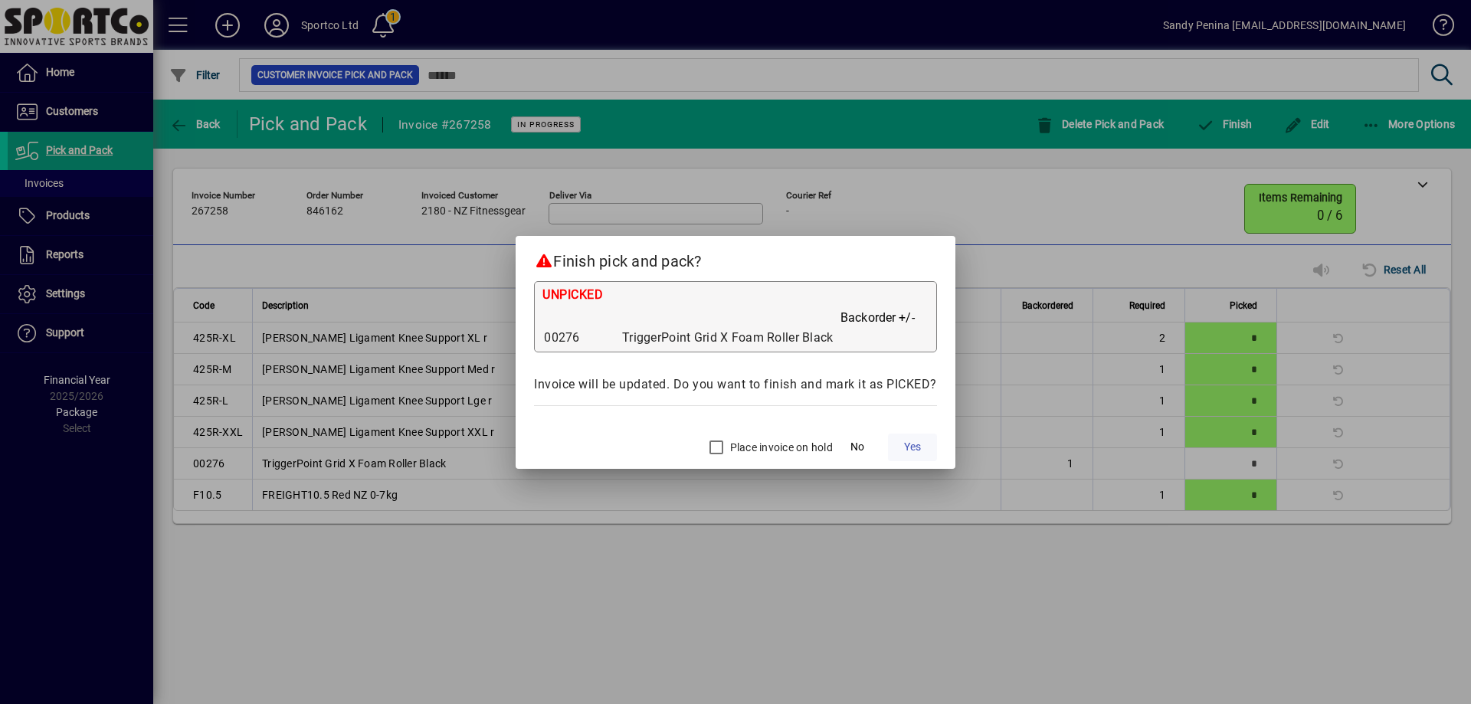
click at [908, 448] on span "Yes" at bounding box center [912, 447] width 17 height 16
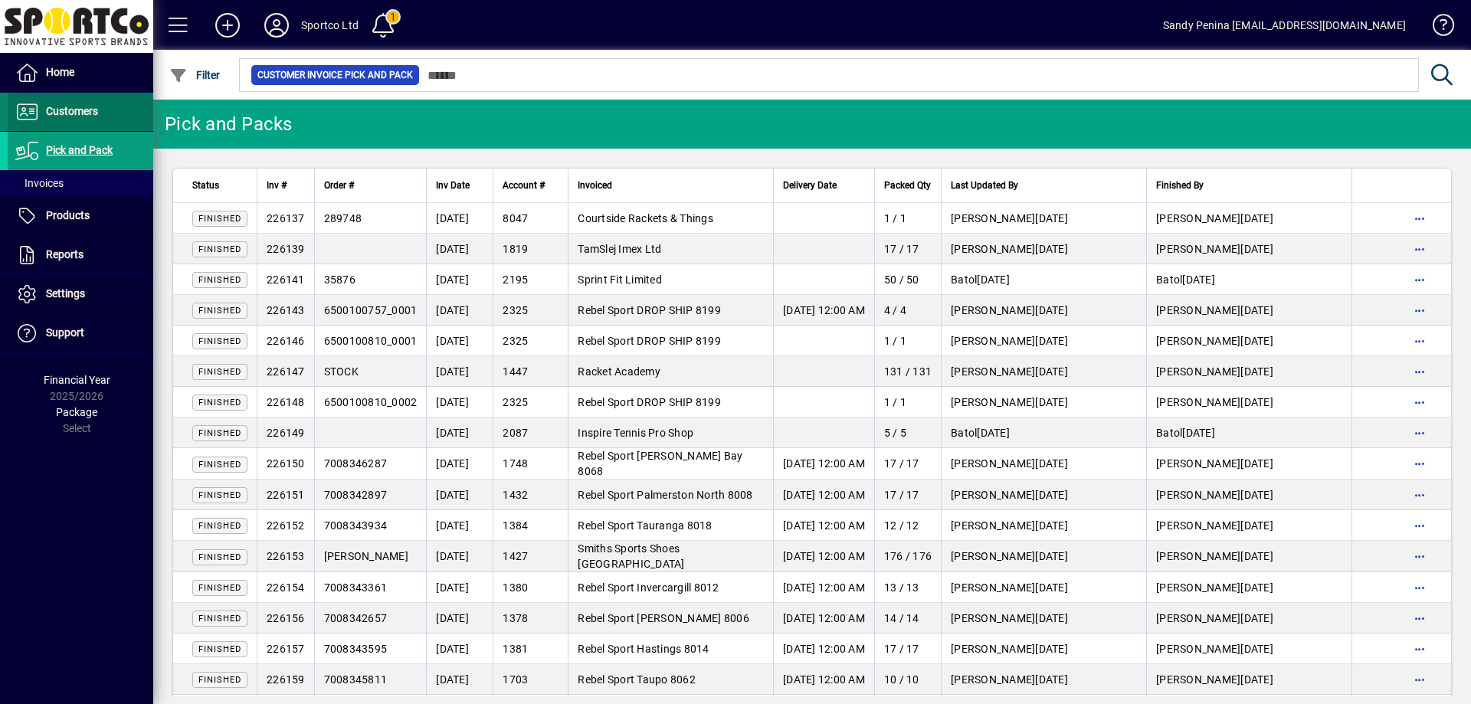
click at [46, 111] on span "Customers" at bounding box center [72, 111] width 52 height 12
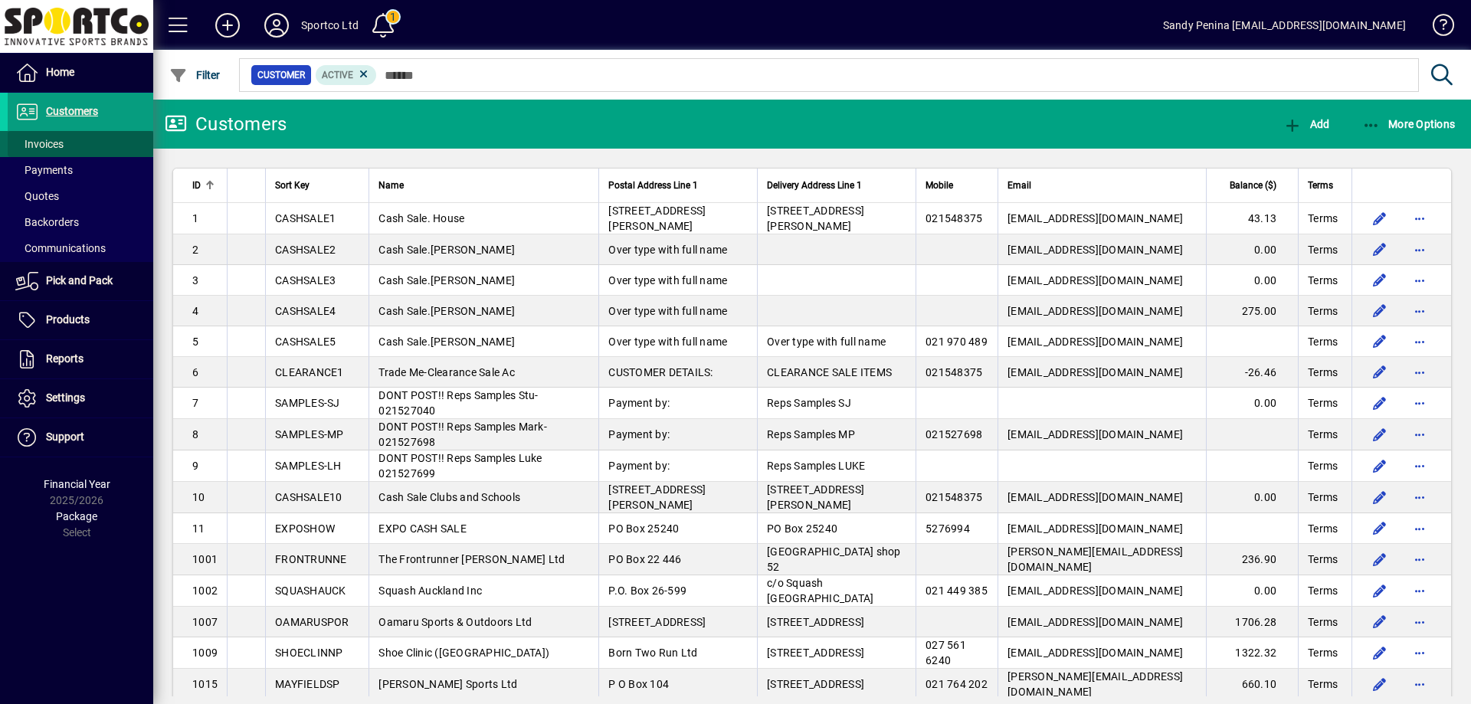
click at [69, 133] on span at bounding box center [81, 144] width 146 height 37
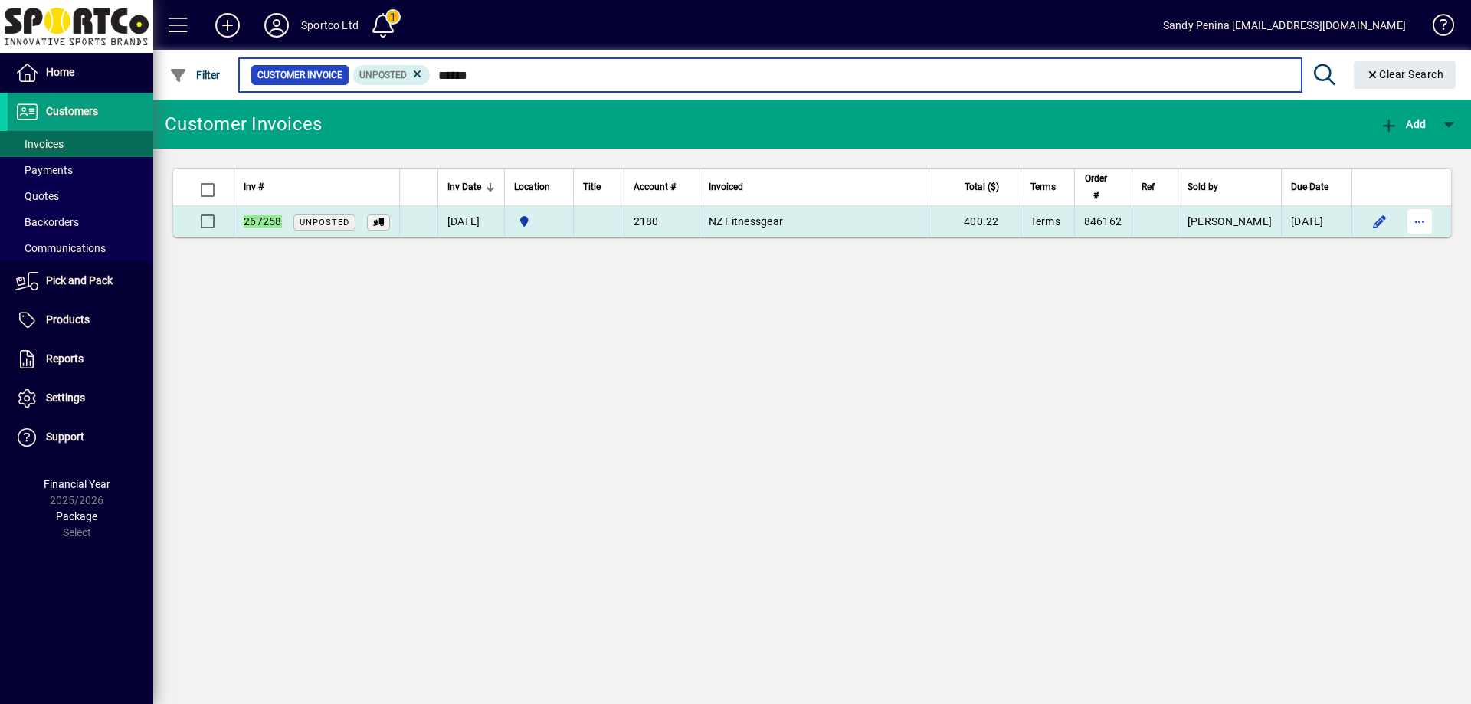
type input "******"
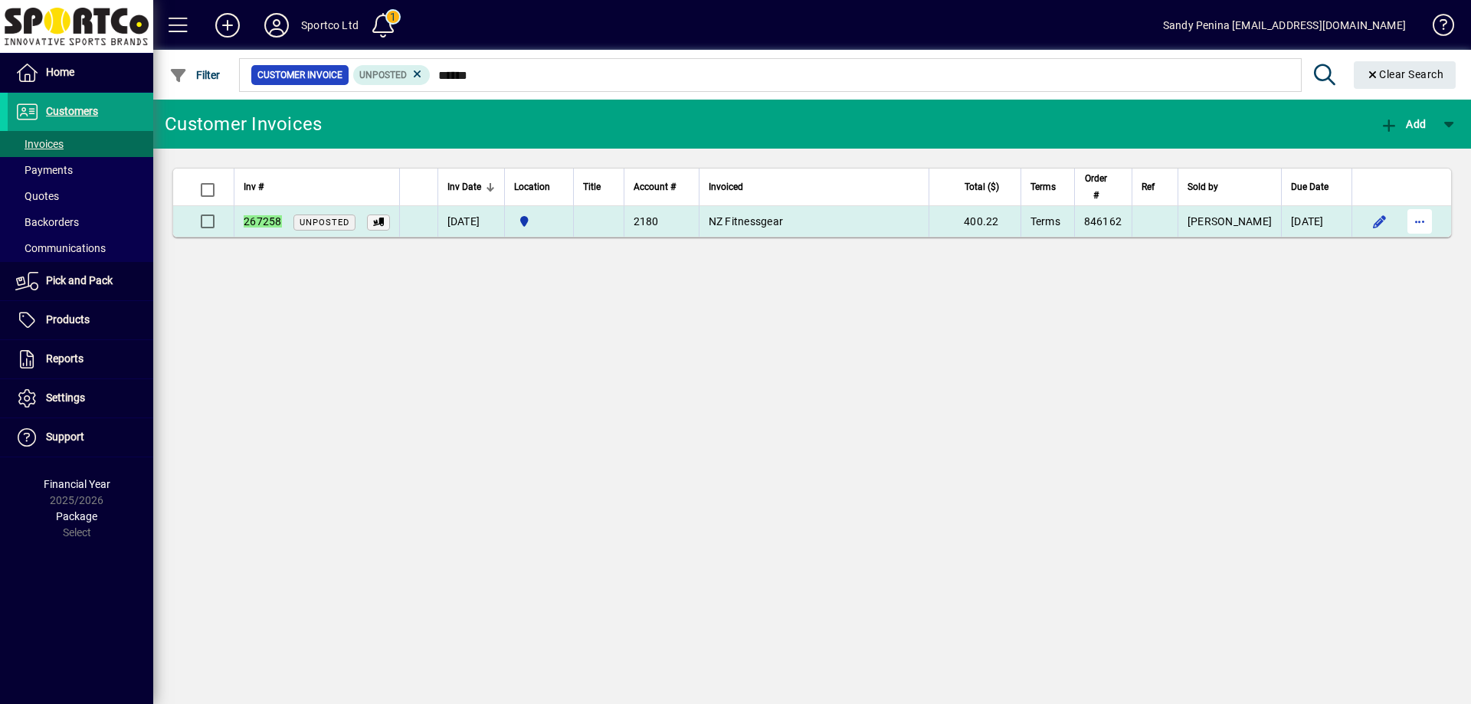
click at [1427, 221] on span "button" at bounding box center [1419, 221] width 37 height 37
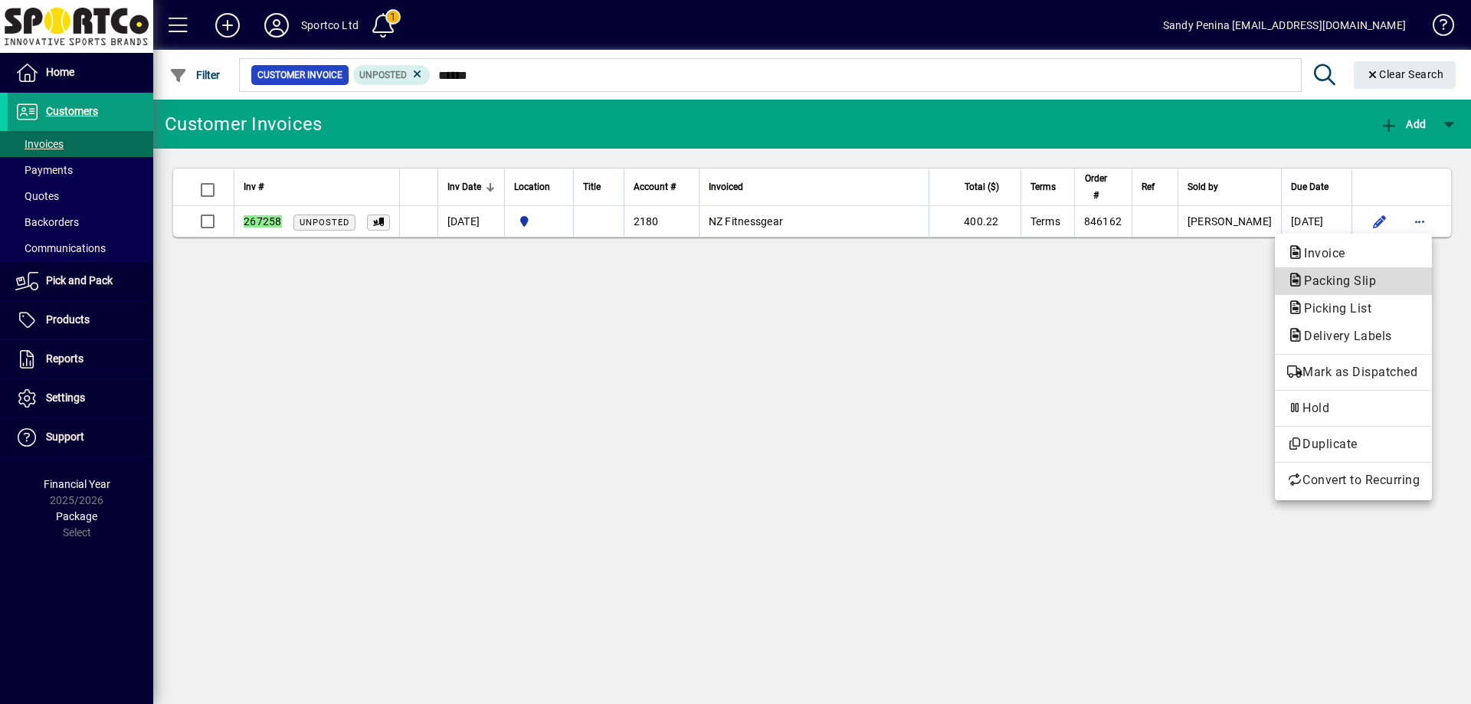
click at [1326, 287] on span "Packing Slip" at bounding box center [1335, 281] width 97 height 15
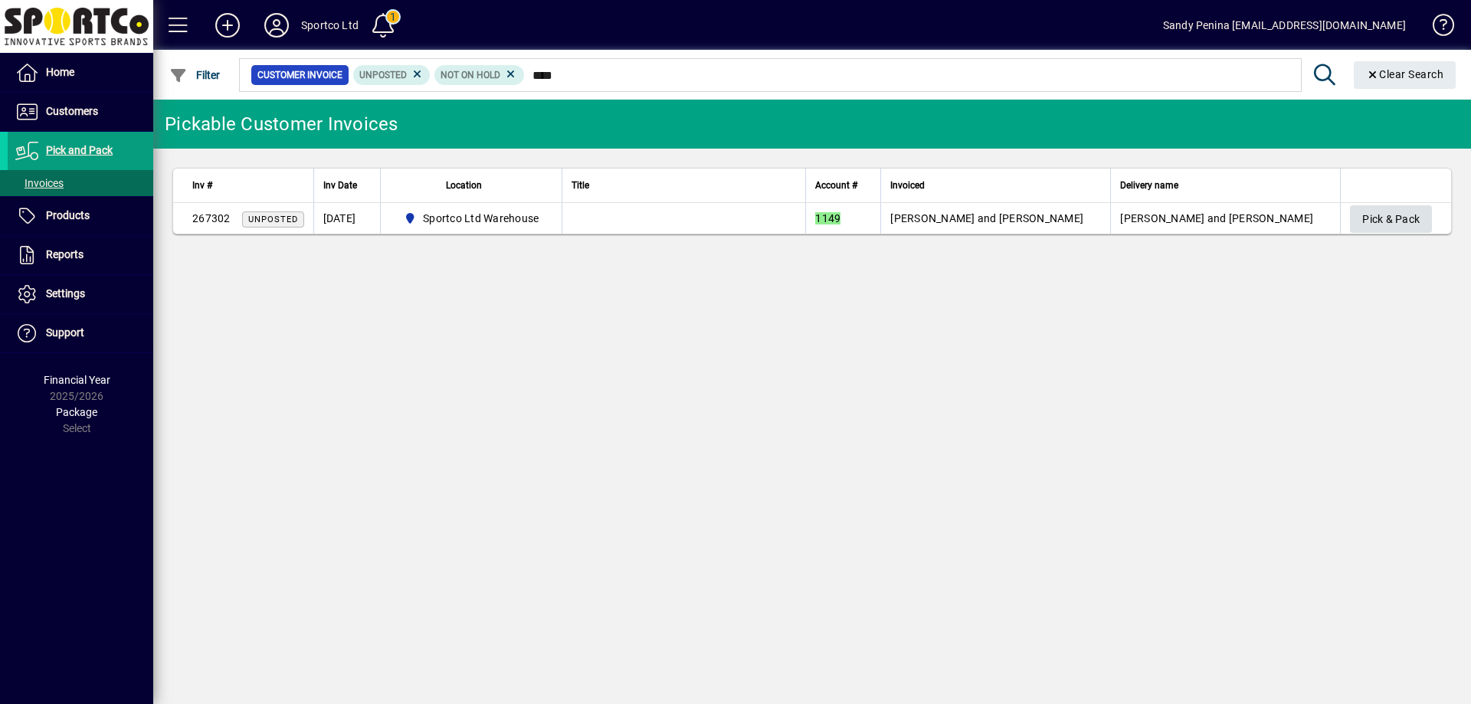
type input "****"
click at [1363, 219] on span "Pick & Pack" at bounding box center [1390, 219] width 57 height 25
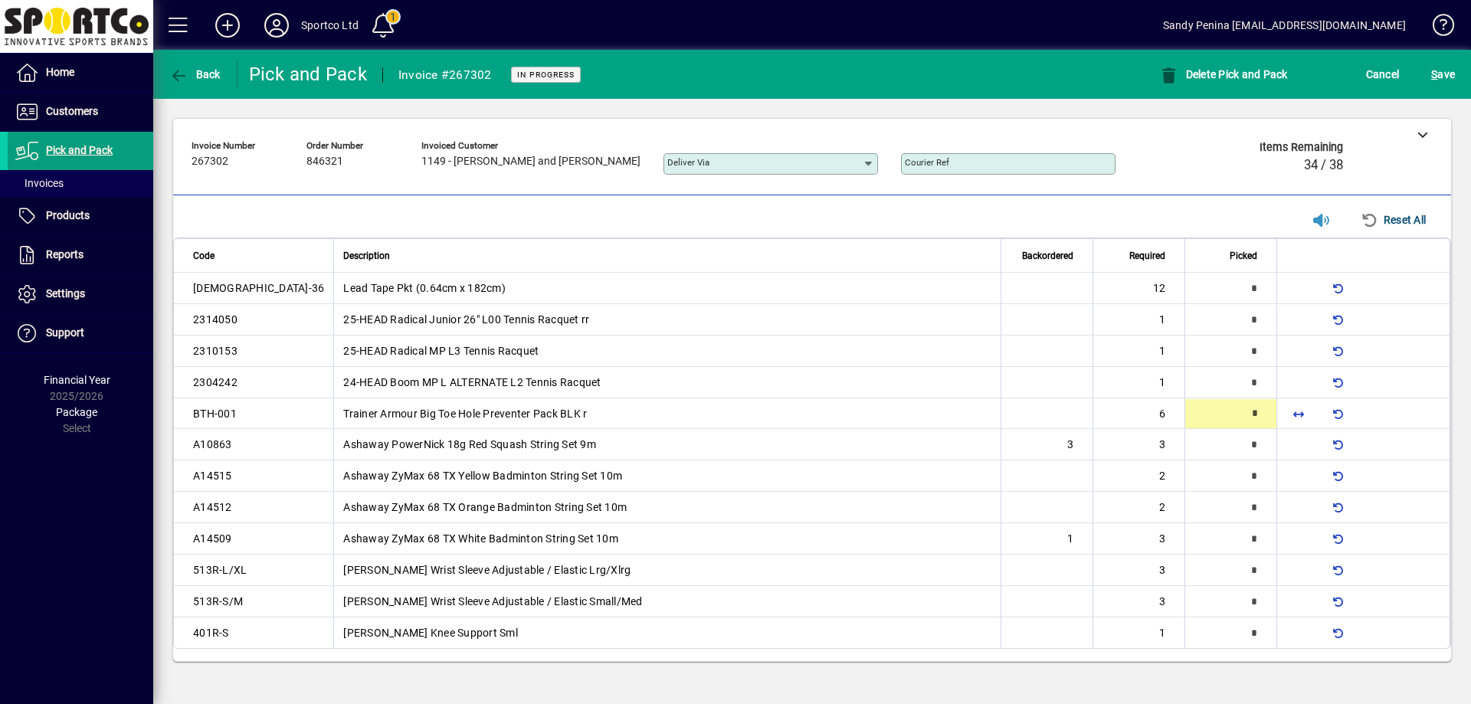
type input "*"
click at [1302, 287] on span "button" at bounding box center [1298, 288] width 37 height 37
type input "**"
type input "*"
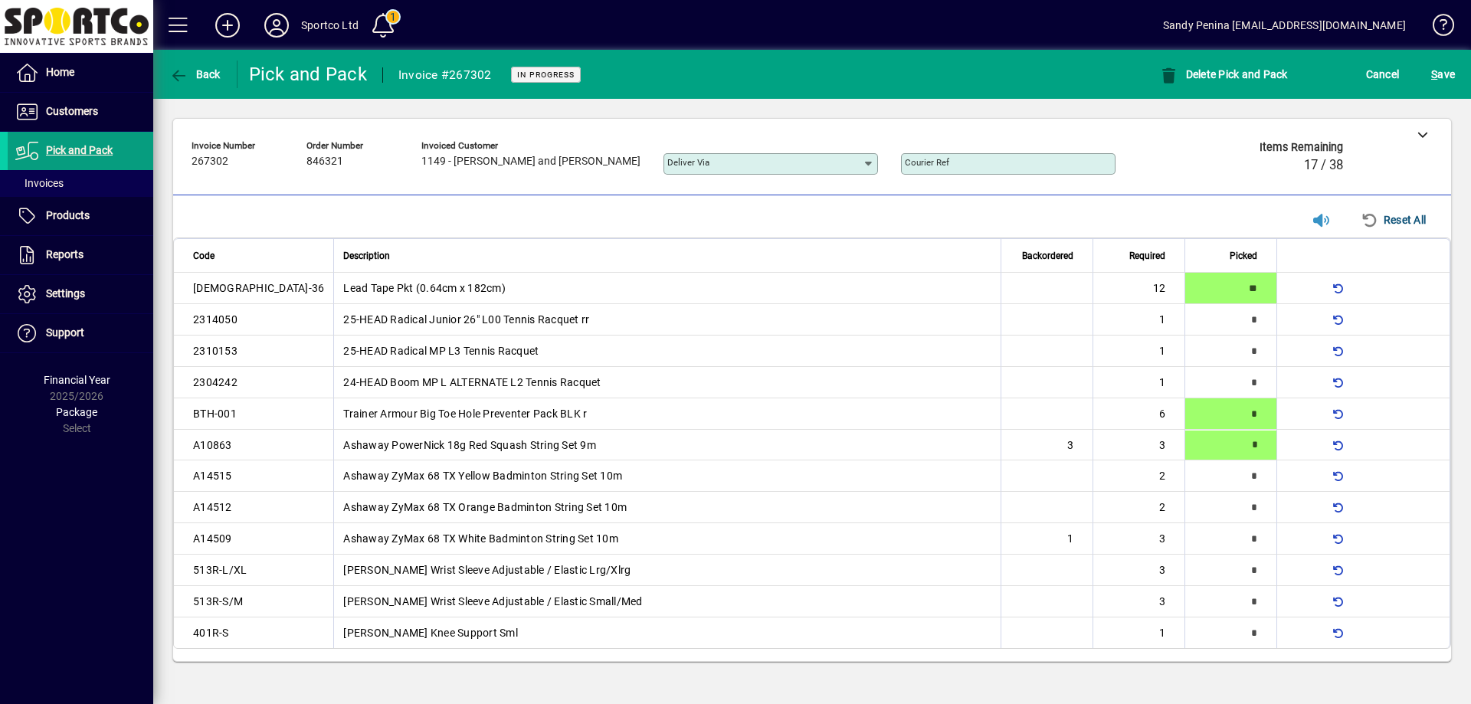
type input "*"
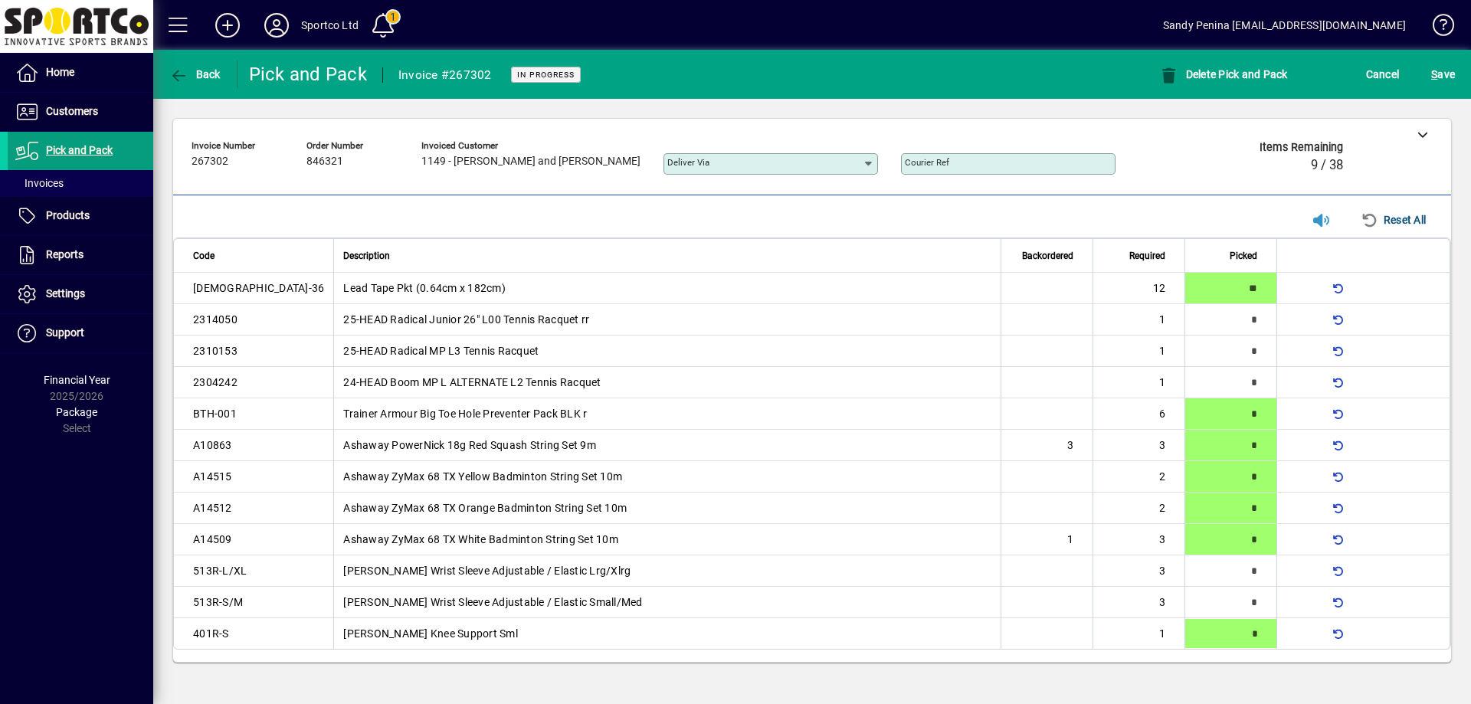
type input "*"
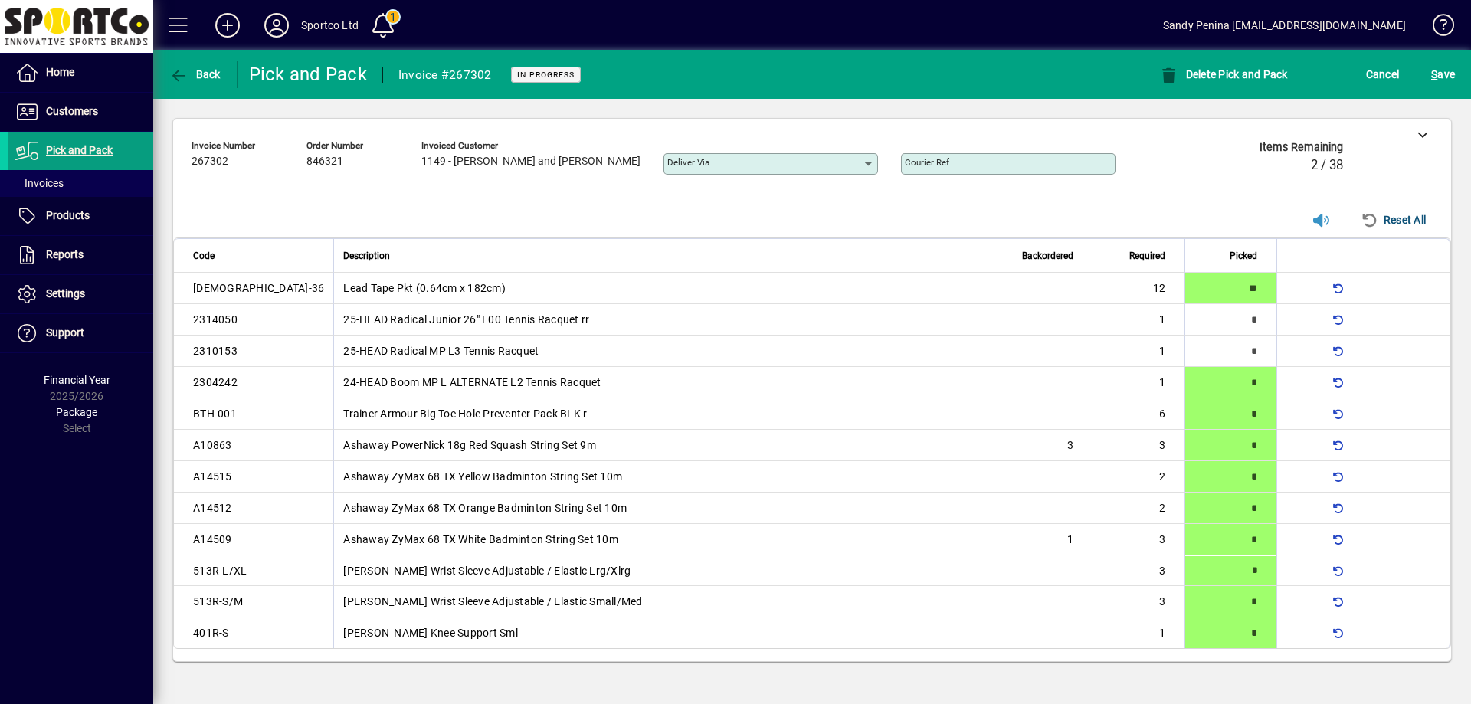
type input "*"
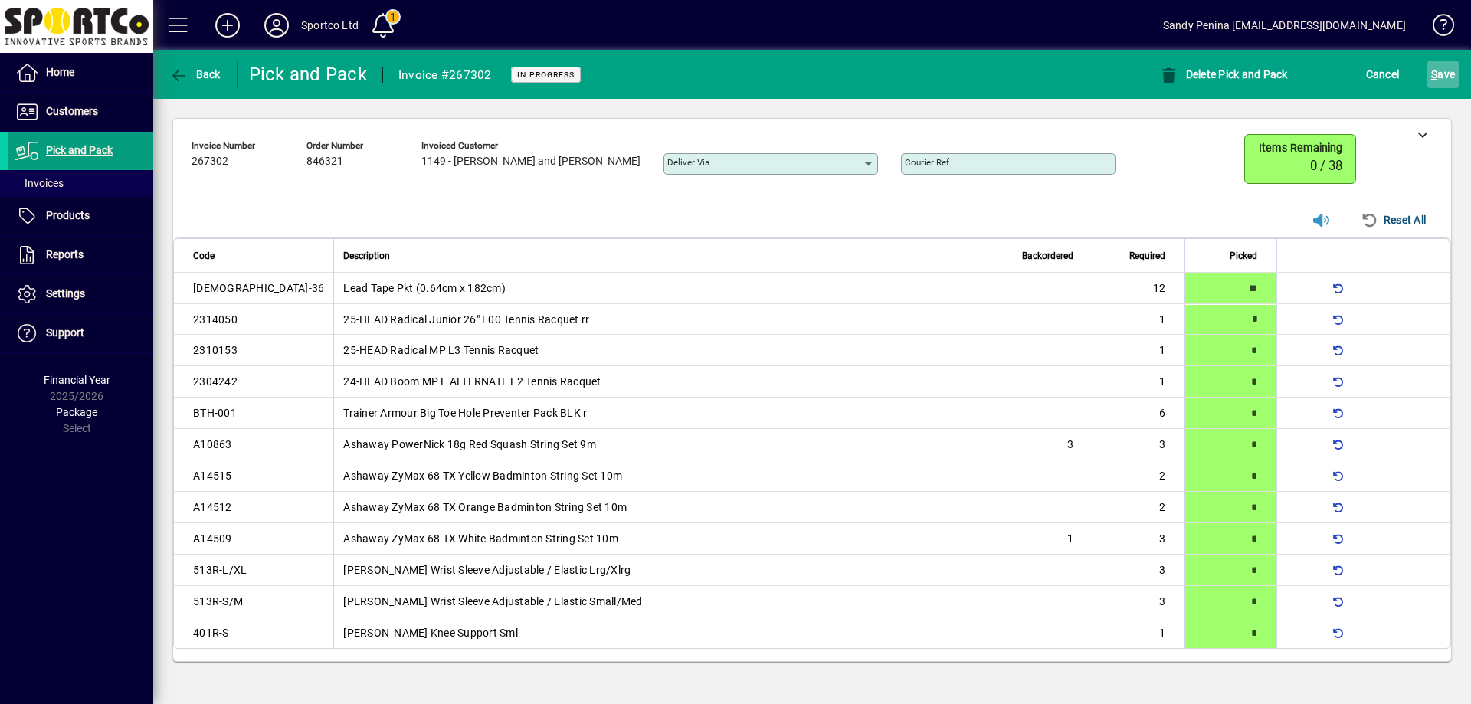
click at [1446, 72] on span "S ave" at bounding box center [1443, 74] width 24 height 25
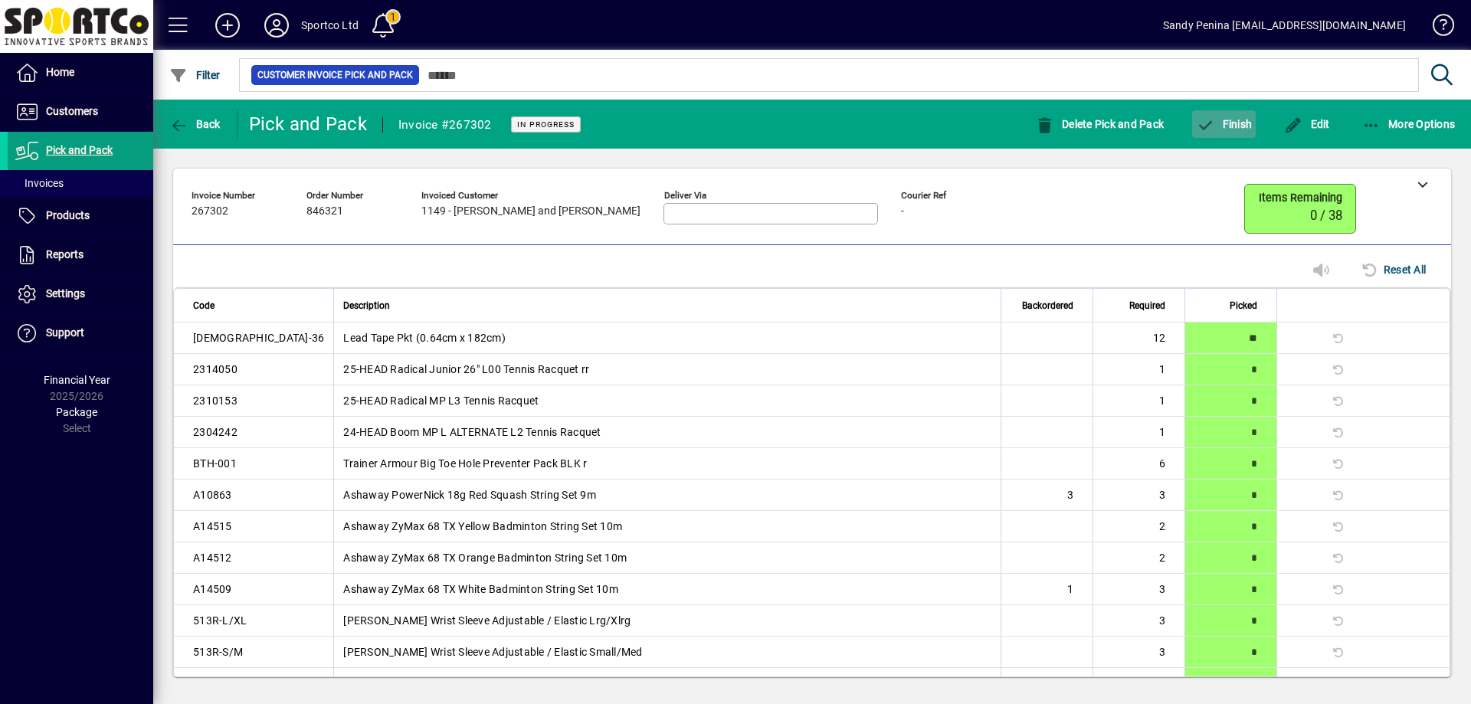
drag, startPoint x: 1235, startPoint y: 127, endPoint x: 1229, endPoint y: 133, distance: 8.1
click at [1229, 133] on button "Finish" at bounding box center [1224, 124] width 64 height 28
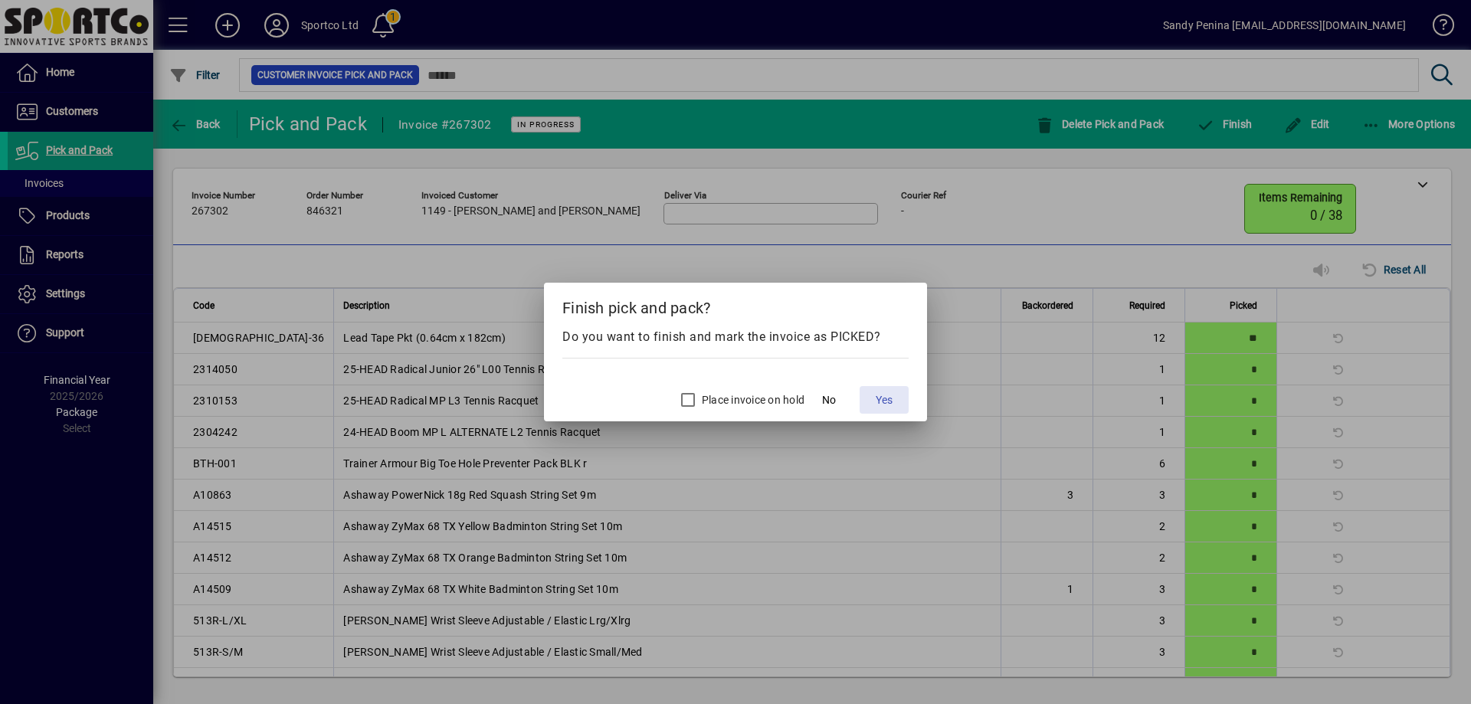
click at [890, 398] on span "Yes" at bounding box center [884, 400] width 17 height 16
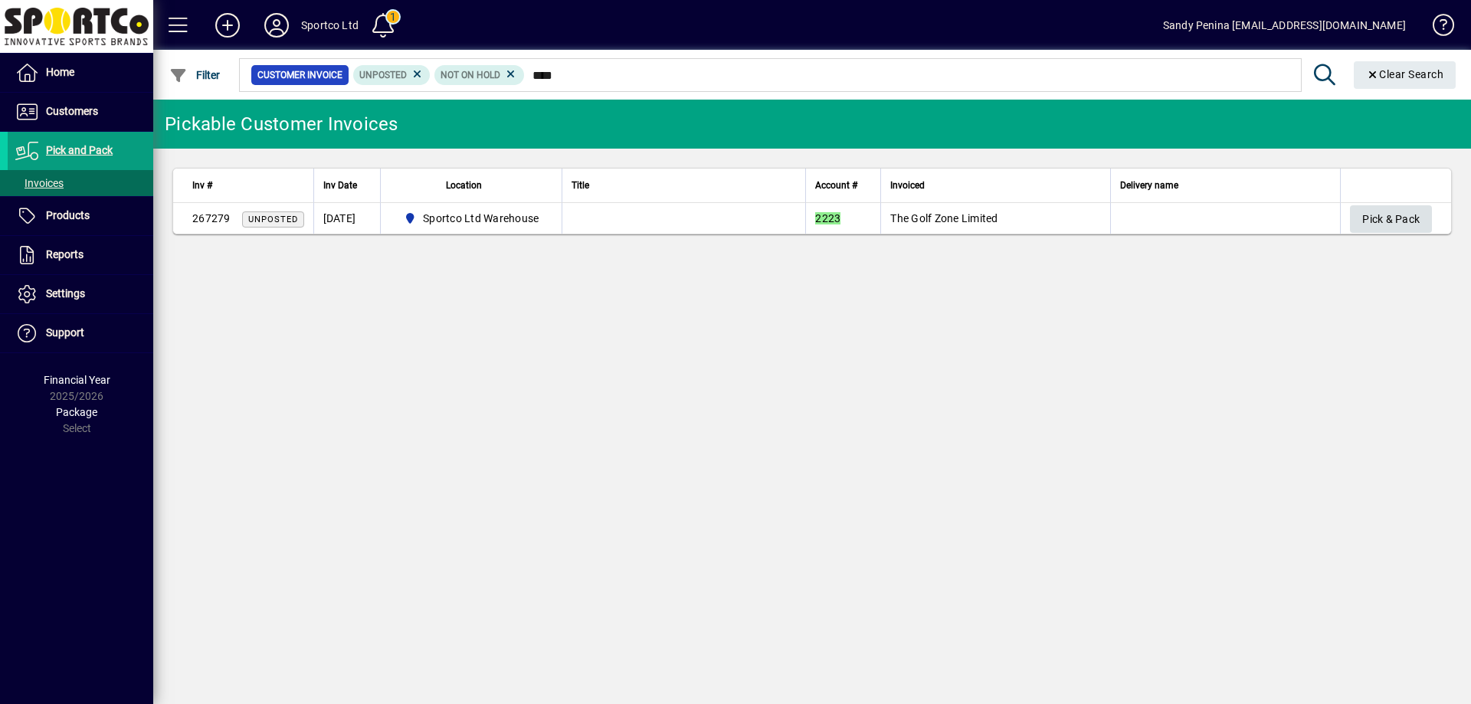
type input "****"
click at [1359, 229] on span "button" at bounding box center [1391, 219] width 82 height 37
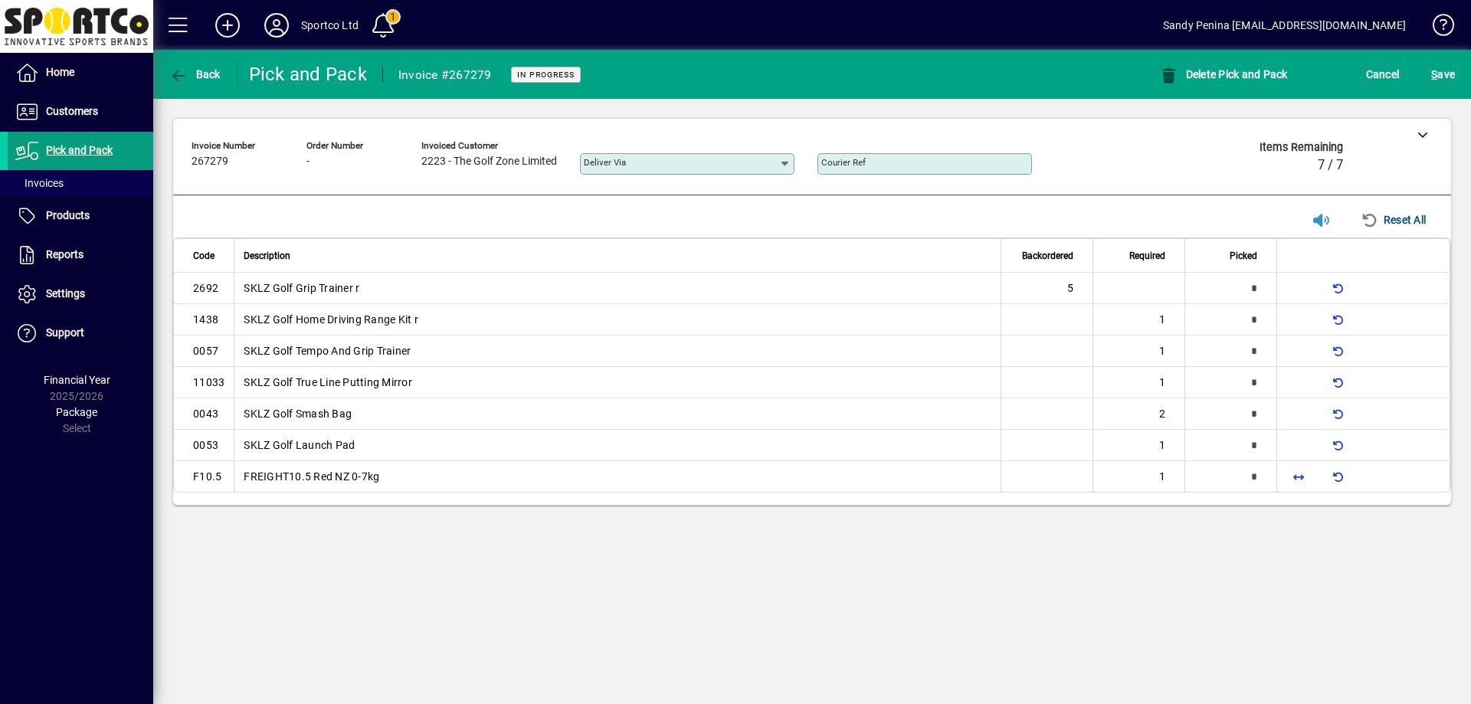
type input "*"
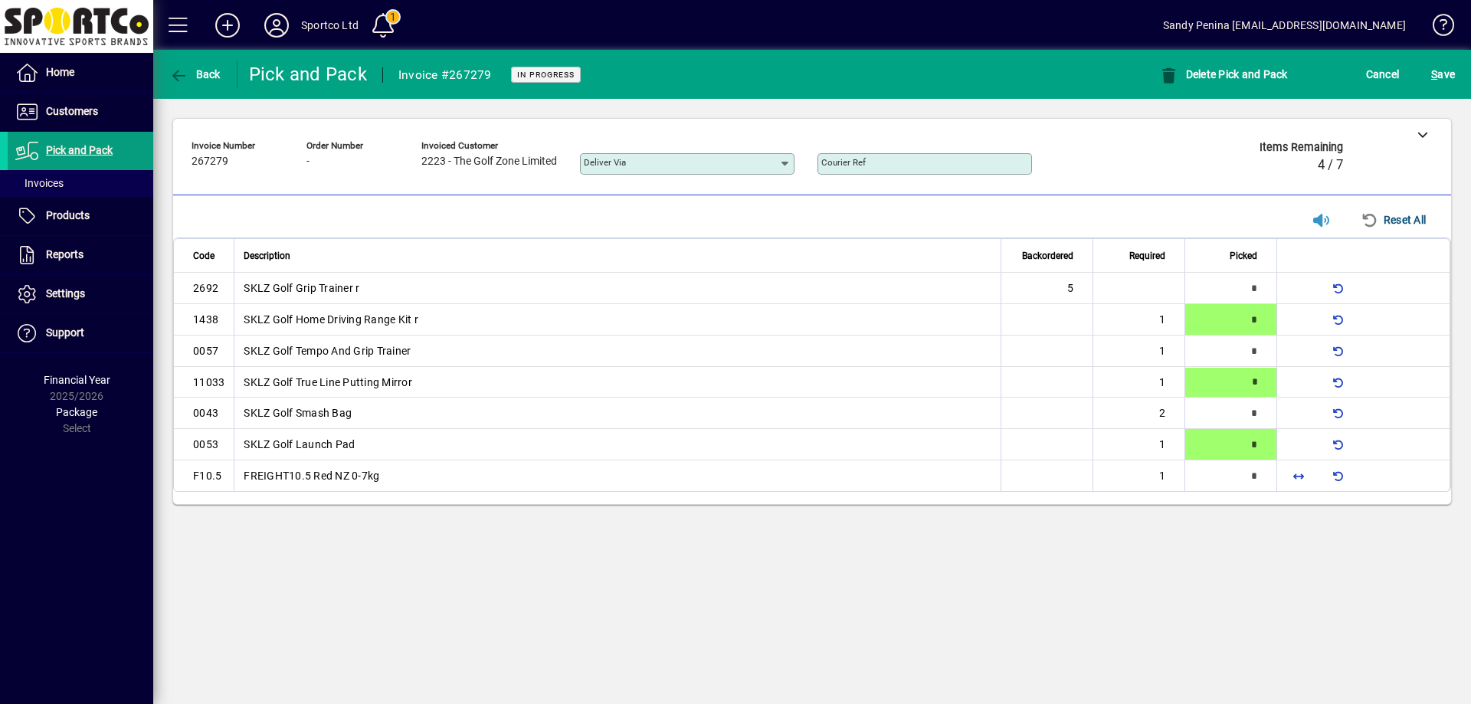
type input "*"
click at [1314, 471] on span "button" at bounding box center [1298, 476] width 37 height 37
type input "*"
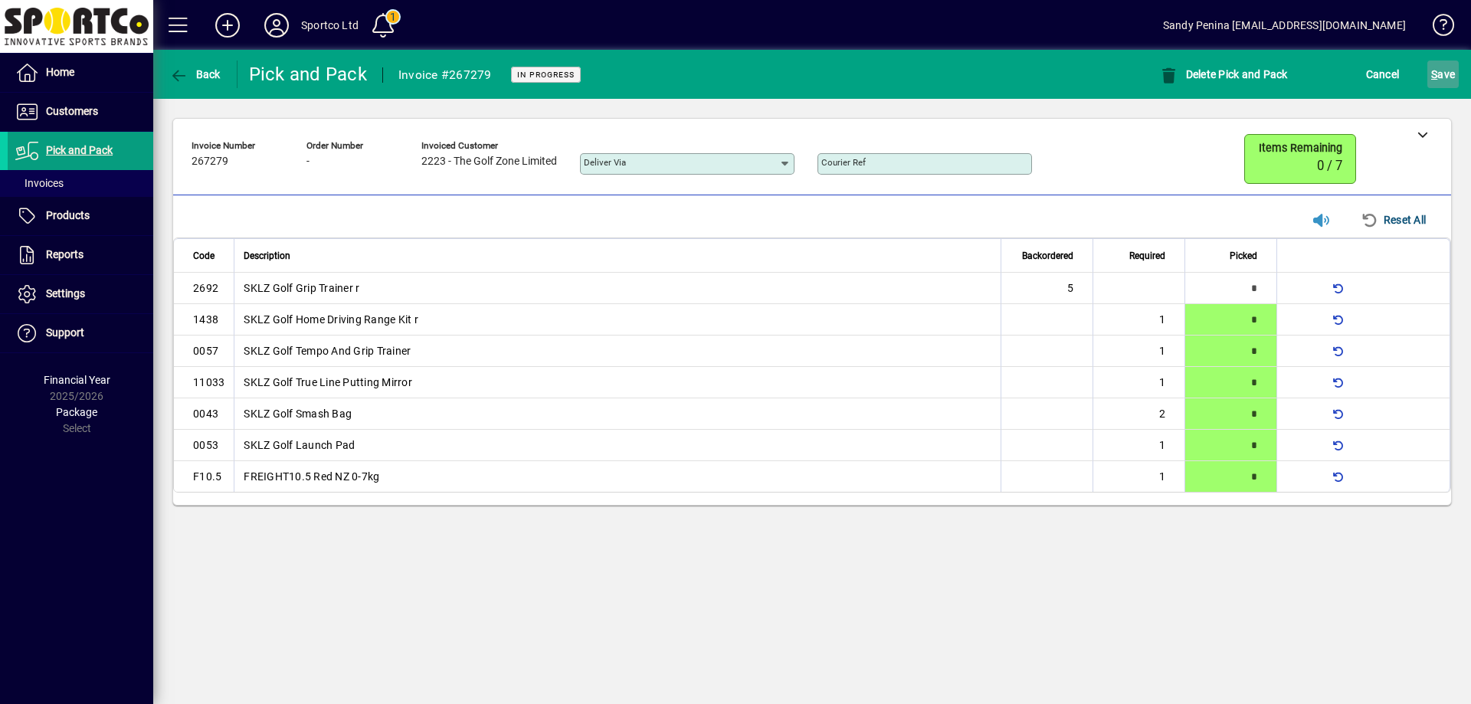
click at [1446, 68] on span "S ave" at bounding box center [1443, 74] width 24 height 25
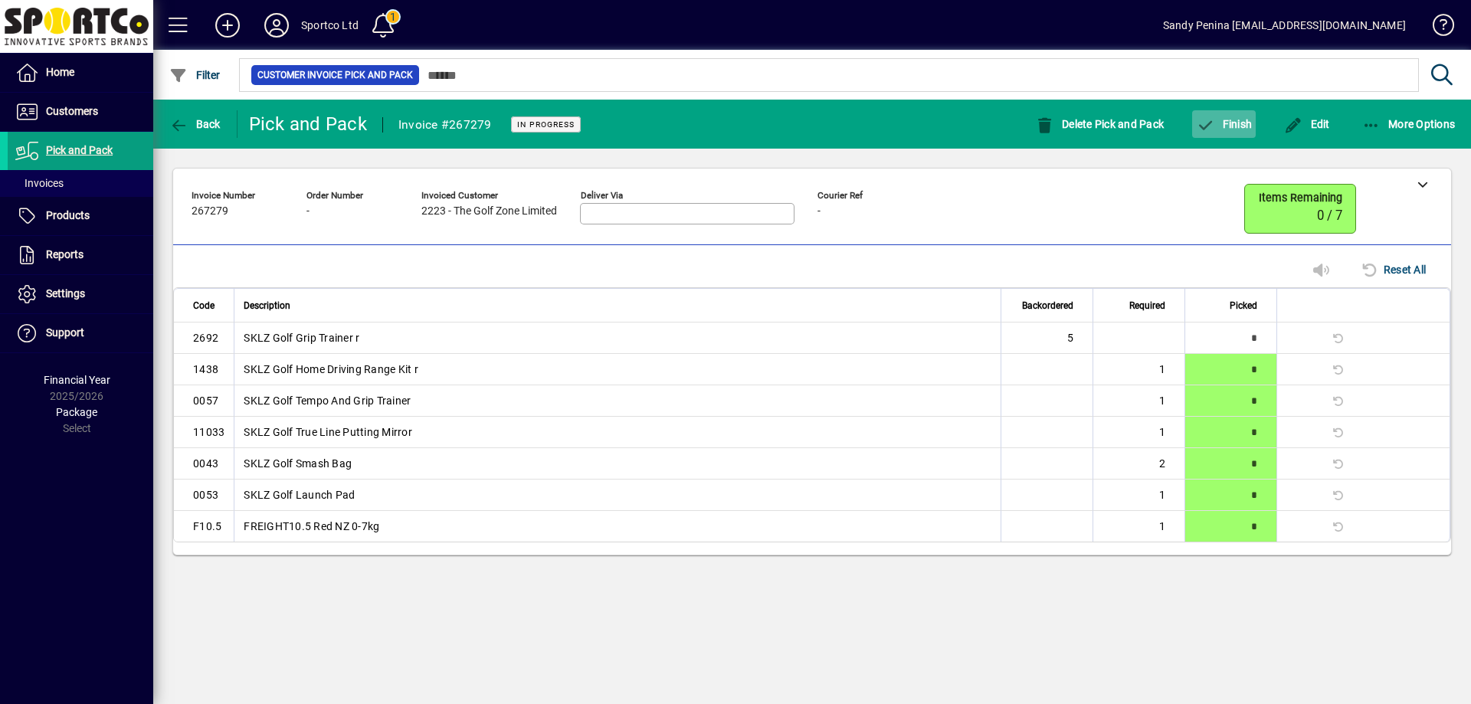
click at [1226, 113] on span "button" at bounding box center [1224, 124] width 64 height 37
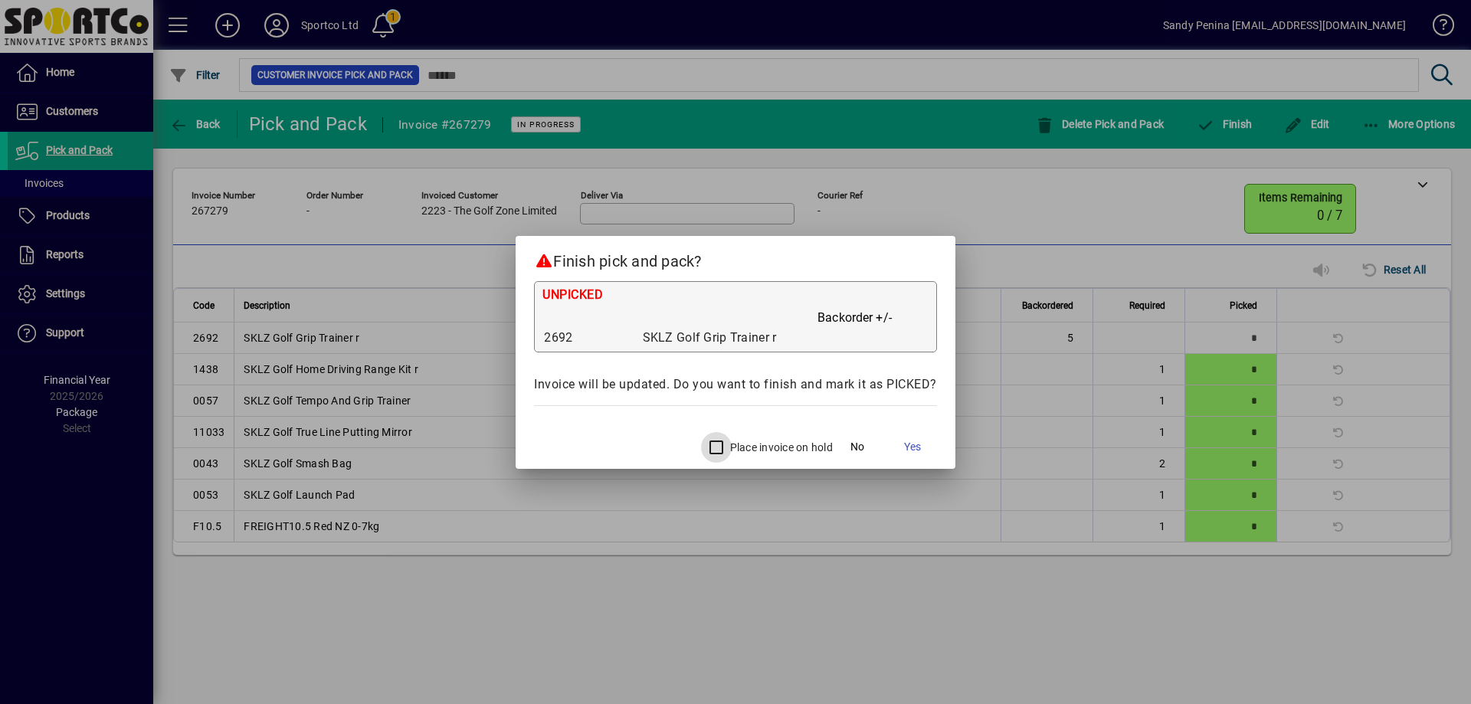
click at [720, 431] on div at bounding box center [714, 447] width 37 height 37
click at [916, 440] on span "Yes" at bounding box center [912, 447] width 17 height 16
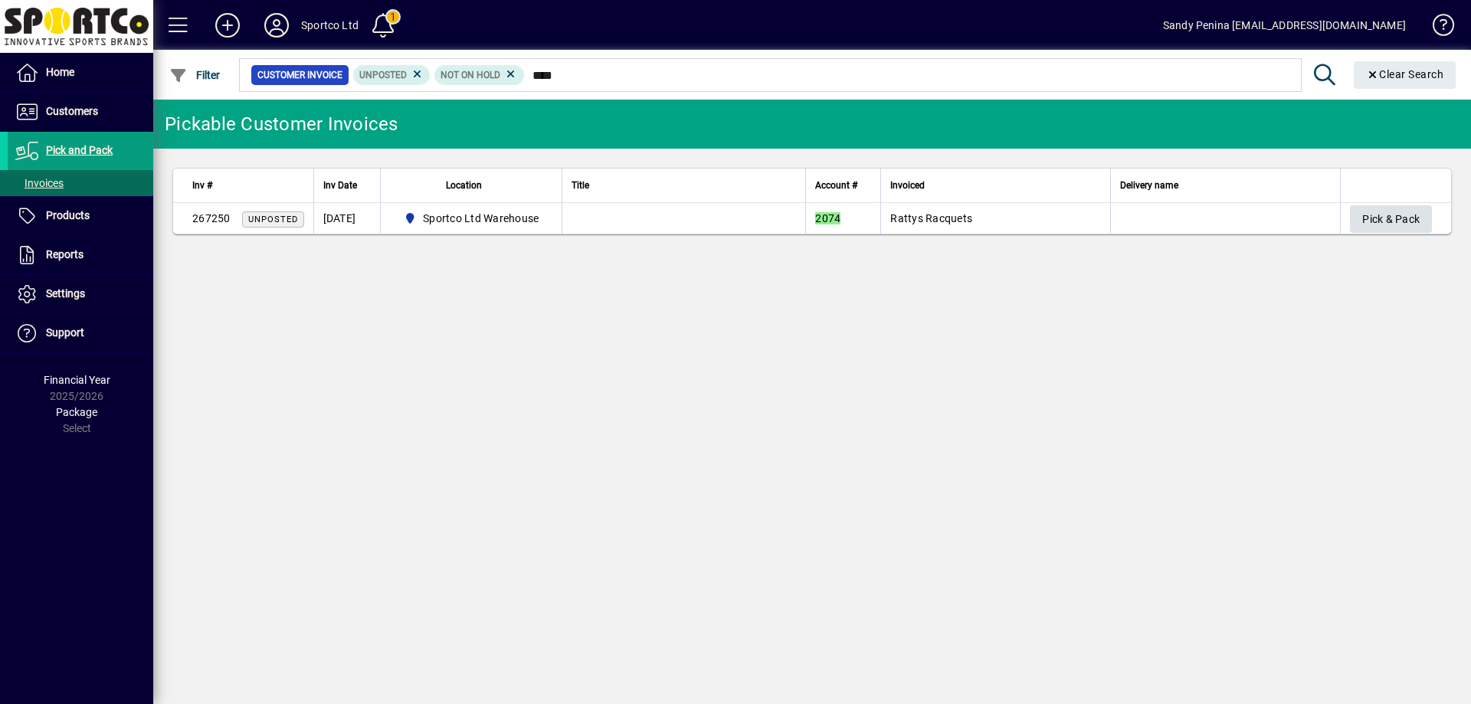
type input "****"
click at [1381, 219] on span "Pick & Pack" at bounding box center [1390, 219] width 57 height 25
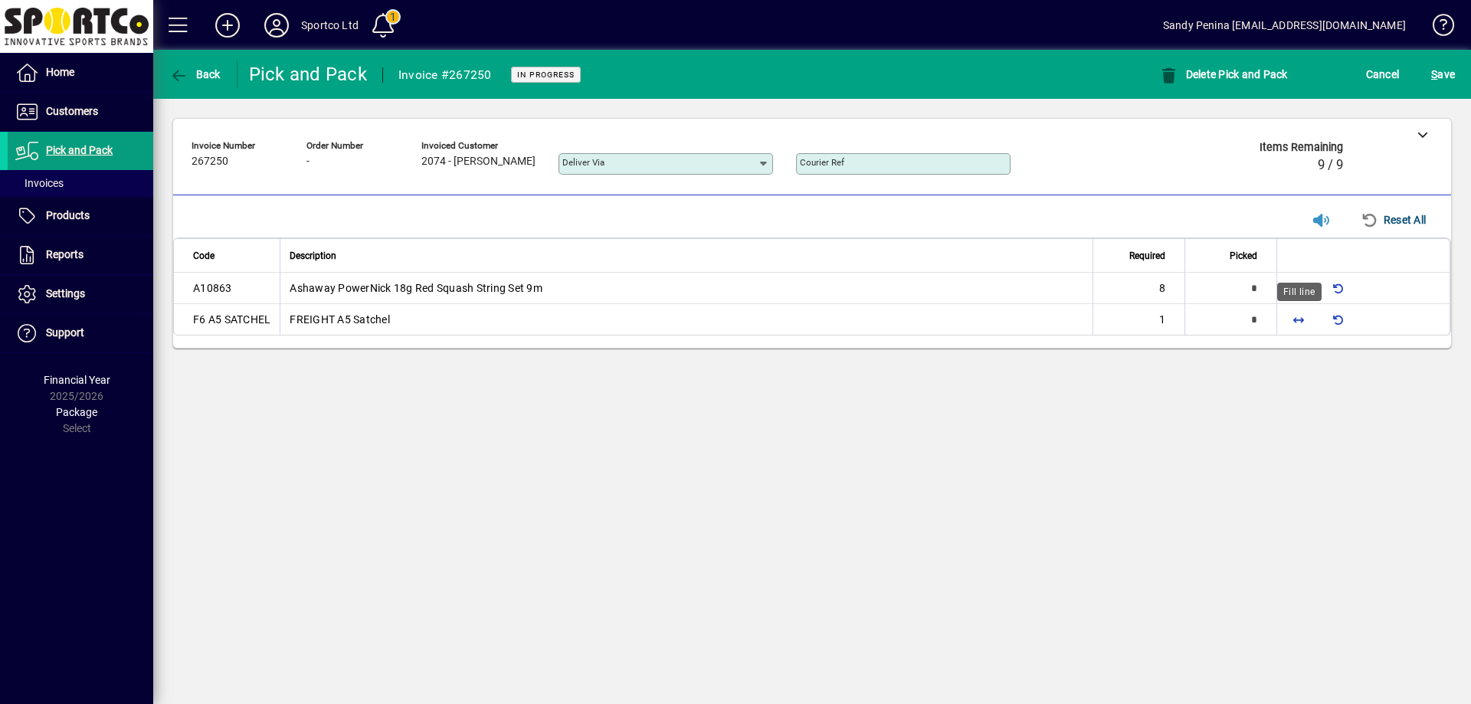
click at [1302, 322] on span "button" at bounding box center [1298, 319] width 37 height 37
type input "*"
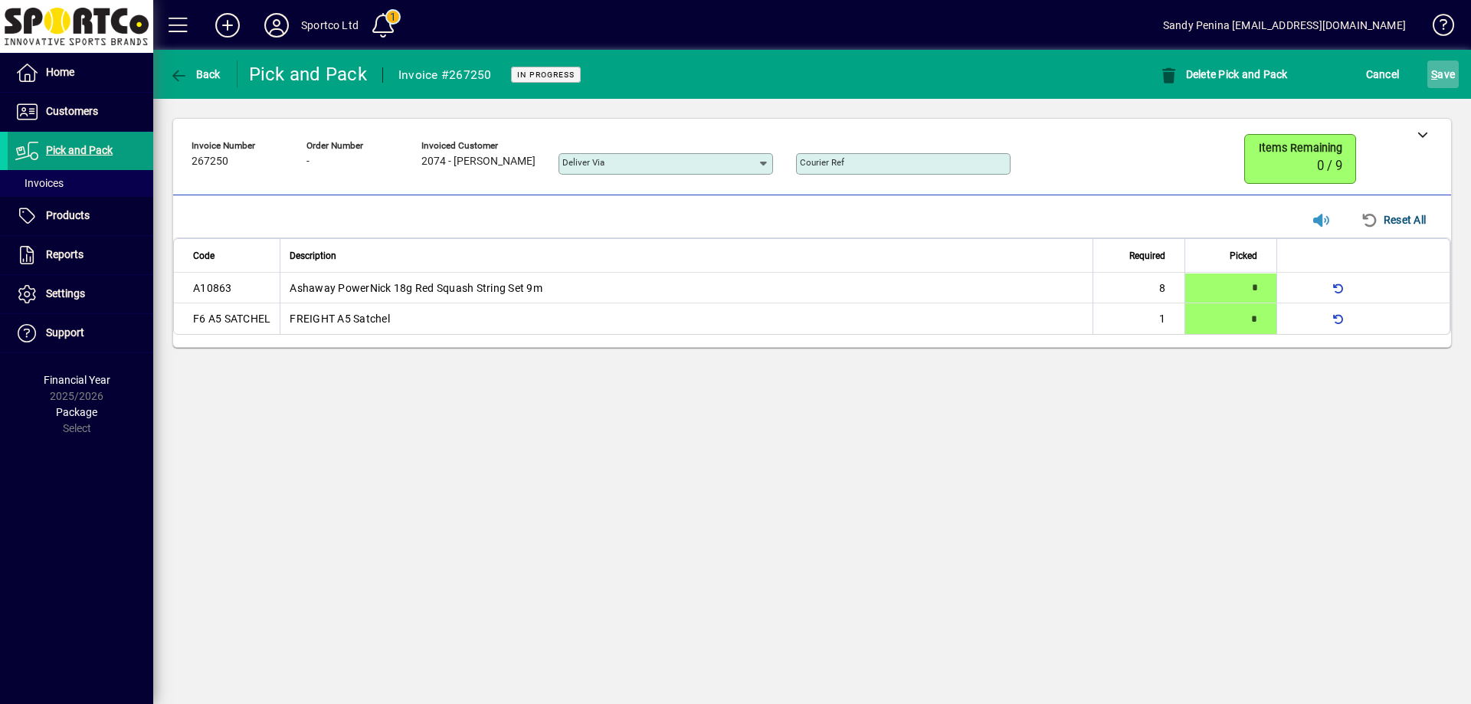
drag, startPoint x: 1450, startPoint y: 64, endPoint x: 1437, endPoint y: 75, distance: 18.0
click at [1447, 61] on button "S ave" at bounding box center [1442, 75] width 31 height 28
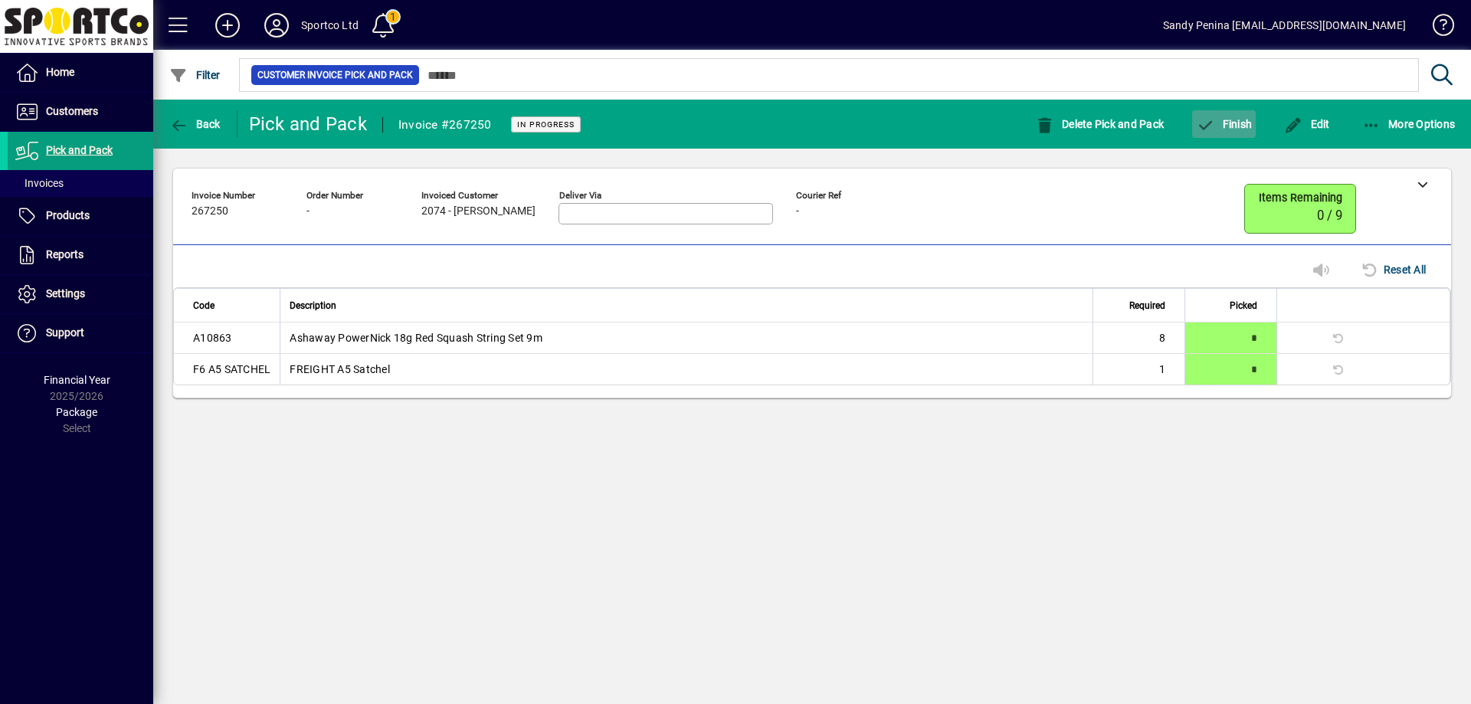
click at [1217, 129] on span "Finish" at bounding box center [1224, 124] width 56 height 12
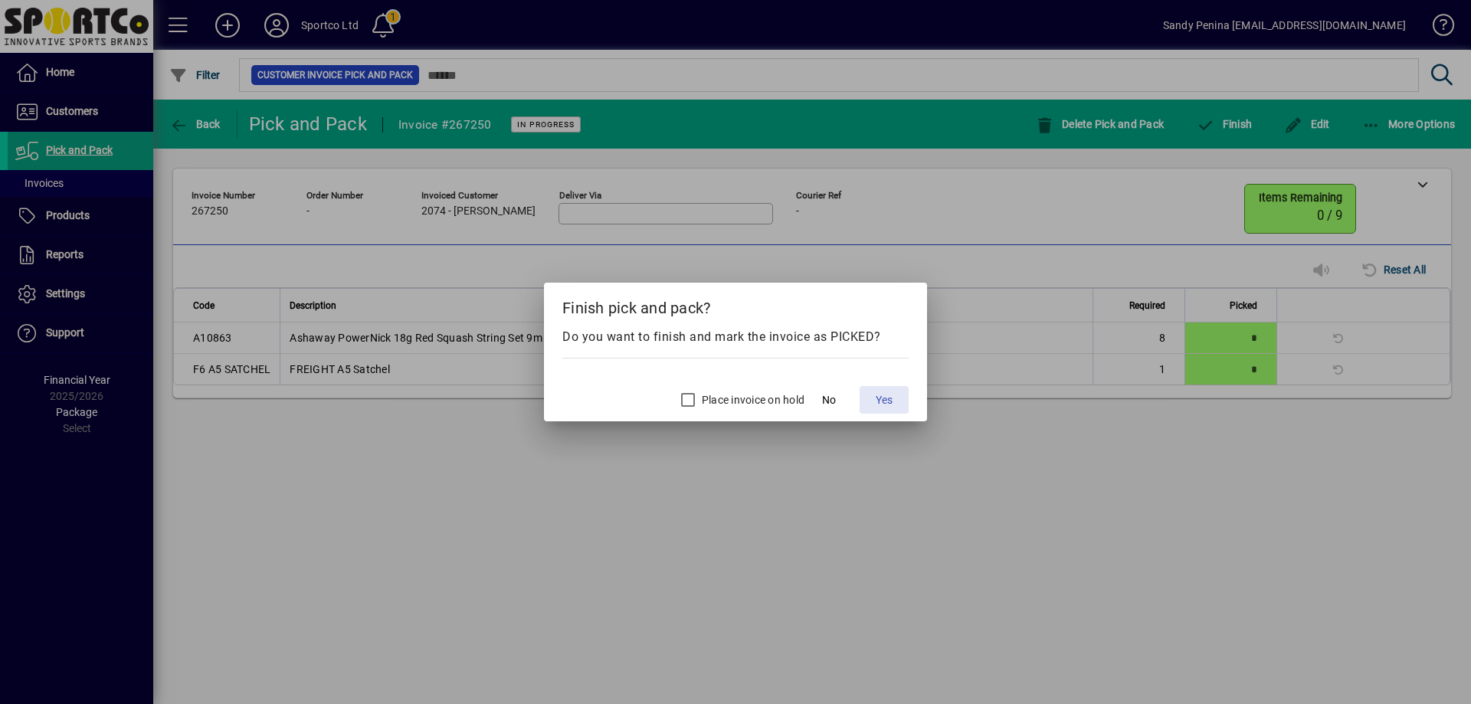
click at [888, 402] on span "Yes" at bounding box center [884, 400] width 17 height 16
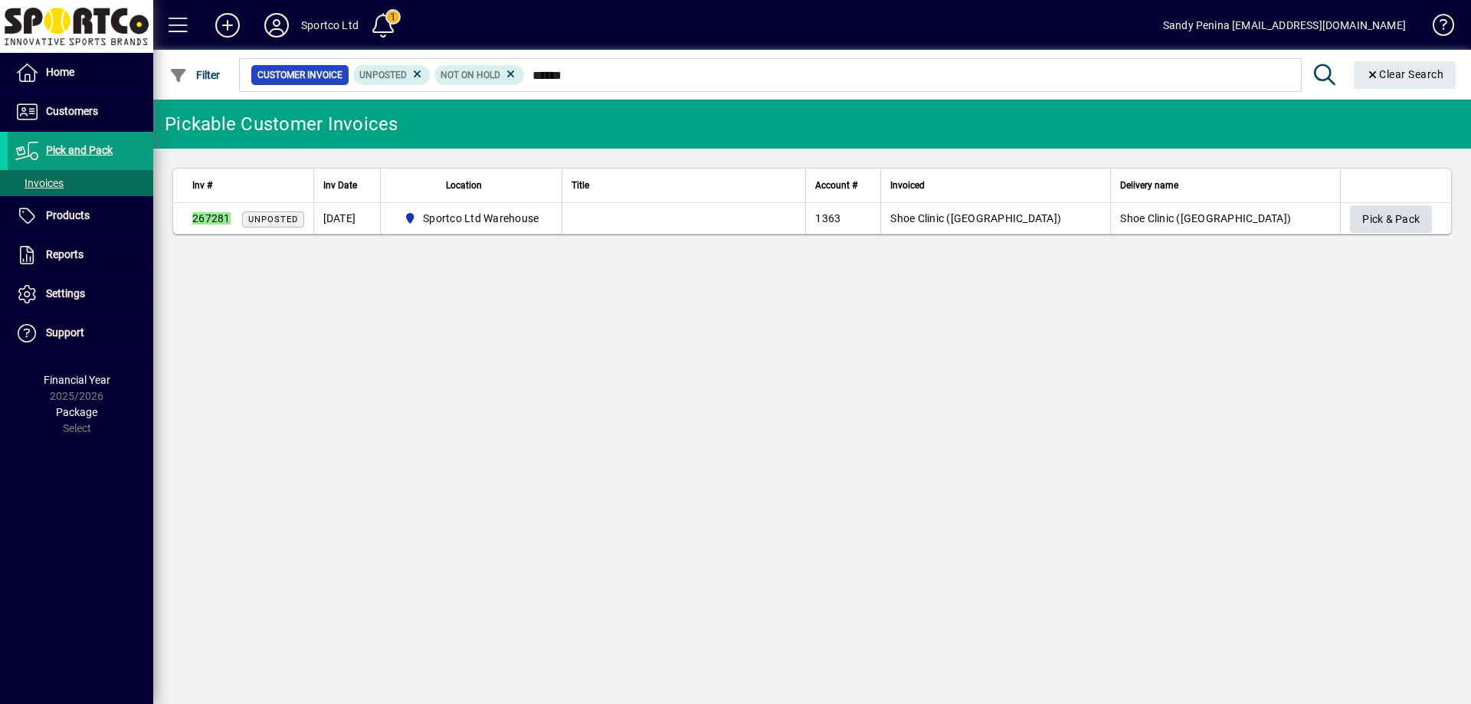
type input "******"
click at [1365, 223] on span "Pick & Pack" at bounding box center [1390, 219] width 57 height 25
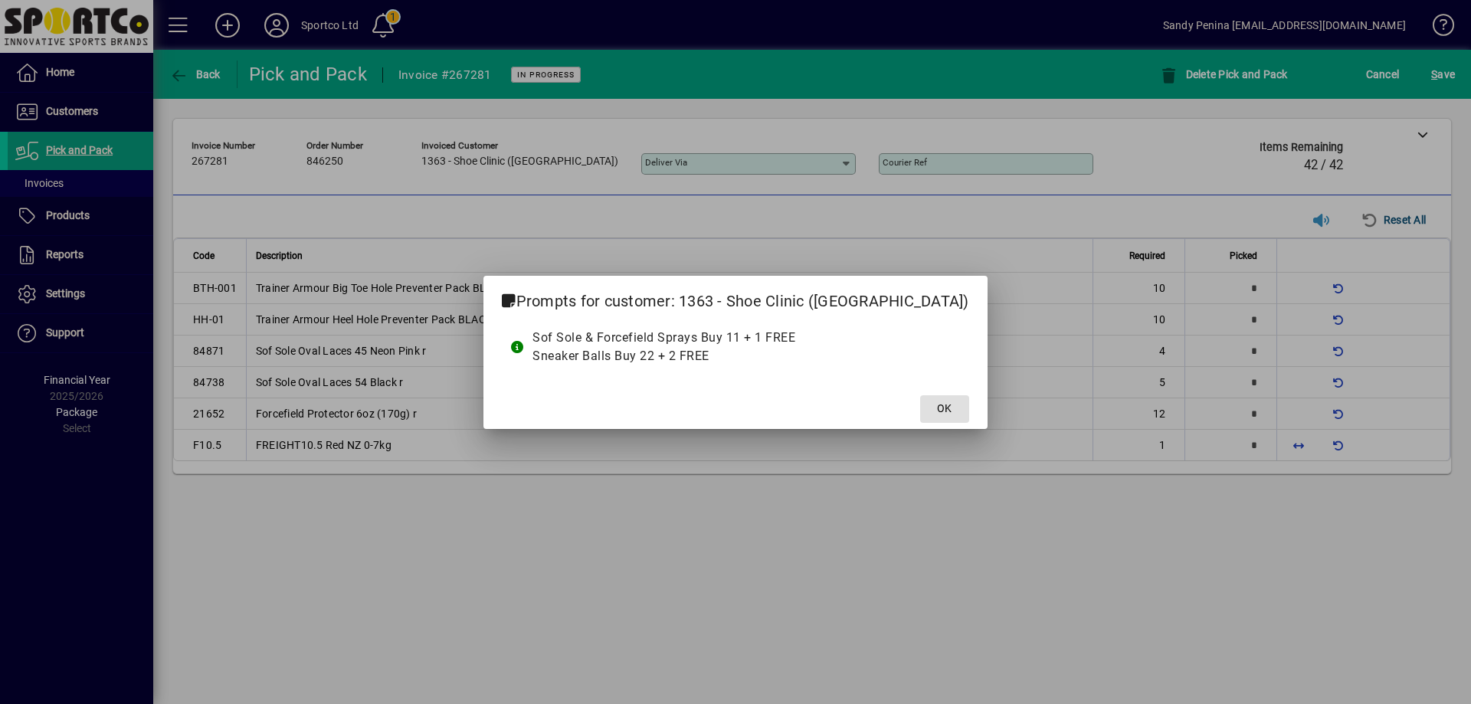
click at [920, 400] on span at bounding box center [944, 409] width 49 height 37
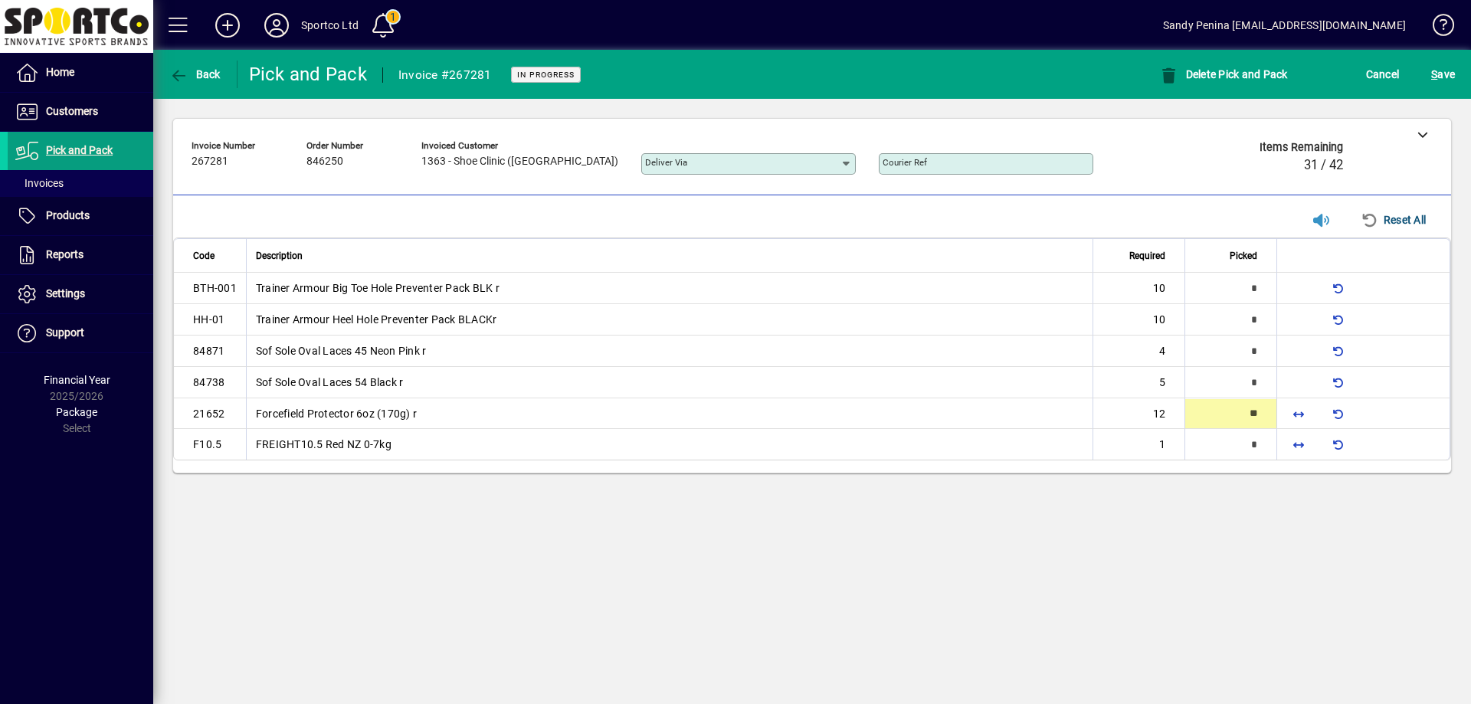
type input "**"
type input "*"
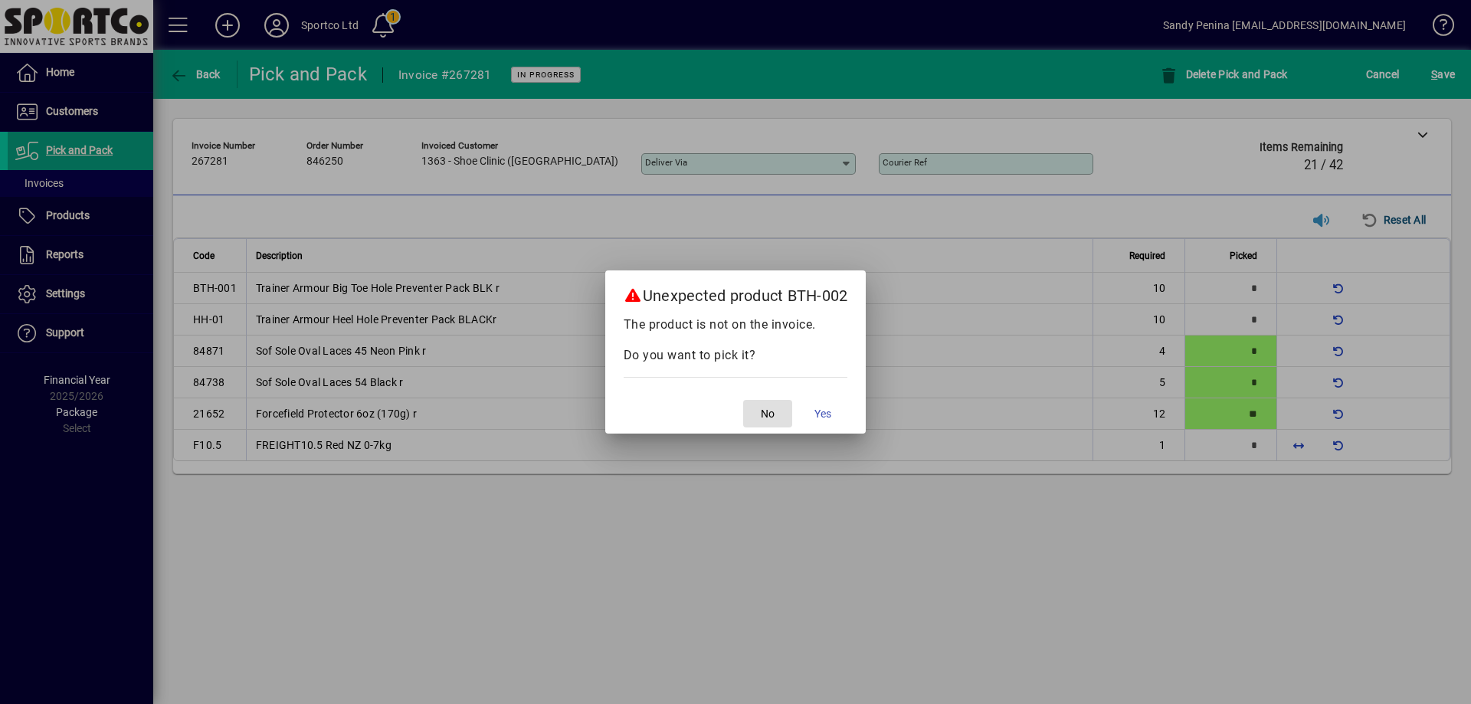
click at [765, 411] on span "No" at bounding box center [768, 414] width 14 height 16
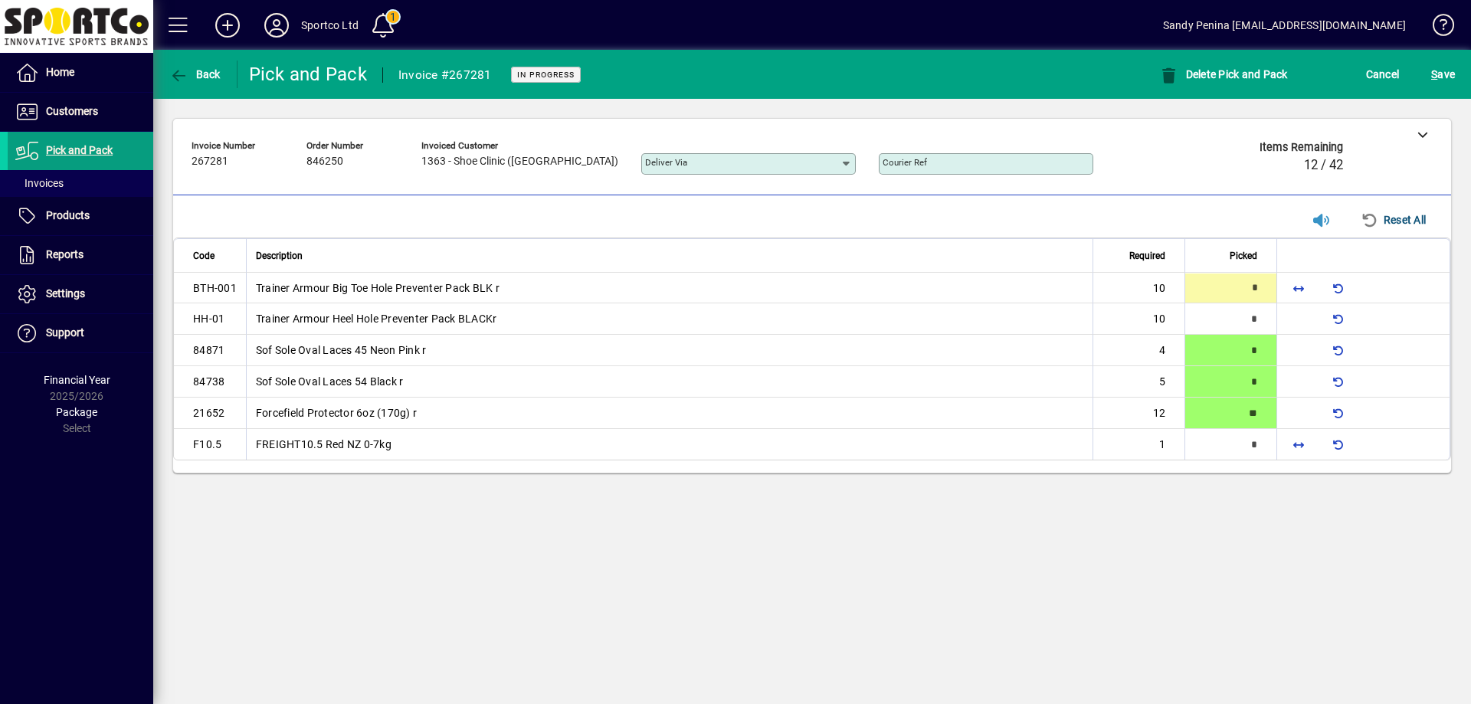
type input "**"
click at [1294, 447] on span "button" at bounding box center [1298, 444] width 37 height 37
type input "*"
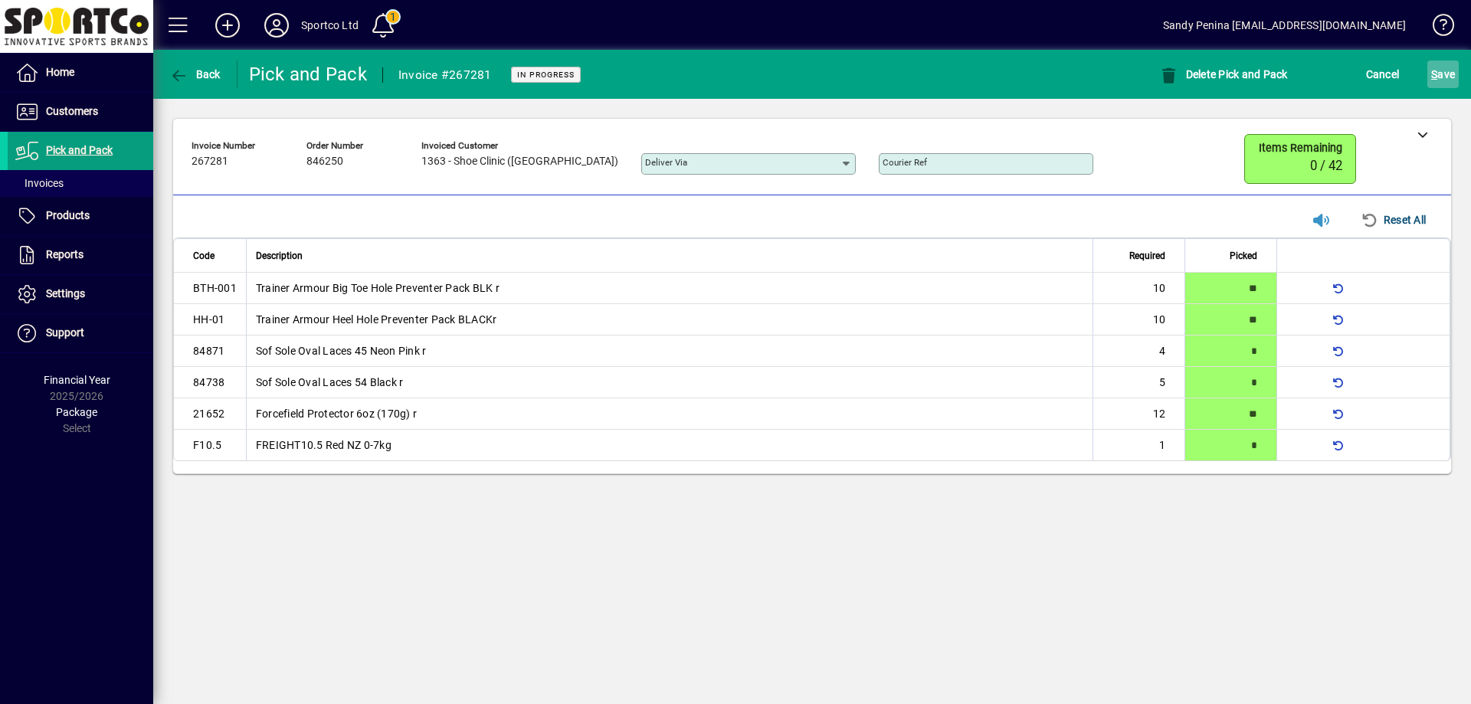
click at [1453, 80] on span "S ave" at bounding box center [1443, 74] width 24 height 25
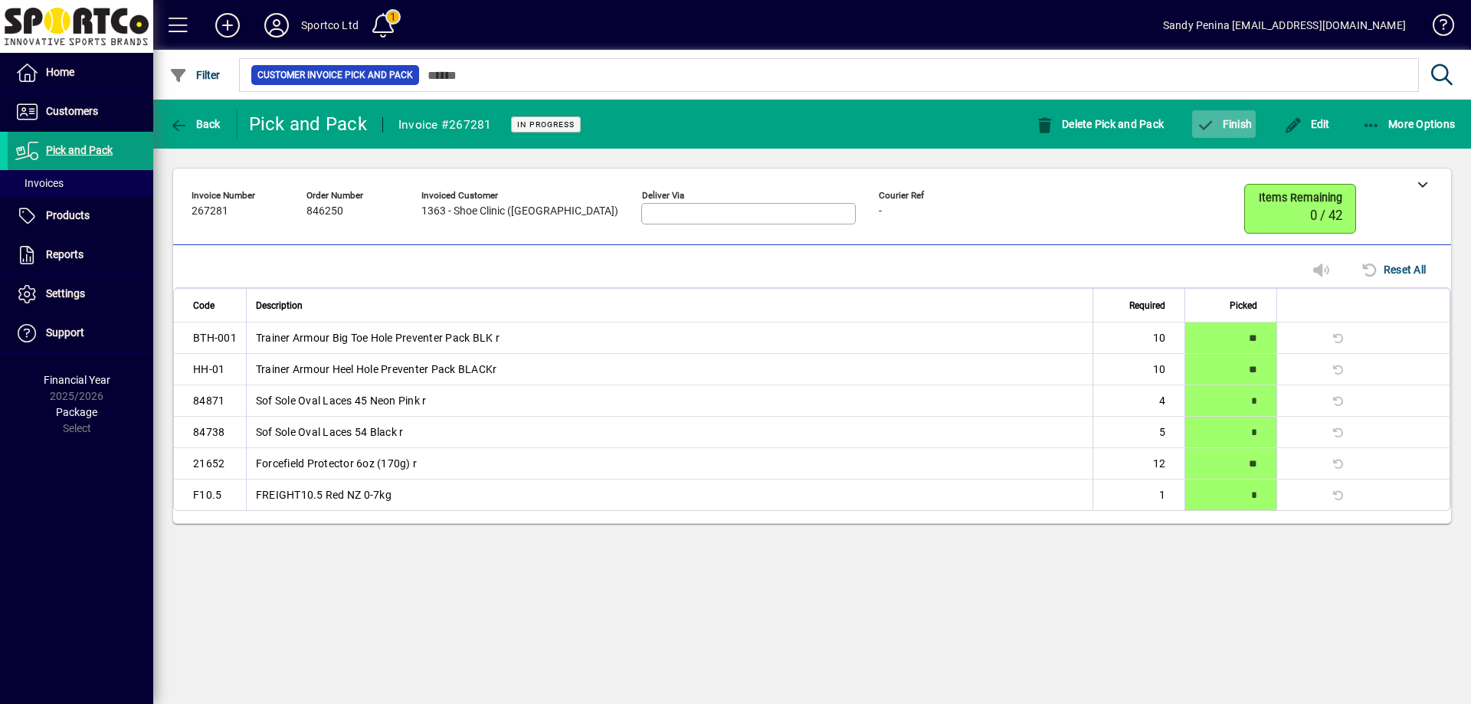
click at [1229, 120] on span "Finish" at bounding box center [1224, 124] width 56 height 12
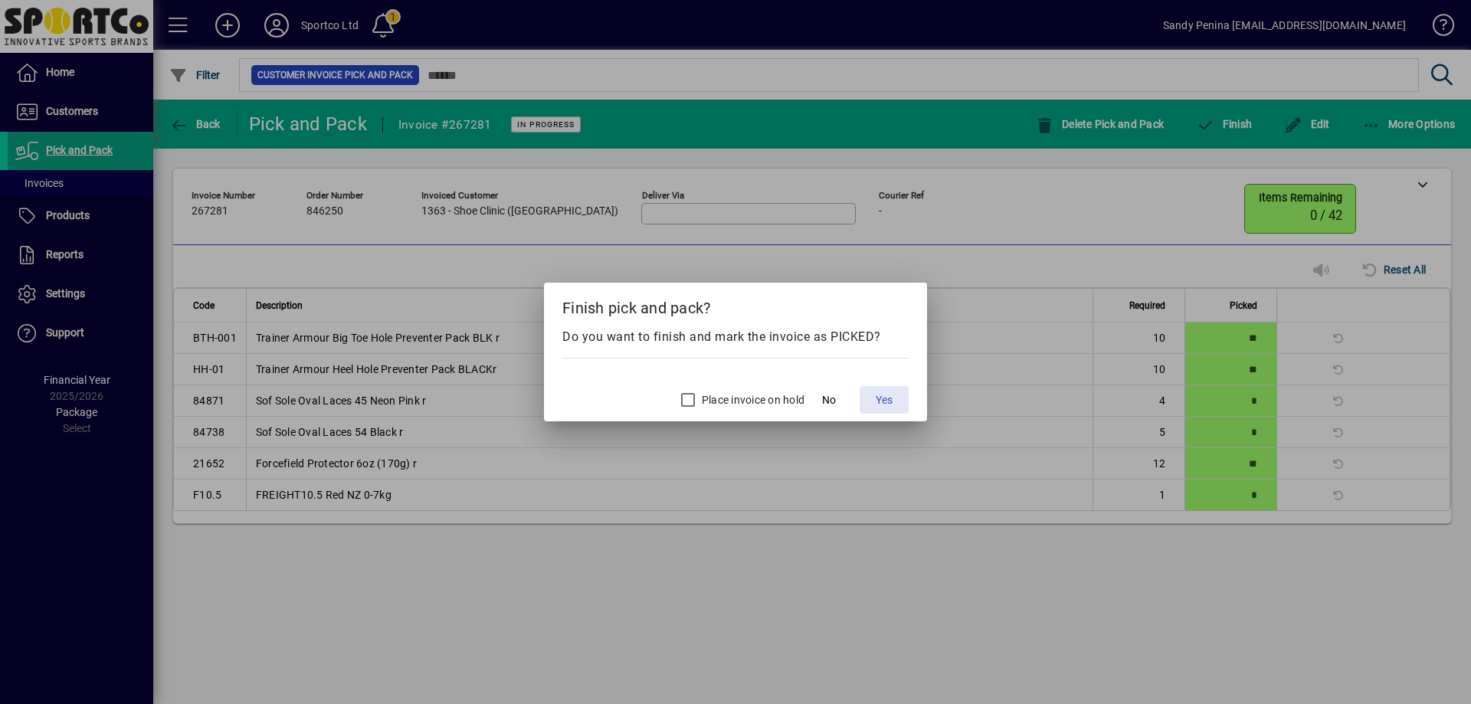
click at [884, 406] on span "Yes" at bounding box center [884, 400] width 17 height 16
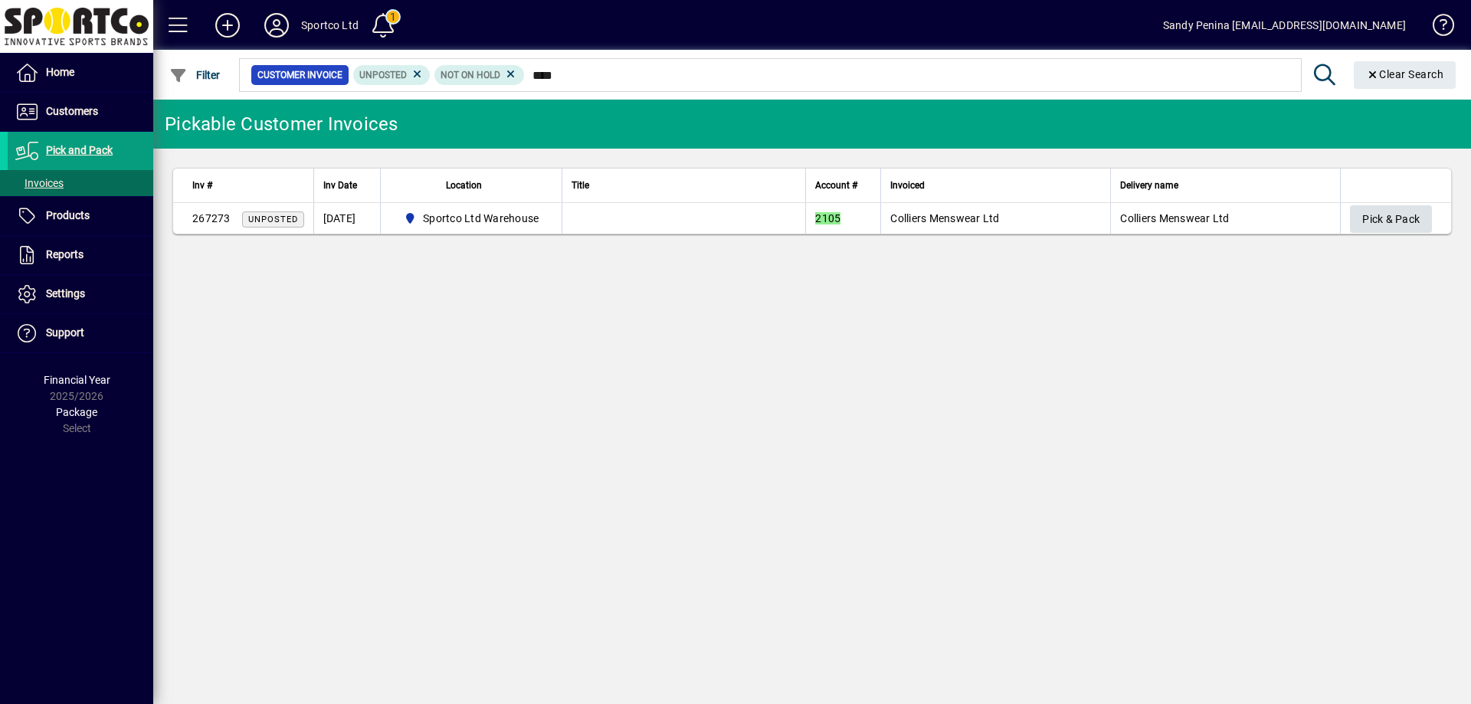
type input "****"
click at [1362, 214] on span "Pick & Pack" at bounding box center [1390, 219] width 57 height 25
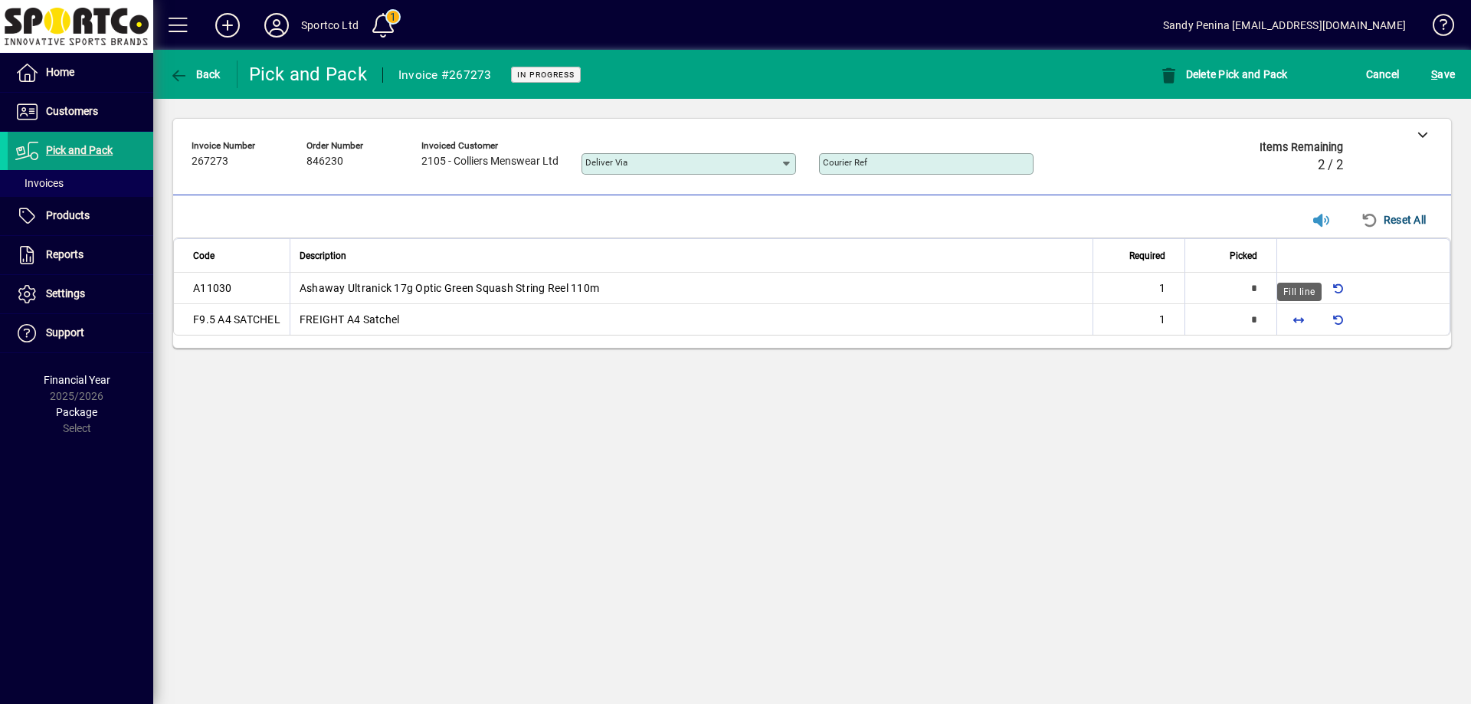
click at [1283, 319] on span "button" at bounding box center [1298, 319] width 37 height 37
type input "*"
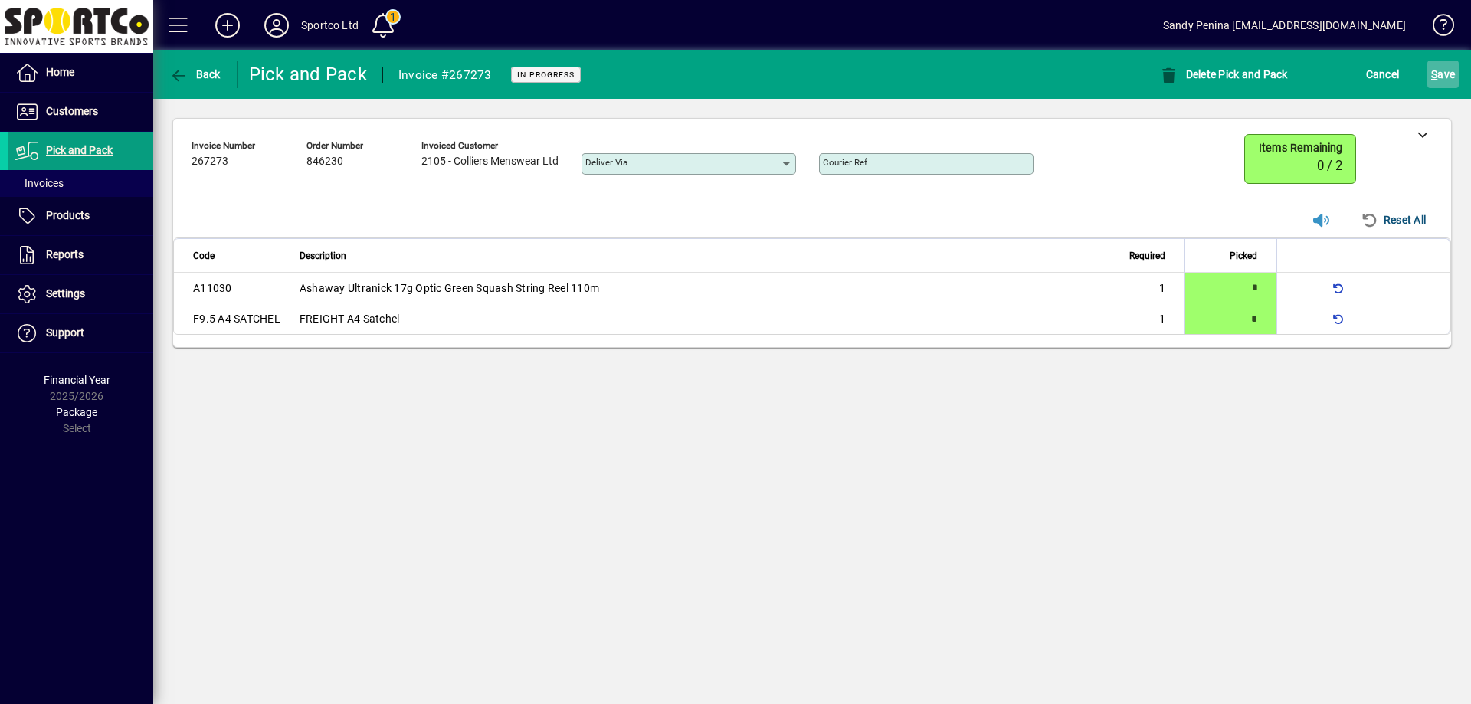
click at [1437, 70] on span "S" at bounding box center [1434, 74] width 6 height 12
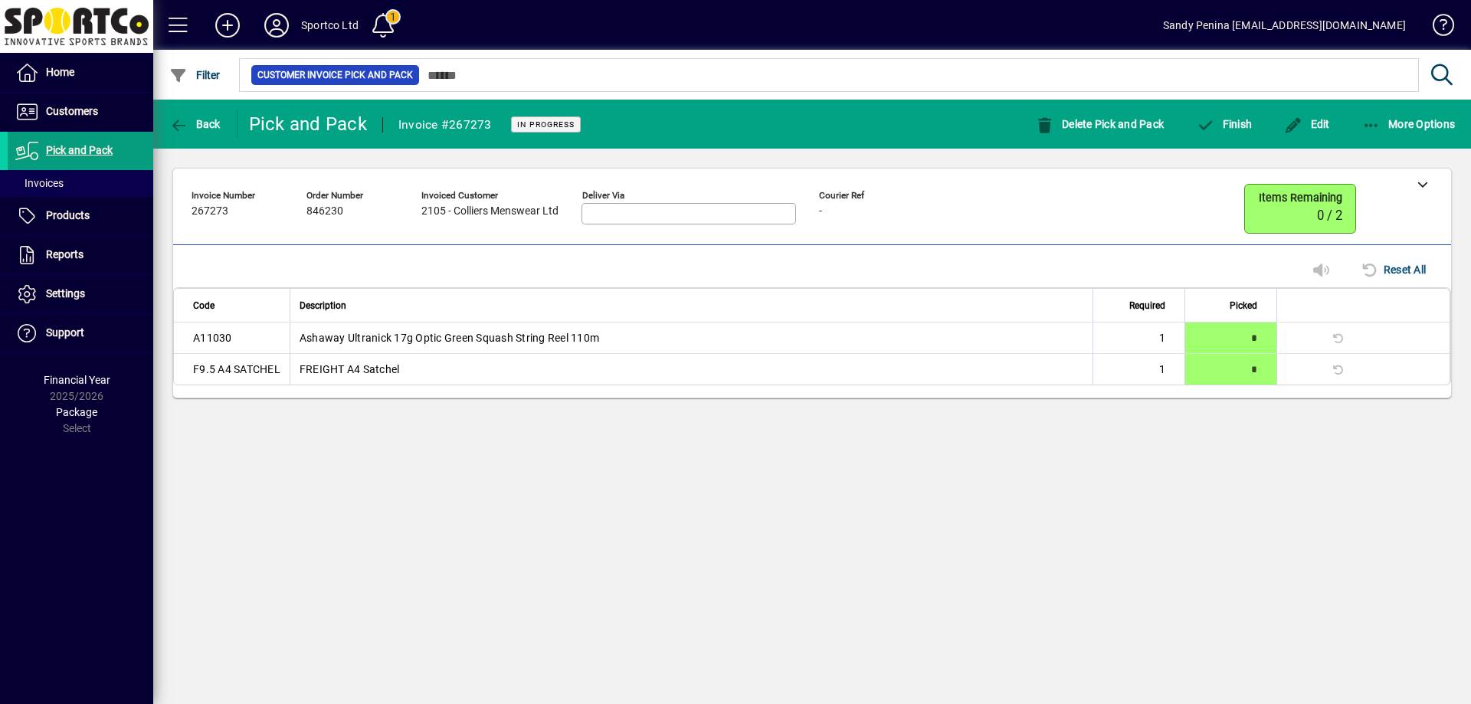
click at [223, 215] on span "267273" at bounding box center [210, 211] width 37 height 12
copy span "267273"
click at [1194, 118] on span "button" at bounding box center [1224, 124] width 64 height 37
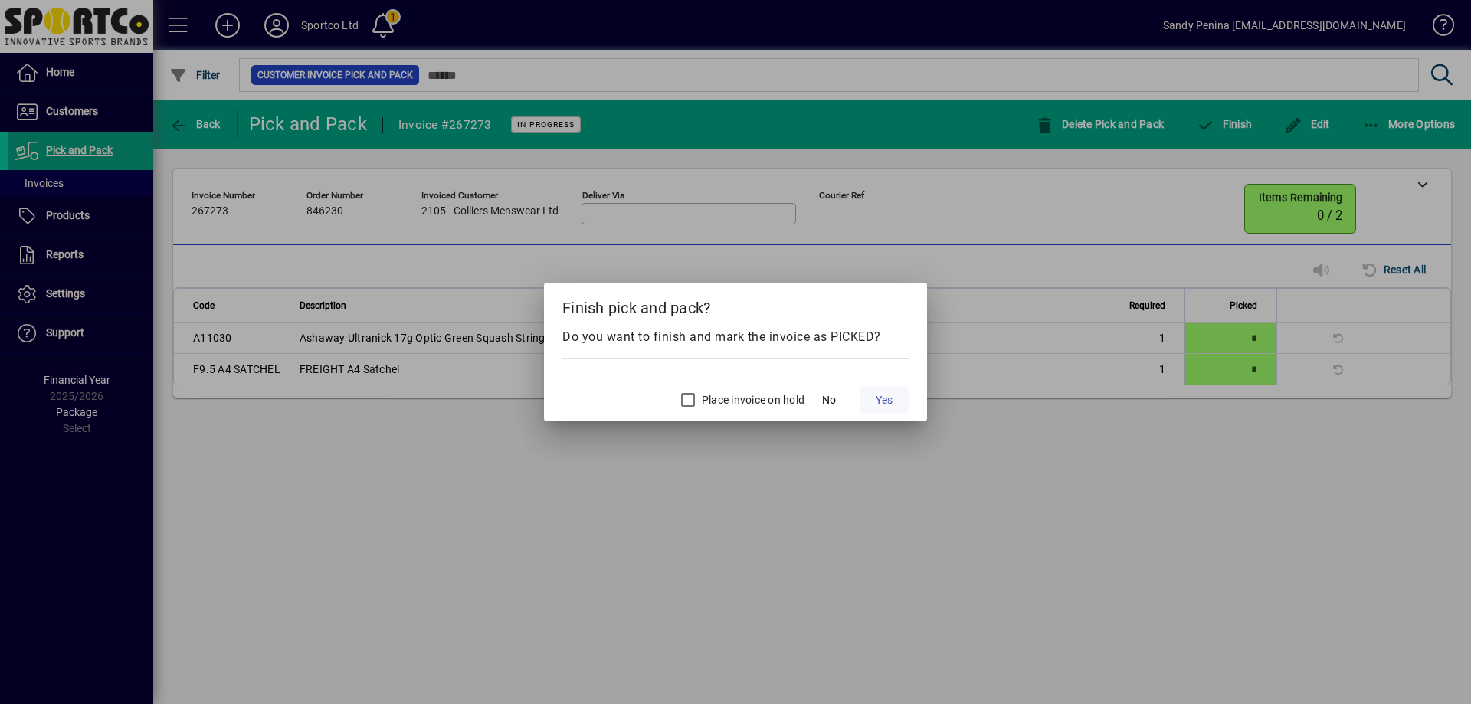
click at [888, 401] on span "Yes" at bounding box center [884, 400] width 17 height 16
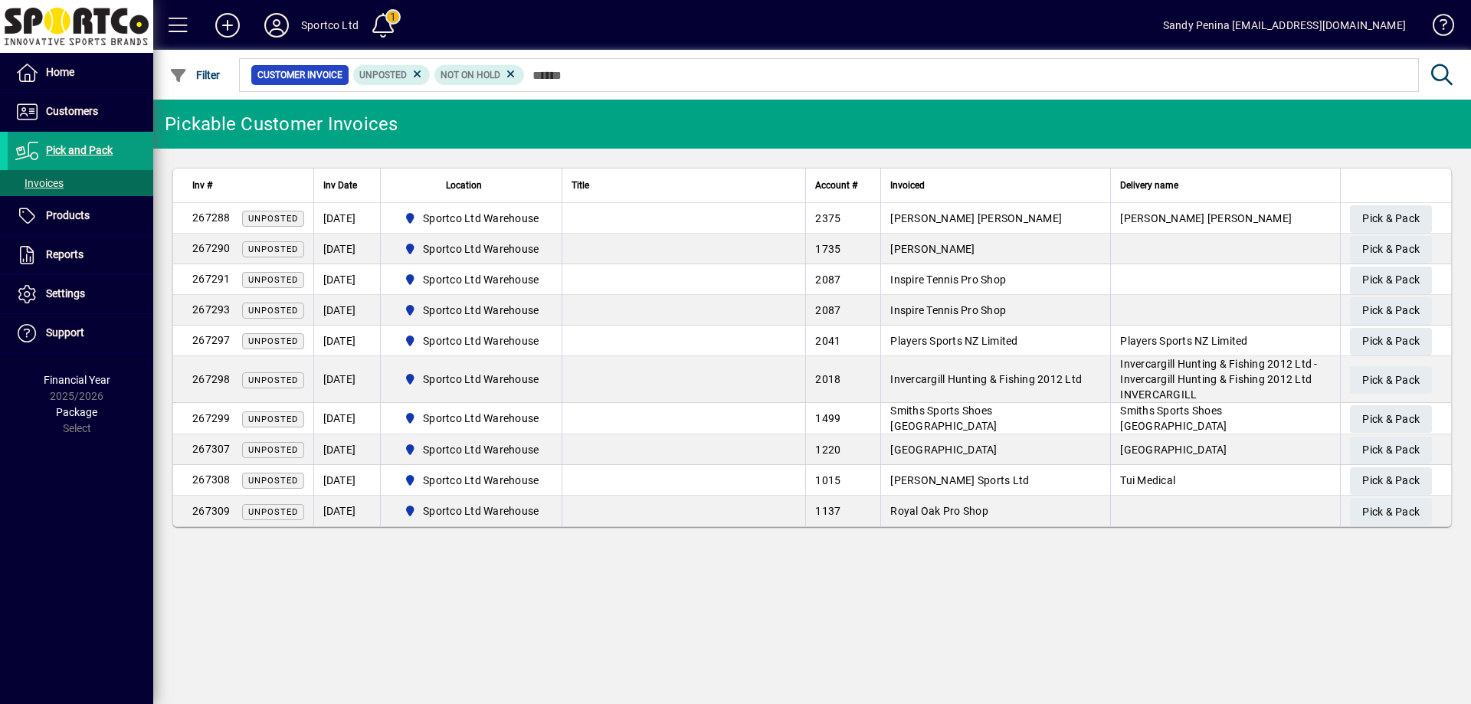
type input "*"
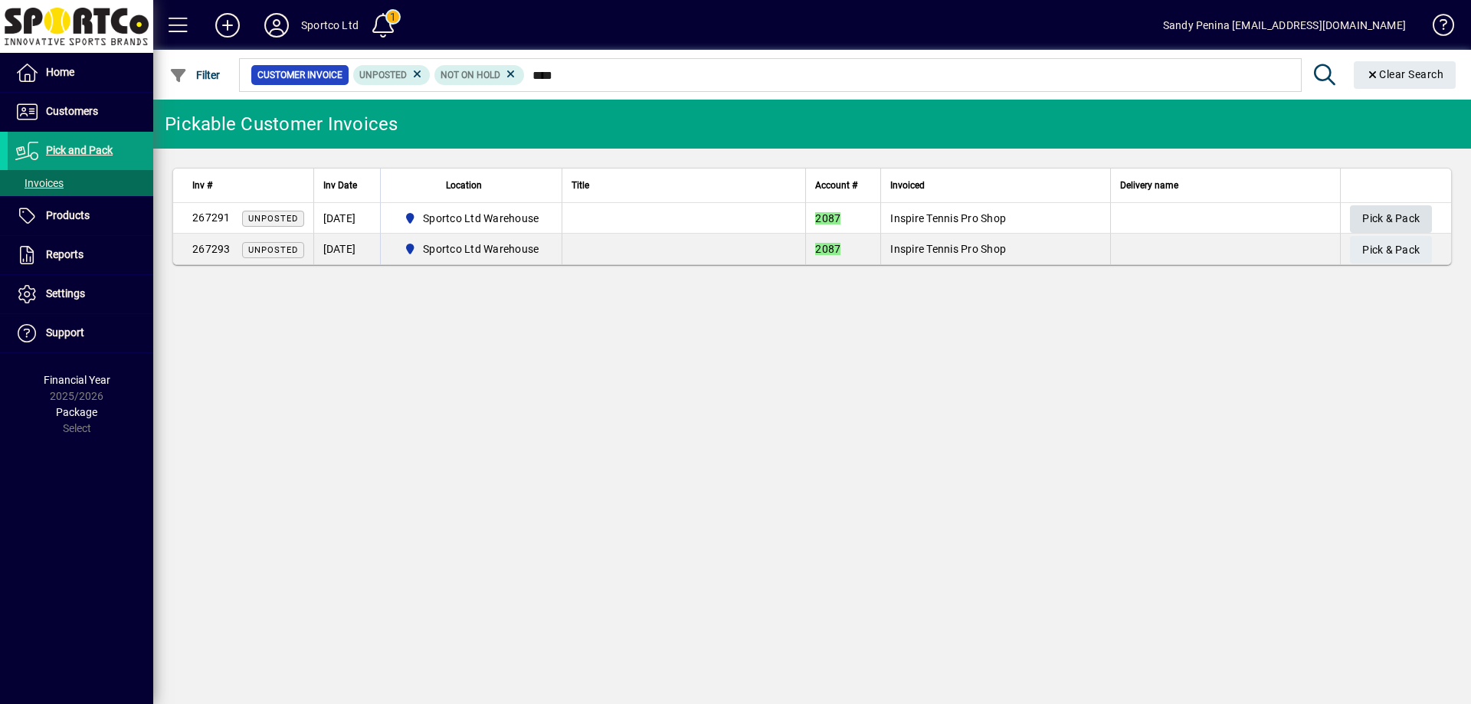
type input "****"
click at [1410, 220] on span "Pick & Pack" at bounding box center [1390, 218] width 57 height 25
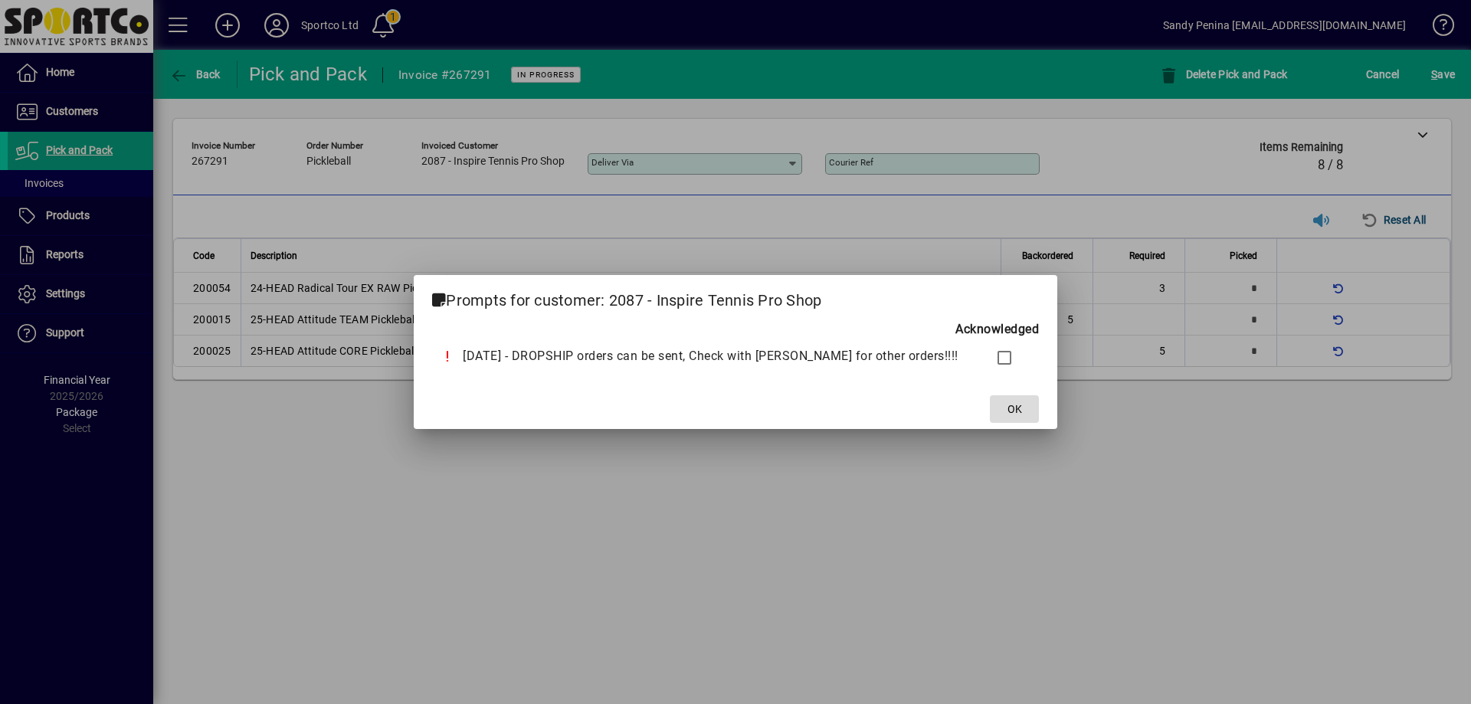
click at [993, 425] on span at bounding box center [1014, 409] width 49 height 37
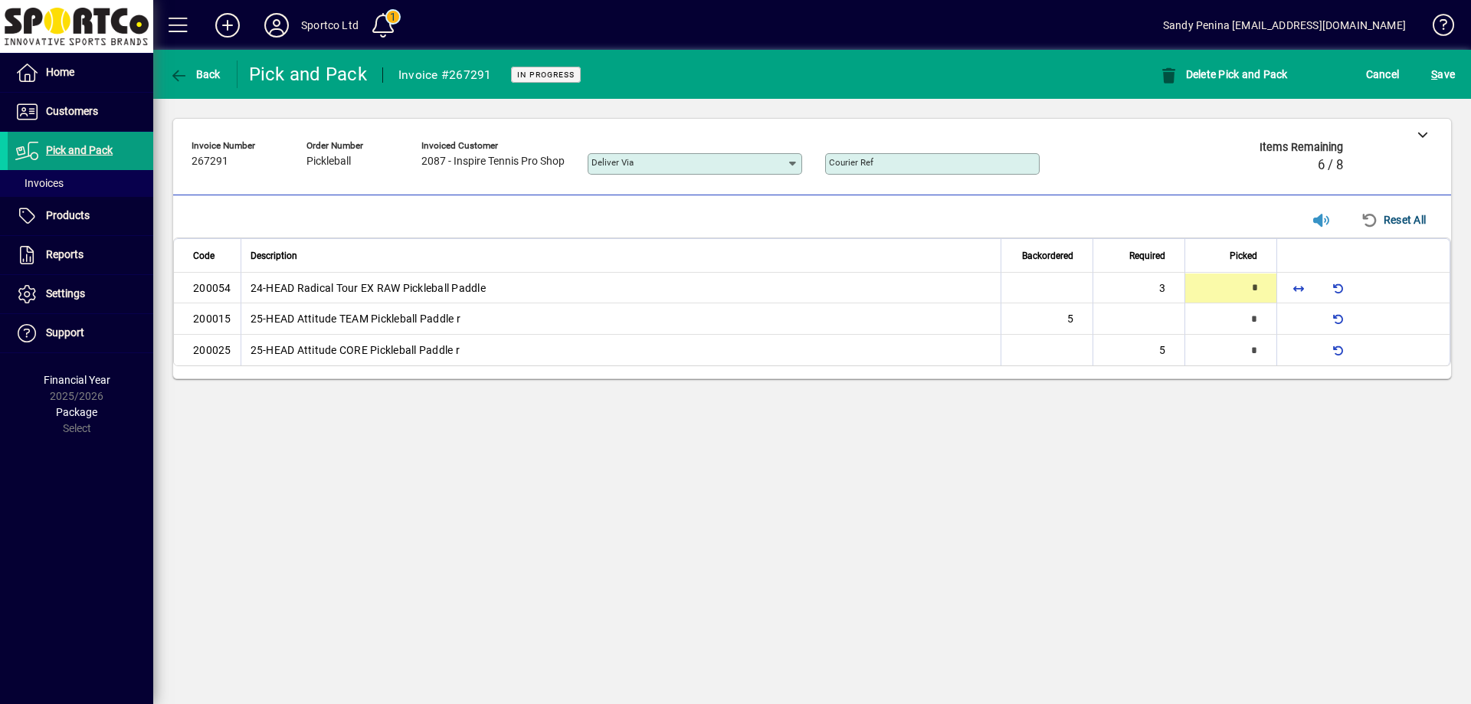
type input "*"
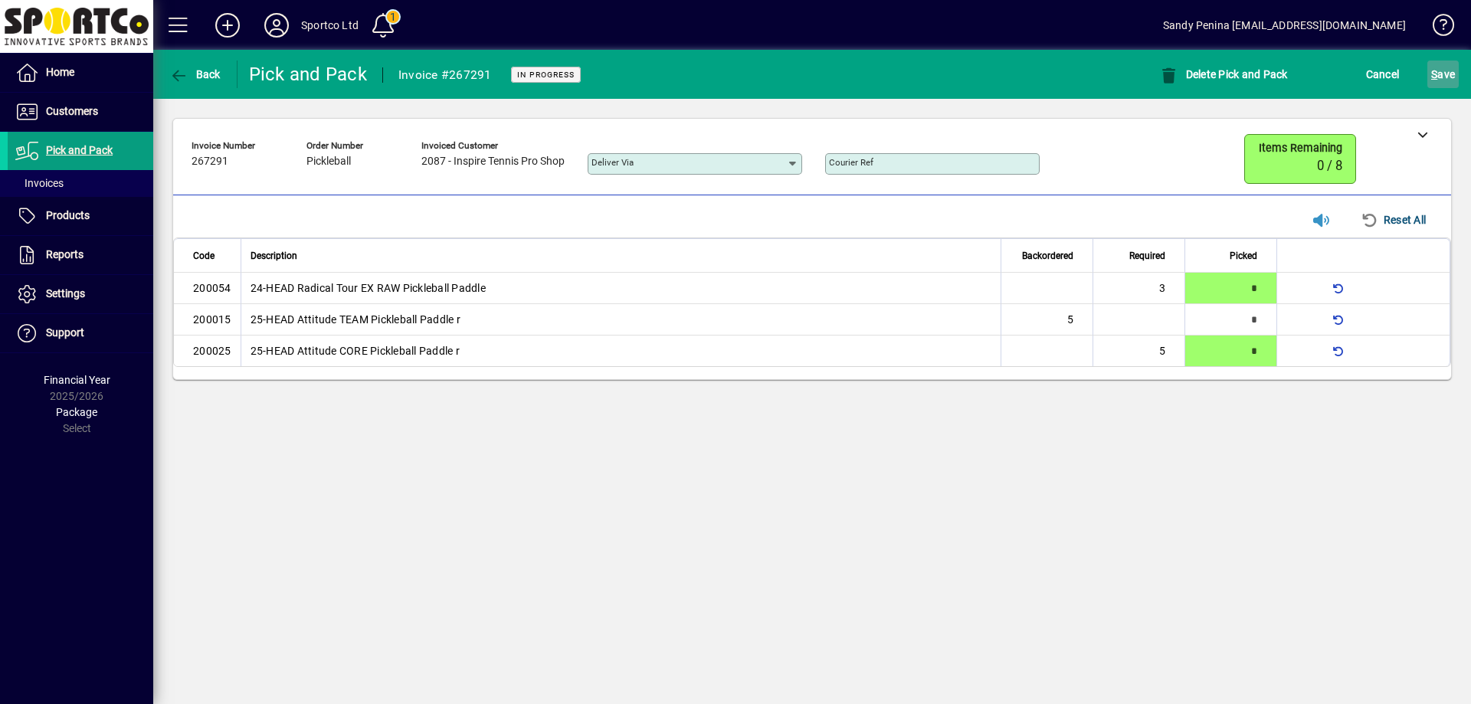
click at [1453, 70] on span "S ave" at bounding box center [1443, 74] width 24 height 25
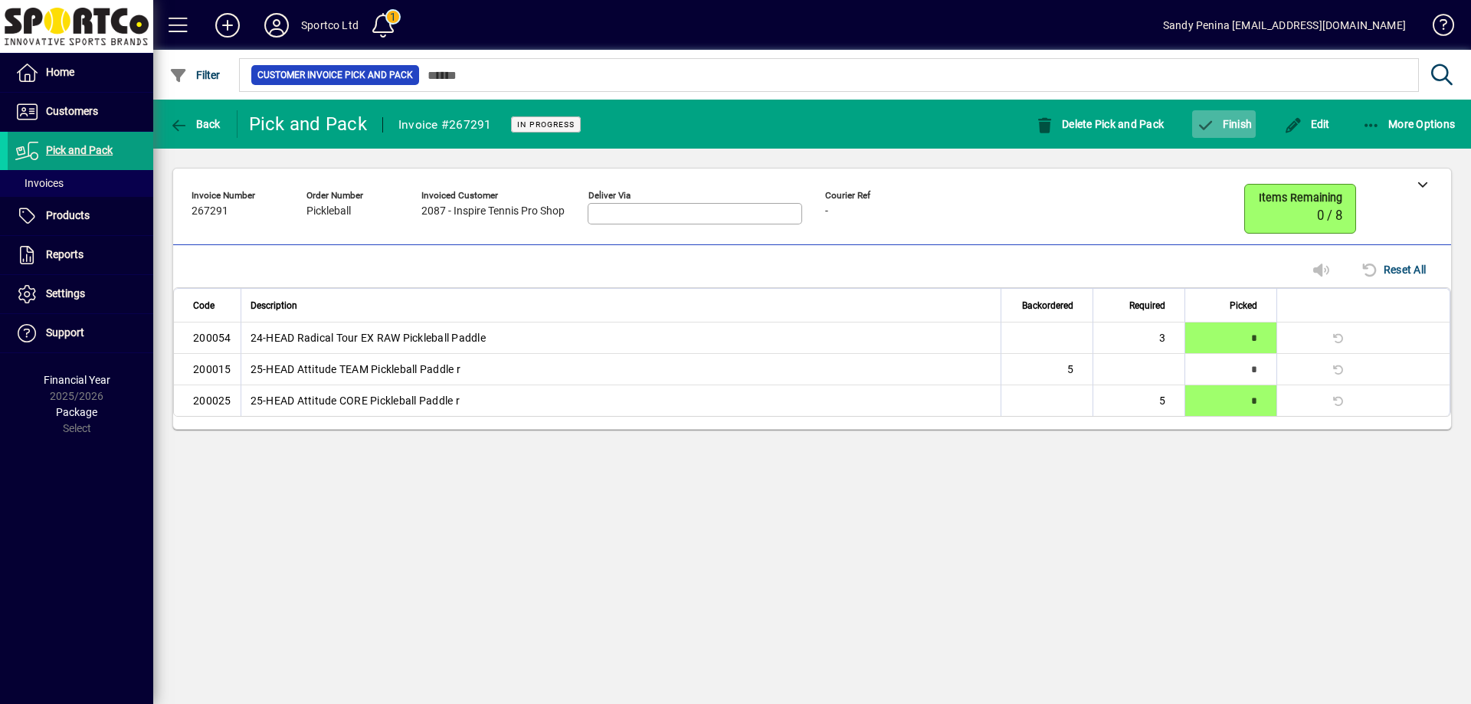
click at [1233, 125] on span "Finish" at bounding box center [1224, 124] width 56 height 12
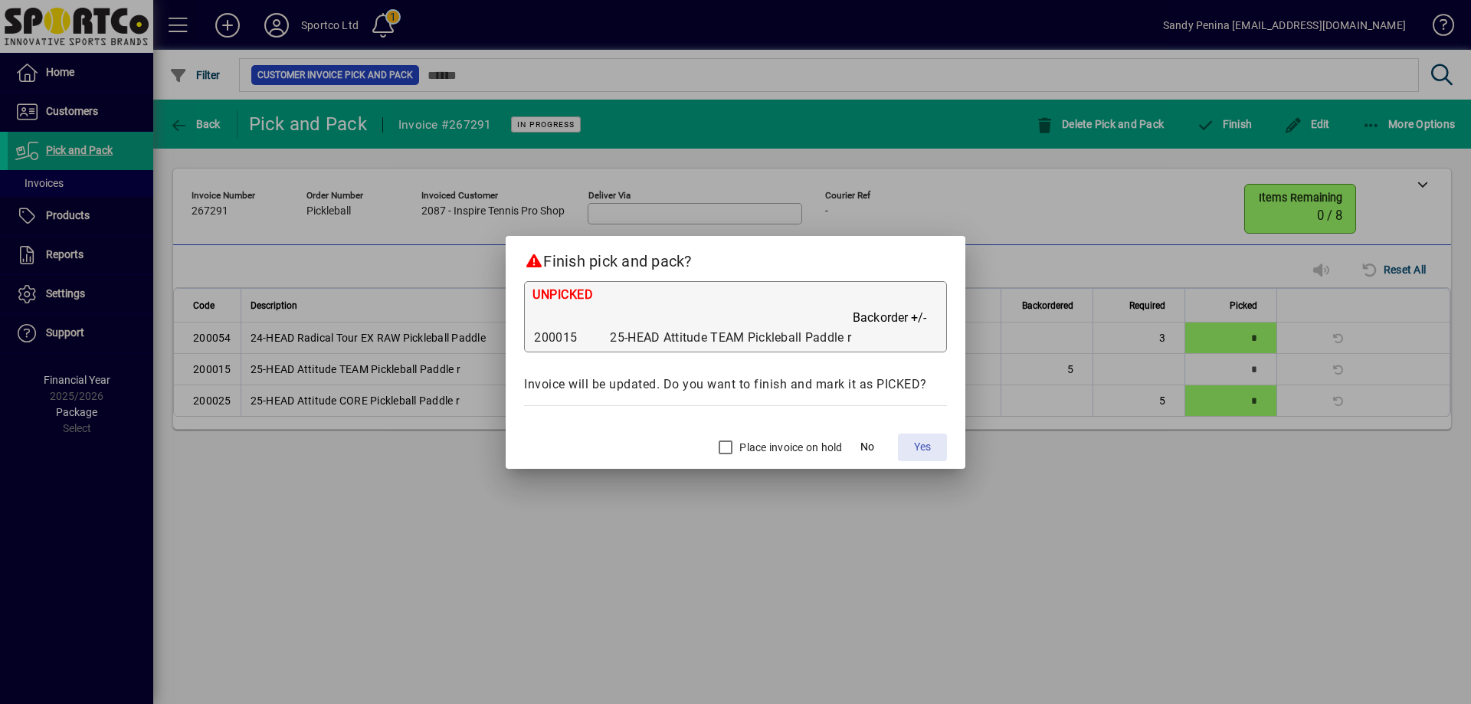
click at [920, 441] on span "Yes" at bounding box center [922, 447] width 17 height 16
